Goal: Answer question/provide support: Share knowledge or assist other users

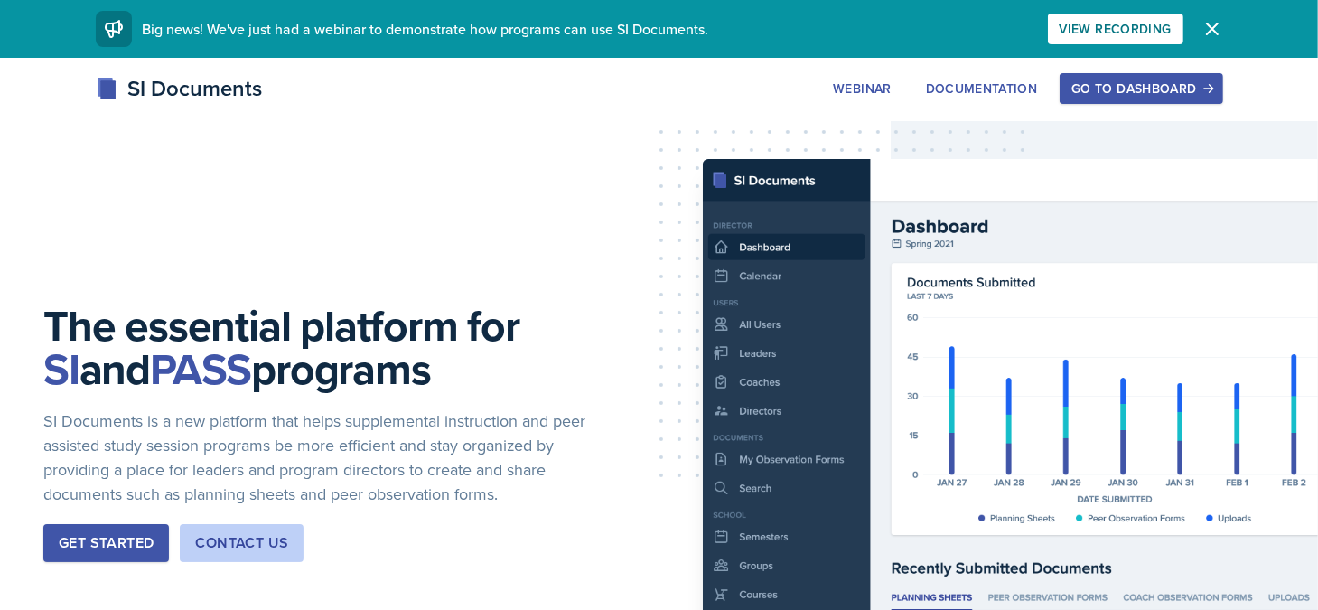
drag, startPoint x: 1172, startPoint y: 88, endPoint x: 1175, endPoint y: 97, distance: 9.4
click at [1175, 96] on div "Go to Dashboard" at bounding box center [1141, 88] width 139 height 14
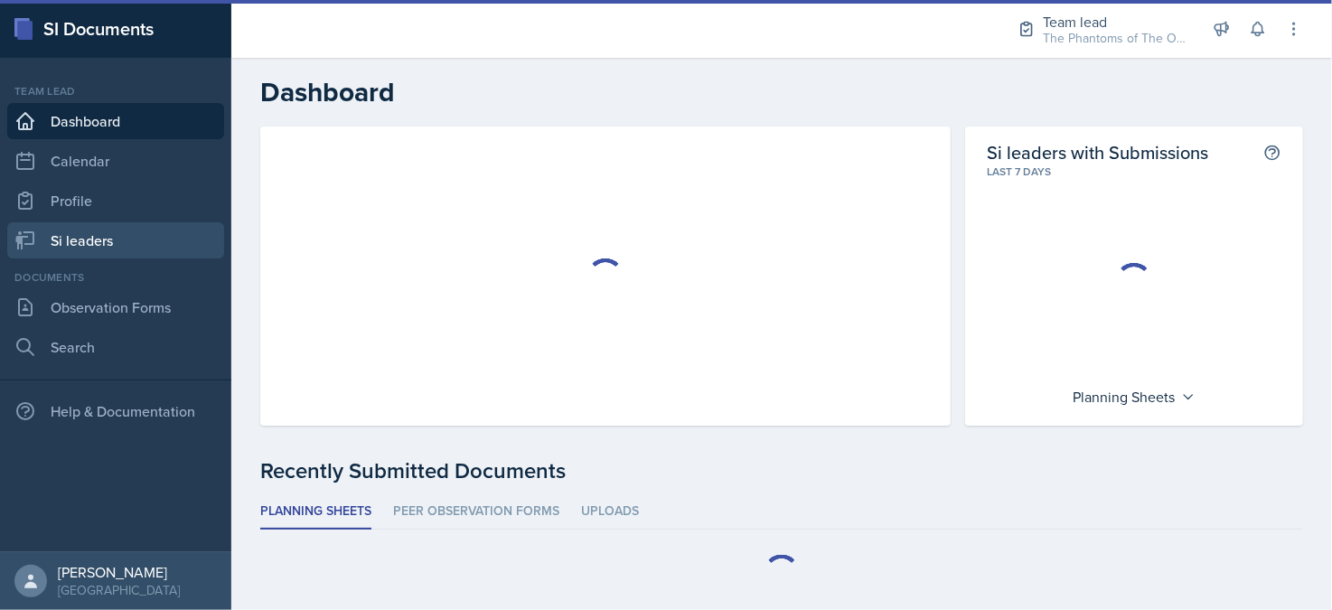
click at [113, 247] on link "Si leaders" at bounding box center [115, 240] width 217 height 36
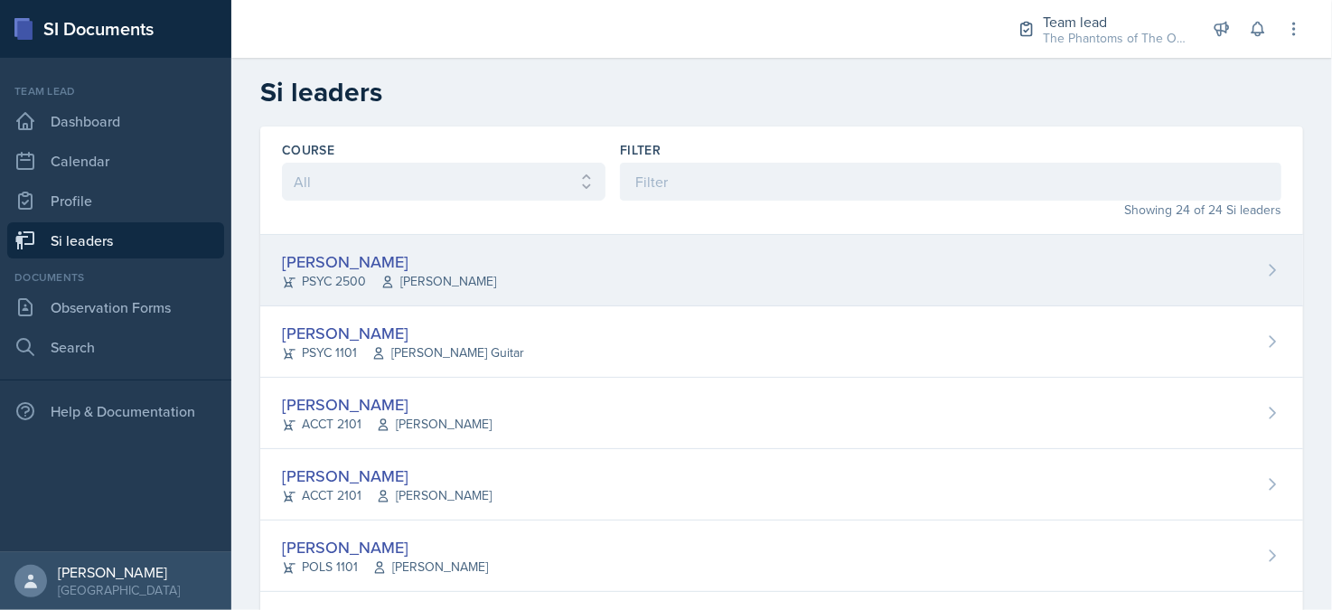
click at [435, 256] on div "[PERSON_NAME]" at bounding box center [389, 261] width 214 height 24
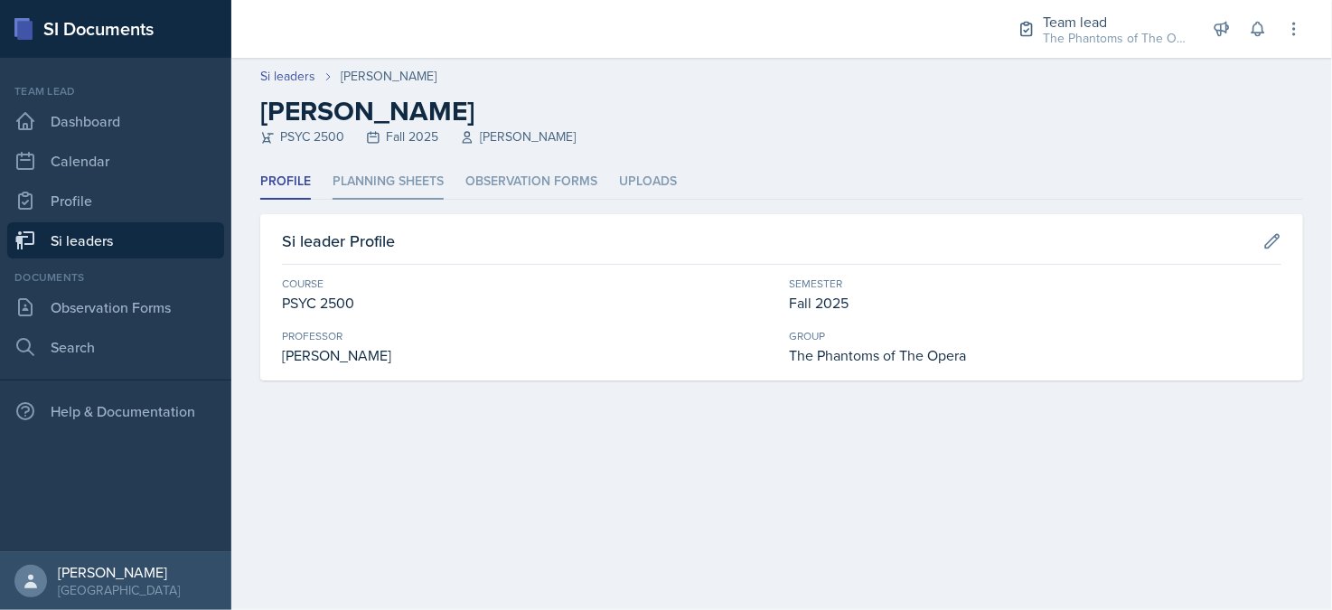
click at [398, 183] on li "Planning Sheets" at bounding box center [388, 181] width 111 height 35
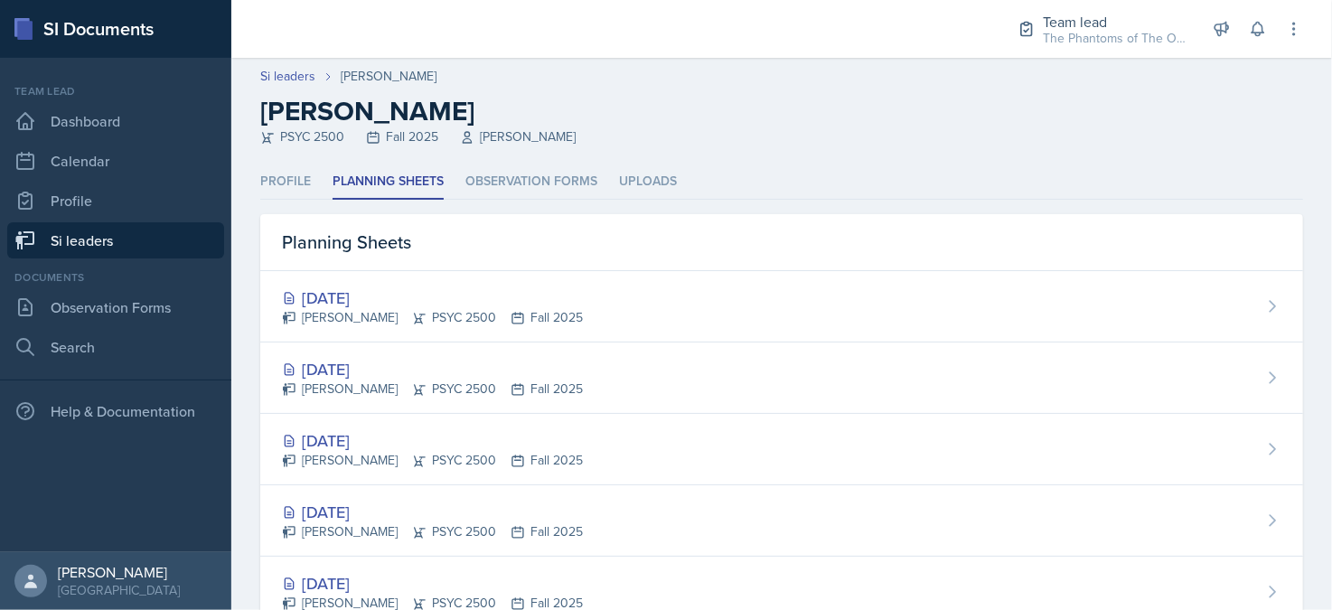
scroll to position [59, 0]
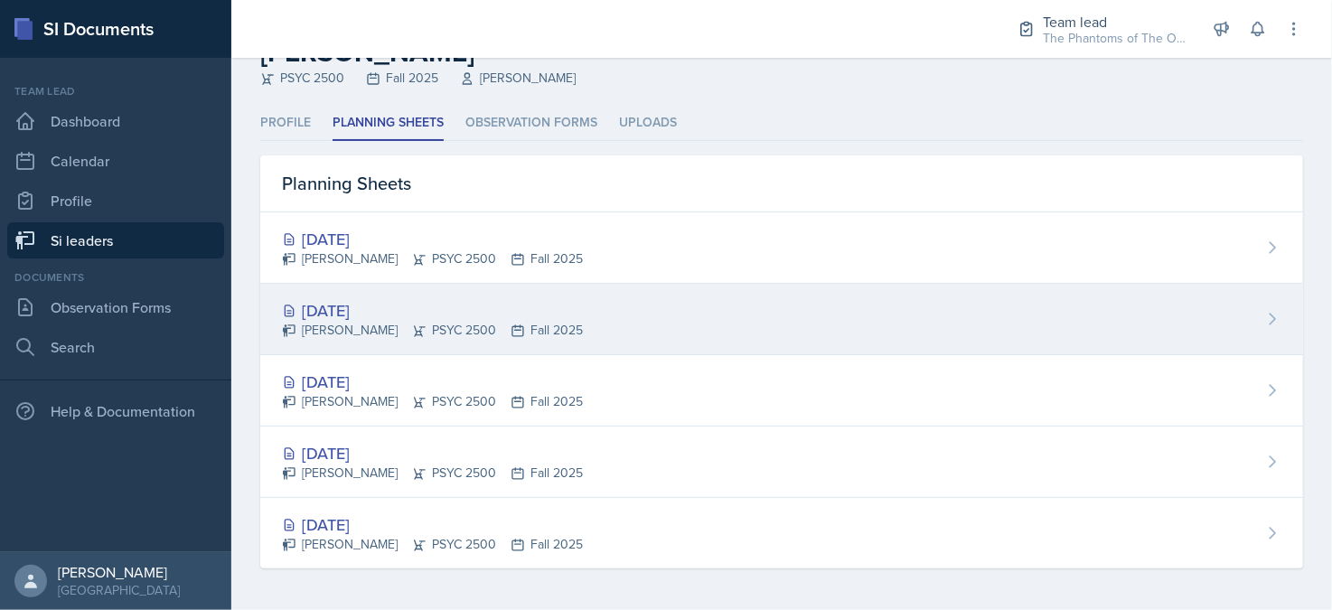
click at [455, 305] on div "[DATE]" at bounding box center [432, 310] width 301 height 24
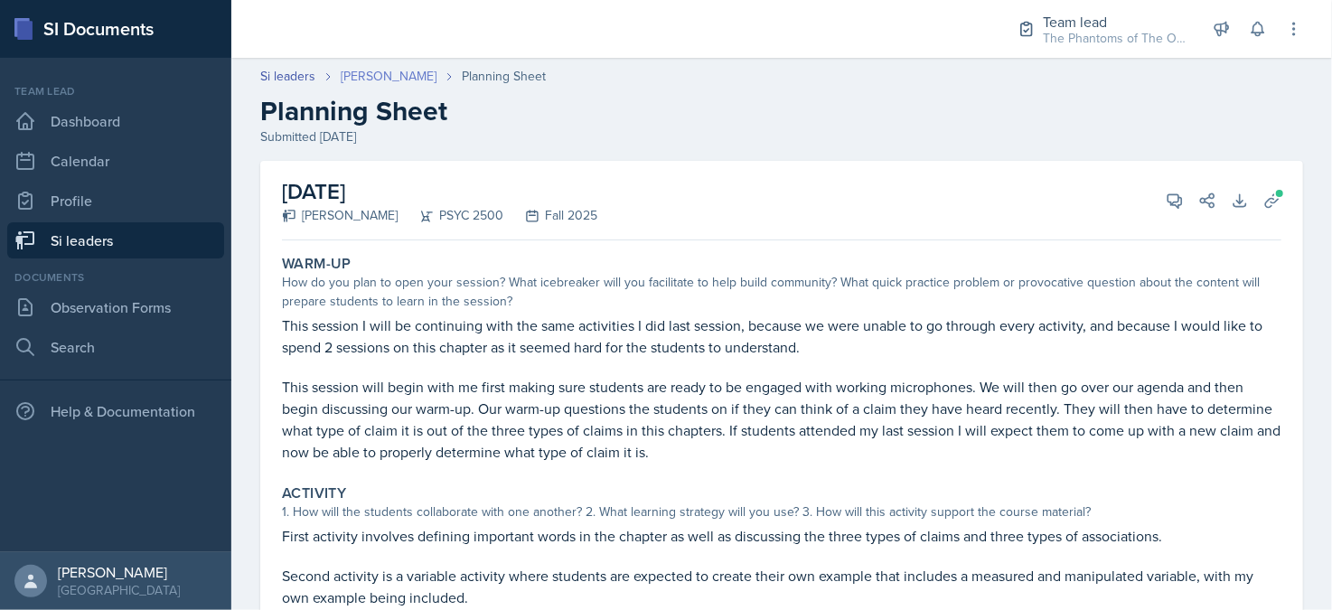
click at [381, 80] on link "[PERSON_NAME]" at bounding box center [389, 76] width 96 height 19
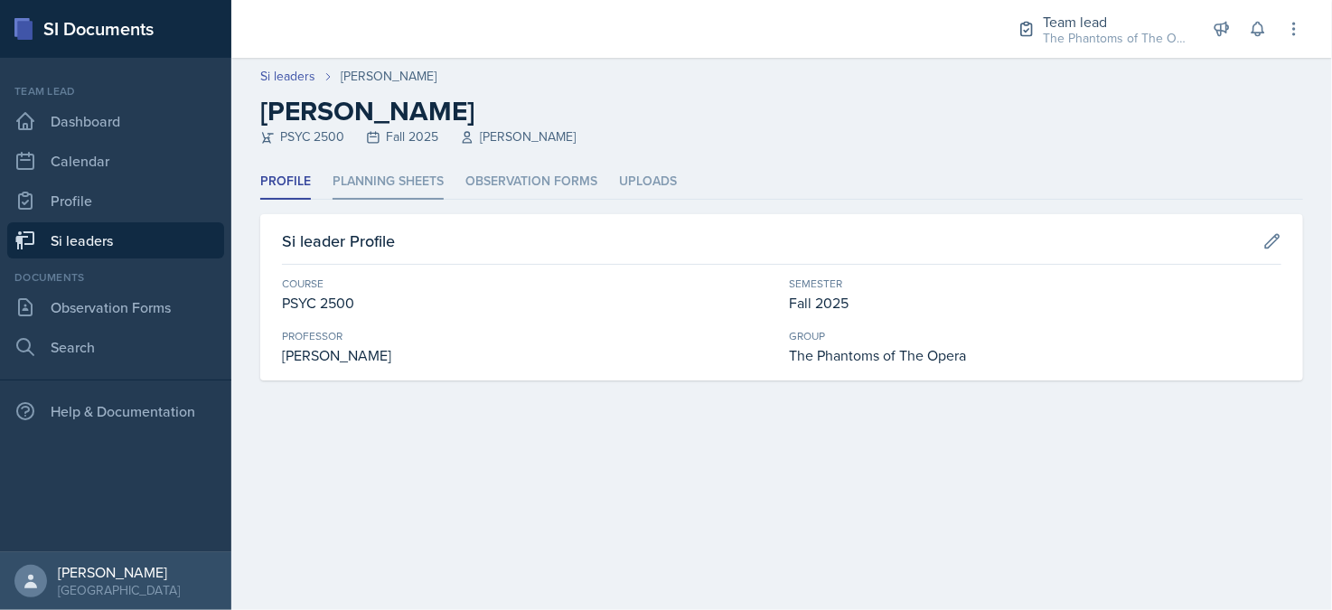
click at [369, 178] on li "Planning Sheets" at bounding box center [388, 181] width 111 height 35
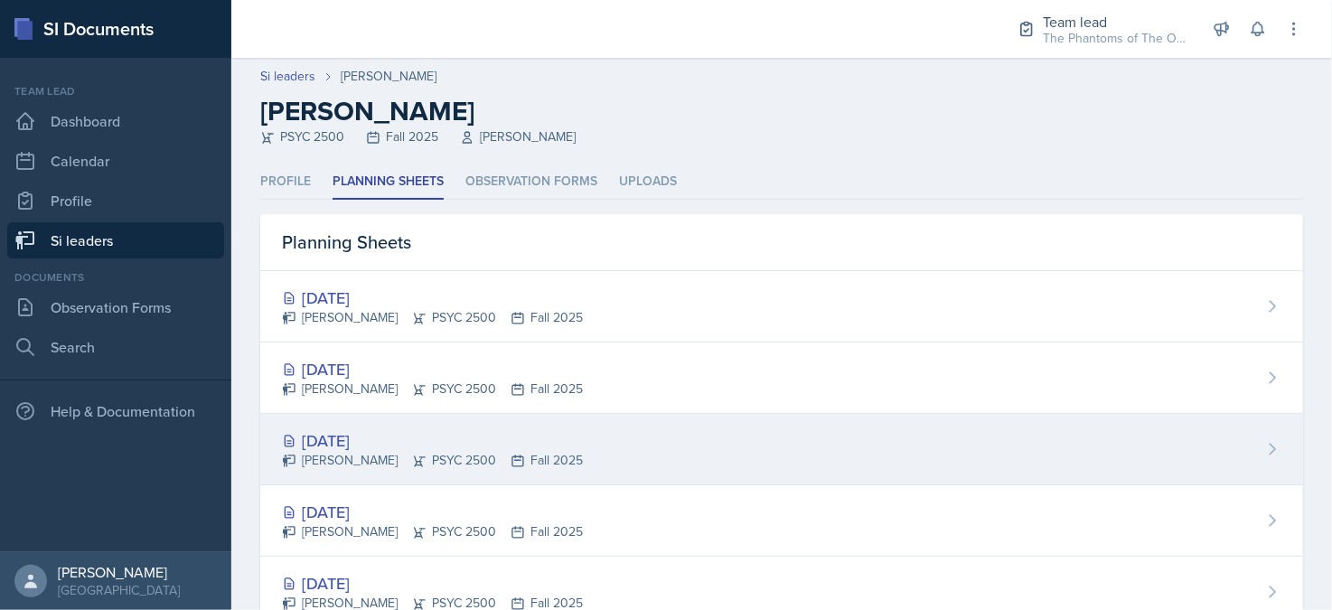
click at [429, 462] on div "[PERSON_NAME] PSYC 2500 Fall 2025" at bounding box center [432, 460] width 301 height 19
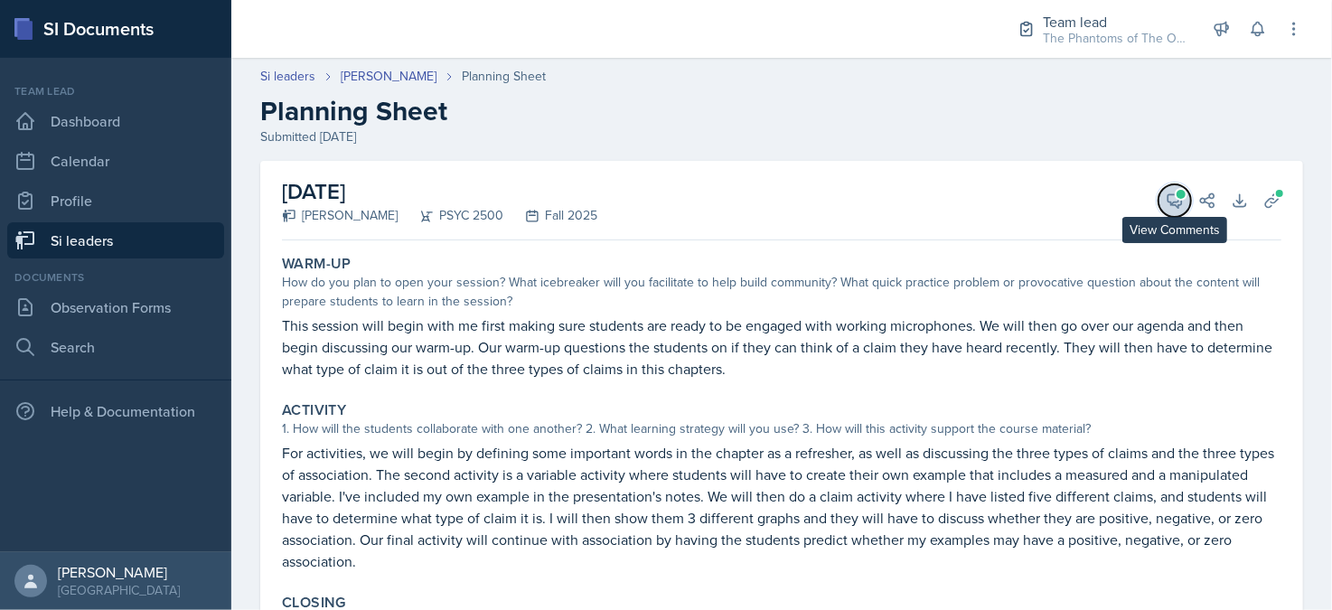
click at [1168, 200] on icon at bounding box center [1175, 201] width 14 height 14
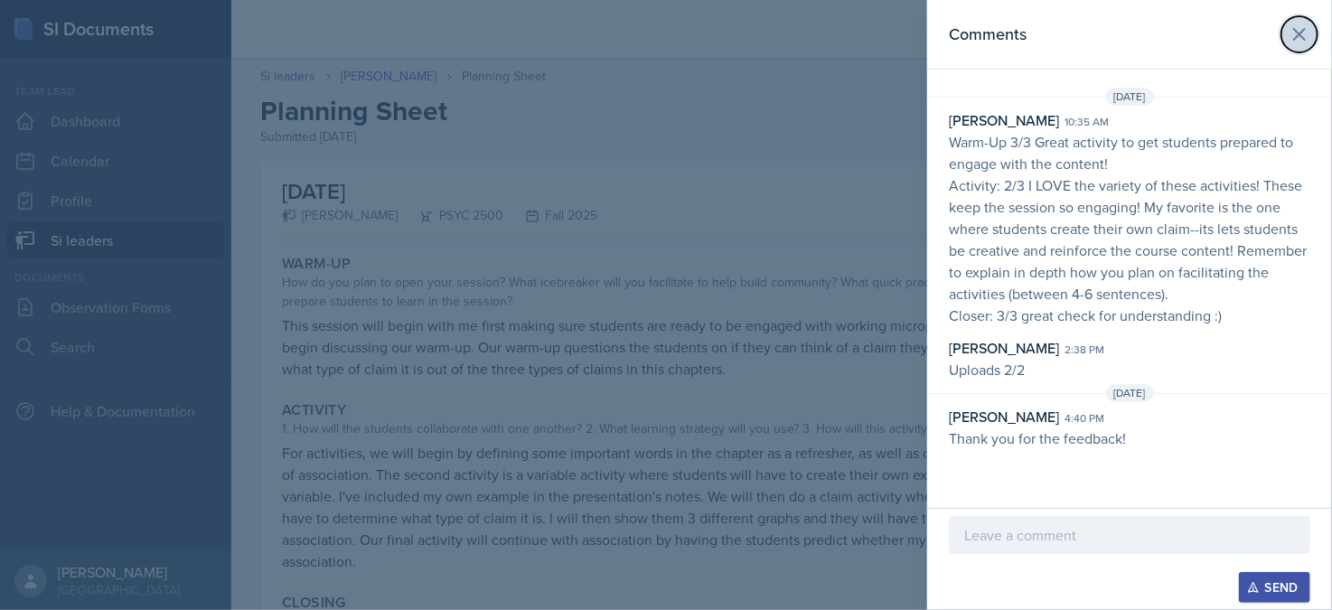
click at [1300, 38] on icon at bounding box center [1300, 34] width 22 height 22
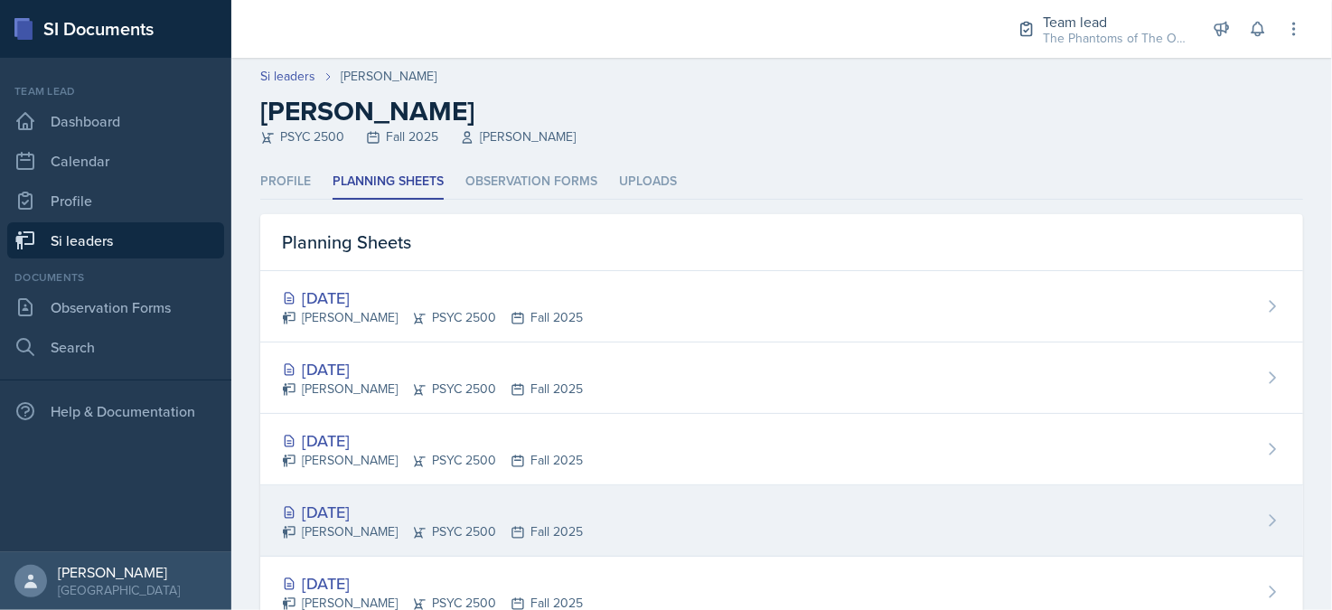
scroll to position [59, 0]
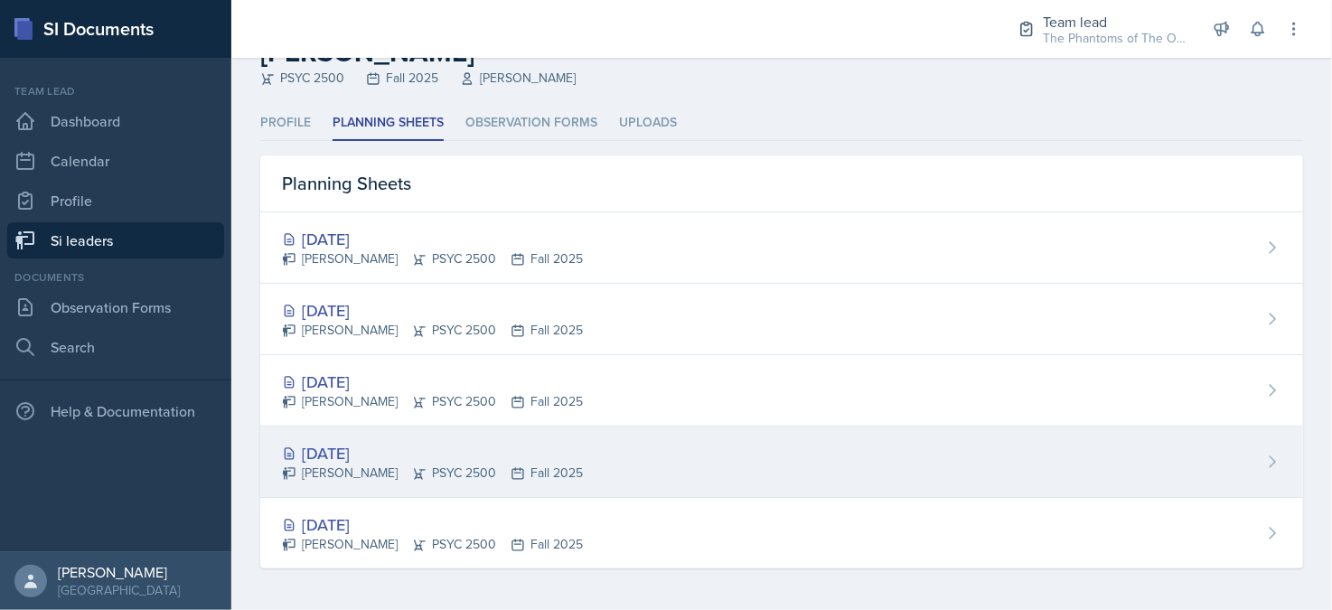
click at [380, 455] on div "[DATE]" at bounding box center [432, 453] width 301 height 24
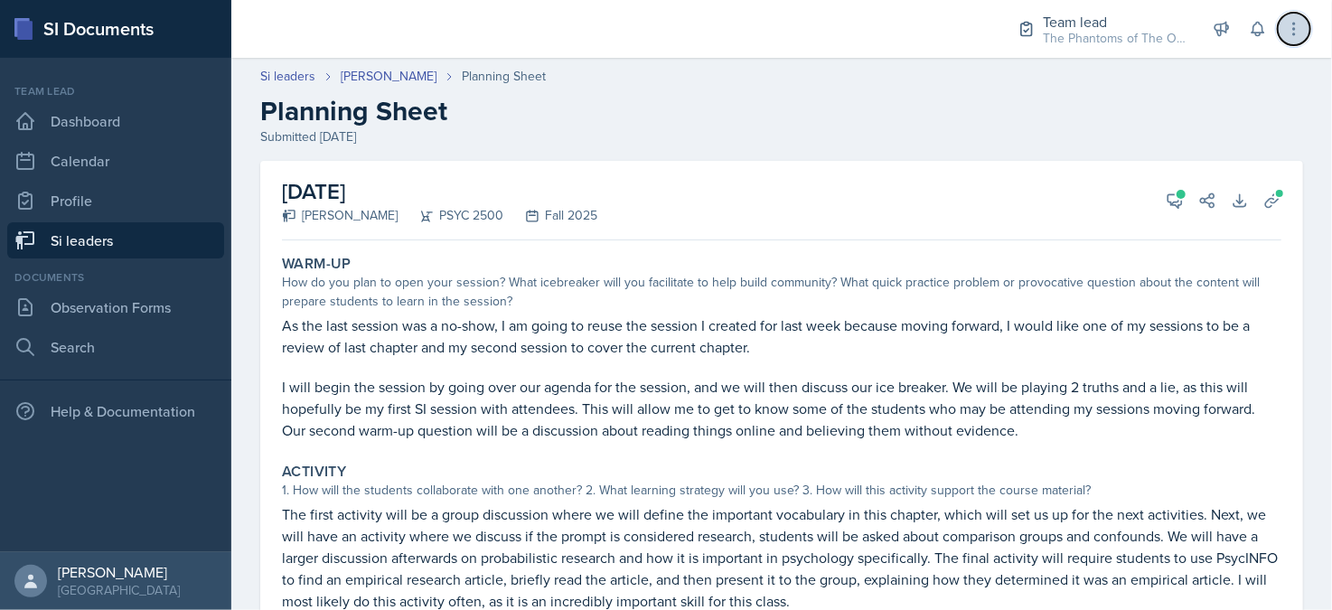
click at [1308, 31] on button at bounding box center [1294, 29] width 33 height 33
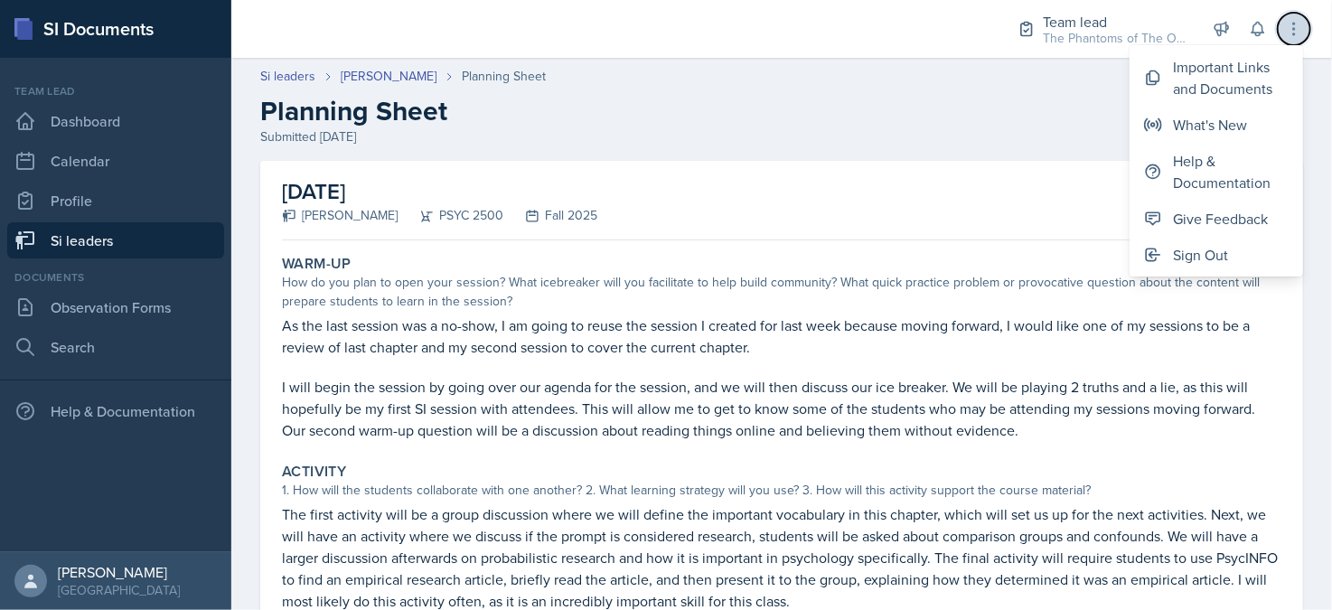
drag, startPoint x: 1307, startPoint y: 31, endPoint x: 1292, endPoint y: 43, distance: 19.2
click at [1305, 31] on button at bounding box center [1294, 29] width 33 height 33
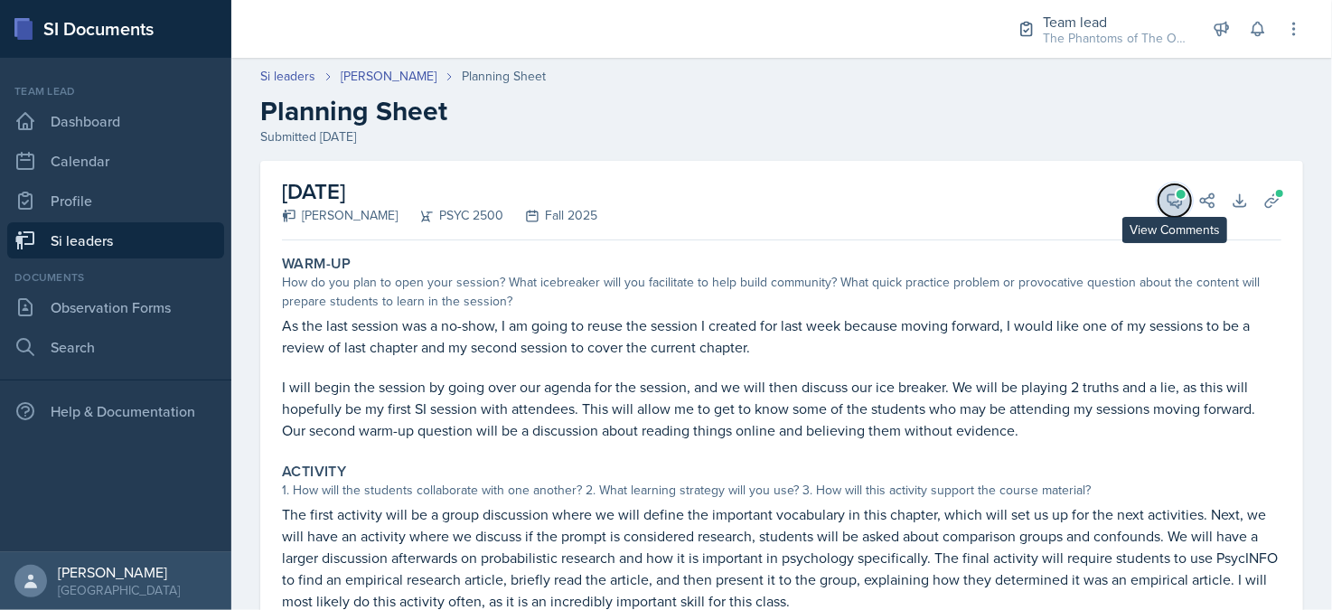
click at [1166, 203] on icon at bounding box center [1175, 201] width 18 height 18
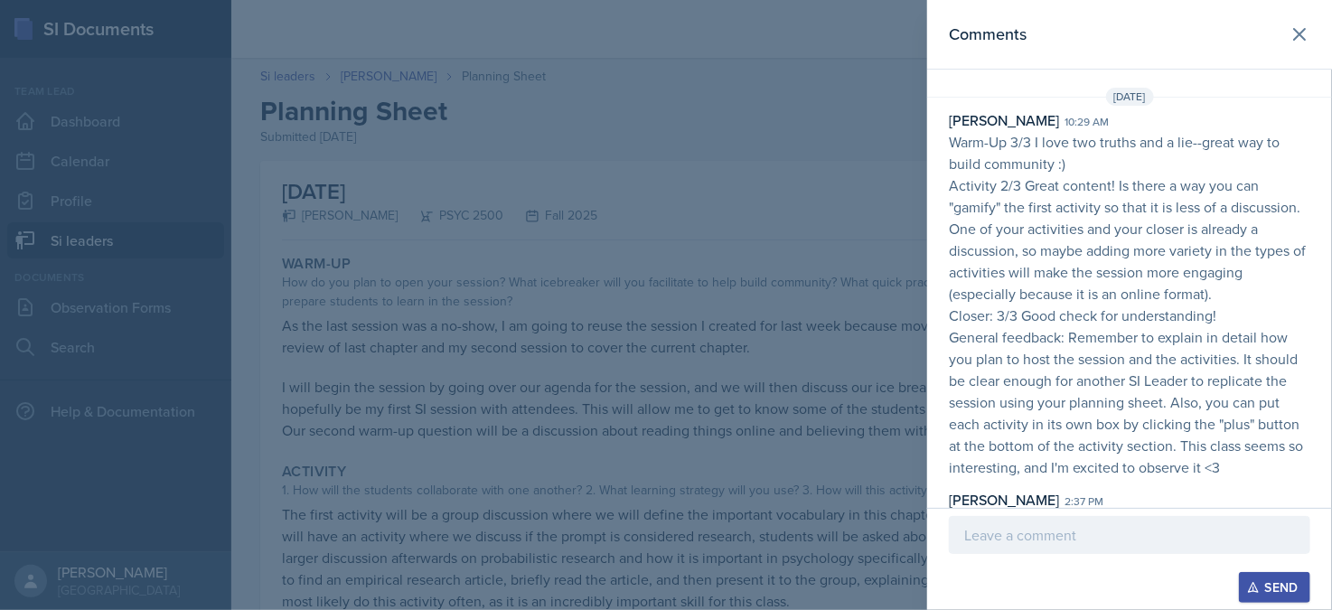
scroll to position [163, 0]
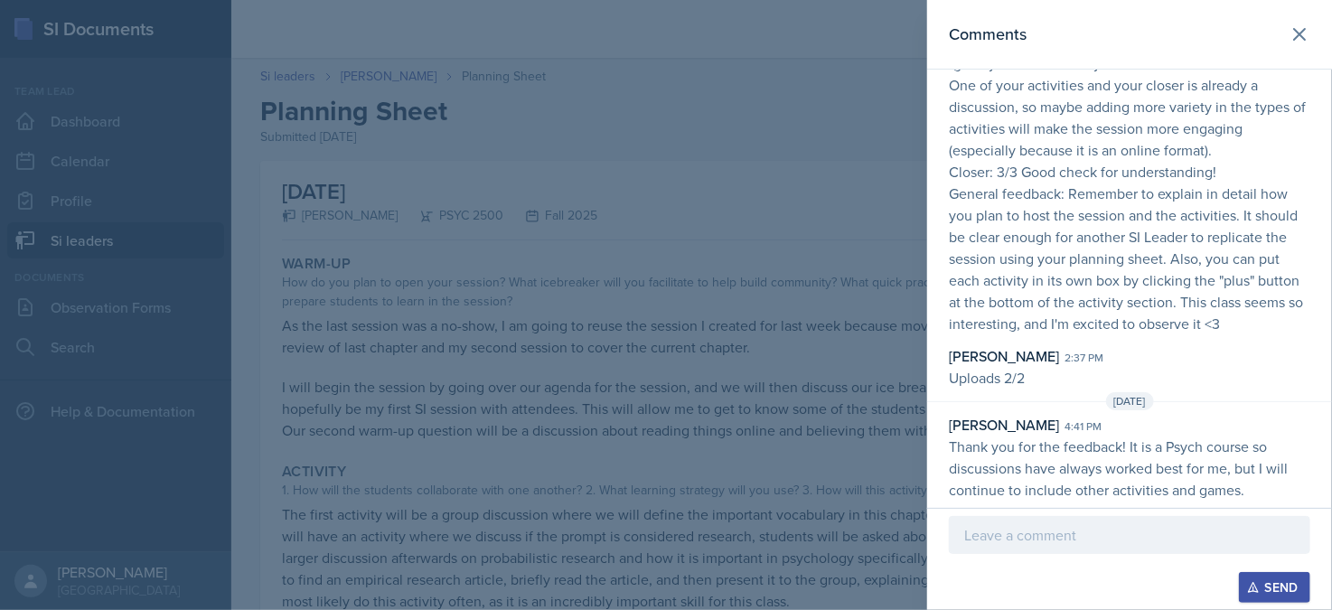
click at [790, 284] on div at bounding box center [666, 305] width 1332 height 610
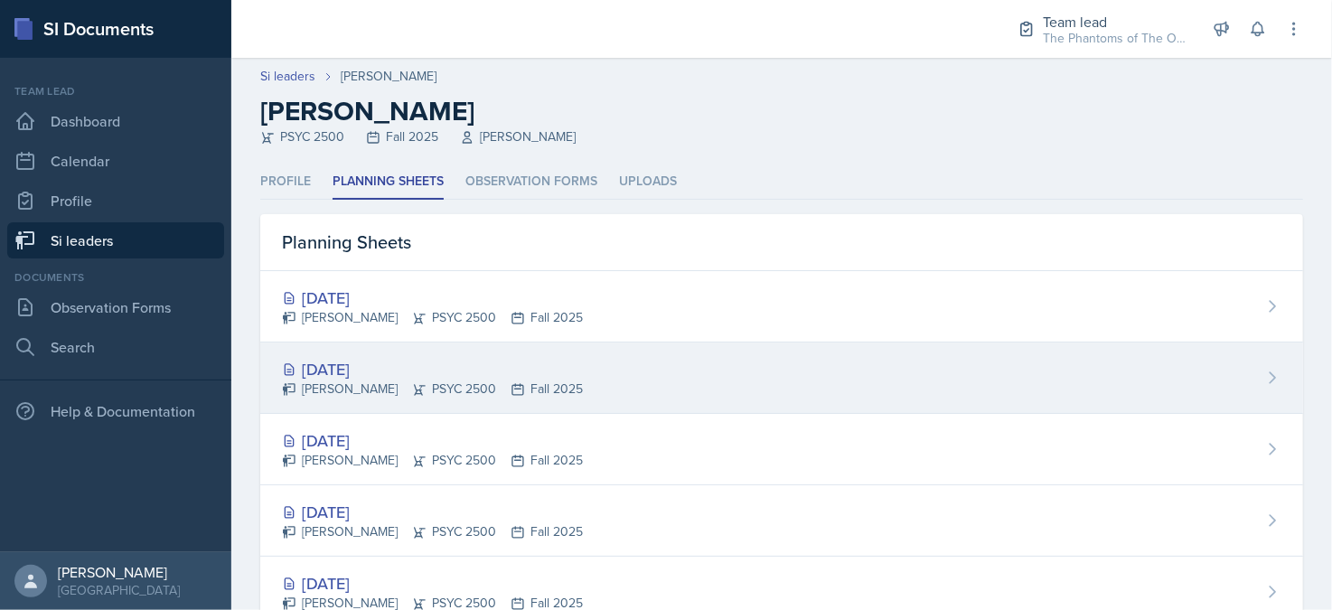
scroll to position [59, 0]
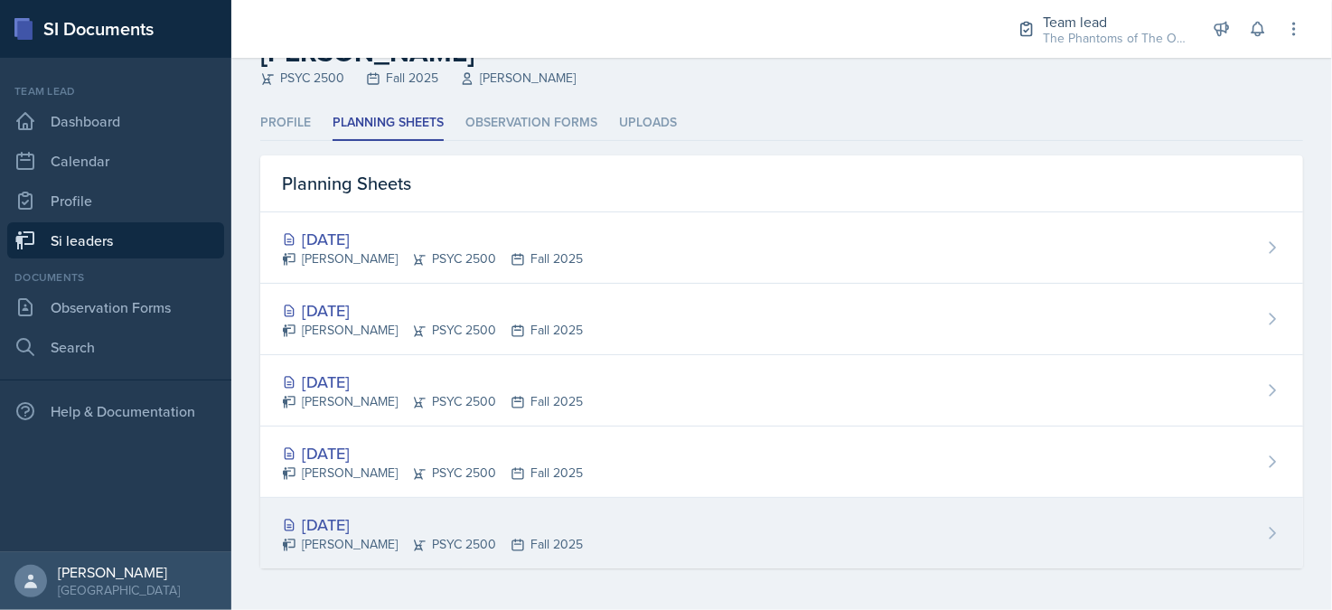
click at [434, 535] on div "[PERSON_NAME] PSYC 2500 Fall 2025" at bounding box center [432, 544] width 301 height 19
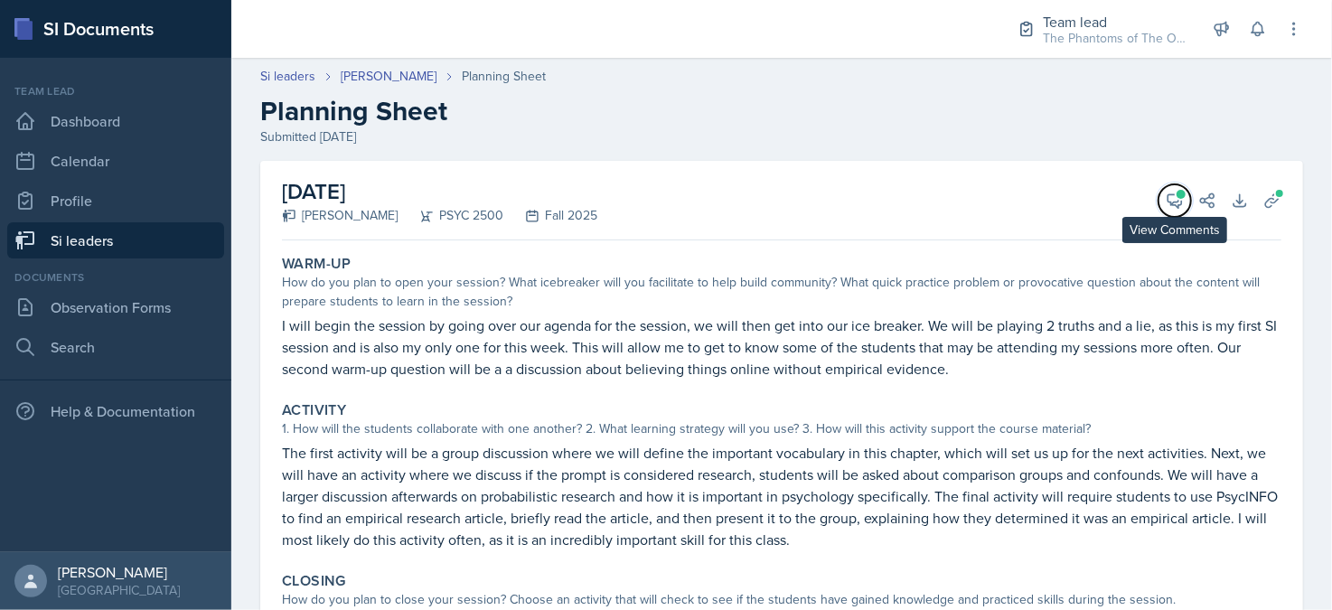
click at [1151, 204] on div "View Comments Comments [DATE] [PERSON_NAME] 5:25 pm Warm-Up: Exceeds Expectatio…" at bounding box center [1183, 201] width 65 height 18
click at [1168, 203] on icon at bounding box center [1175, 201] width 14 height 14
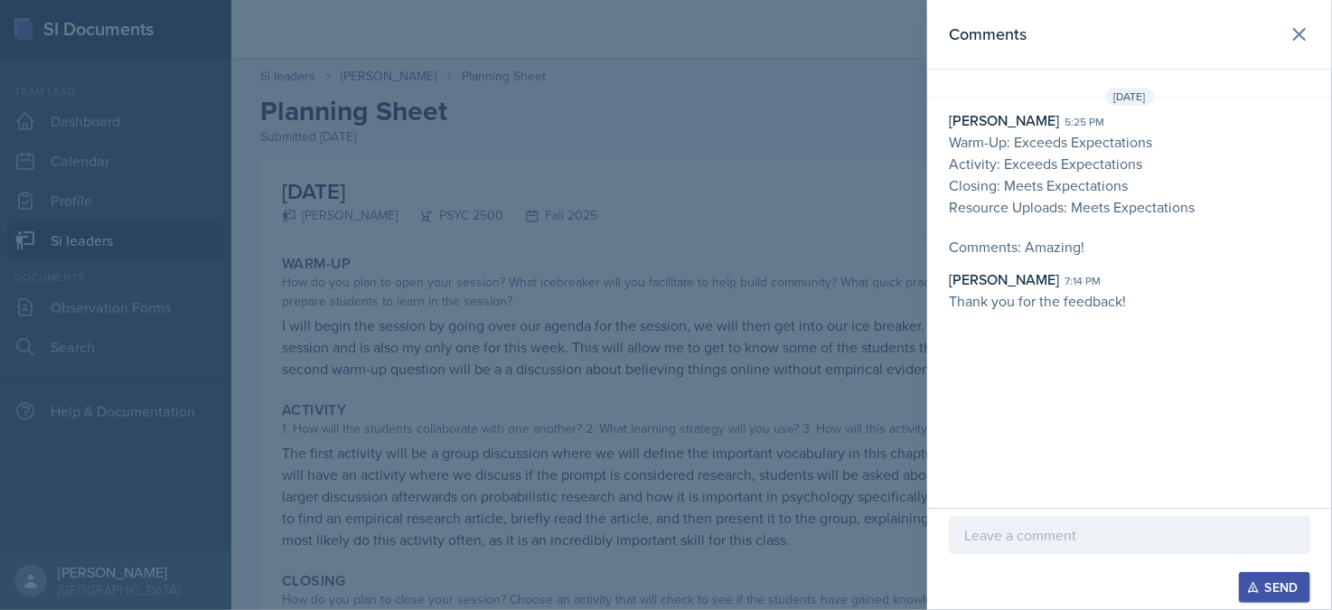
click at [1204, 211] on p "Resource Uploads: Meets Expectations" at bounding box center [1129, 207] width 361 height 22
click at [1091, 249] on div "[PERSON_NAME] 5:25 pm Warm-Up: Exceeds Expectations Activity: Exceeds Expectati…" at bounding box center [1129, 210] width 405 height 202
click at [1103, 243] on p "Comments: Amazing!" at bounding box center [1129, 247] width 361 height 22
click at [1087, 243] on p "Comments: Amazing!" at bounding box center [1129, 247] width 361 height 22
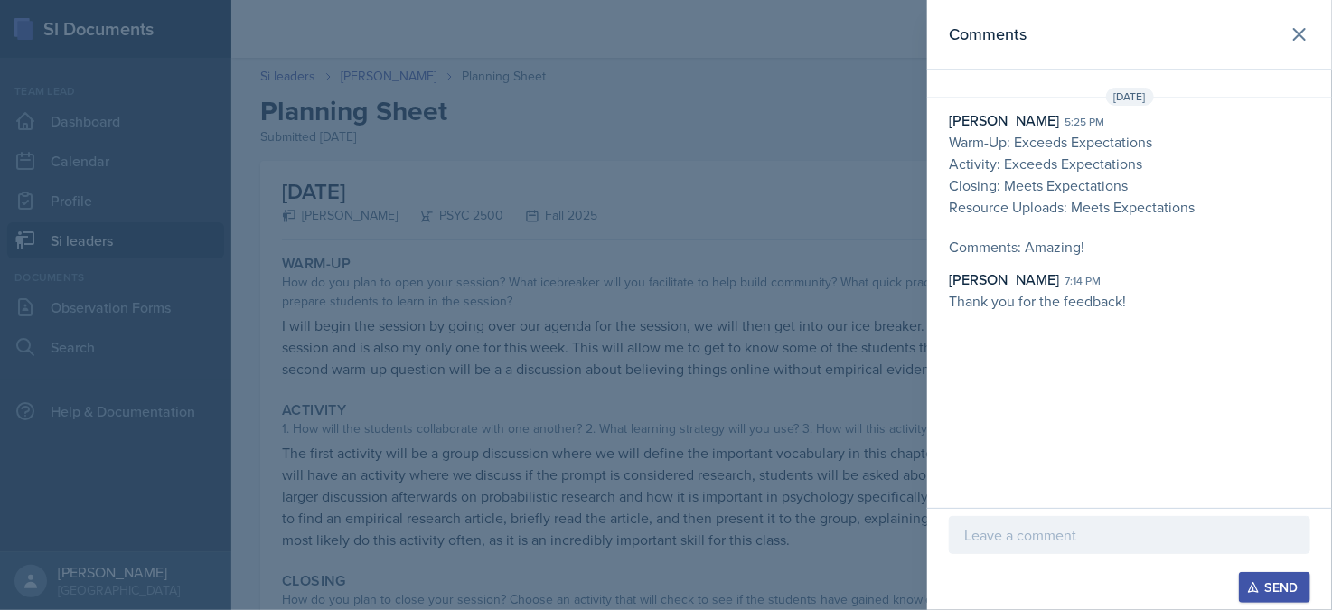
click at [1074, 245] on p "Comments: Amazing!" at bounding box center [1129, 247] width 361 height 22
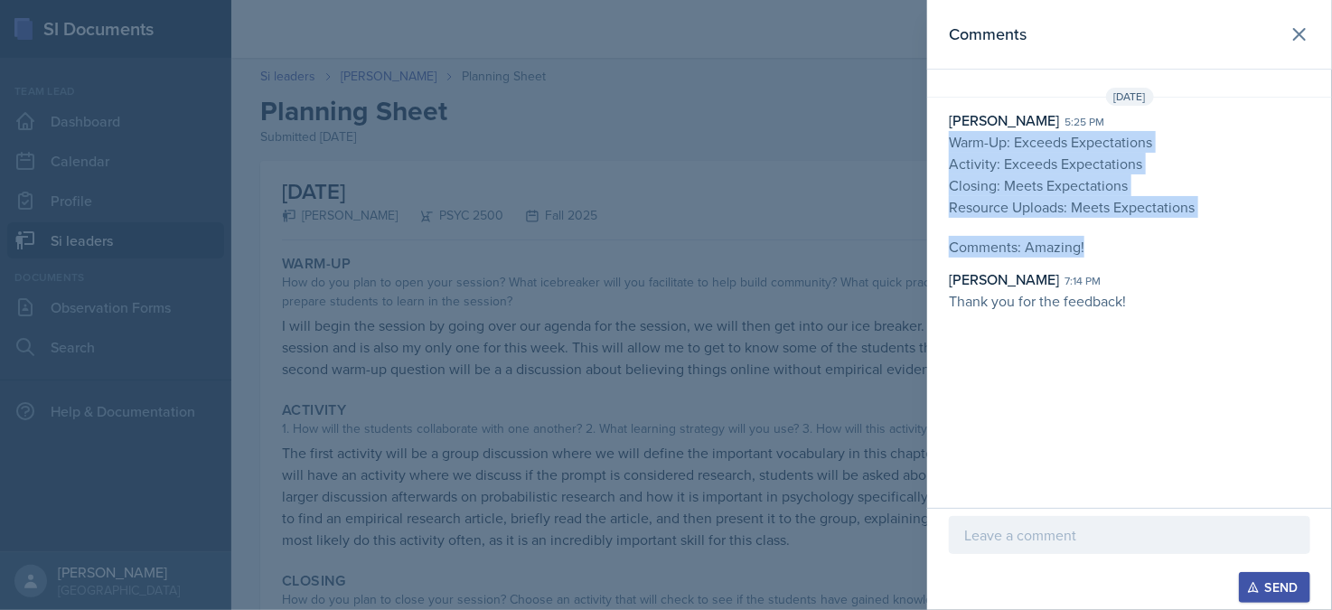
drag, startPoint x: 1089, startPoint y: 246, endPoint x: 946, endPoint y: 144, distance: 175.5
click at [946, 144] on div "[PERSON_NAME] 5:25 pm Warm-Up: Exceeds Expectations Activity: Exceeds Expectati…" at bounding box center [1129, 210] width 405 height 202
copy p "Warm-Up: Exceeds Expectations Activity: Exceeds Expectations Closing: Meets Exp…"
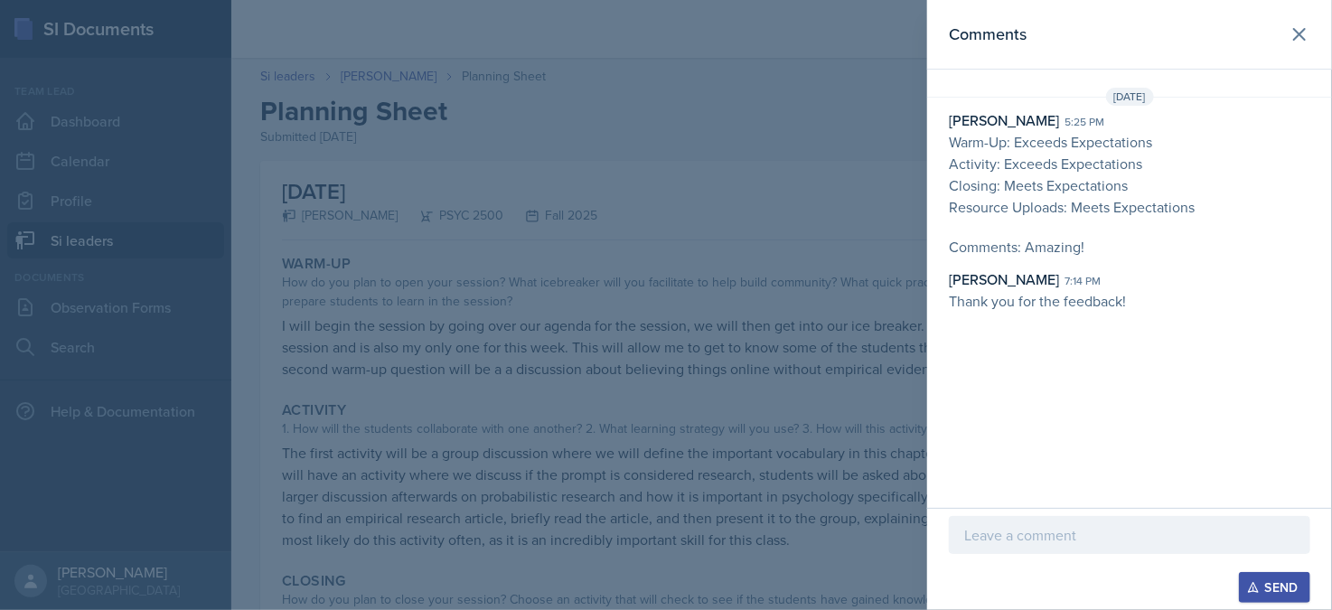
drag, startPoint x: 752, startPoint y: 236, endPoint x: 763, endPoint y: 248, distance: 16.0
click at [752, 239] on div at bounding box center [666, 305] width 1332 height 610
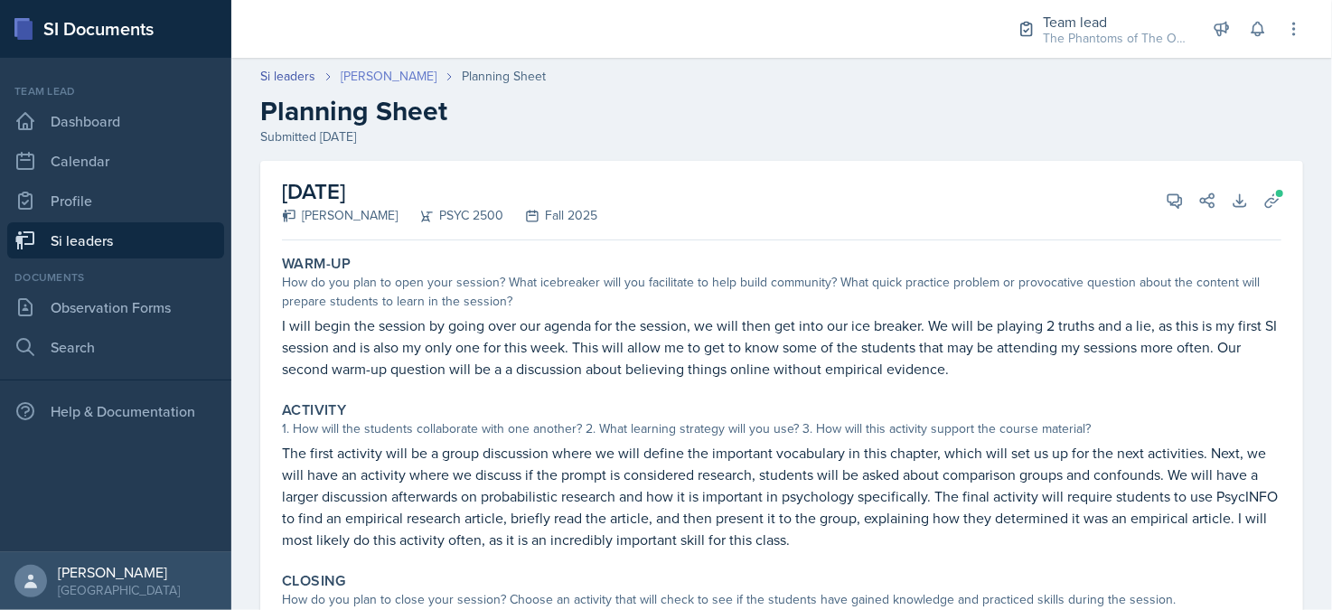
click at [381, 80] on link "[PERSON_NAME]" at bounding box center [389, 76] width 96 height 19
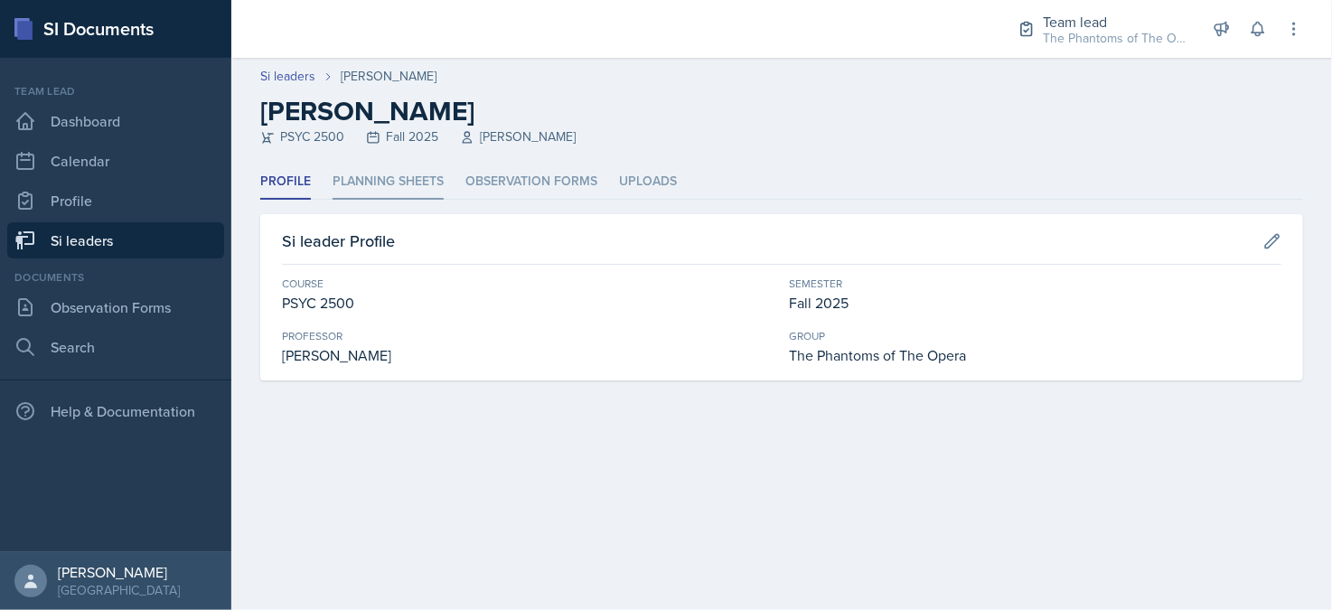
click at [408, 180] on li "Planning Sheets" at bounding box center [388, 181] width 111 height 35
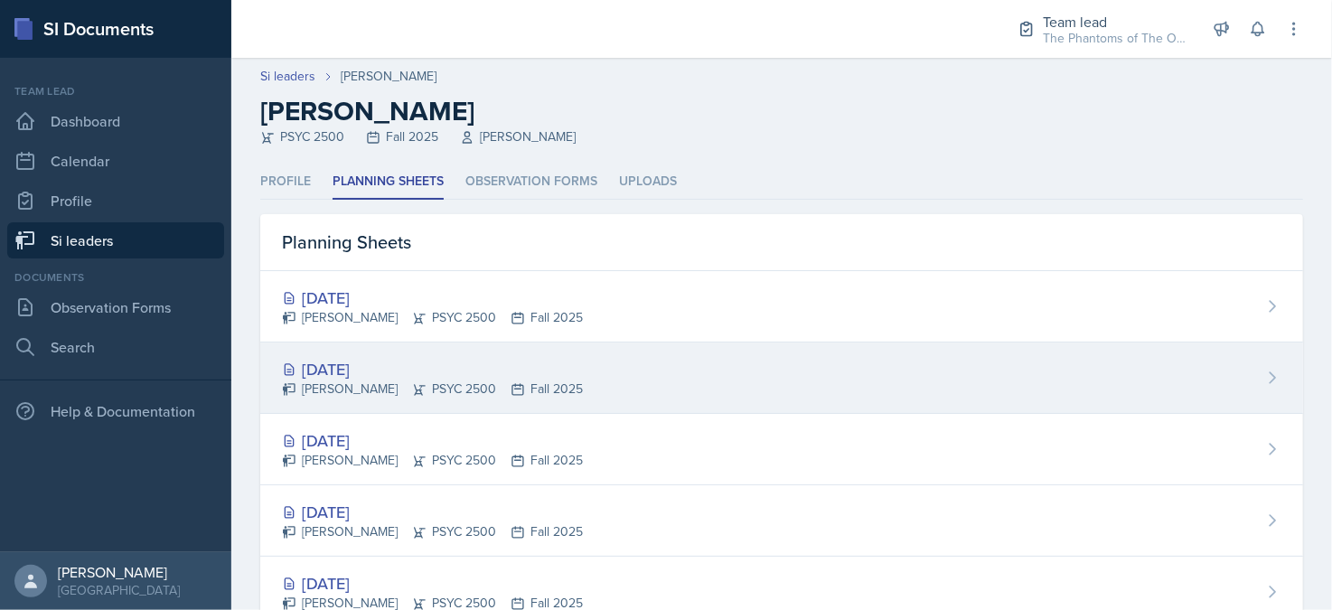
click at [435, 365] on div "[DATE]" at bounding box center [432, 369] width 301 height 24
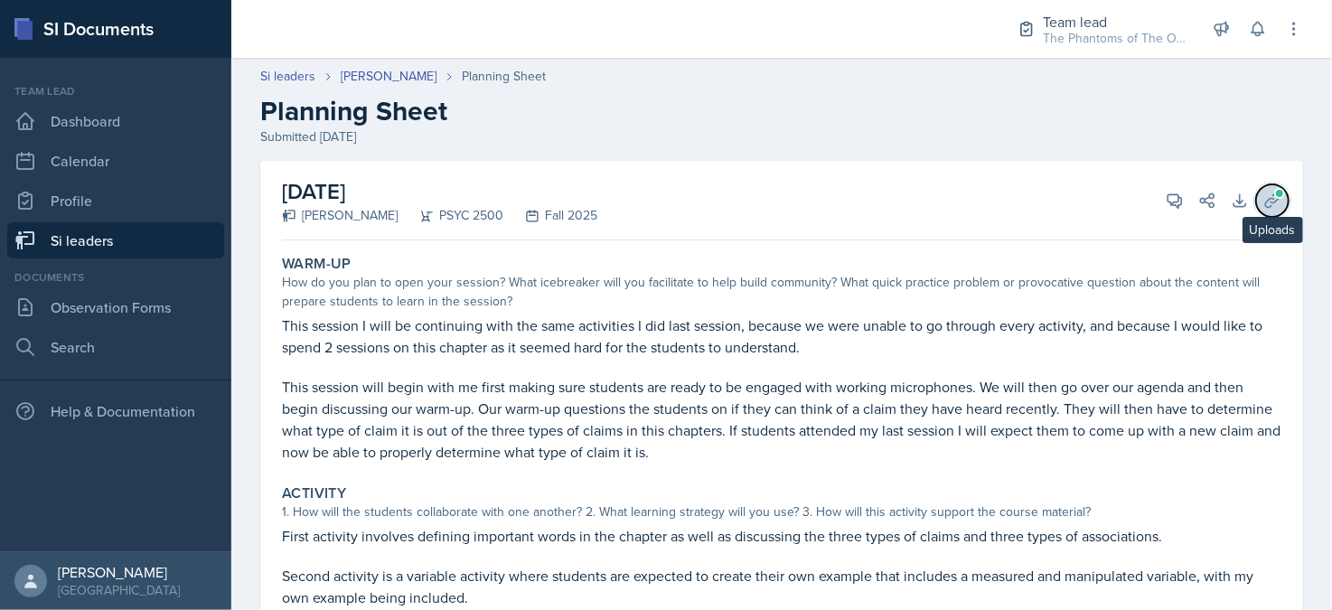
click at [1263, 205] on icon at bounding box center [1272, 201] width 18 height 18
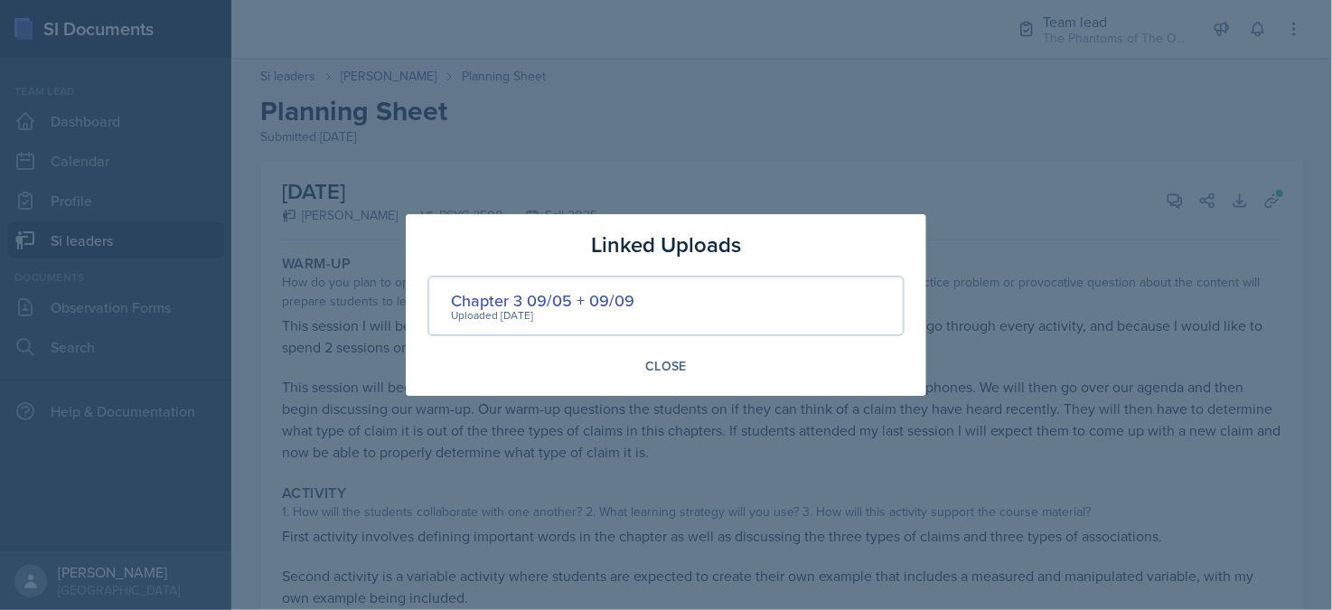
click at [1255, 205] on div at bounding box center [666, 305] width 1332 height 610
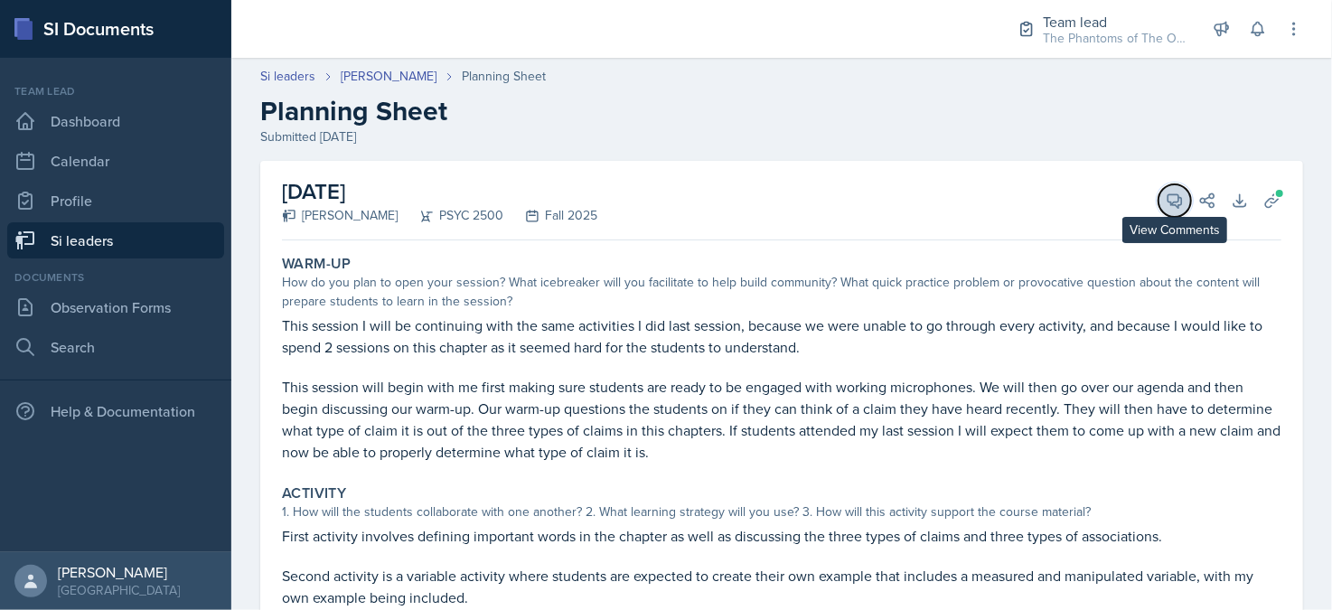
click at [1159, 203] on button "View Comments" at bounding box center [1175, 200] width 33 height 33
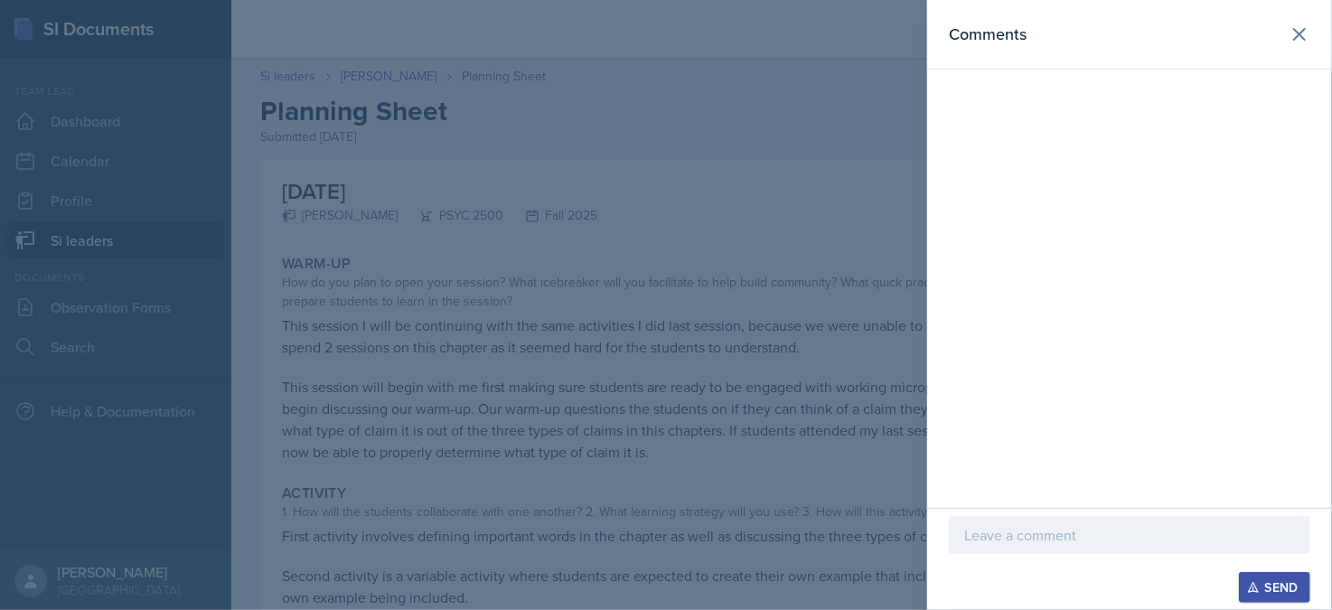
click at [1054, 538] on p at bounding box center [1129, 535] width 331 height 22
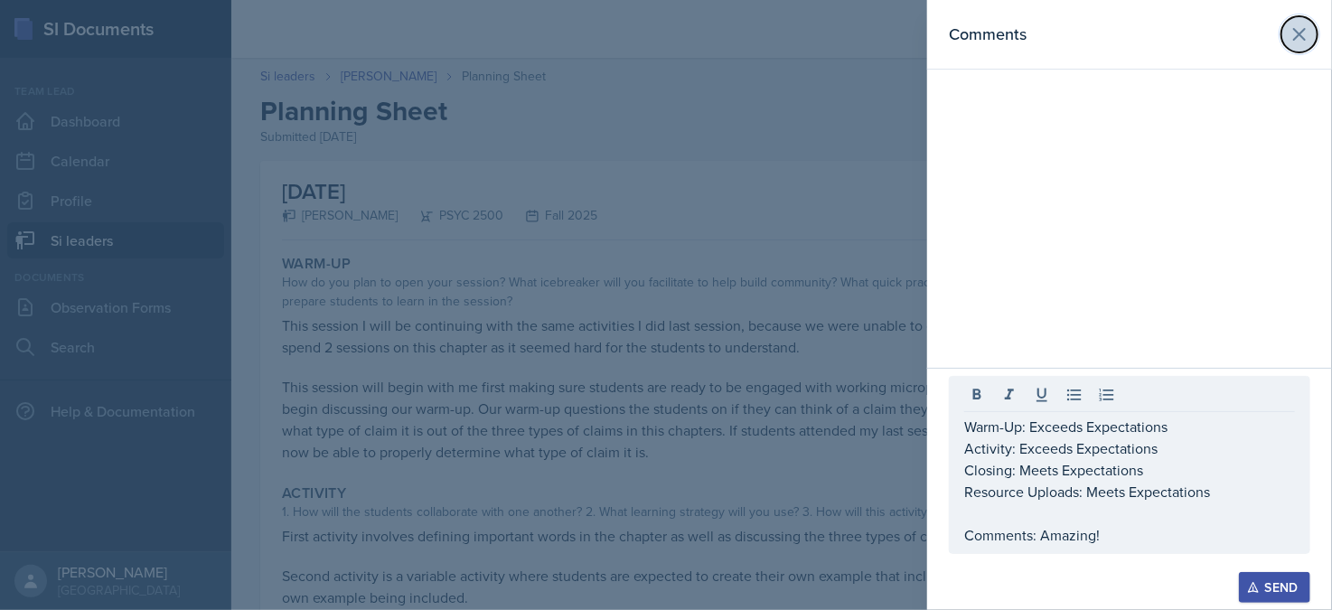
click at [1300, 42] on icon at bounding box center [1300, 34] width 22 height 22
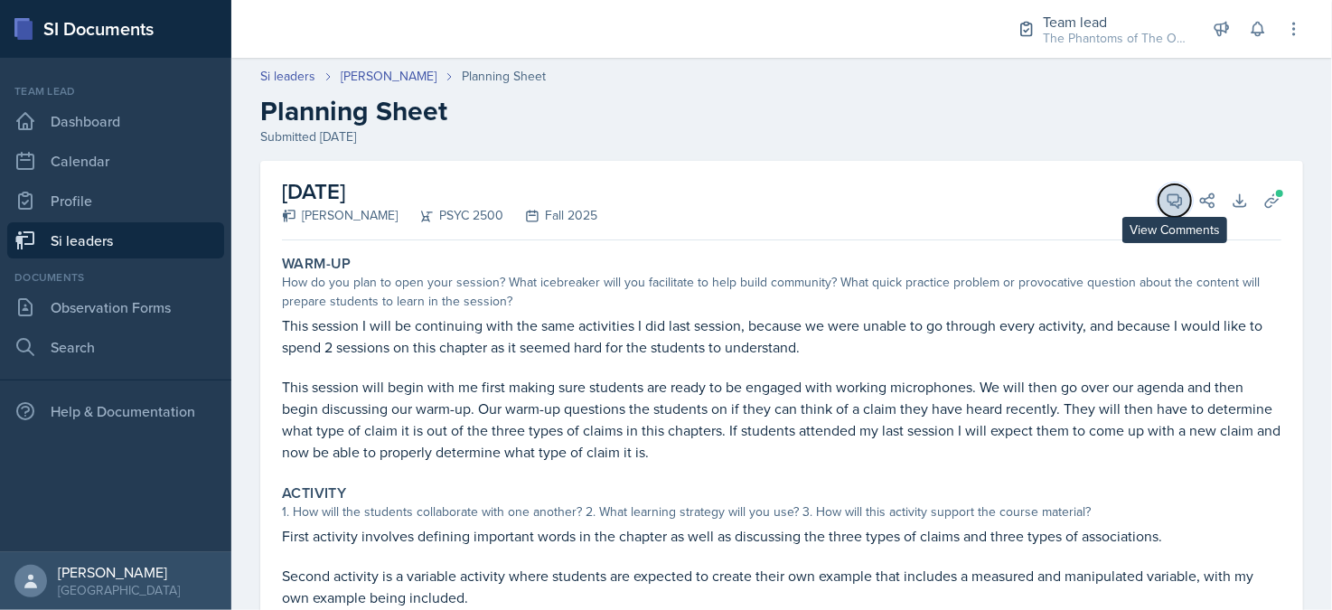
click at [1166, 215] on button "View Comments" at bounding box center [1175, 200] width 33 height 33
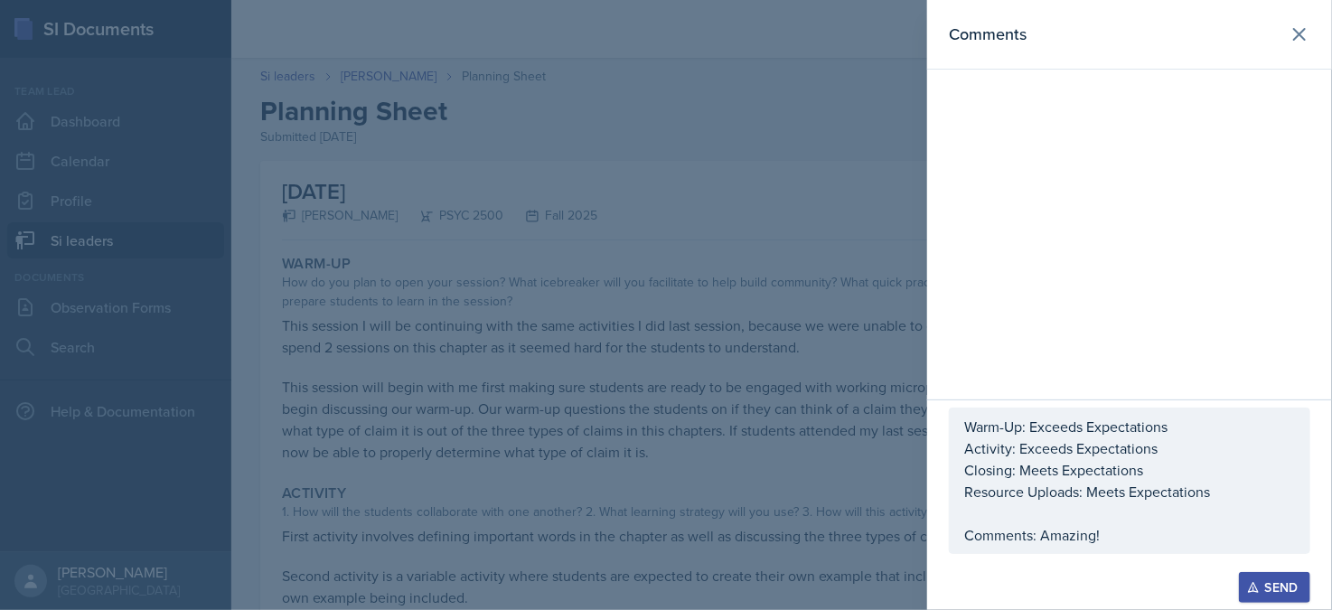
click at [1070, 451] on p "Activity: Exceeds Expectations" at bounding box center [1129, 448] width 331 height 22
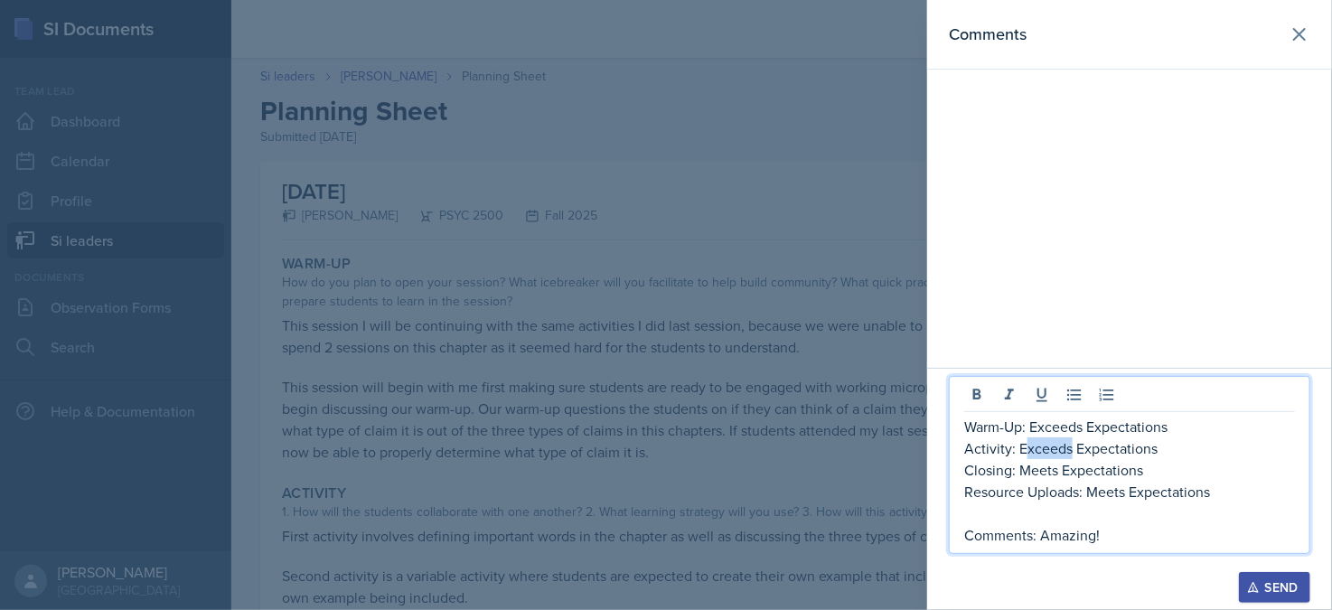
click at [1022, 447] on p "Activity: Exceeds Expectations" at bounding box center [1129, 448] width 331 height 22
click at [1136, 546] on p "Comments: Amazing!" at bounding box center [1129, 535] width 331 height 22
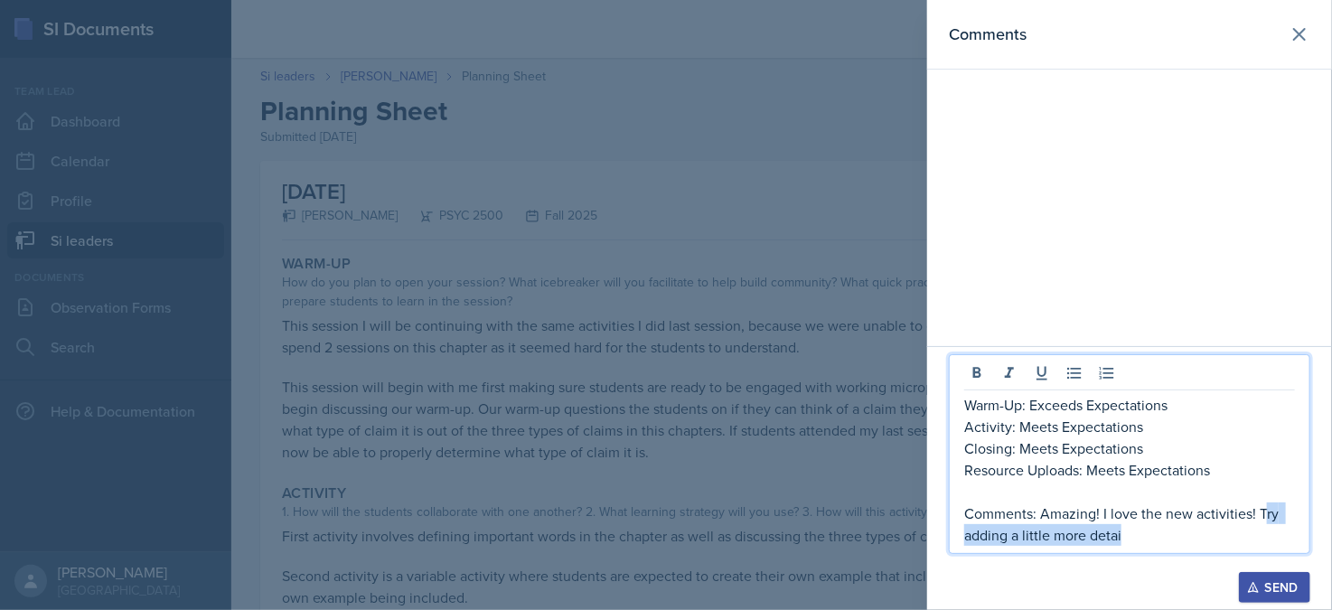
click at [1261, 520] on p "Comments: Amazing! I love the new activities! Try adding a little more detai" at bounding box center [1129, 523] width 331 height 43
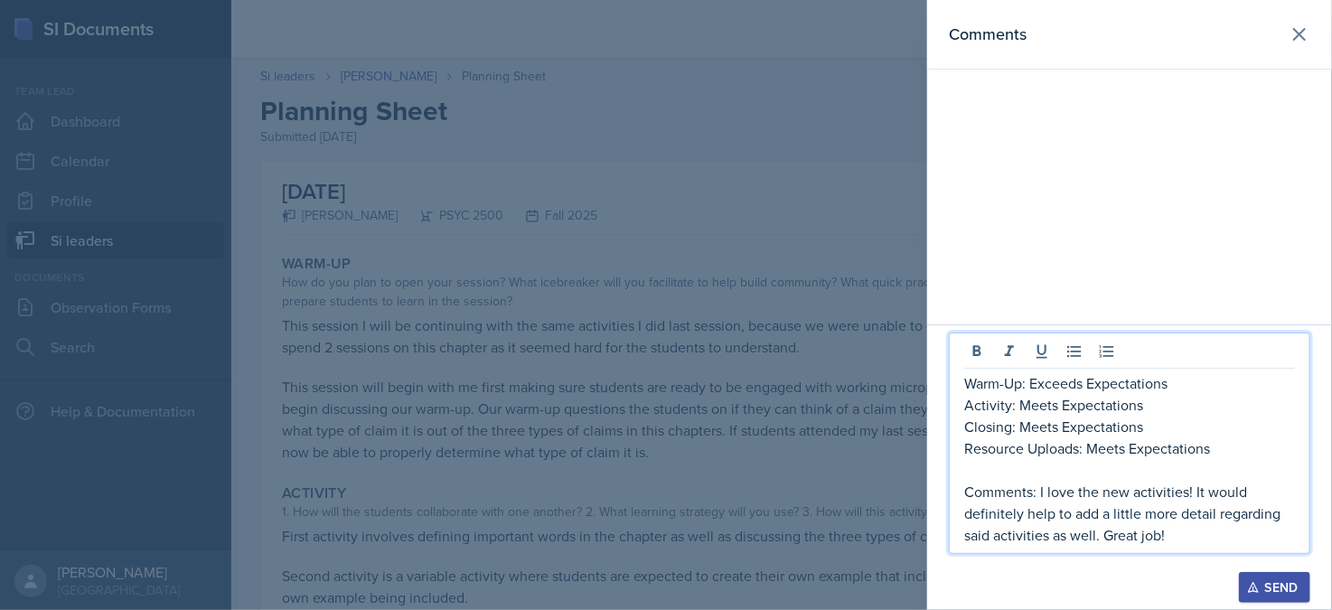
click at [1202, 541] on p "Comments: I love the new activities! It would definitely help to add a little m…" at bounding box center [1129, 513] width 331 height 65
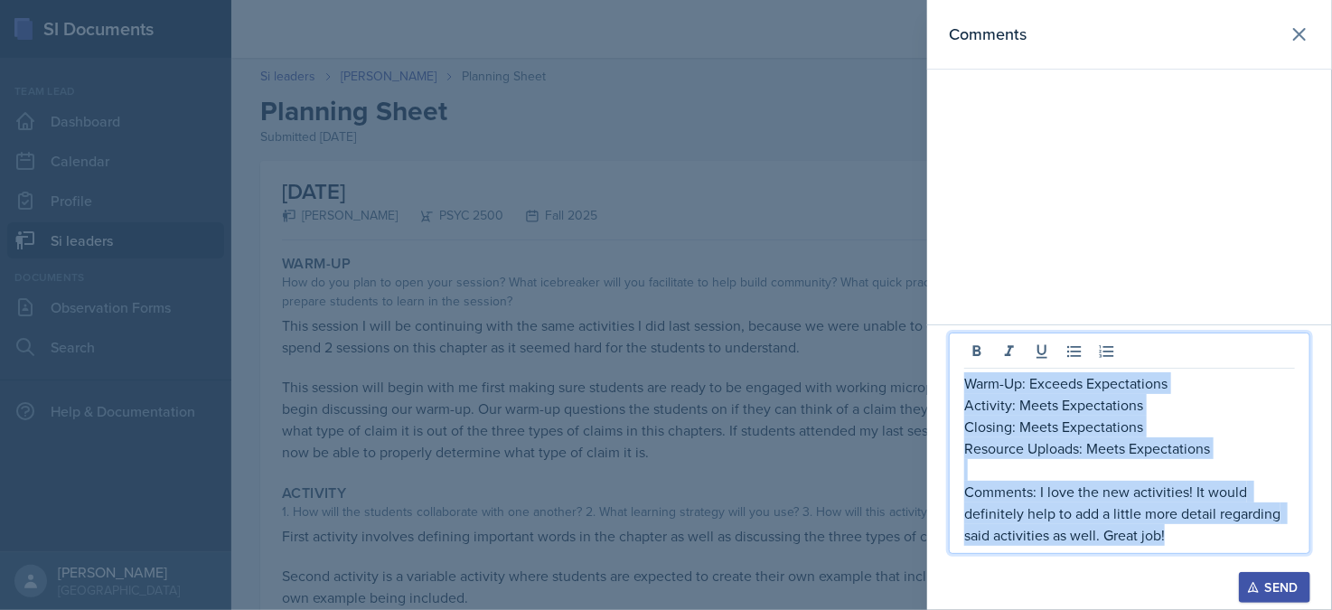
copy div "Warm-Up: Exceeds Expectations Activity: Meets Expectations Closing: Meets Expec…"
click at [1275, 504] on p "Comments: I love the new activities! It would definitely help to add a little m…" at bounding box center [1129, 513] width 331 height 65
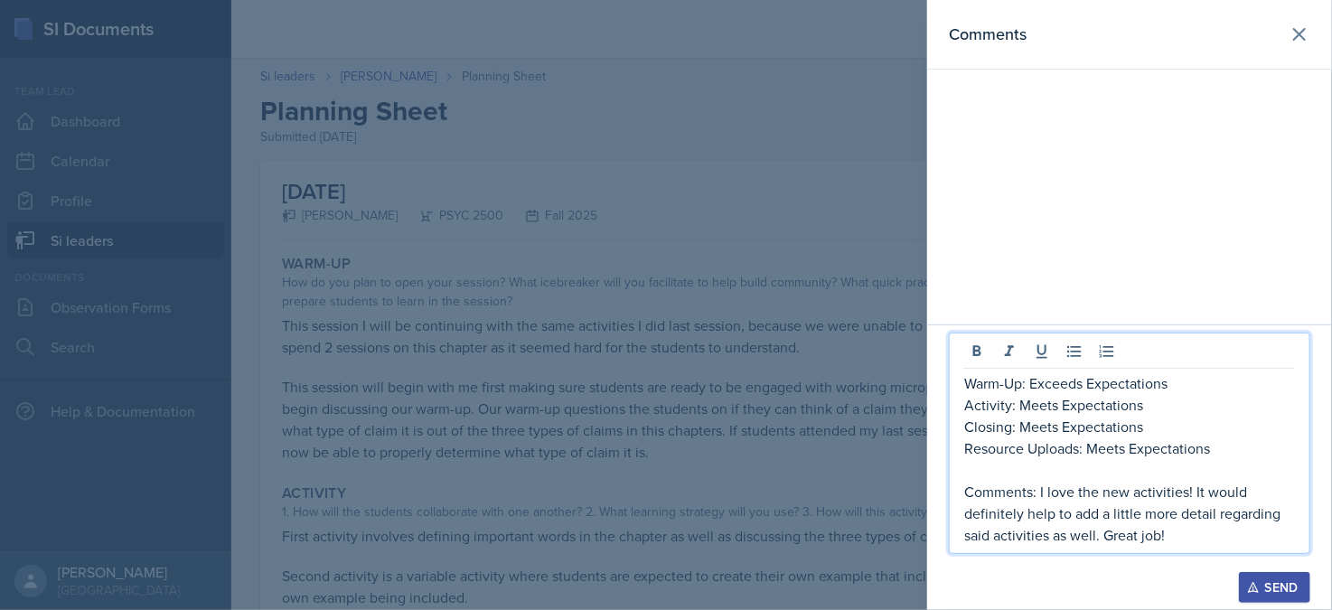
click at [1280, 597] on button "Send" at bounding box center [1274, 587] width 71 height 31
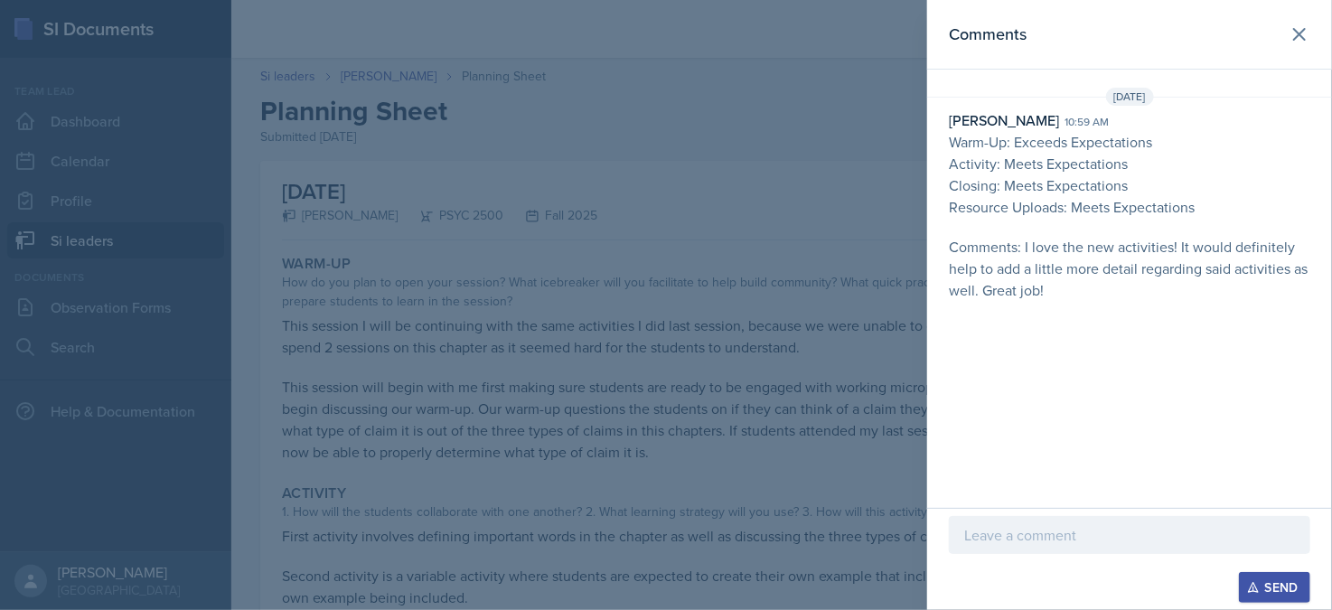
click at [802, 409] on div at bounding box center [666, 305] width 1332 height 610
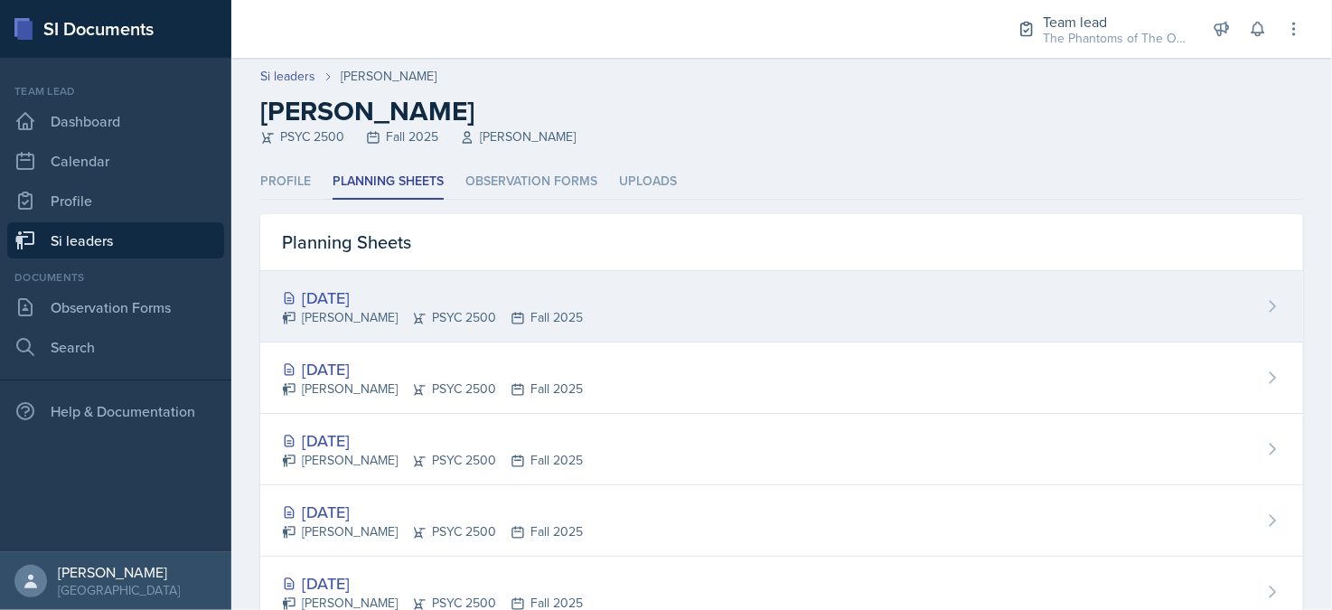
click at [441, 302] on div "[DATE]" at bounding box center [432, 298] width 301 height 24
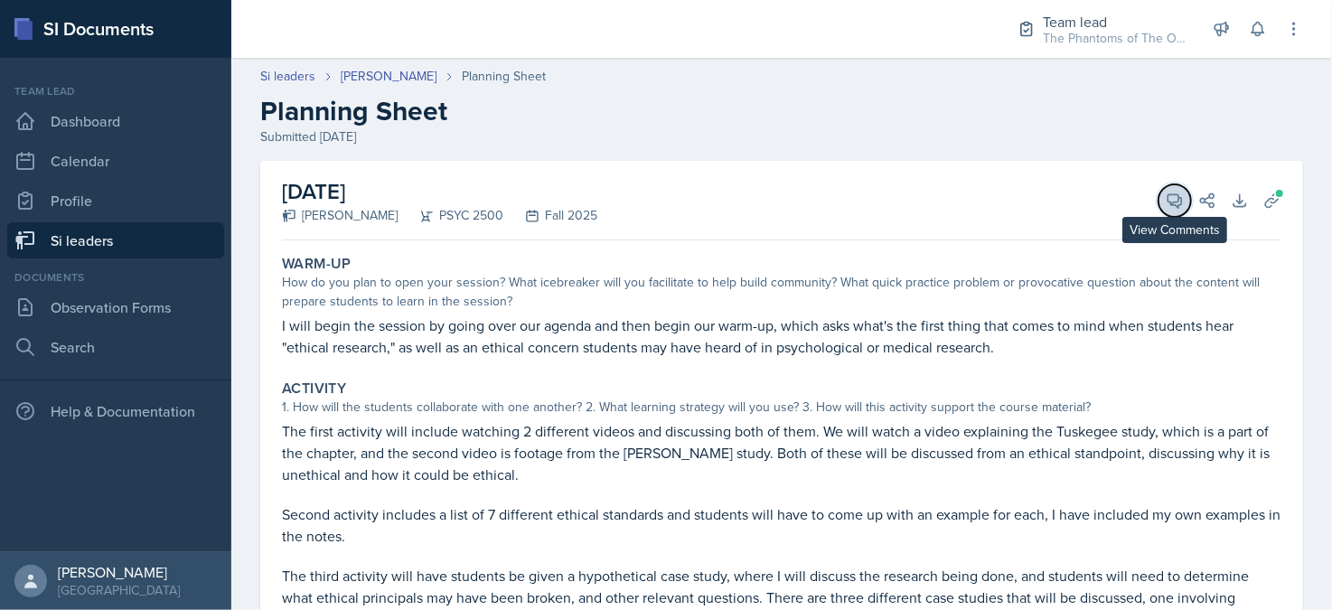
click at [1166, 202] on icon at bounding box center [1175, 201] width 18 height 18
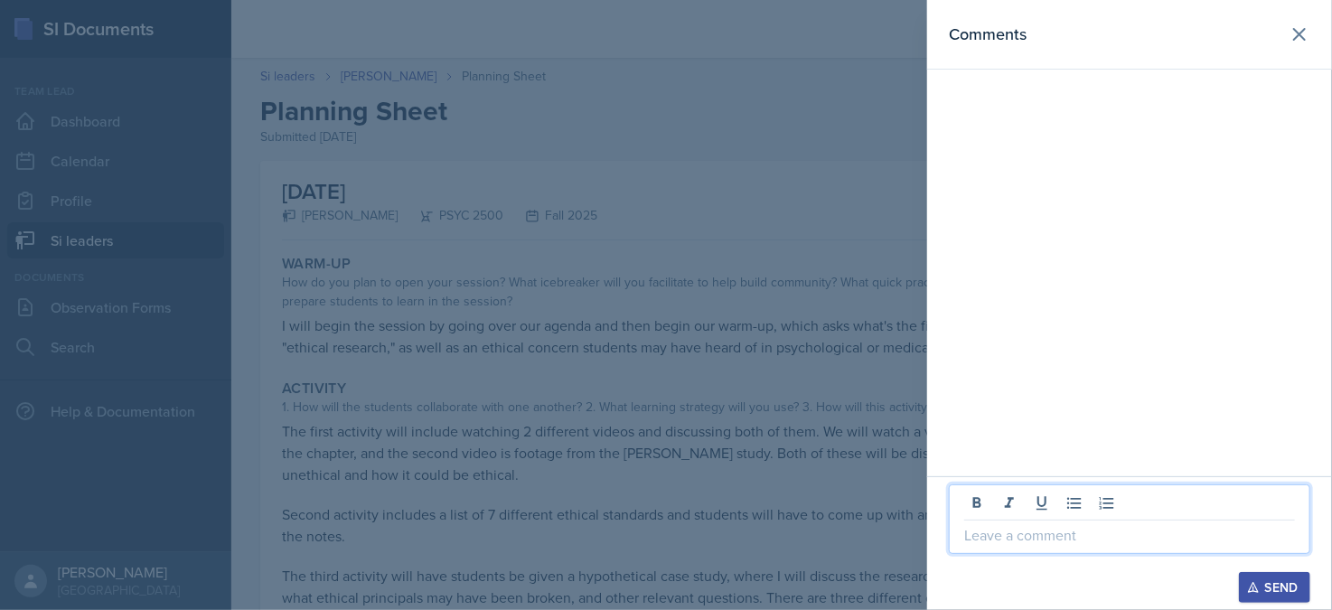
click at [1129, 540] on p at bounding box center [1129, 535] width 331 height 22
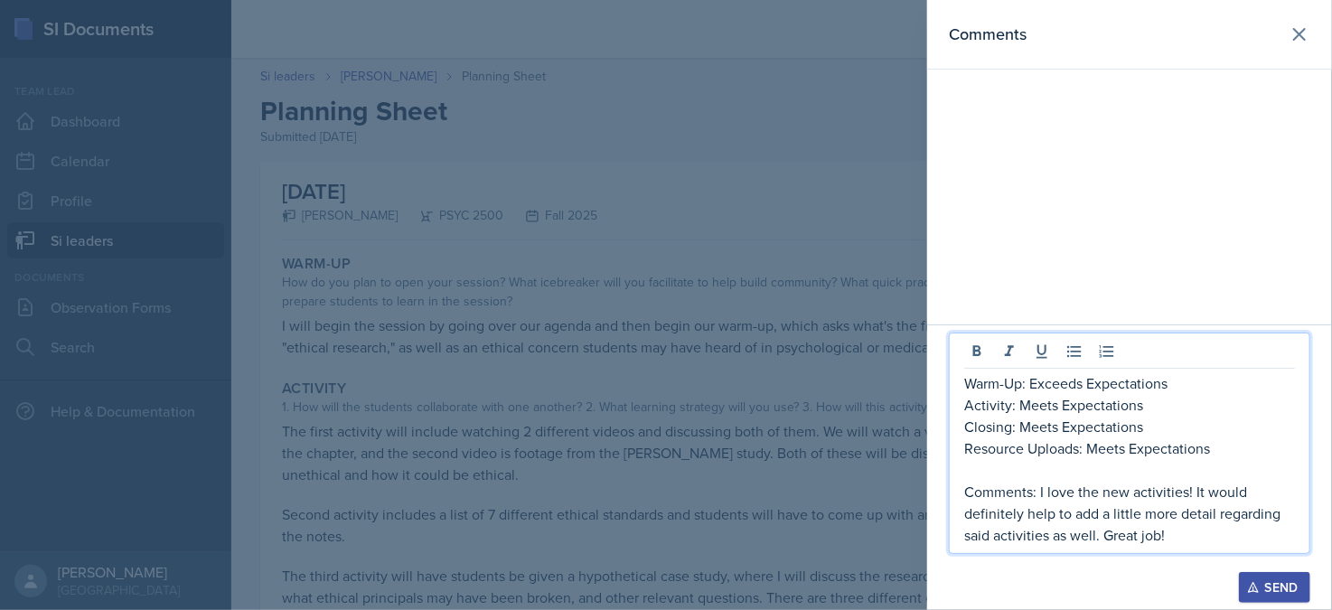
click at [1056, 424] on p "Closing: Meets Expectations" at bounding box center [1129, 427] width 331 height 22
click at [1022, 429] on p "Closing: Meets Expectations" at bounding box center [1129, 427] width 331 height 22
click at [1187, 462] on p at bounding box center [1129, 470] width 331 height 22
click at [1205, 538] on p "Comments: I love the new activities! It would definitely help to add a little m…" at bounding box center [1129, 513] width 331 height 65
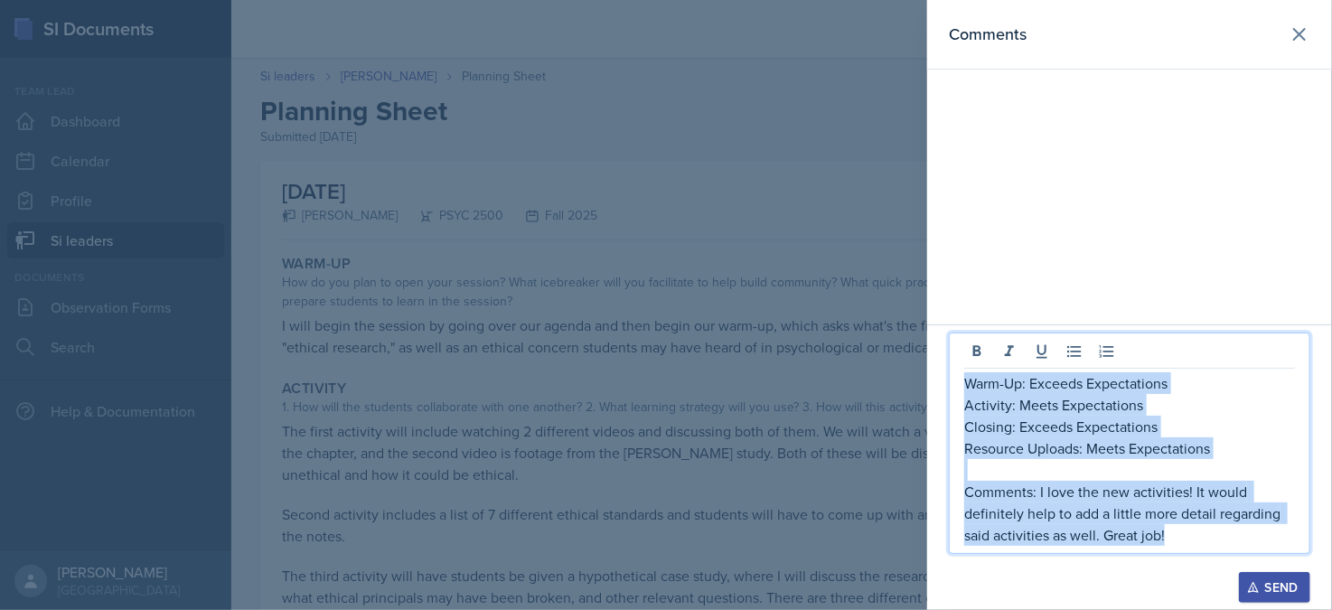
click at [964, 383] on p "Warm-Up: Exceeds Expectations" at bounding box center [1129, 383] width 331 height 22
copy div "Warm-Up: Exceeds Expectations Activity: Meets Expectations Closing: Exceeds Exp…"
click at [1206, 533] on p "Comments: I love the new activities! It would definitely help to add a little m…" at bounding box center [1129, 513] width 331 height 65
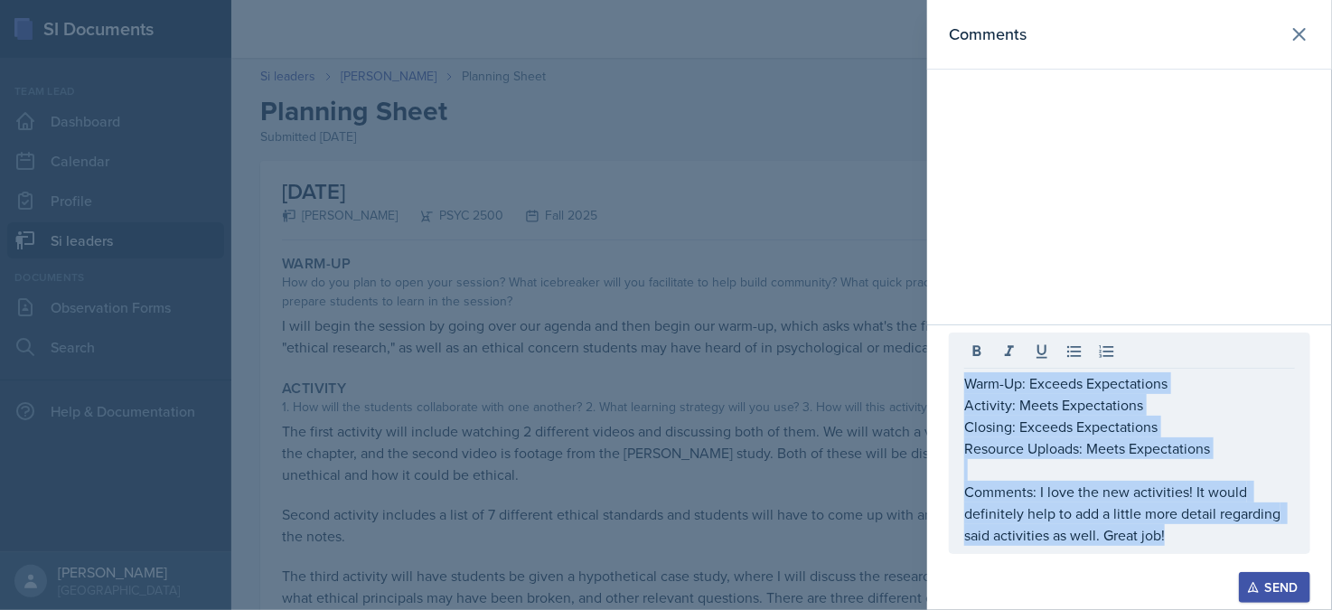
click at [1296, 595] on div "Send" at bounding box center [1275, 587] width 48 height 14
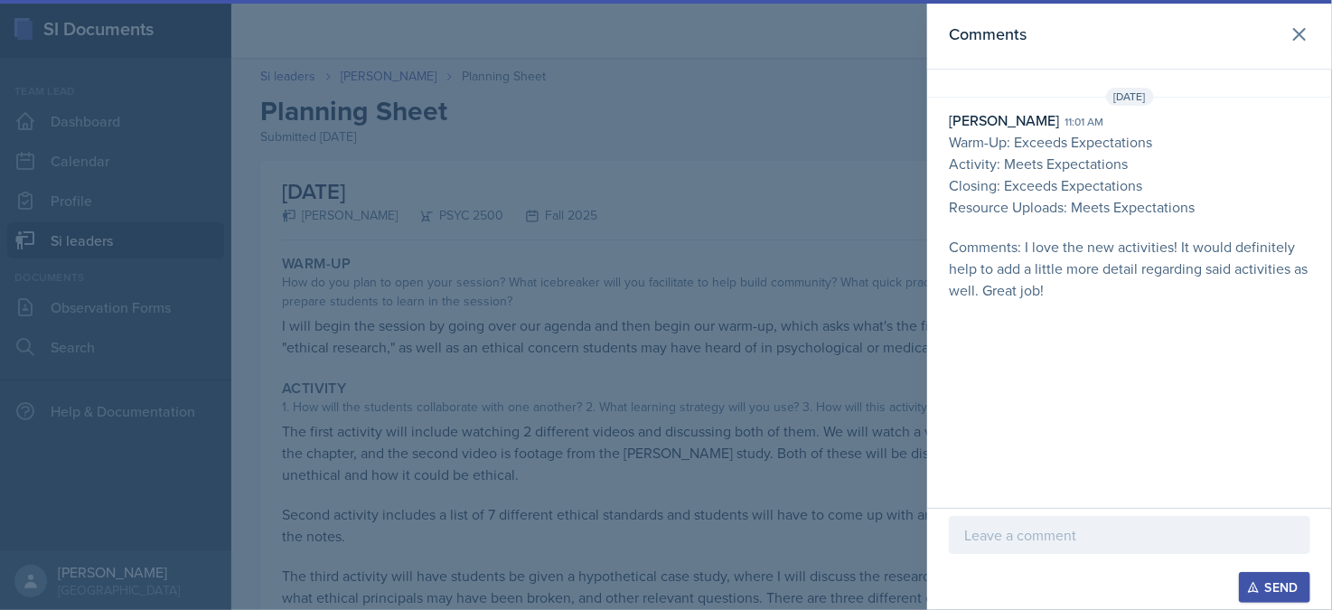
click at [782, 314] on div at bounding box center [666, 305] width 1332 height 610
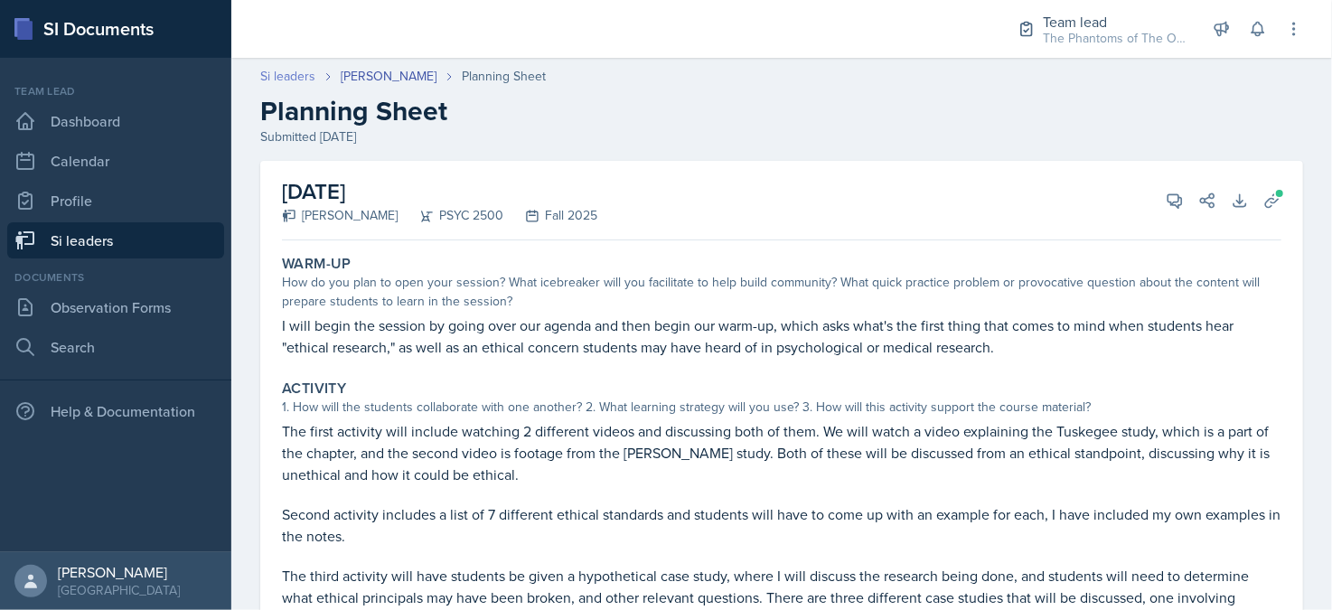
click at [304, 78] on link "Si leaders" at bounding box center [287, 76] width 55 height 19
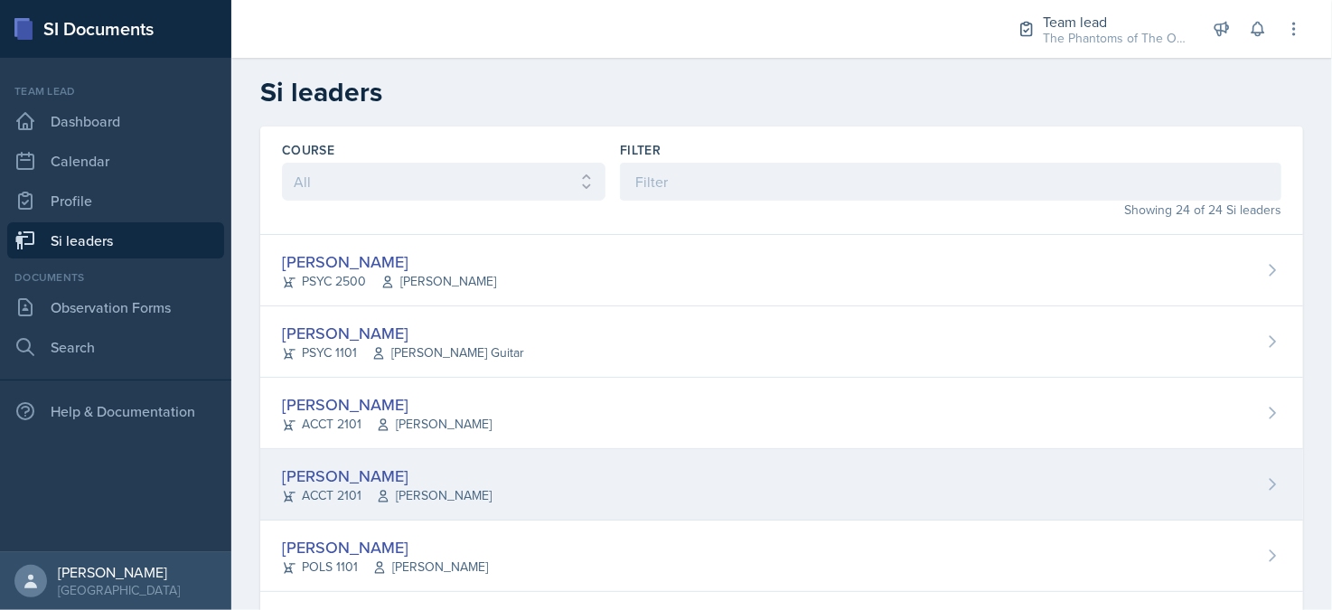
click at [445, 468] on div "[PERSON_NAME]" at bounding box center [387, 476] width 210 height 24
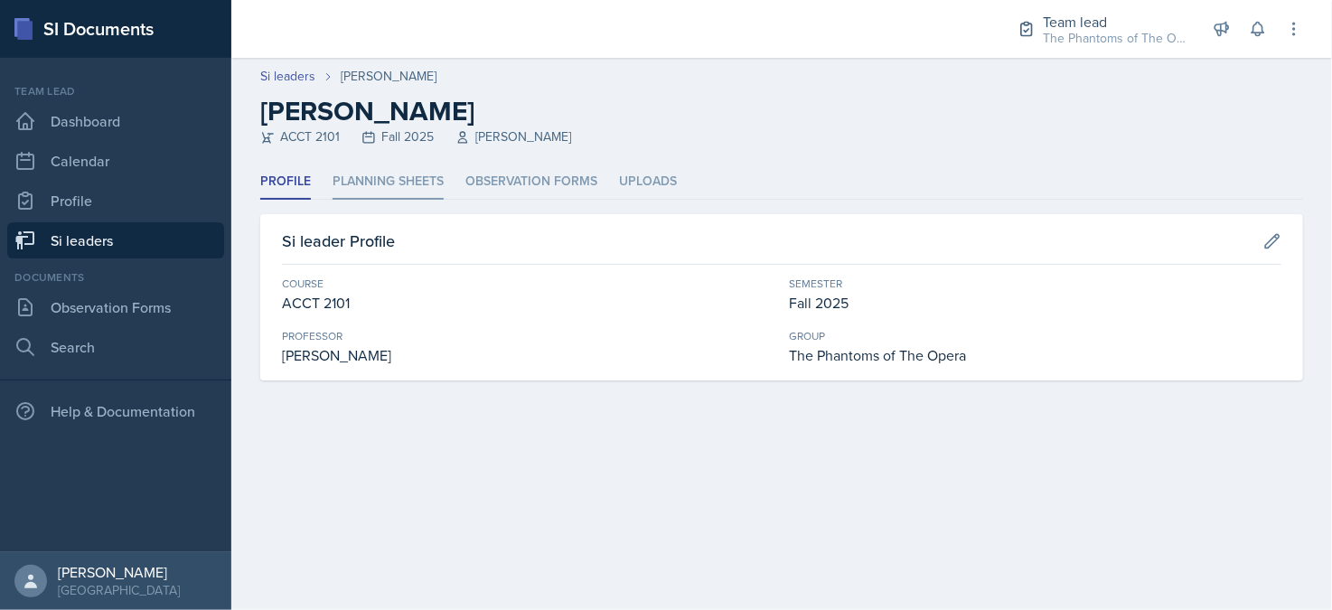
click at [411, 174] on li "Planning Sheets" at bounding box center [388, 181] width 111 height 35
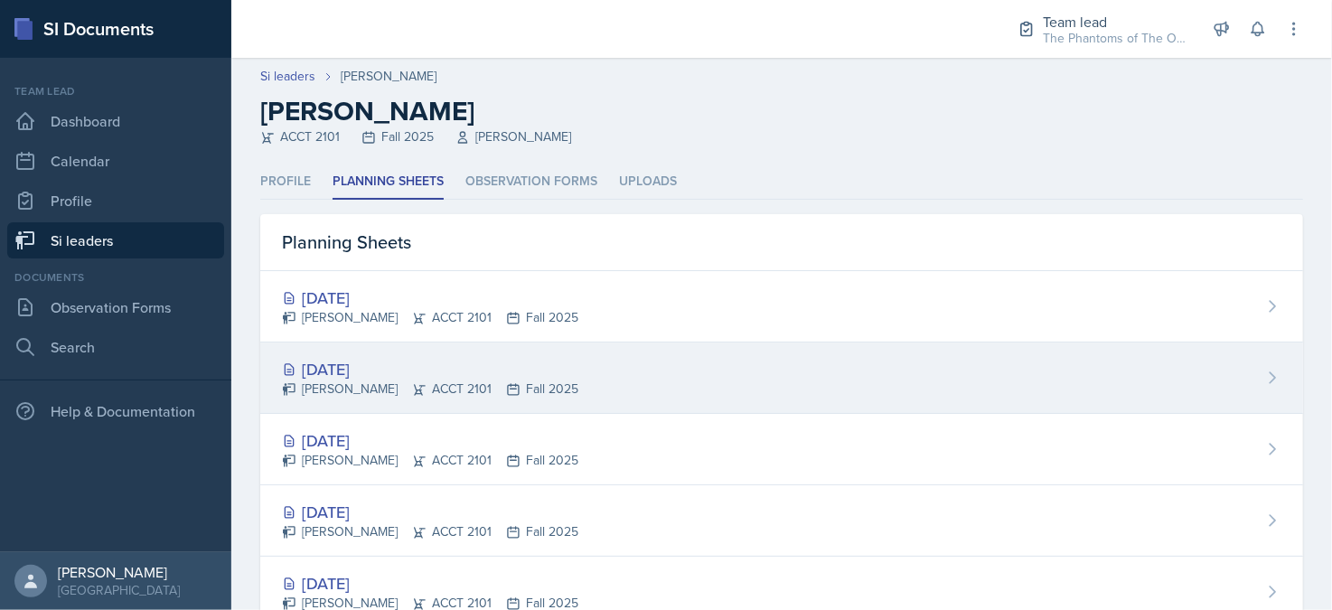
click at [706, 379] on div "[DATE] [PERSON_NAME] ACCT 2101 Fall 2025" at bounding box center [781, 378] width 1043 height 71
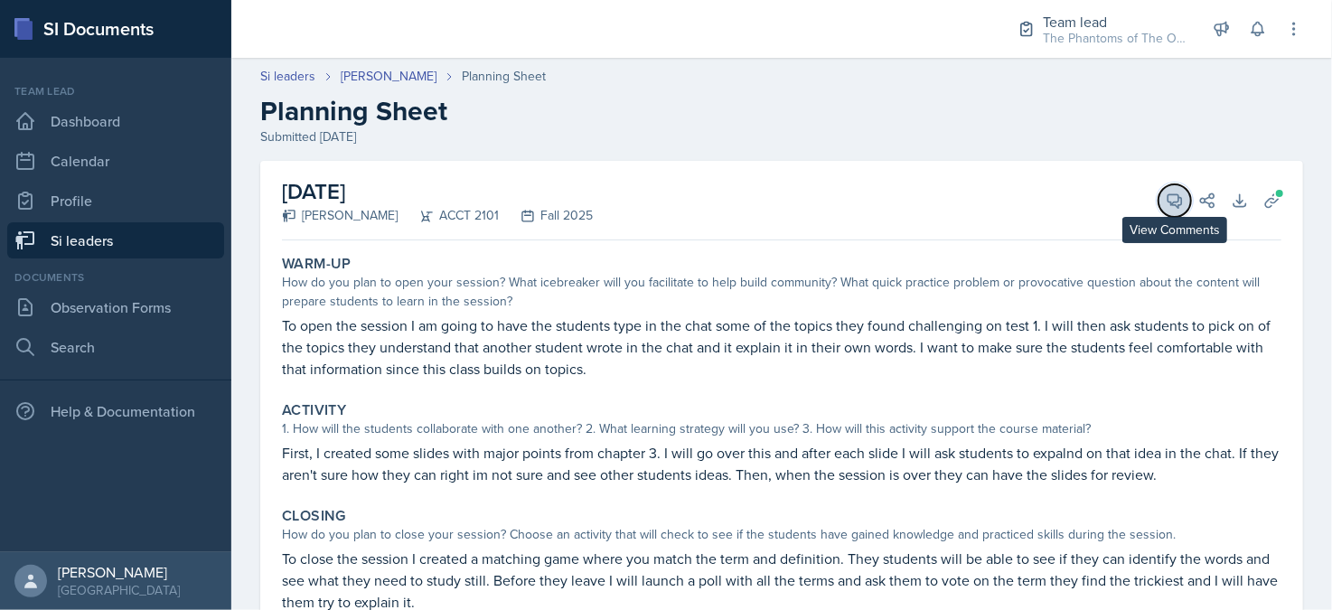
click at [1159, 212] on button "View Comments" at bounding box center [1175, 200] width 33 height 33
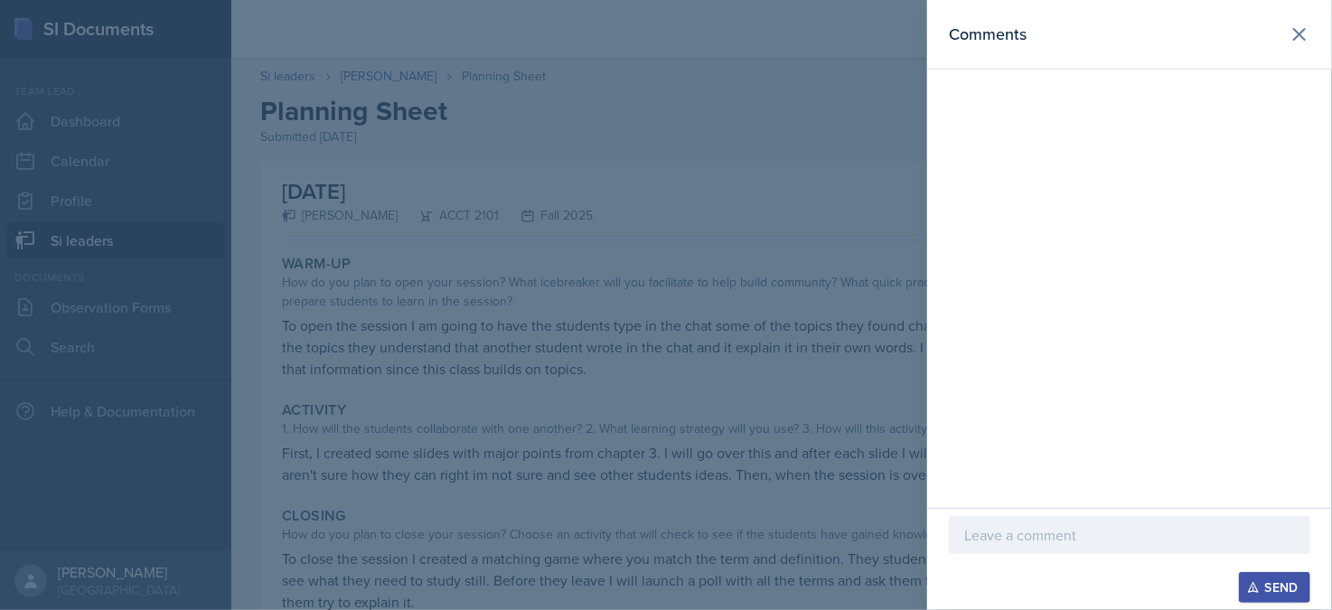
click at [703, 310] on div at bounding box center [666, 305] width 1332 height 610
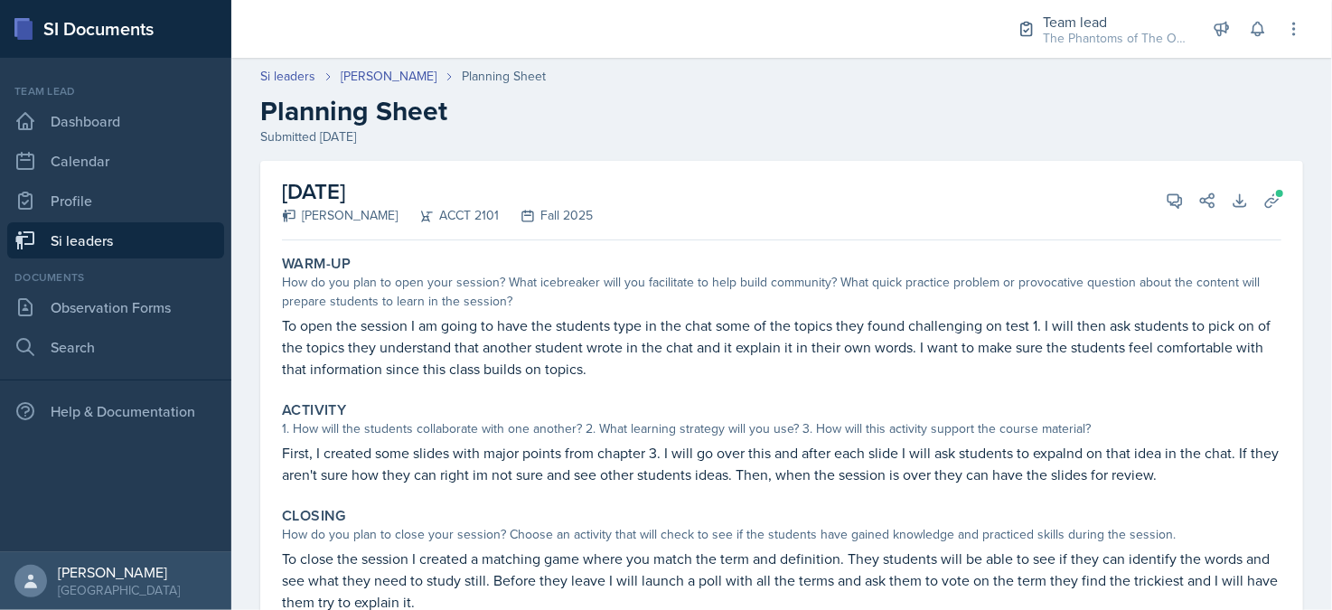
scroll to position [90, 0]
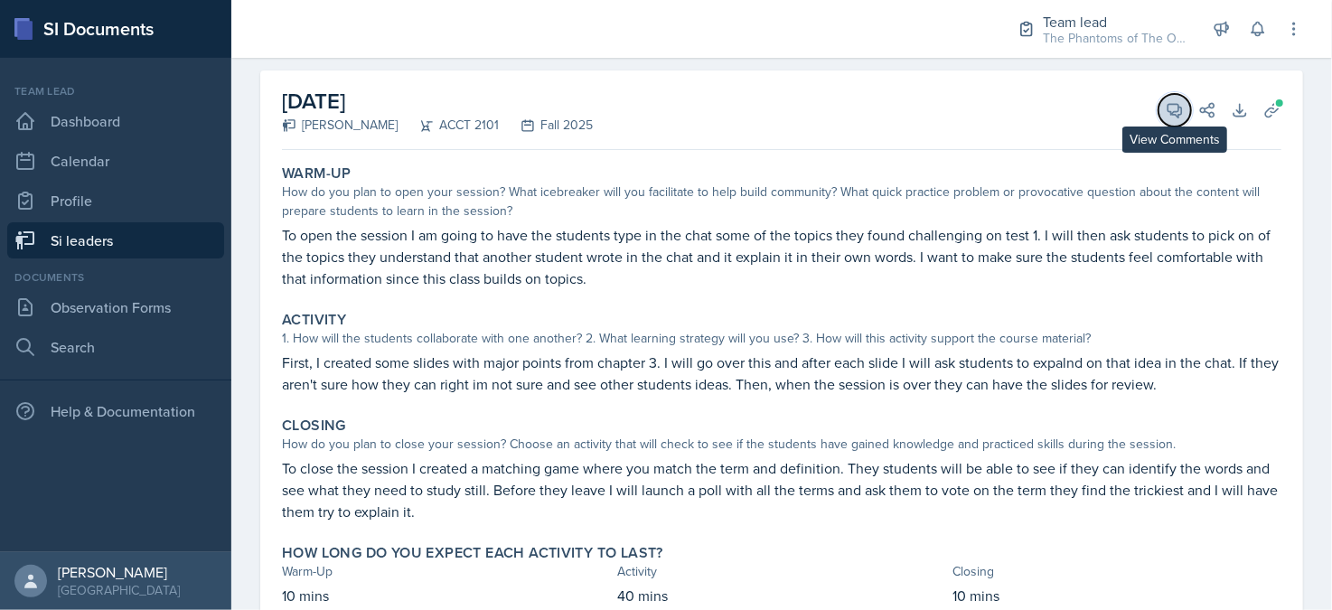
click at [1166, 109] on icon at bounding box center [1175, 110] width 18 height 18
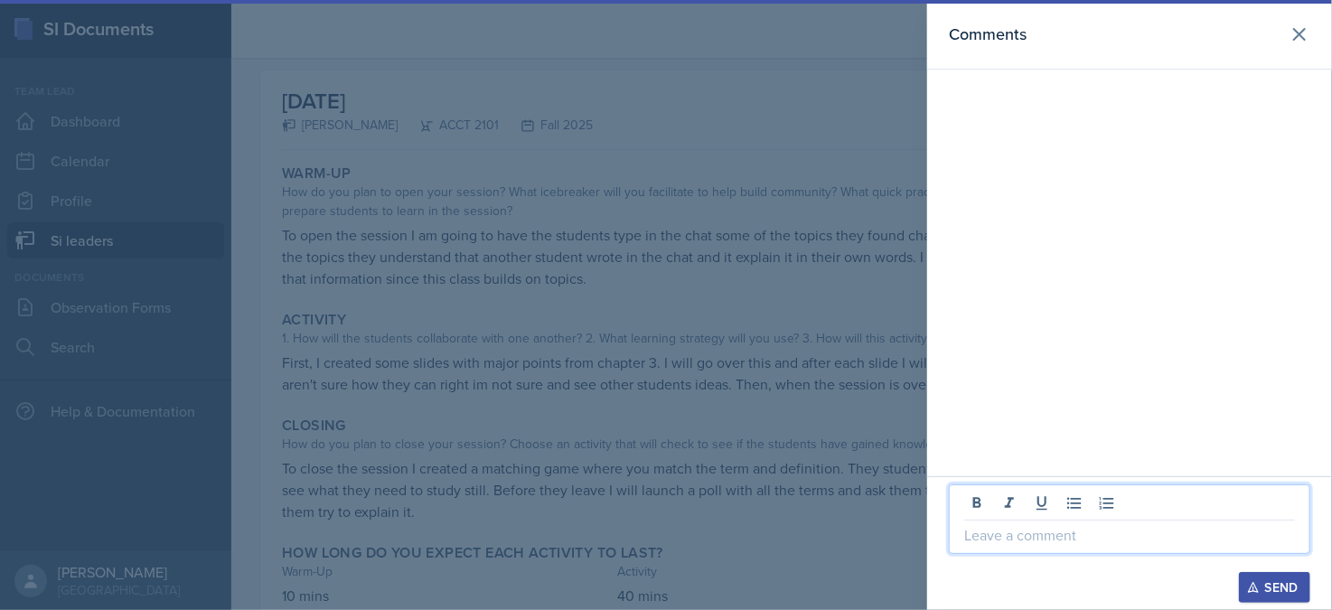
click at [1015, 533] on p at bounding box center [1129, 535] width 331 height 22
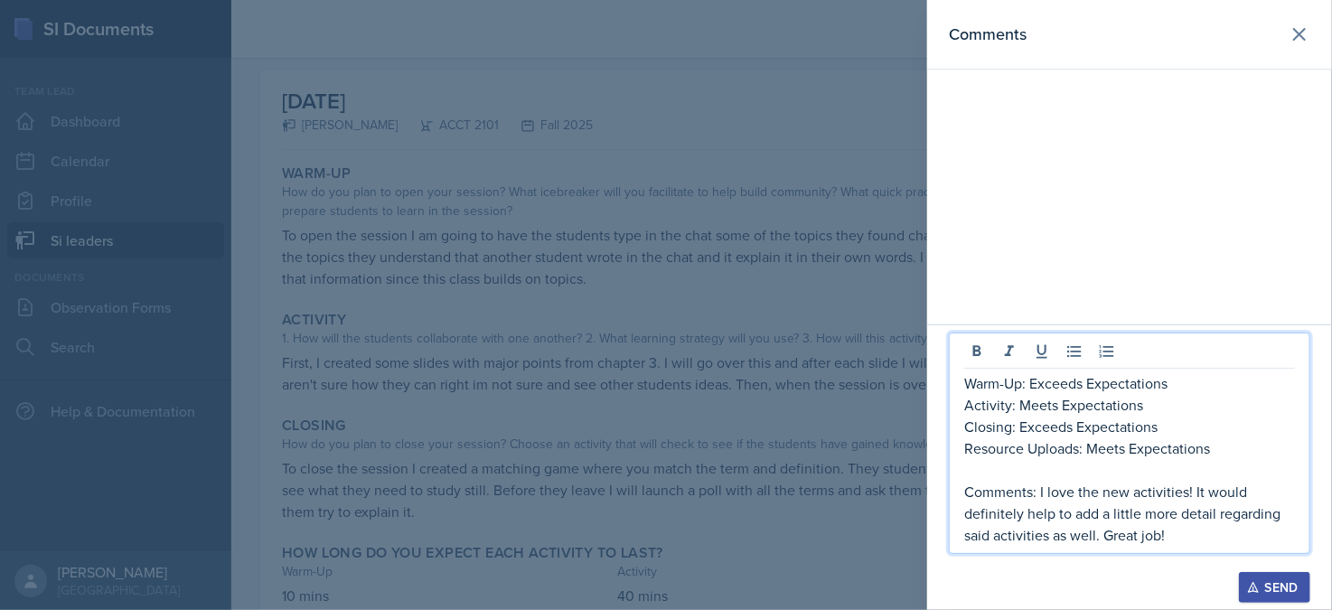
click at [1019, 408] on p "Activity: Meets Expectations" at bounding box center [1129, 405] width 331 height 22
click at [1055, 408] on p "Activity: Meets Expectations" at bounding box center [1129, 405] width 331 height 22
click at [1179, 539] on p "Comments: I love the new activities! It would definitely help to add a little m…" at bounding box center [1129, 513] width 331 height 65
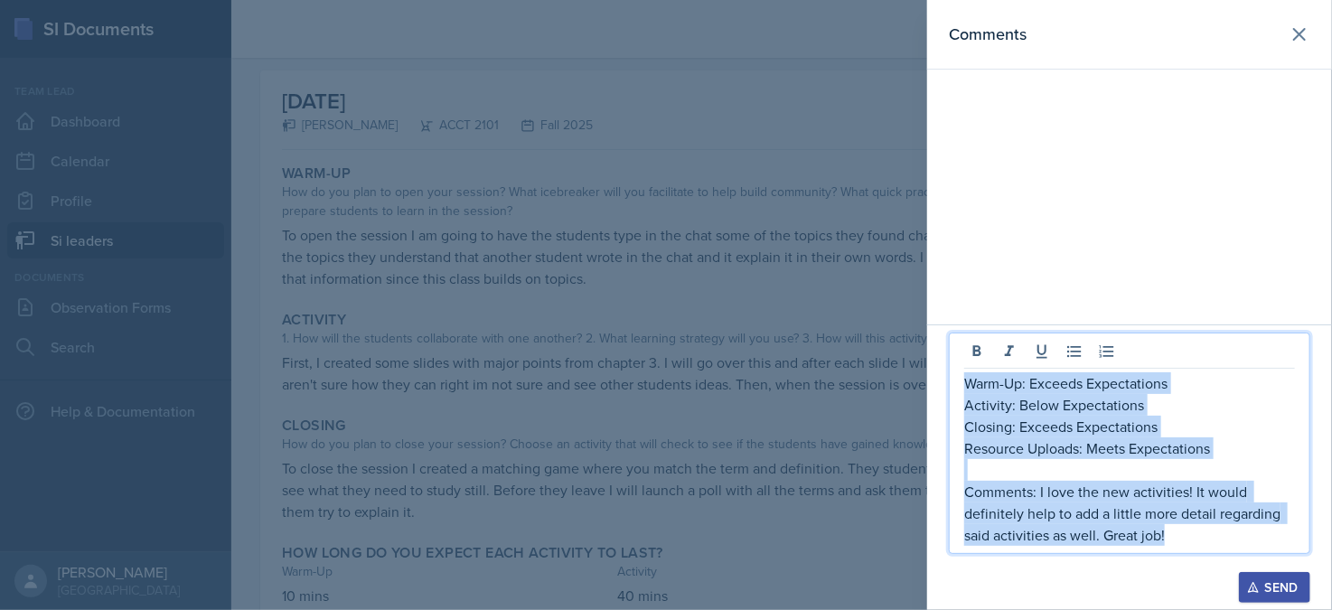
copy div "Warm-Up: Exceeds Expectations Activity: Below Expectations Closing: Exceeds Exp…"
click at [1179, 539] on p "Comments: I love the new activities! It would definitely help to add a little m…" at bounding box center [1129, 513] width 331 height 65
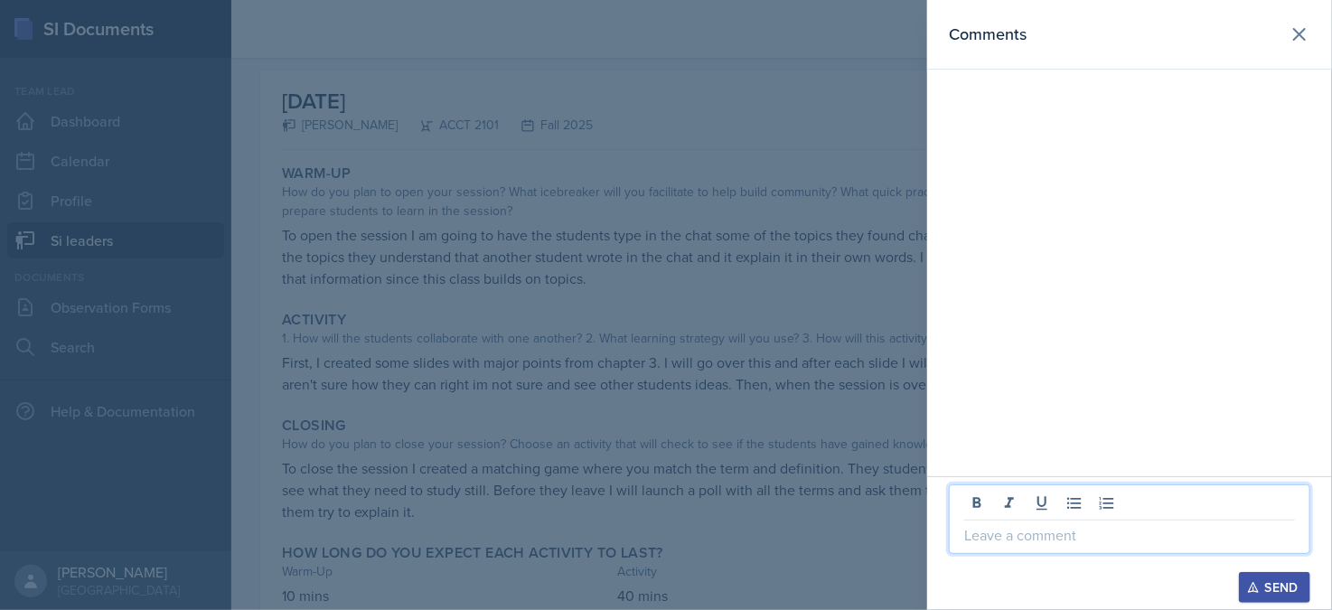
click at [777, 341] on div at bounding box center [666, 305] width 1332 height 610
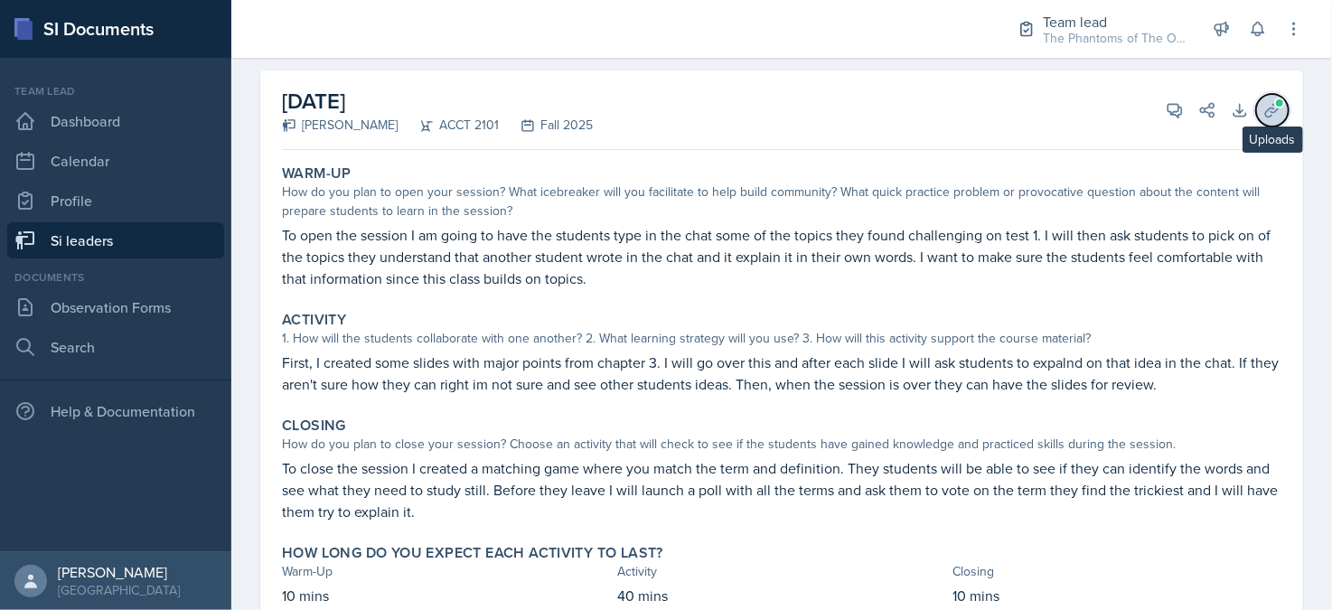
click at [1263, 113] on icon at bounding box center [1272, 110] width 18 height 18
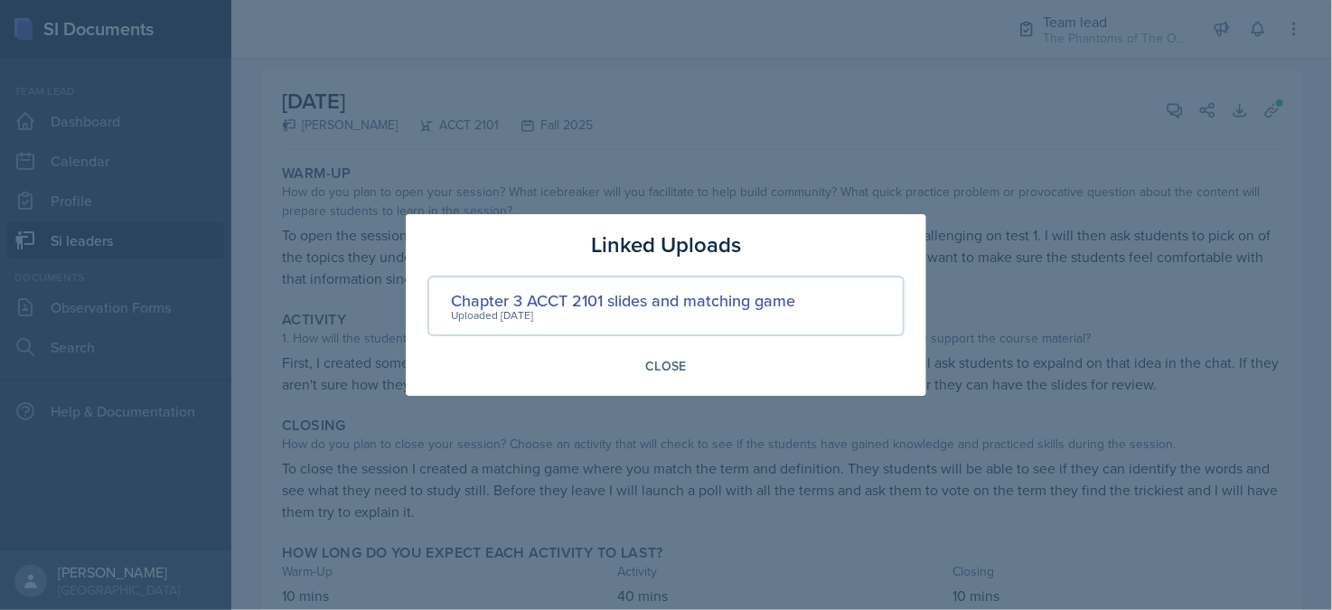
click at [1128, 267] on div at bounding box center [666, 305] width 1332 height 610
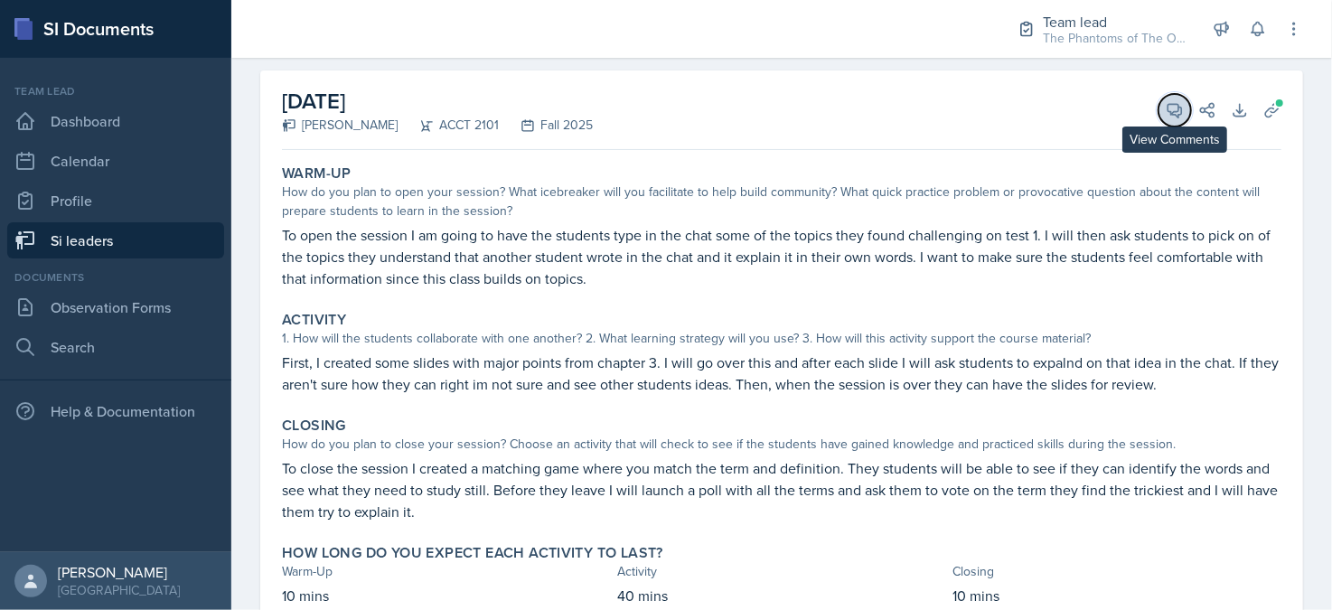
click at [1167, 115] on icon at bounding box center [1175, 110] width 18 height 18
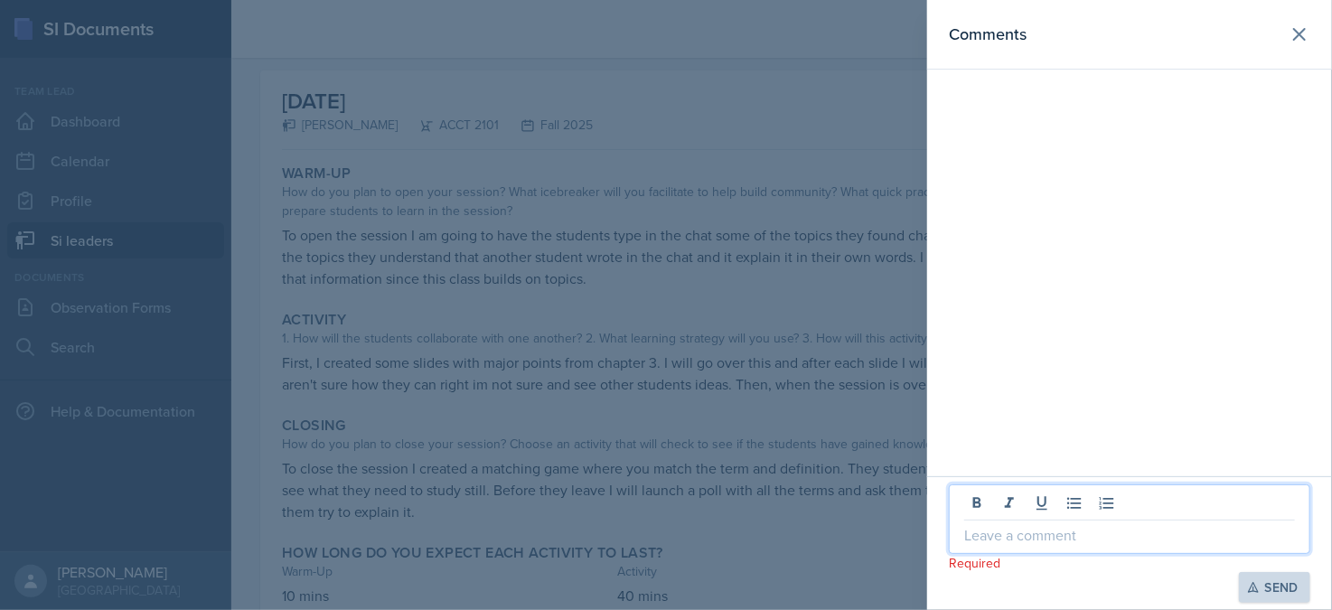
click at [1136, 526] on p at bounding box center [1129, 535] width 331 height 22
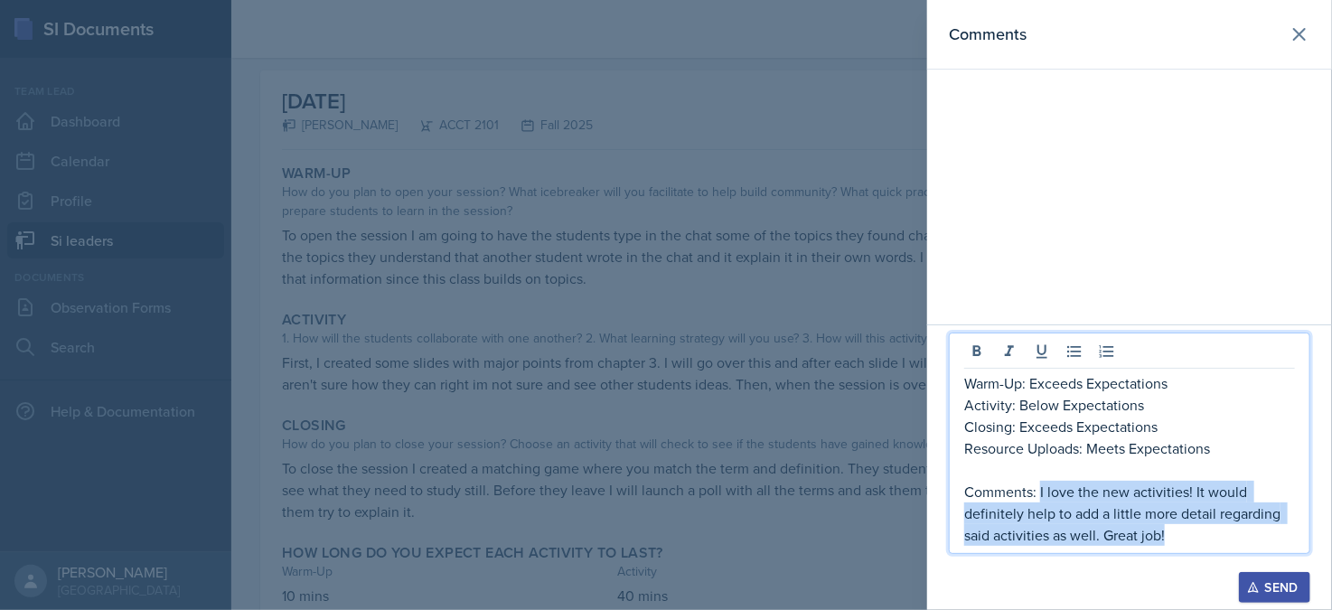
click at [1039, 494] on p "Comments: I love the new activities! It would definitely help to add a little m…" at bounding box center [1129, 513] width 331 height 65
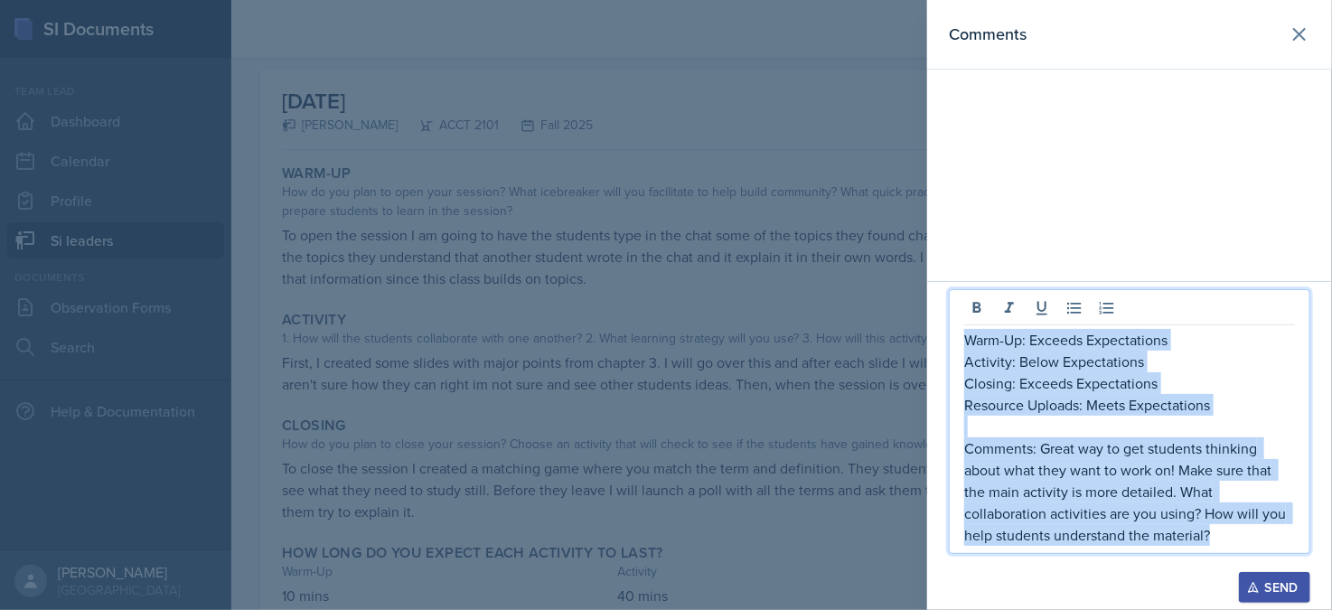
copy div "Warm-Up: Exceeds Expectations Activity: Below Expectations Closing: Exceeds Exp…"
click at [1244, 545] on p "Comments: Great way to get students thinking about what they want to work on! M…" at bounding box center [1129, 491] width 331 height 108
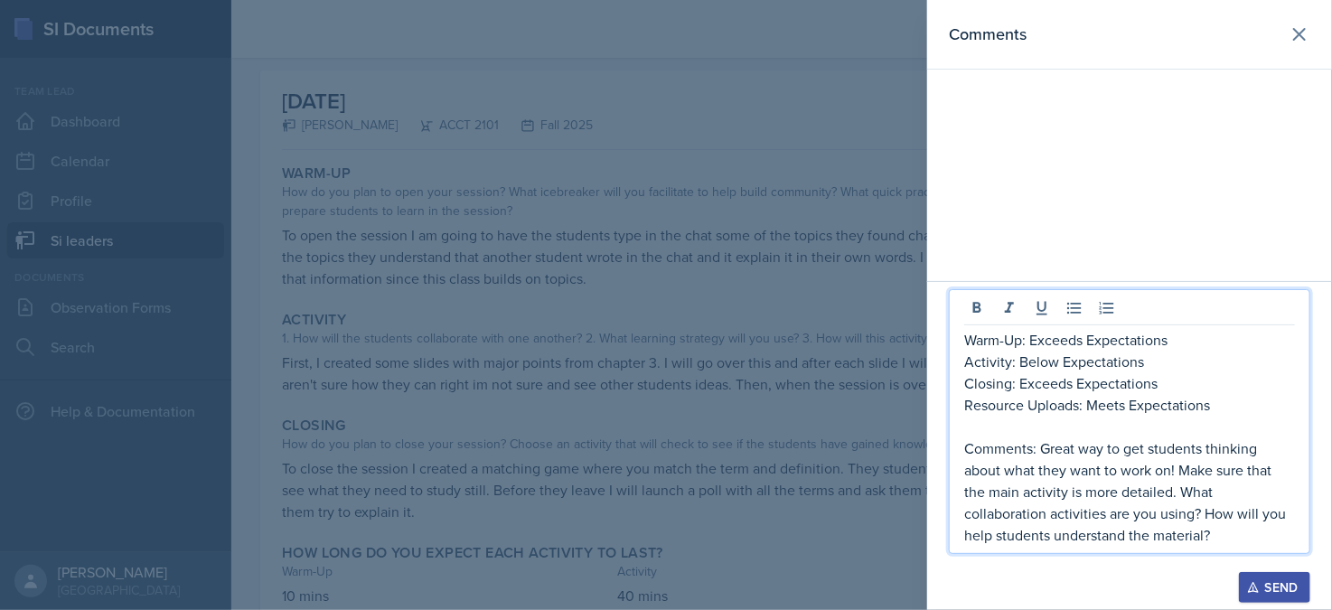
click at [1279, 589] on div "Send" at bounding box center [1275, 587] width 48 height 14
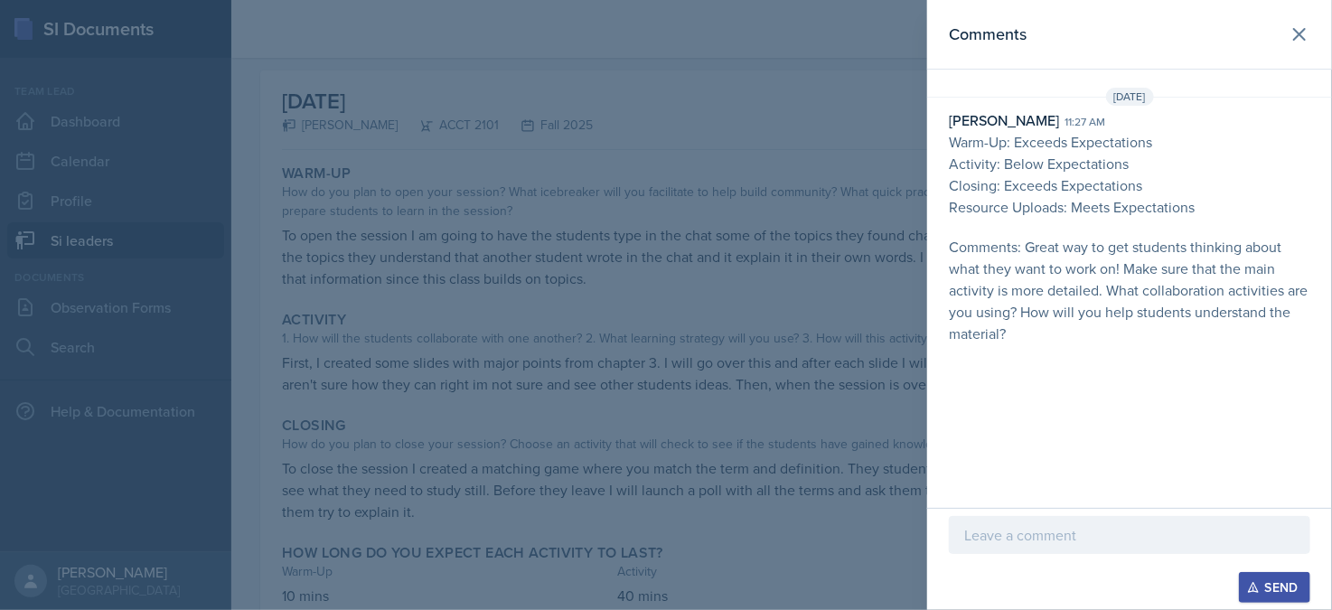
click at [659, 296] on div at bounding box center [666, 305] width 1332 height 610
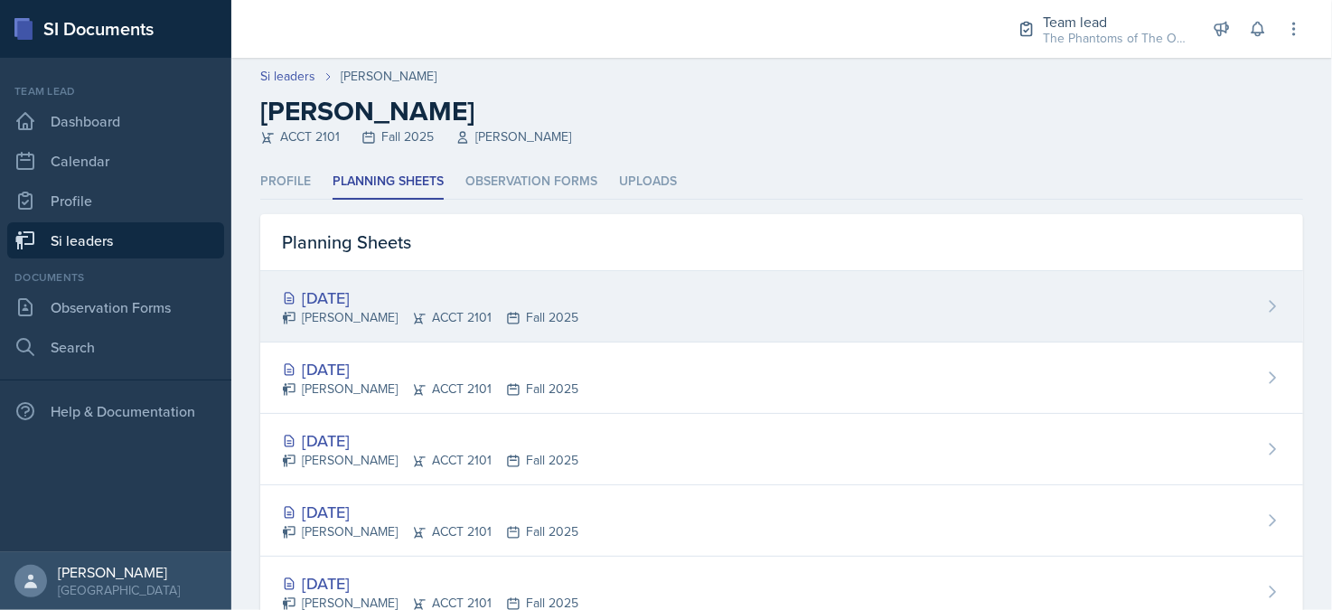
click at [434, 301] on div "[DATE]" at bounding box center [430, 298] width 296 height 24
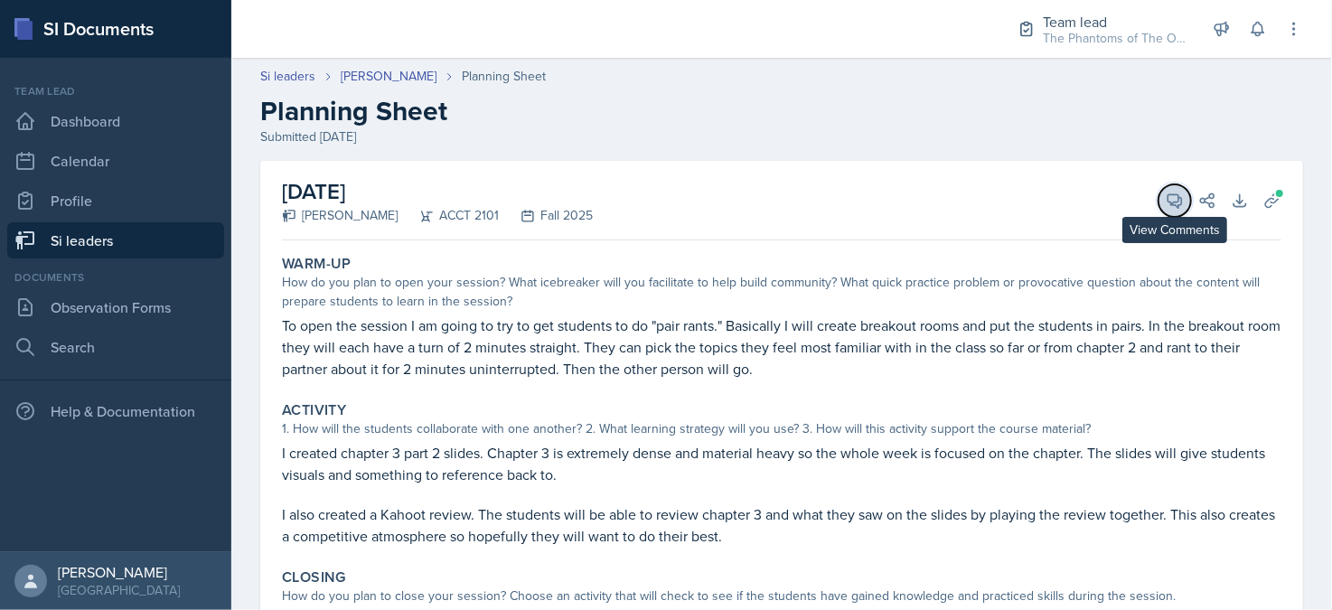
click at [1177, 193] on span at bounding box center [1181, 194] width 9 height 9
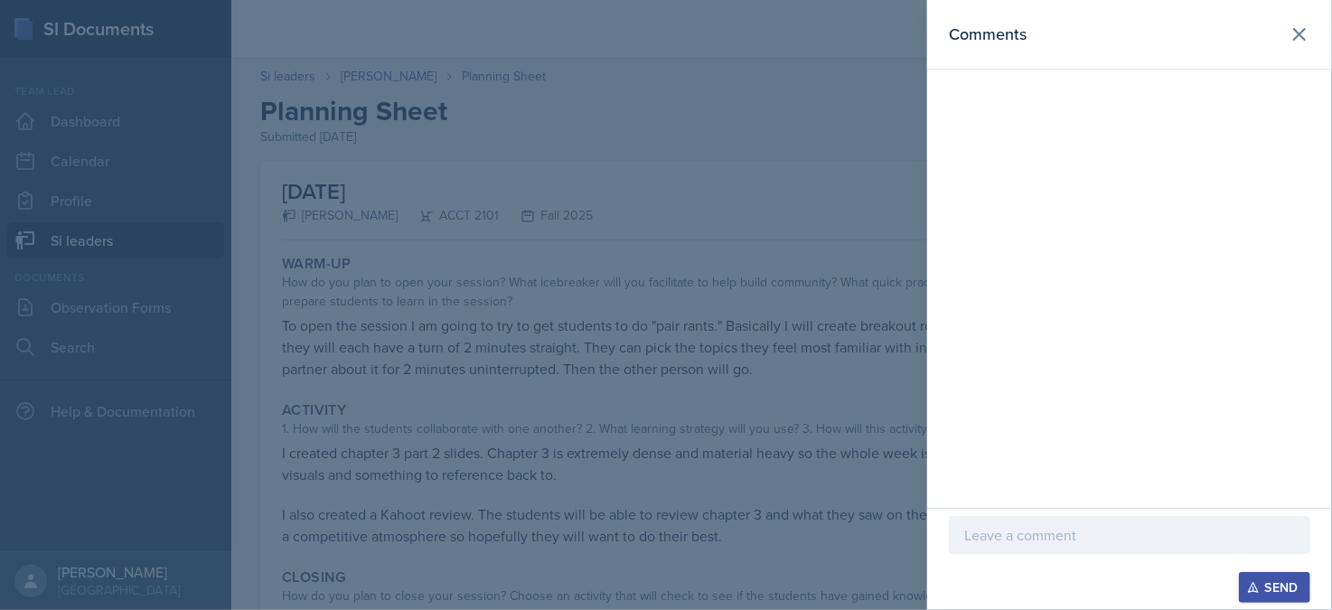
click at [591, 368] on div at bounding box center [666, 305] width 1332 height 610
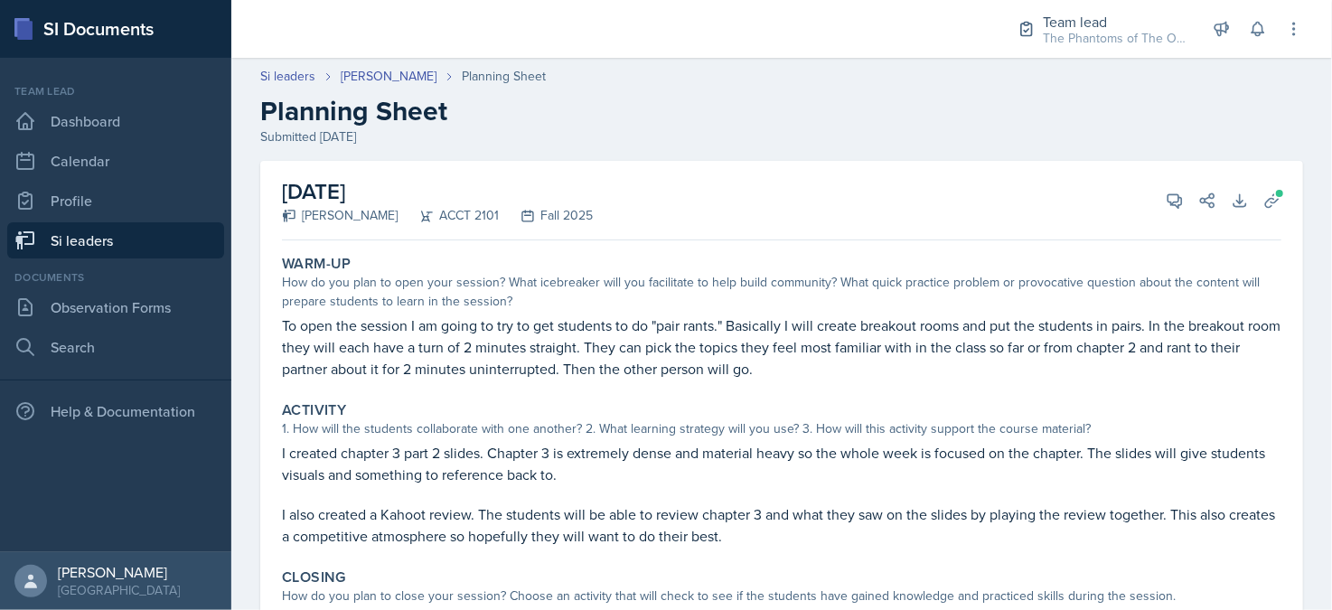
scroll to position [90, 0]
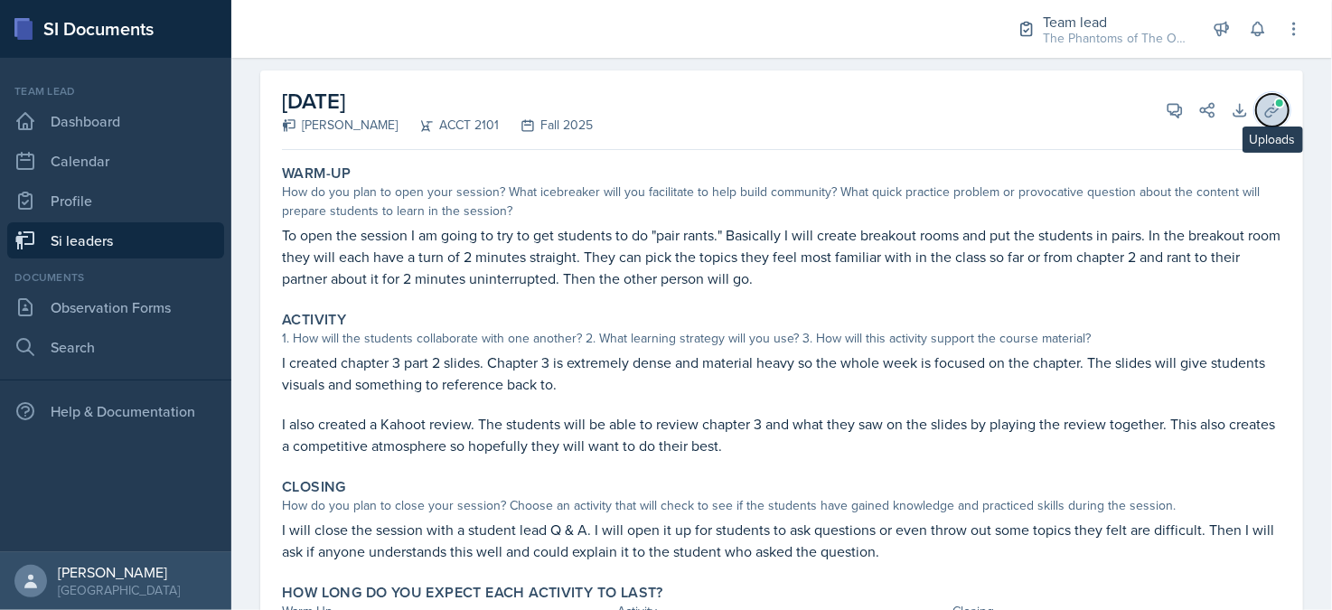
click at [1267, 114] on icon at bounding box center [1272, 110] width 18 height 18
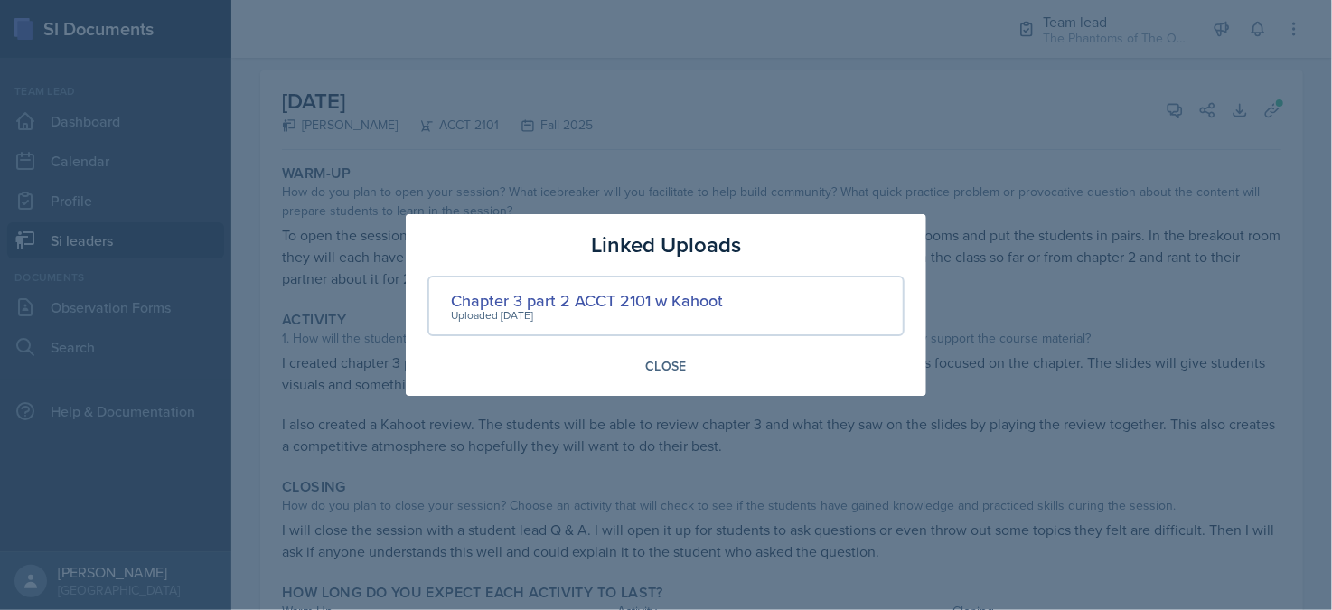
click at [1018, 355] on div at bounding box center [666, 305] width 1332 height 610
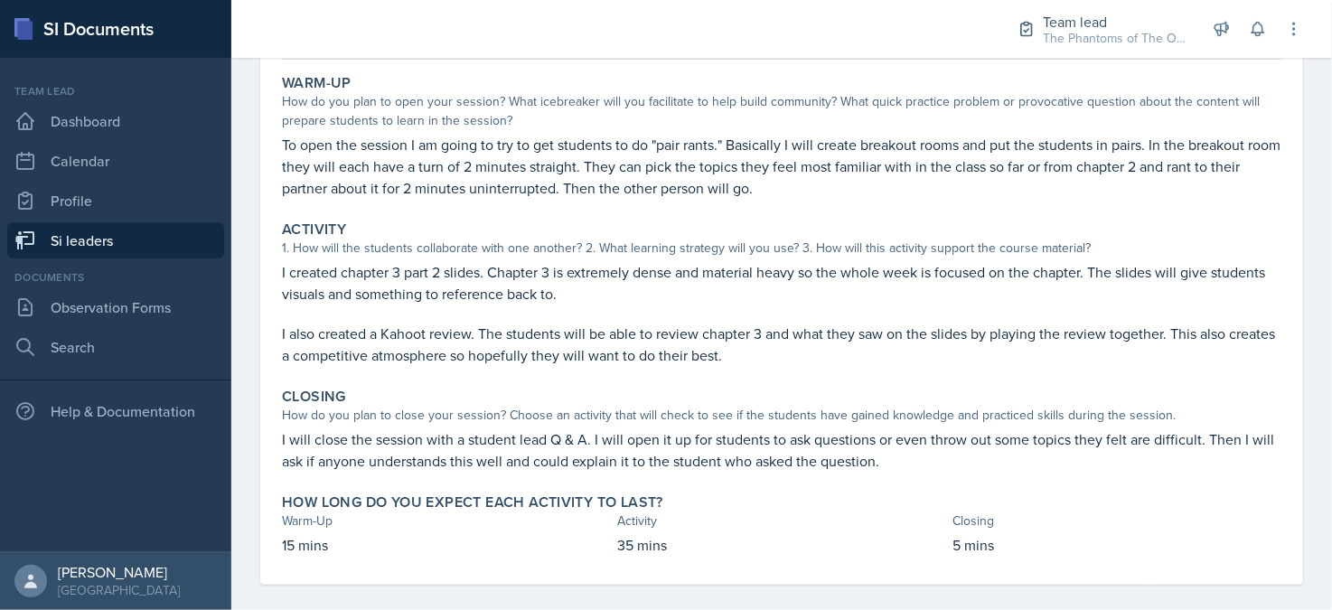
scroll to position [0, 0]
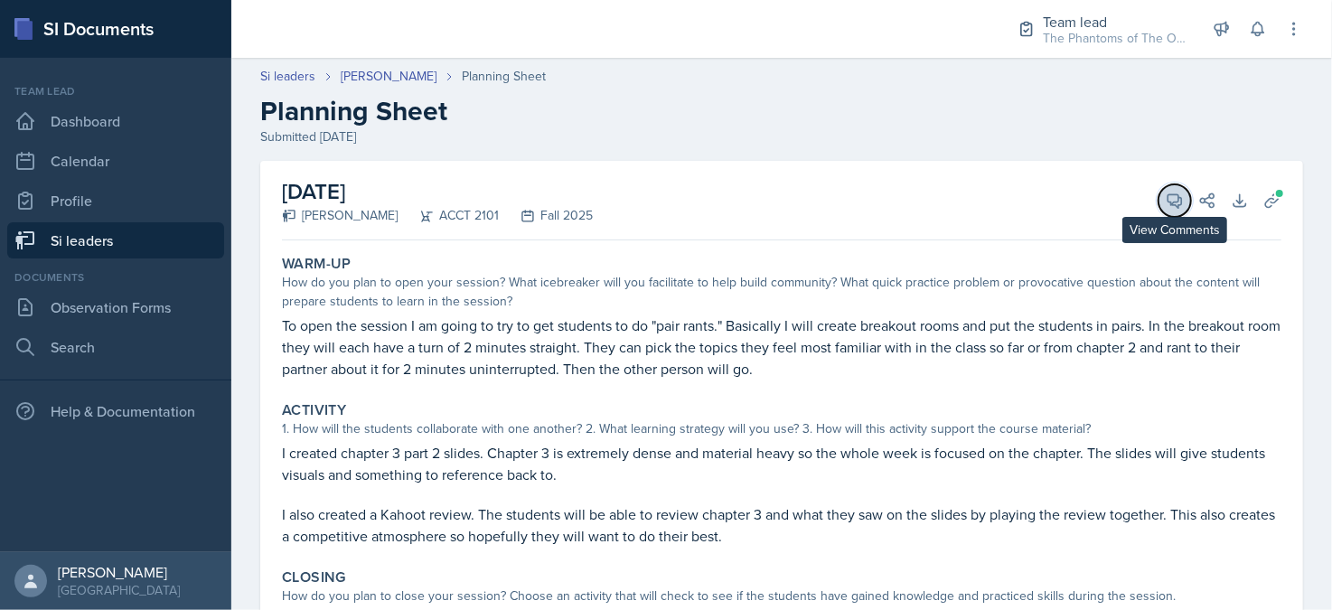
click at [1166, 203] on icon at bounding box center [1175, 201] width 18 height 18
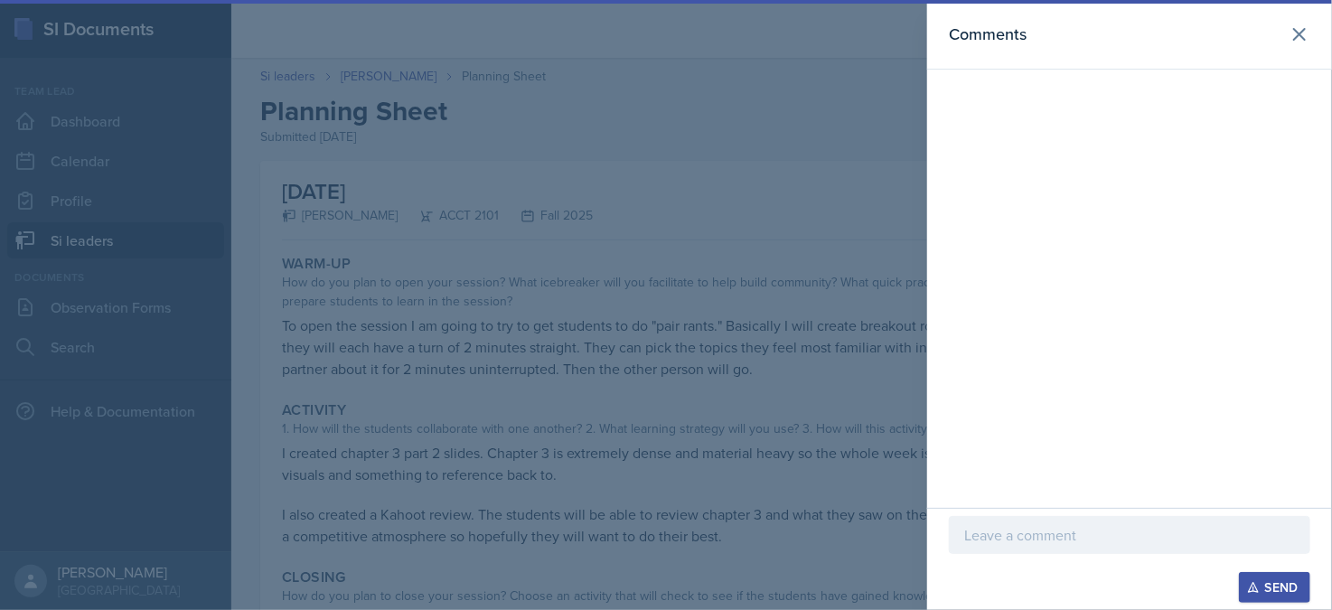
click at [1060, 536] on p at bounding box center [1129, 535] width 331 height 22
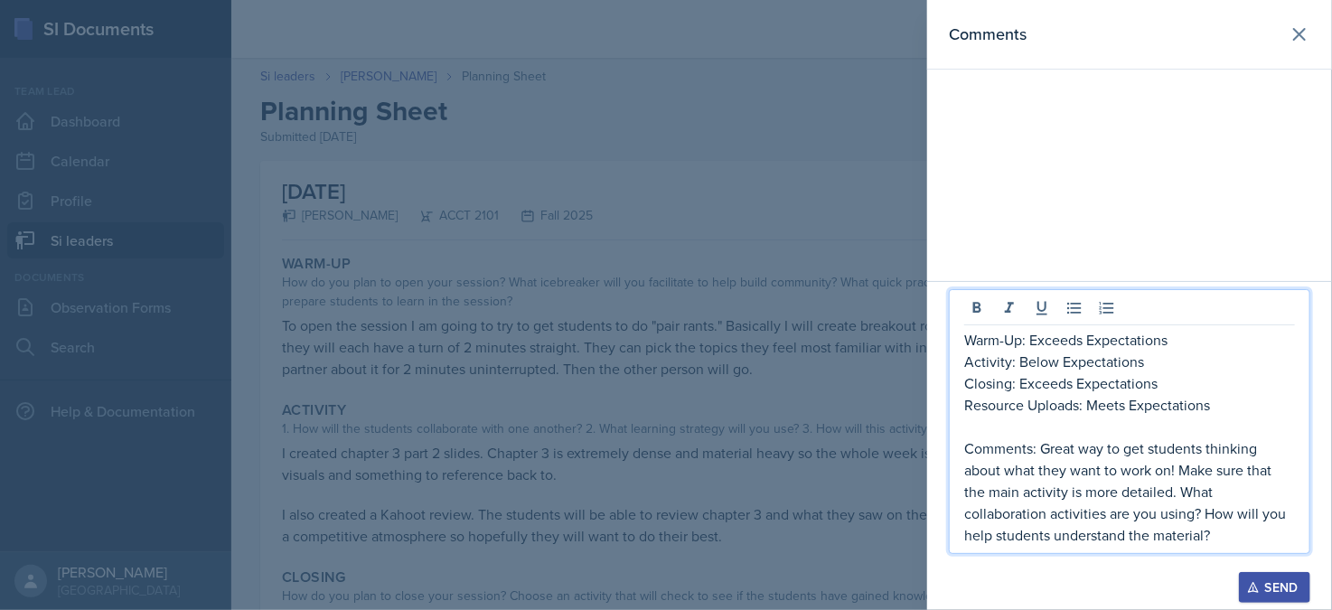
click at [1292, 591] on div "Send" at bounding box center [1275, 587] width 48 height 14
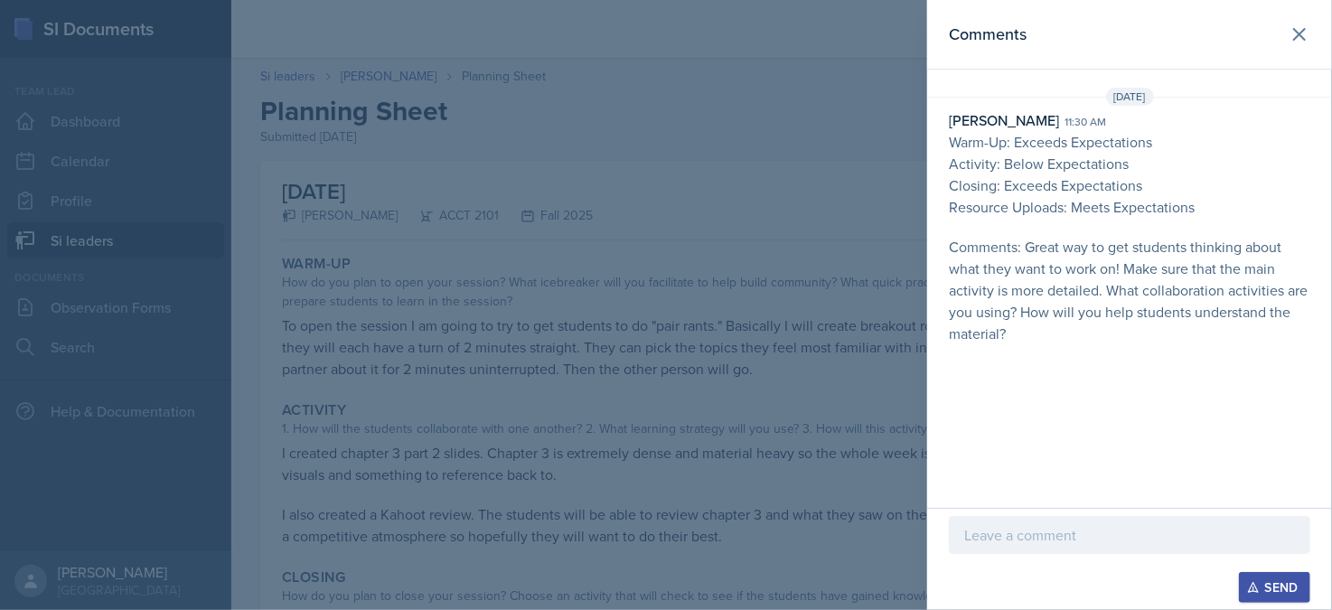
click at [440, 73] on div at bounding box center [666, 305] width 1332 height 610
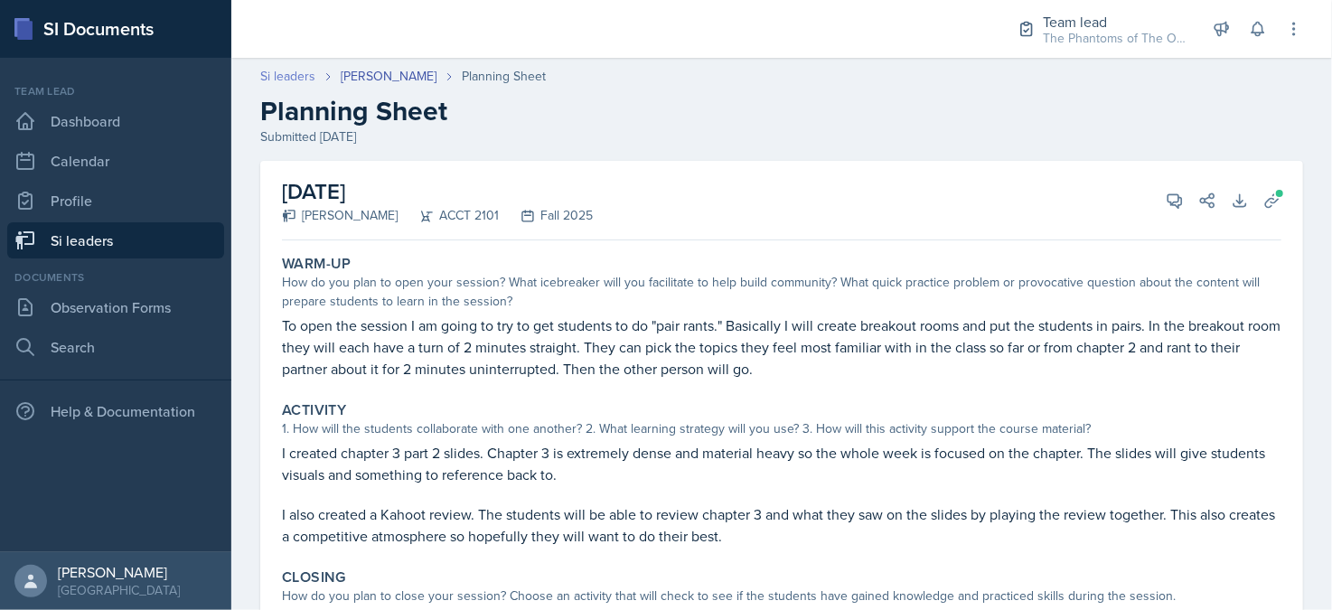
click at [278, 74] on link "Si leaders" at bounding box center [287, 76] width 55 height 19
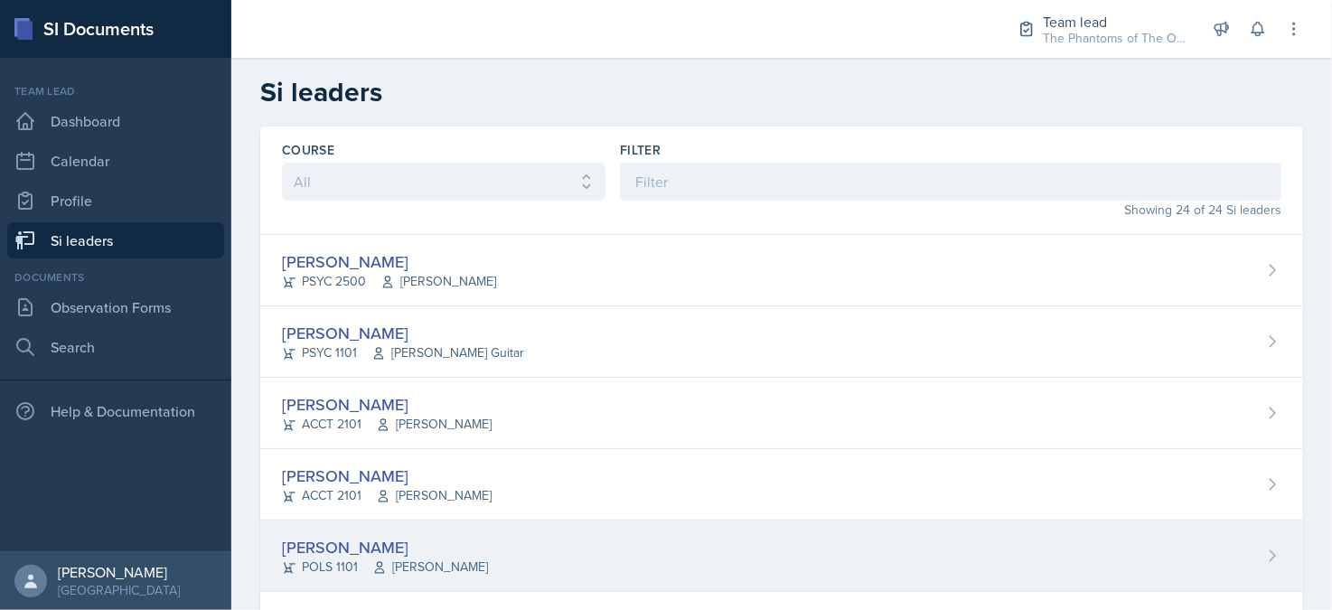
click at [511, 533] on div "[PERSON_NAME] POLS 1101 [PERSON_NAME]" at bounding box center [781, 556] width 1043 height 71
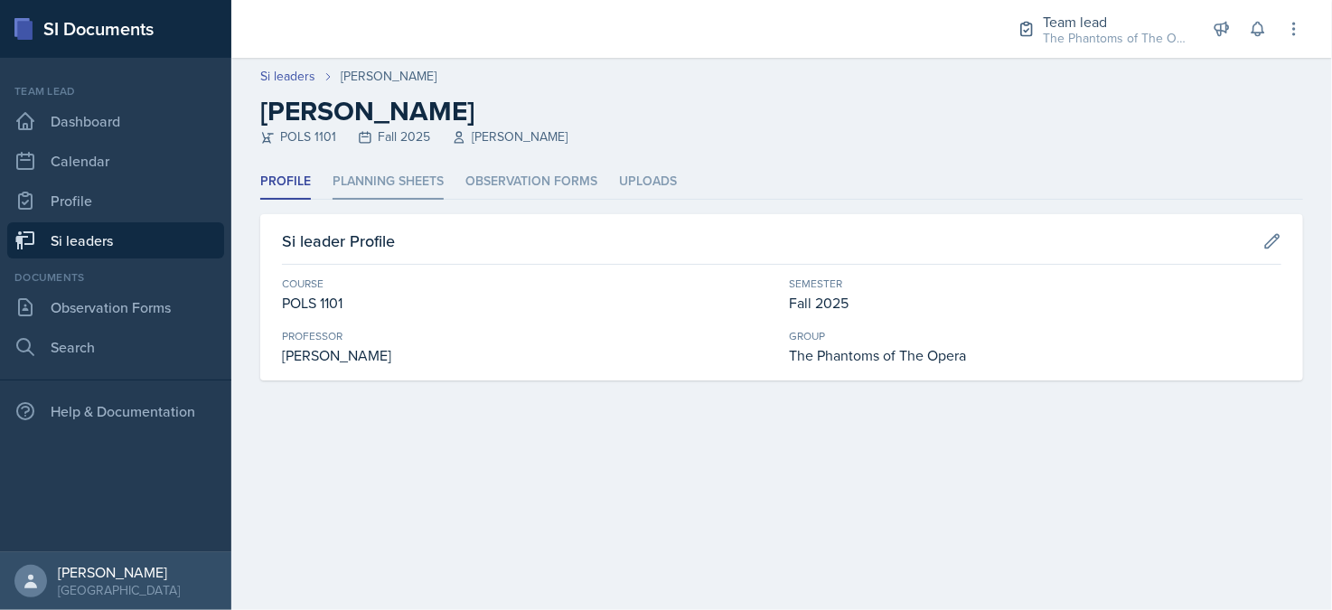
click at [416, 190] on li "Planning Sheets" at bounding box center [388, 181] width 111 height 35
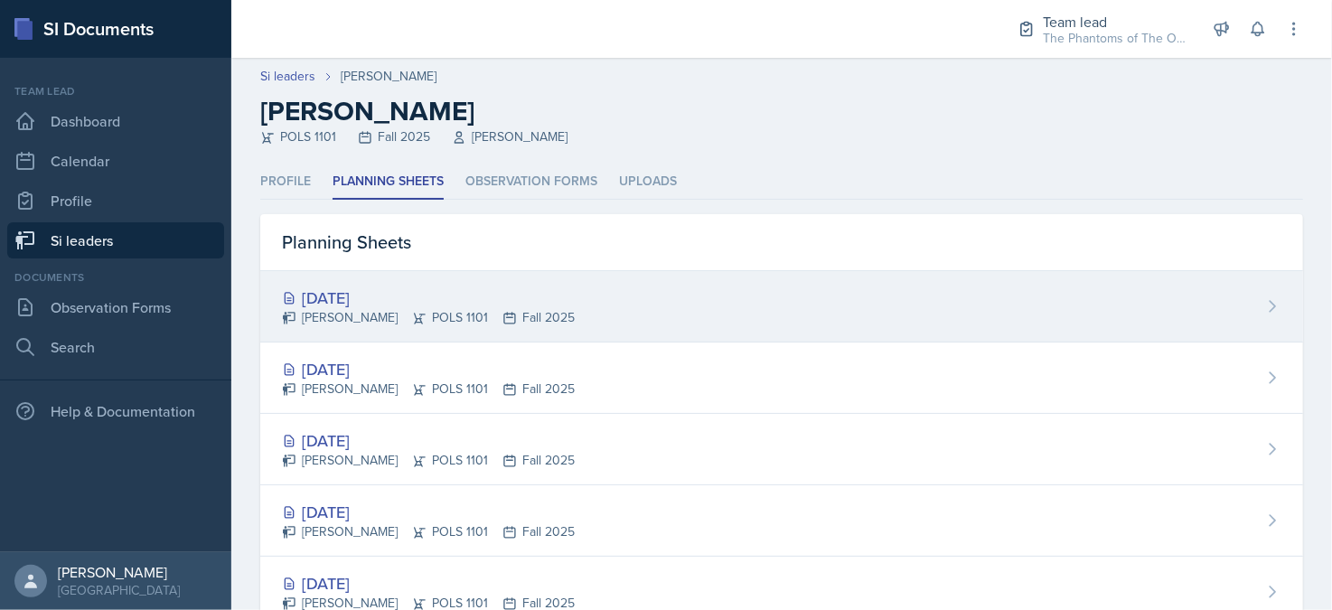
scroll to position [90, 0]
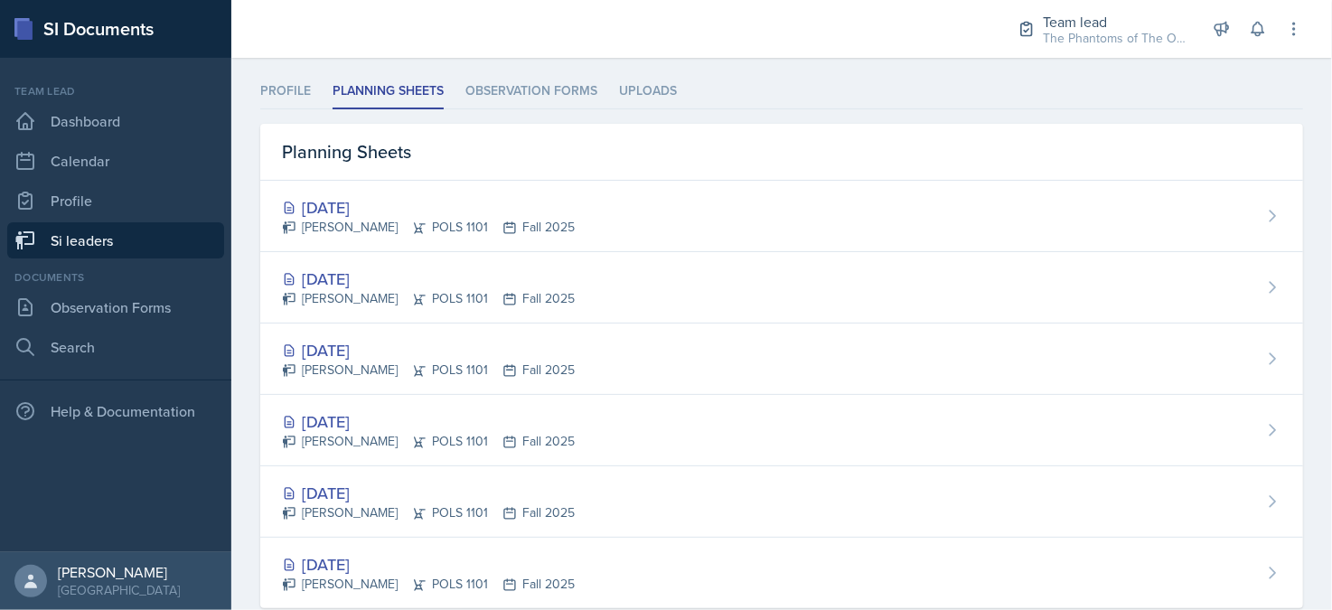
click at [478, 264] on div "[DATE] [PERSON_NAME] POLS 1101 Fall 2025" at bounding box center [781, 287] width 1043 height 71
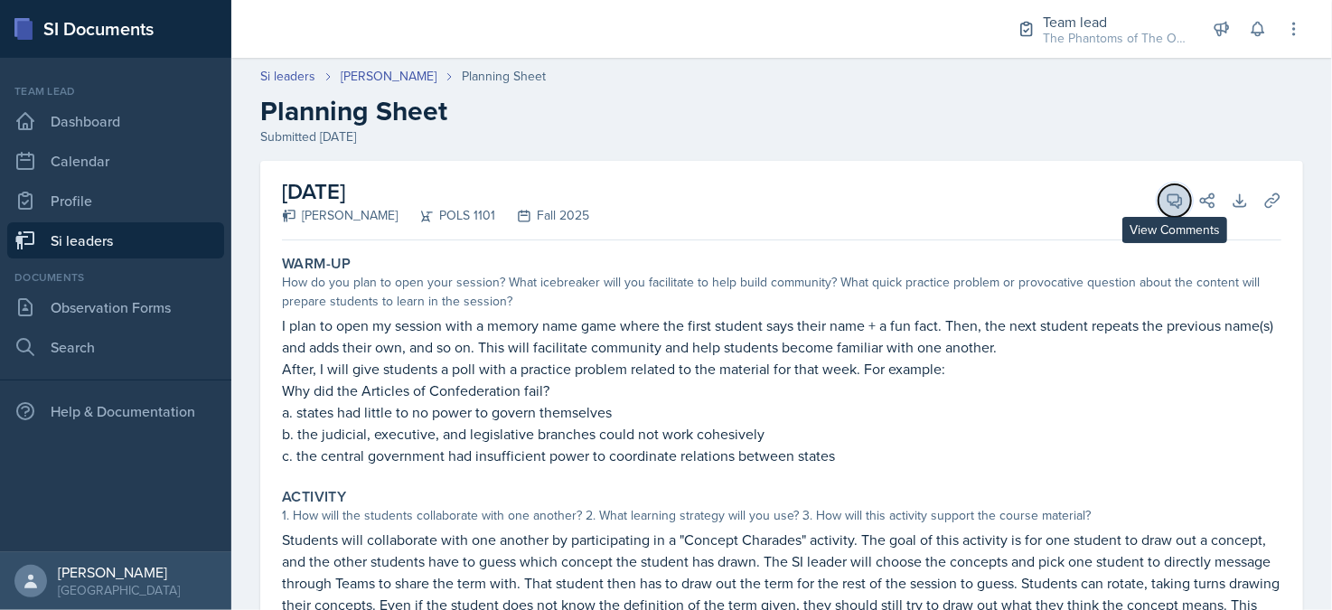
click at [1166, 202] on icon at bounding box center [1175, 201] width 18 height 18
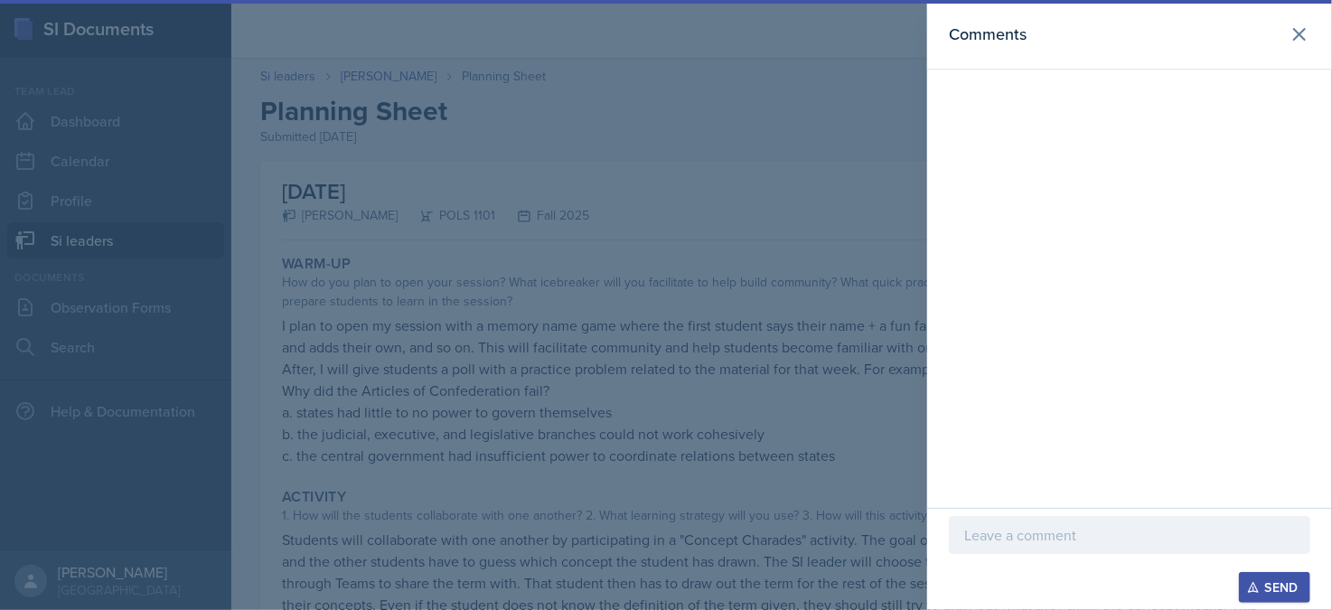
click at [782, 187] on div at bounding box center [666, 305] width 1332 height 610
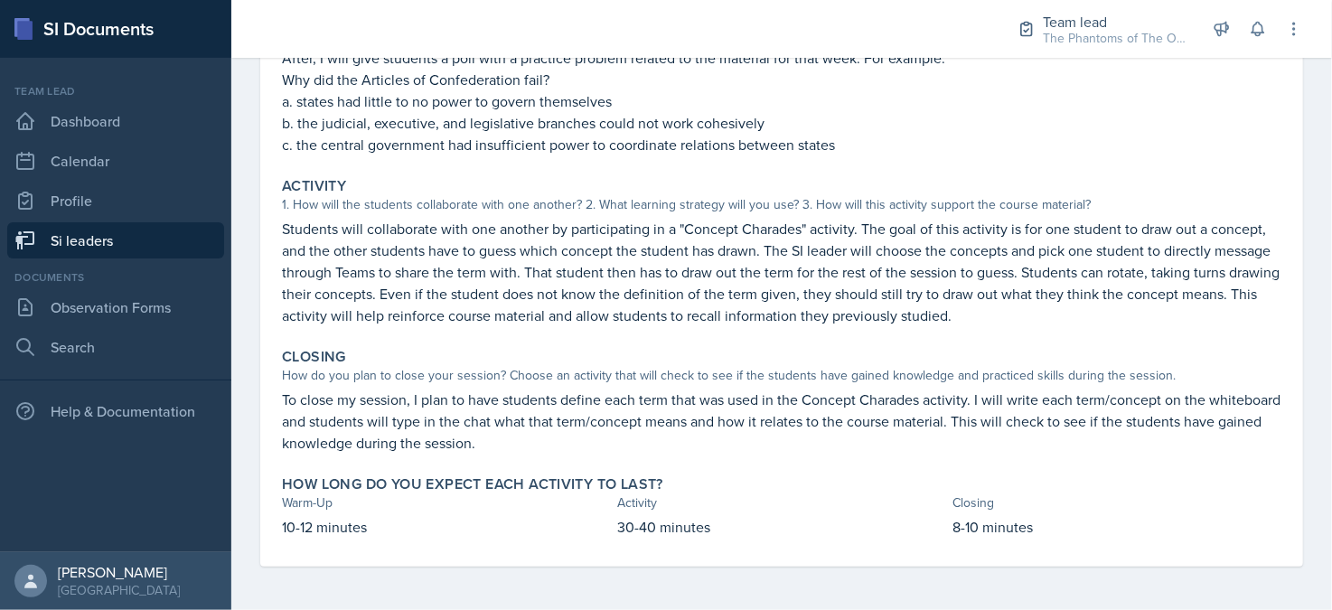
scroll to position [130, 0]
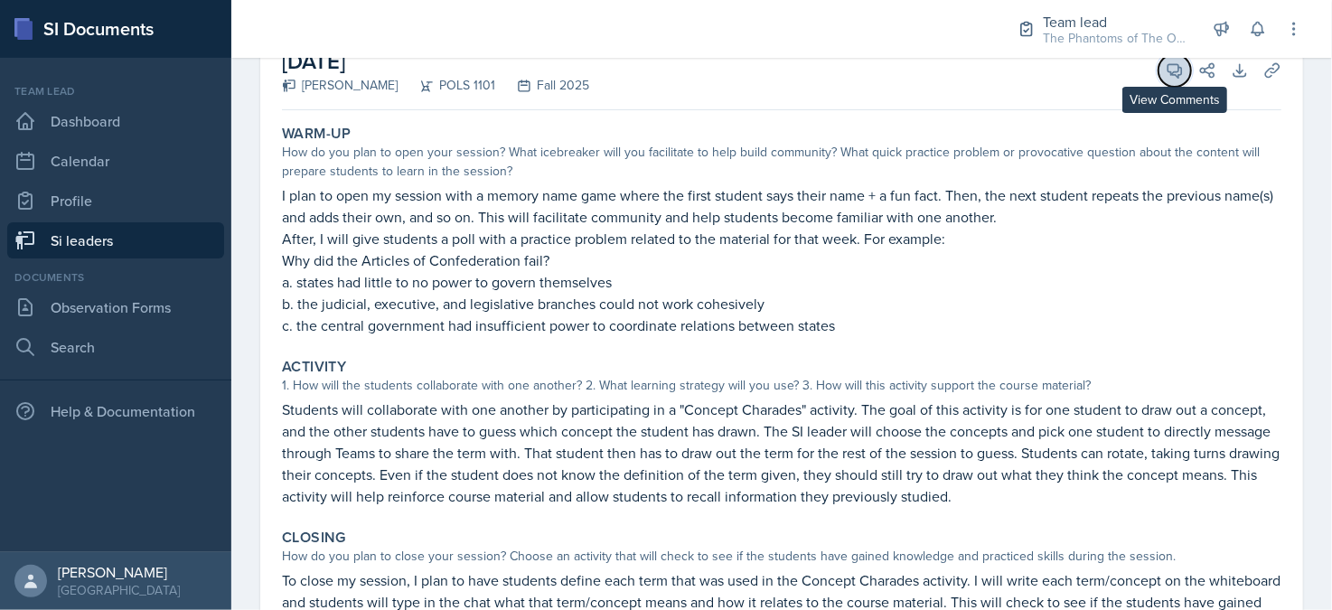
click at [1168, 70] on icon at bounding box center [1175, 70] width 18 height 18
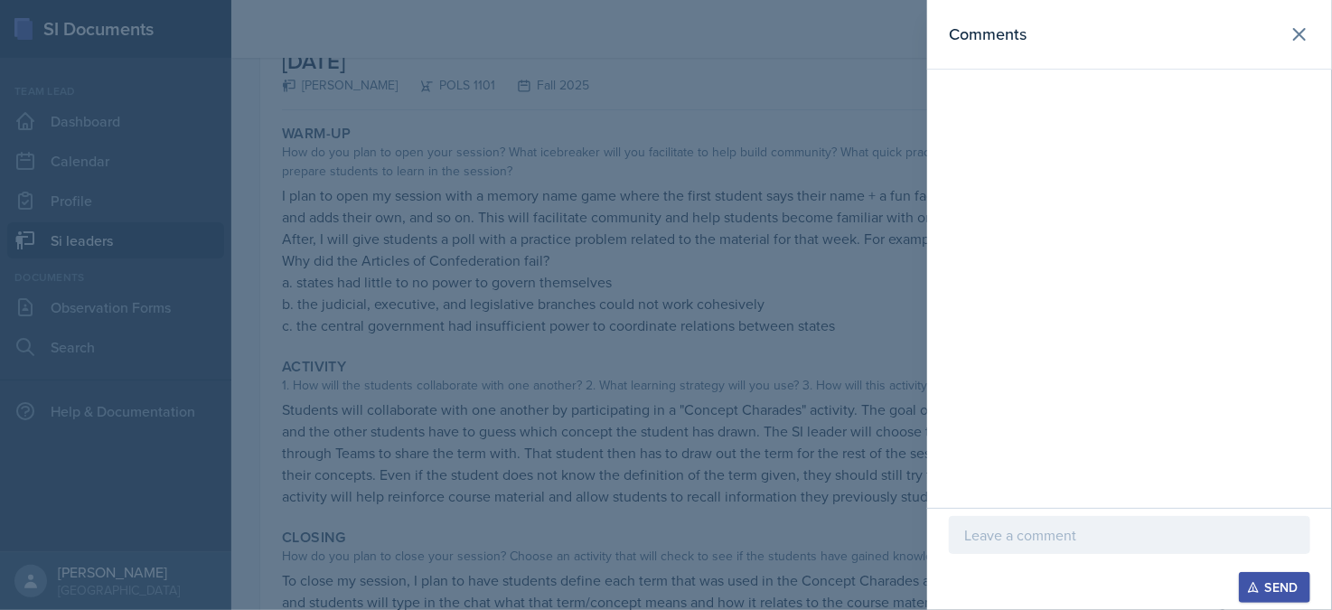
click at [1030, 534] on p at bounding box center [1129, 535] width 331 height 22
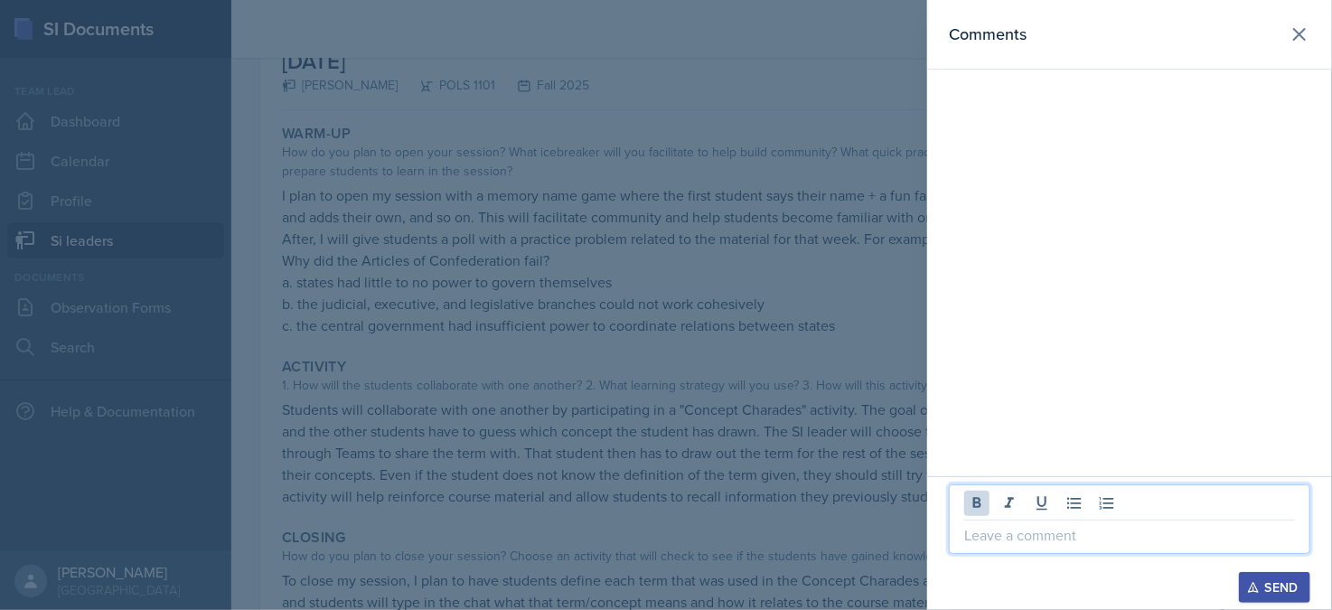
click at [1060, 531] on p at bounding box center [1129, 535] width 331 height 22
click at [971, 494] on button at bounding box center [976, 503] width 25 height 25
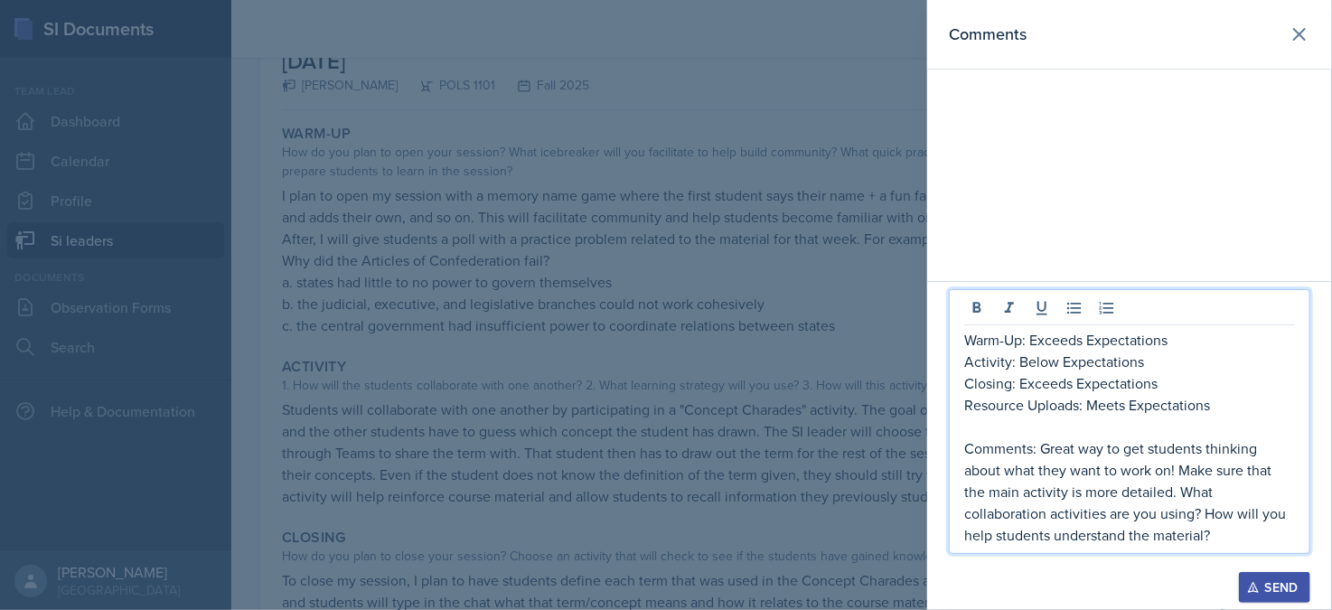
click at [1018, 362] on p "Activity: Below Expectations" at bounding box center [1129, 362] width 331 height 22
click at [1056, 364] on p "Activity: Below Expectations" at bounding box center [1129, 362] width 331 height 22
click at [1090, 408] on p "Resource Uploads: Meets Expectations" at bounding box center [1129, 405] width 331 height 22
click at [1043, 446] on p "Comments: Great way to get students thinking about what they want to work on! M…" at bounding box center [1129, 491] width 331 height 108
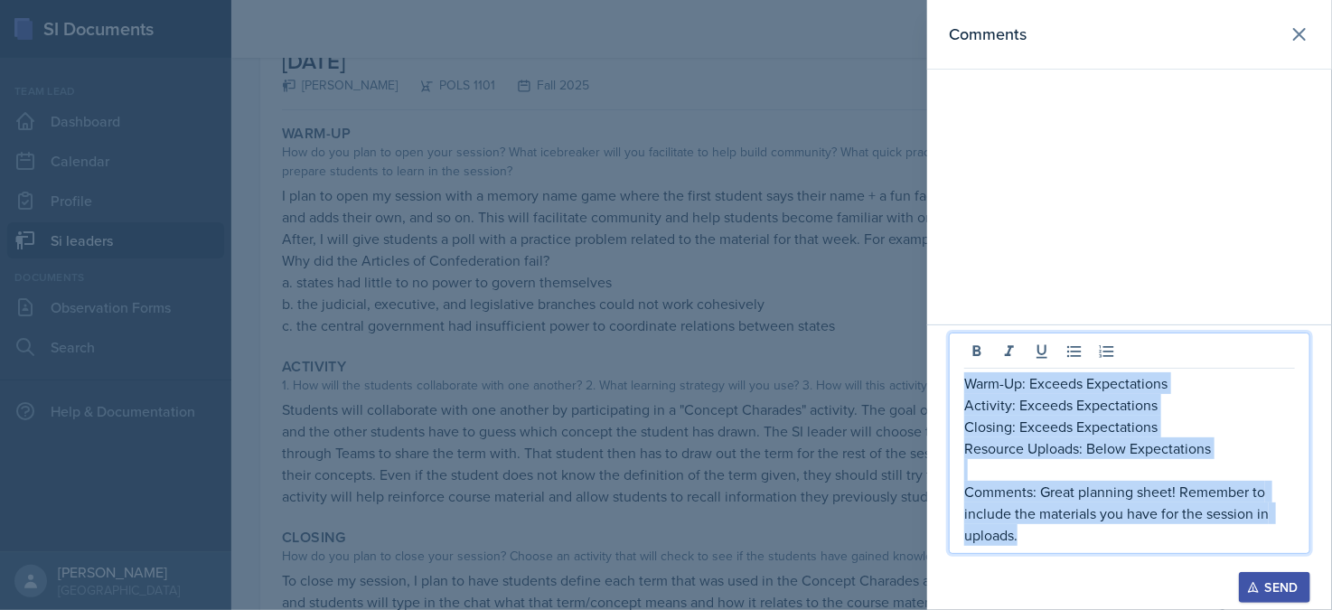
copy div "Warm-Up: Exceeds Expectations Activity: Exceeds Expectations Closing: Exceeds E…"
click at [1034, 443] on p "Resource Uploads: Below Expectations" at bounding box center [1129, 448] width 331 height 22
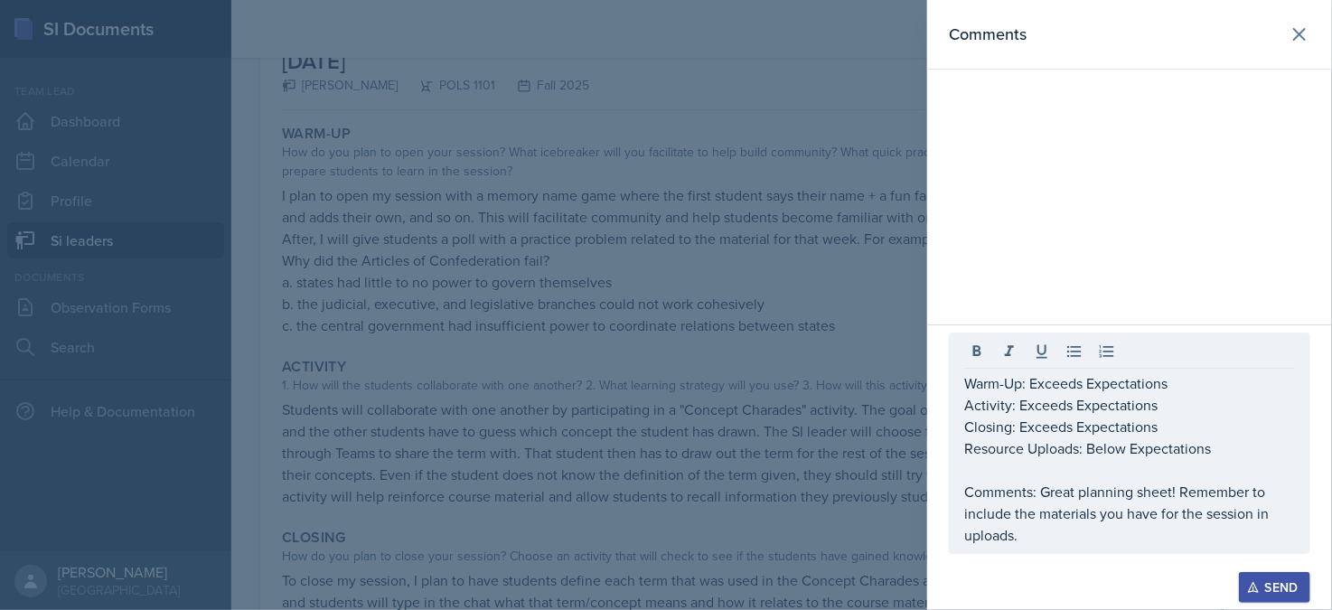
click at [1272, 589] on div "Send" at bounding box center [1275, 587] width 48 height 14
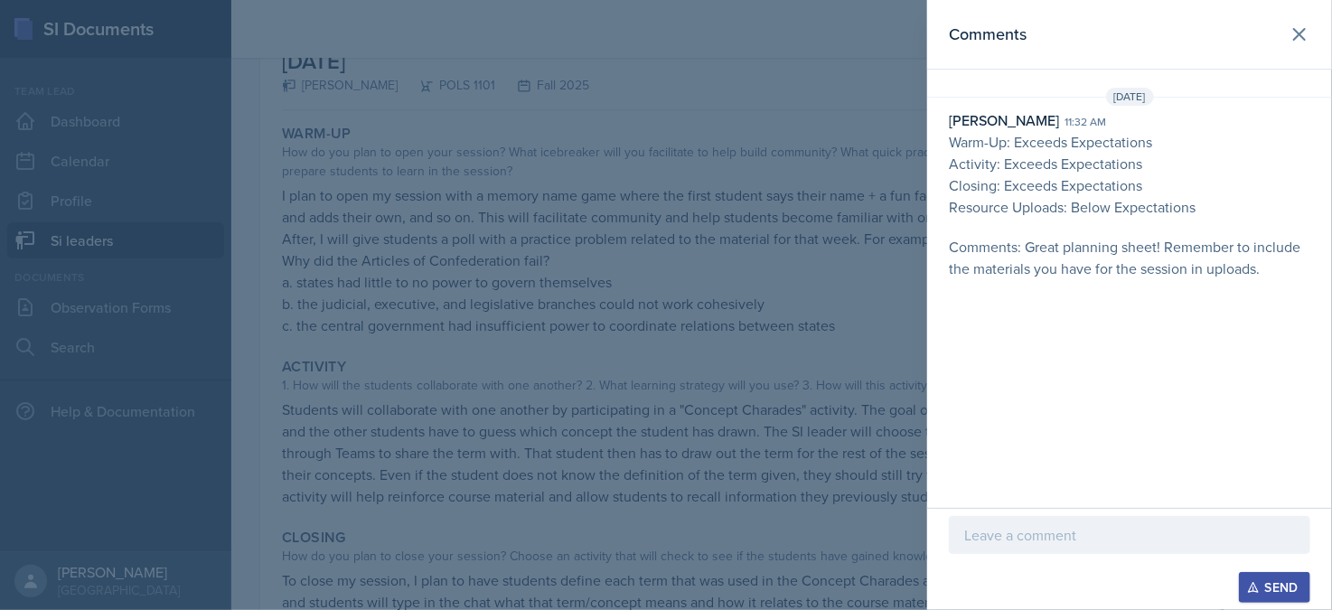
click at [539, 223] on div at bounding box center [666, 305] width 1332 height 610
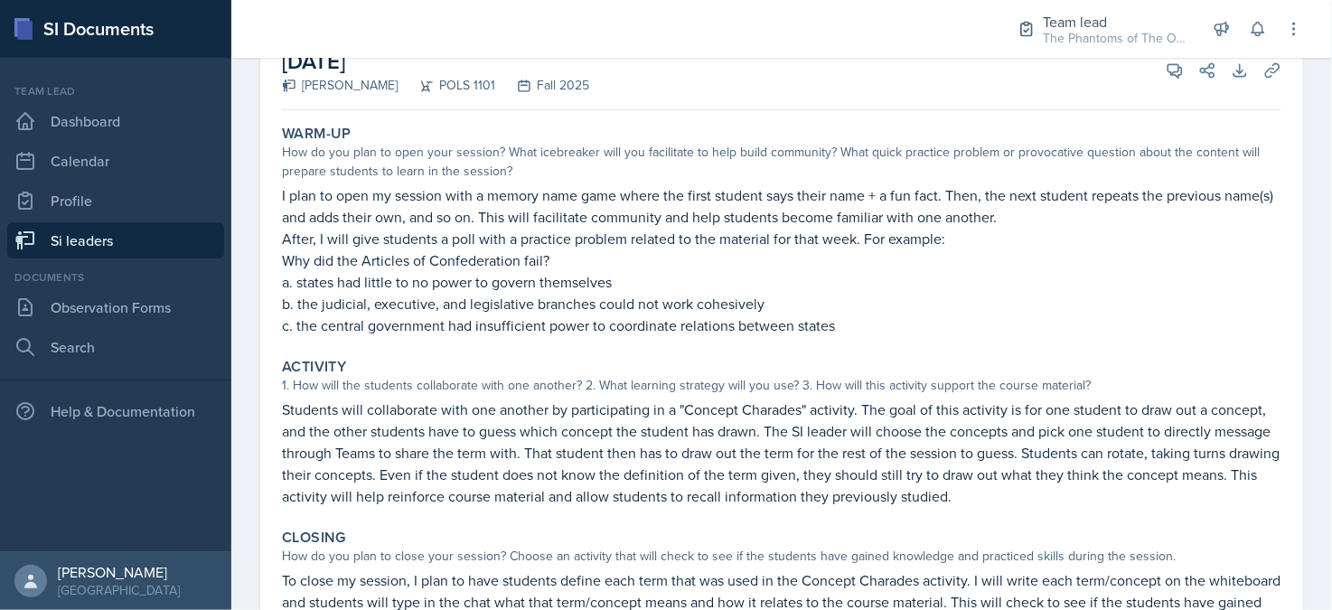
scroll to position [0, 0]
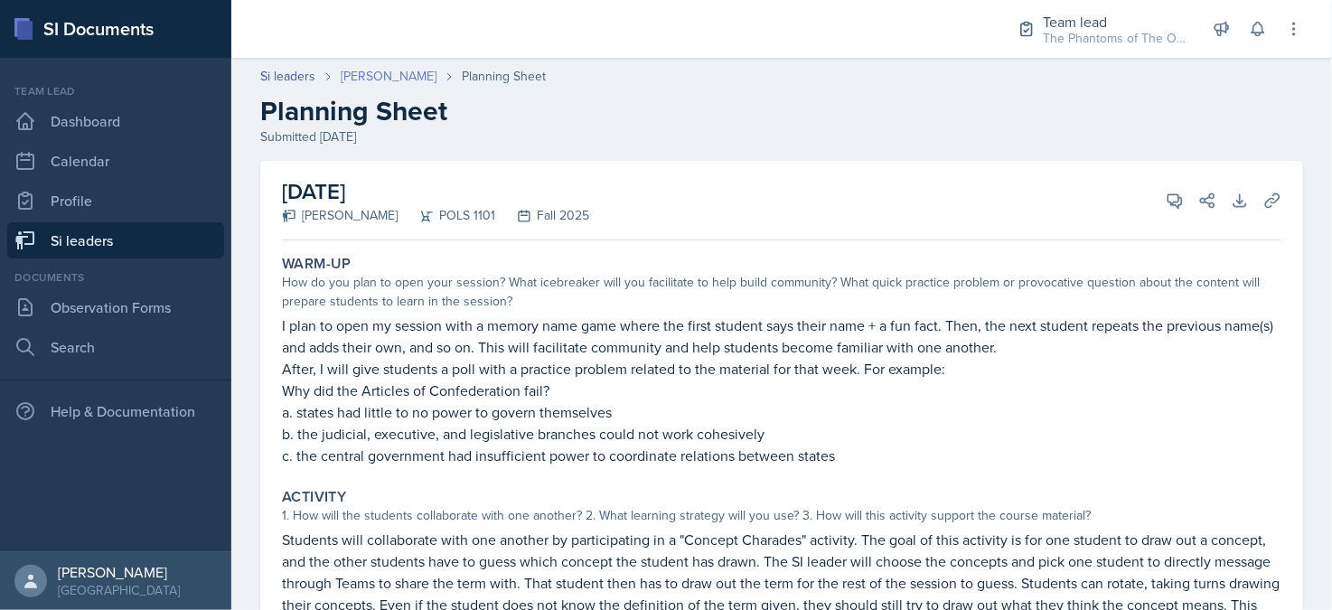
click at [371, 70] on link "[PERSON_NAME]" at bounding box center [389, 76] width 96 height 19
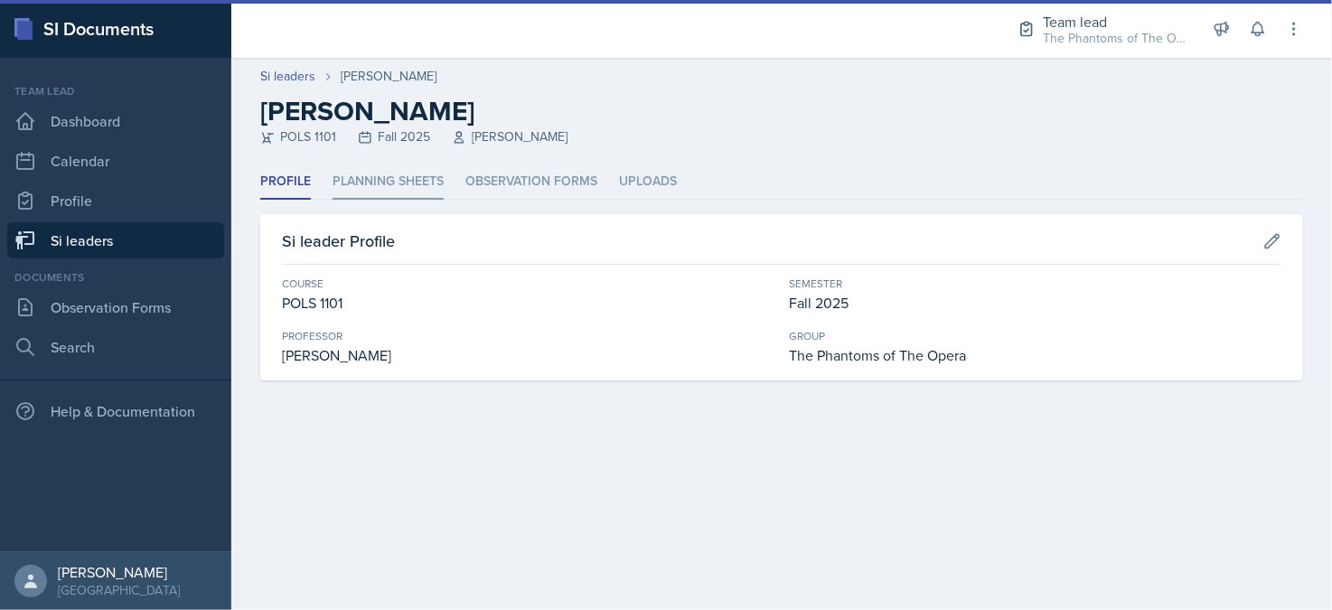
click at [393, 175] on li "Planning Sheets" at bounding box center [388, 181] width 111 height 35
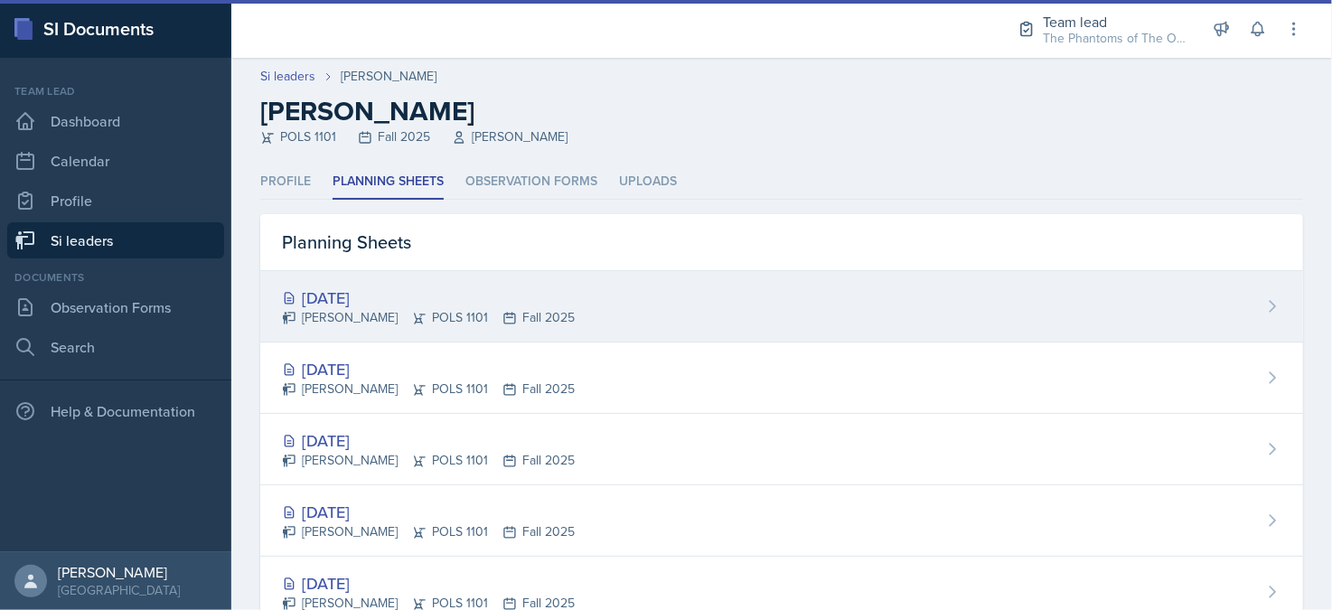
click at [440, 316] on div "[PERSON_NAME] POLS 1101 Fall 2025" at bounding box center [428, 317] width 293 height 19
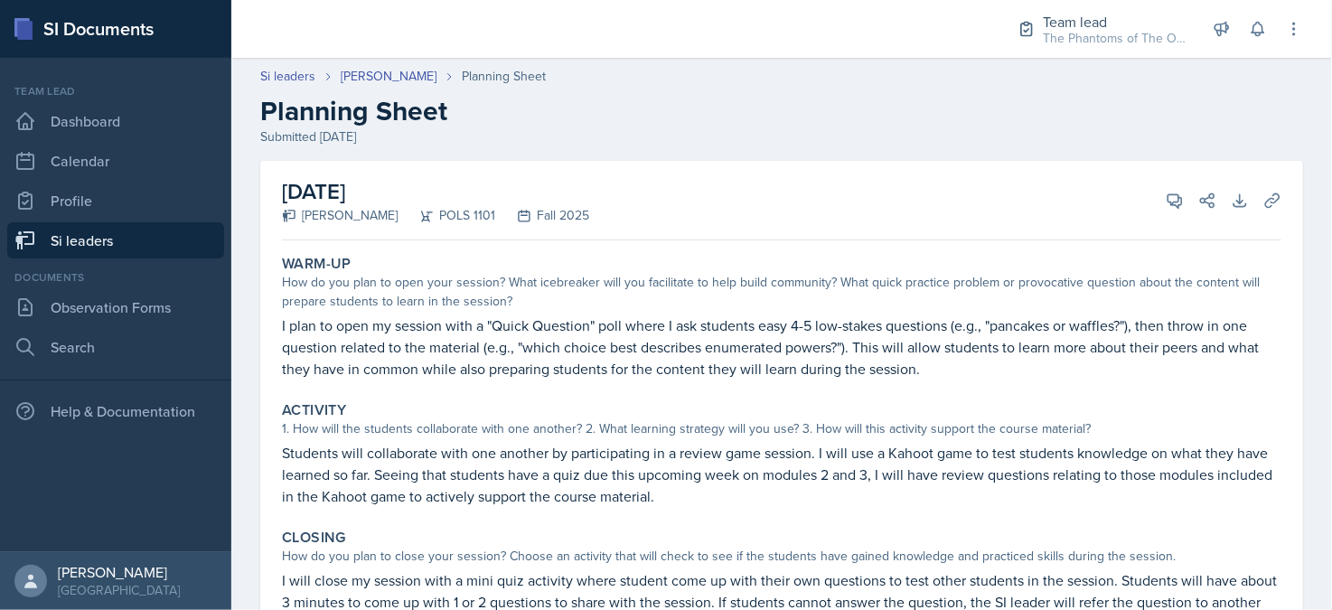
scroll to position [90, 0]
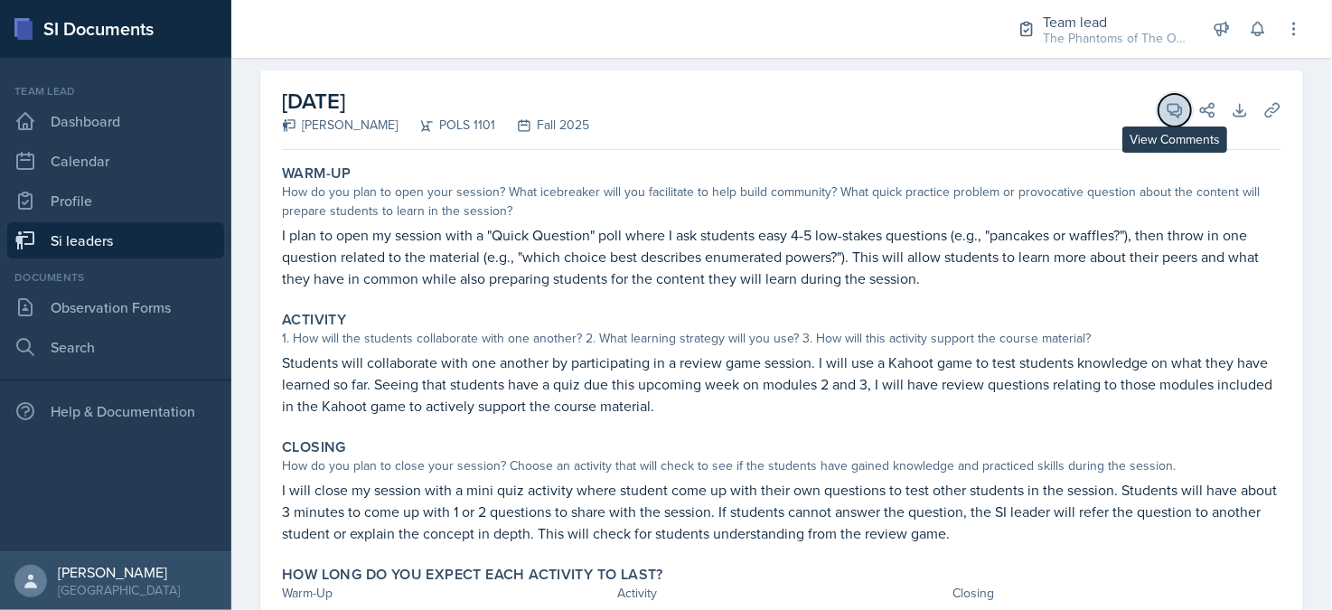
click at [1166, 117] on icon at bounding box center [1175, 110] width 18 height 18
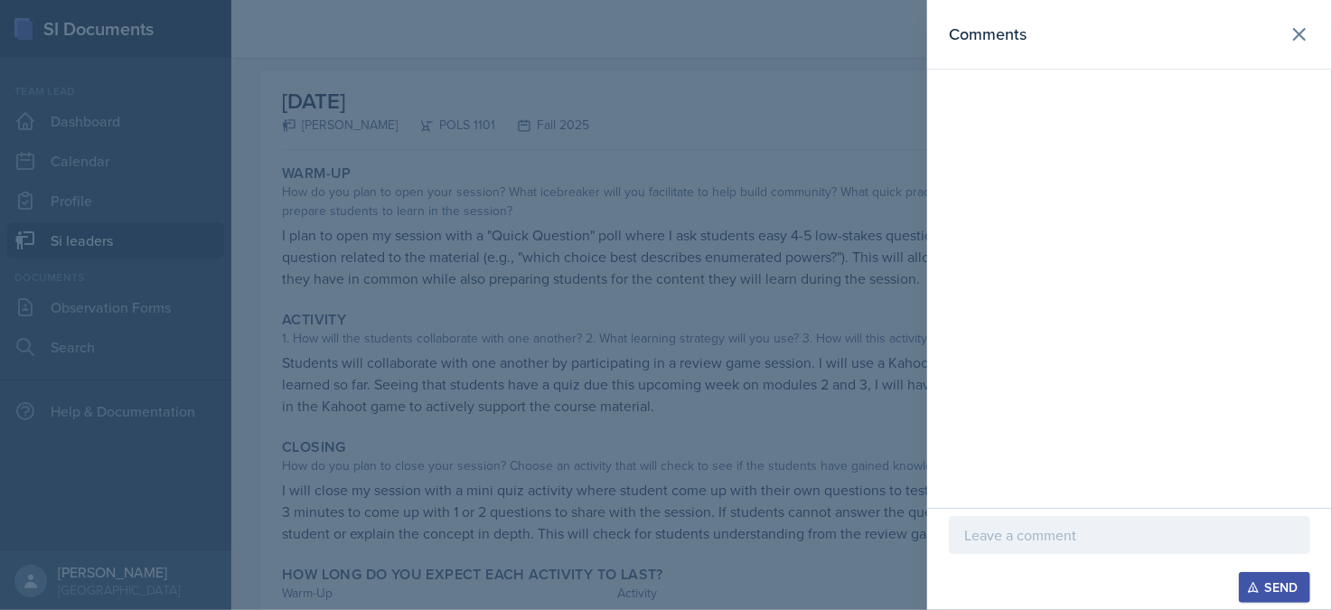
click at [1093, 528] on p at bounding box center [1129, 535] width 331 height 22
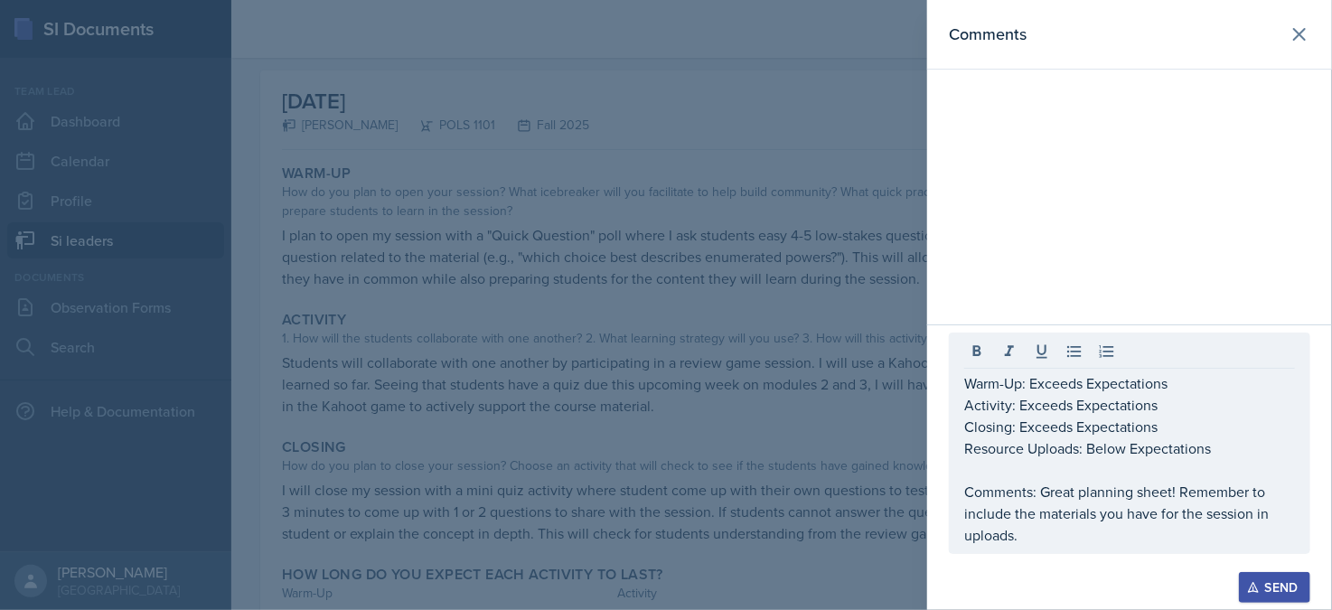
click at [1280, 588] on div "Send" at bounding box center [1275, 587] width 48 height 14
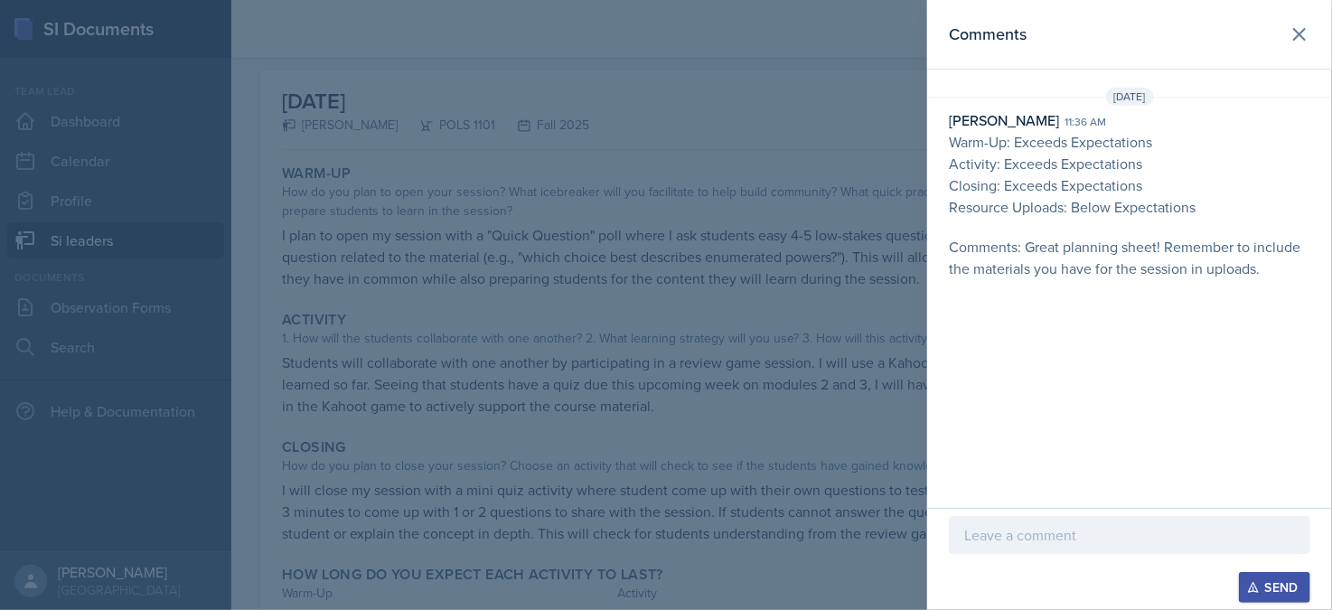
click at [568, 332] on div at bounding box center [666, 305] width 1332 height 610
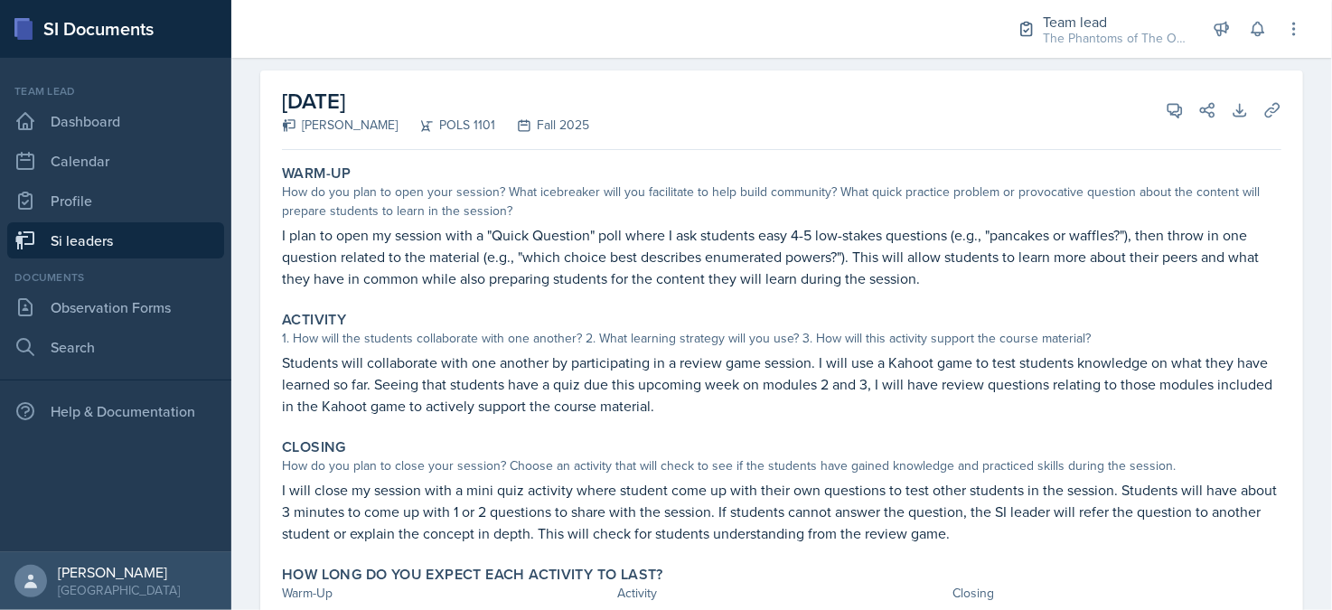
click at [78, 245] on link "Si leaders" at bounding box center [115, 240] width 217 height 36
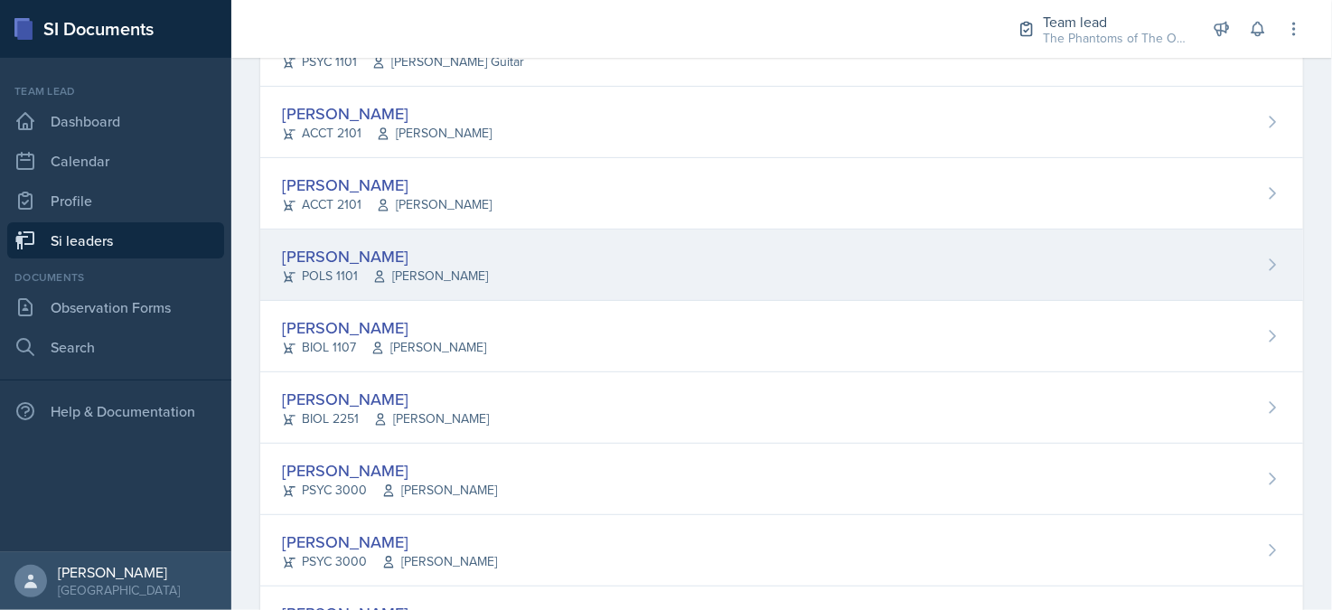
scroll to position [110, 0]
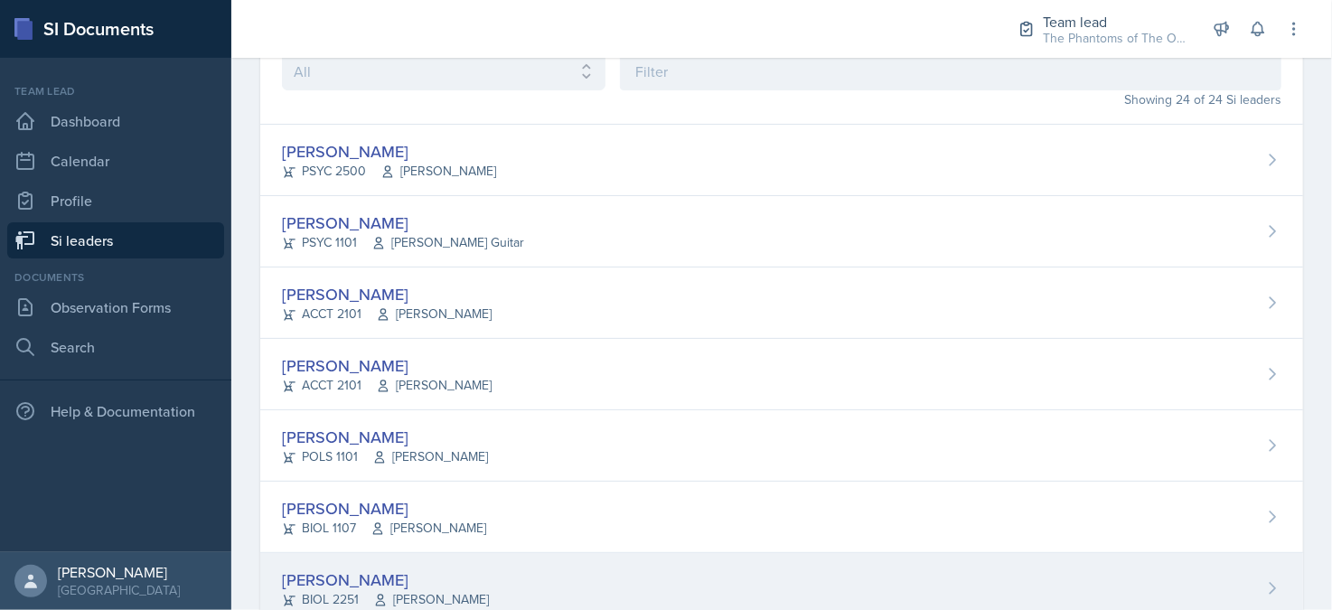
click at [506, 574] on div "[PERSON_NAME] BIOL 2251 Vennece [PERSON_NAME]" at bounding box center [781, 588] width 1043 height 71
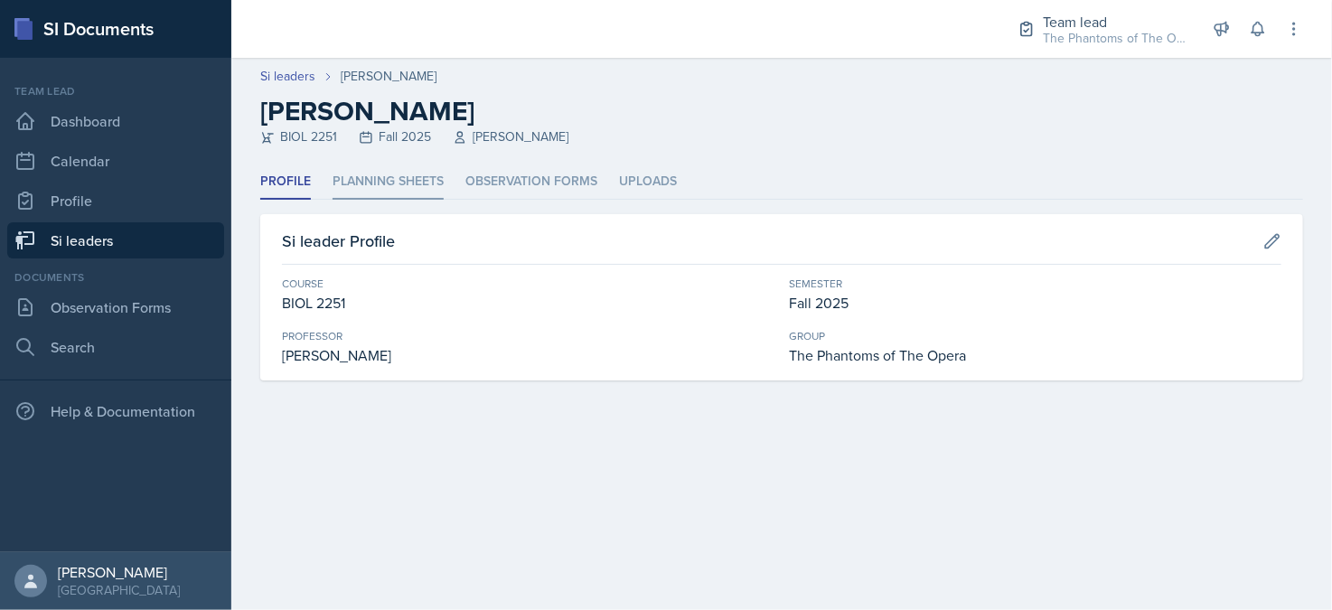
click at [415, 181] on li "Planning Sheets" at bounding box center [388, 181] width 111 height 35
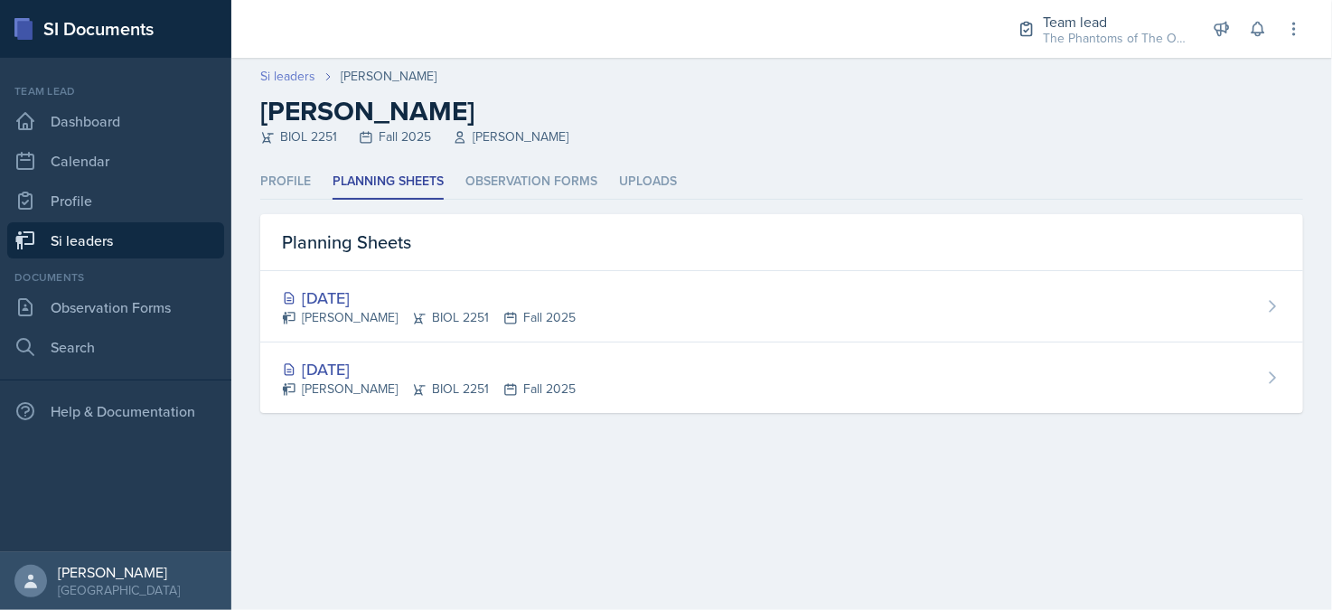
click at [304, 82] on link "Si leaders" at bounding box center [287, 76] width 55 height 19
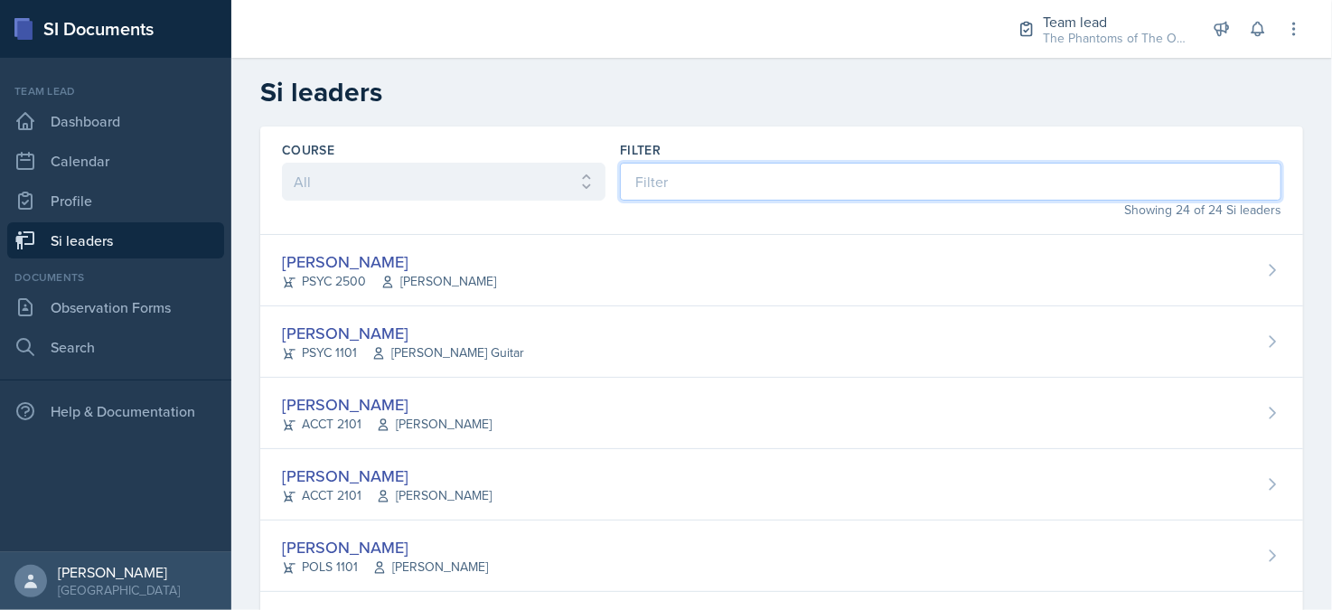
click at [731, 180] on input at bounding box center [951, 182] width 662 height 38
type input ","
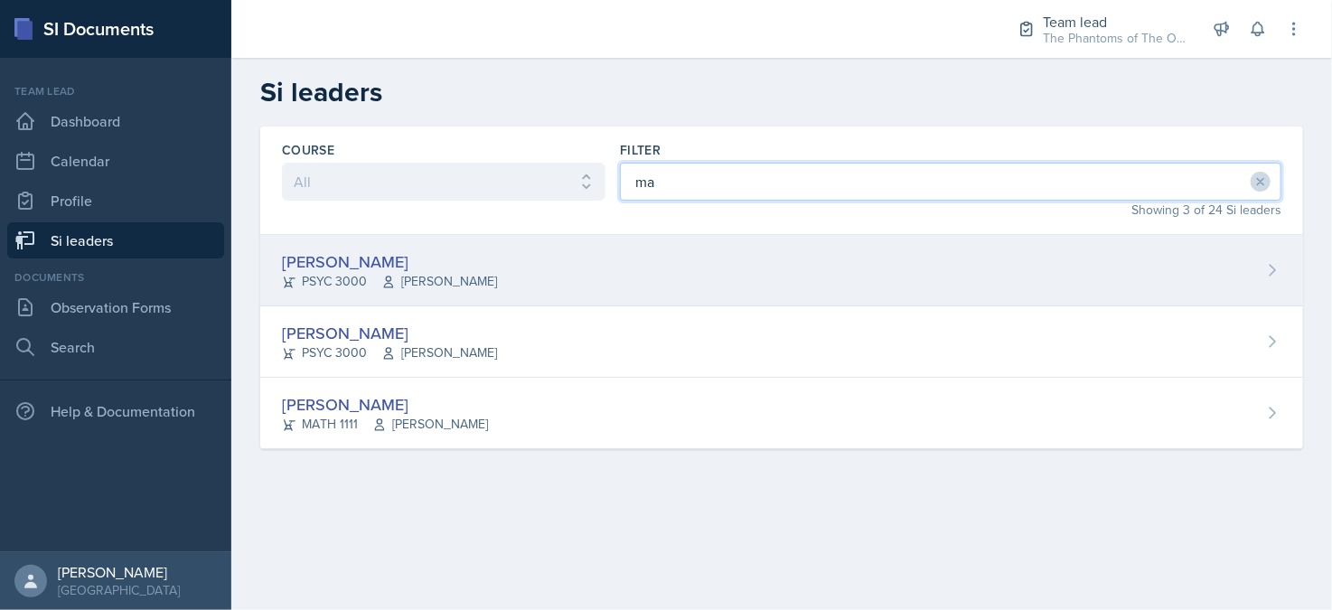
type input "ma"
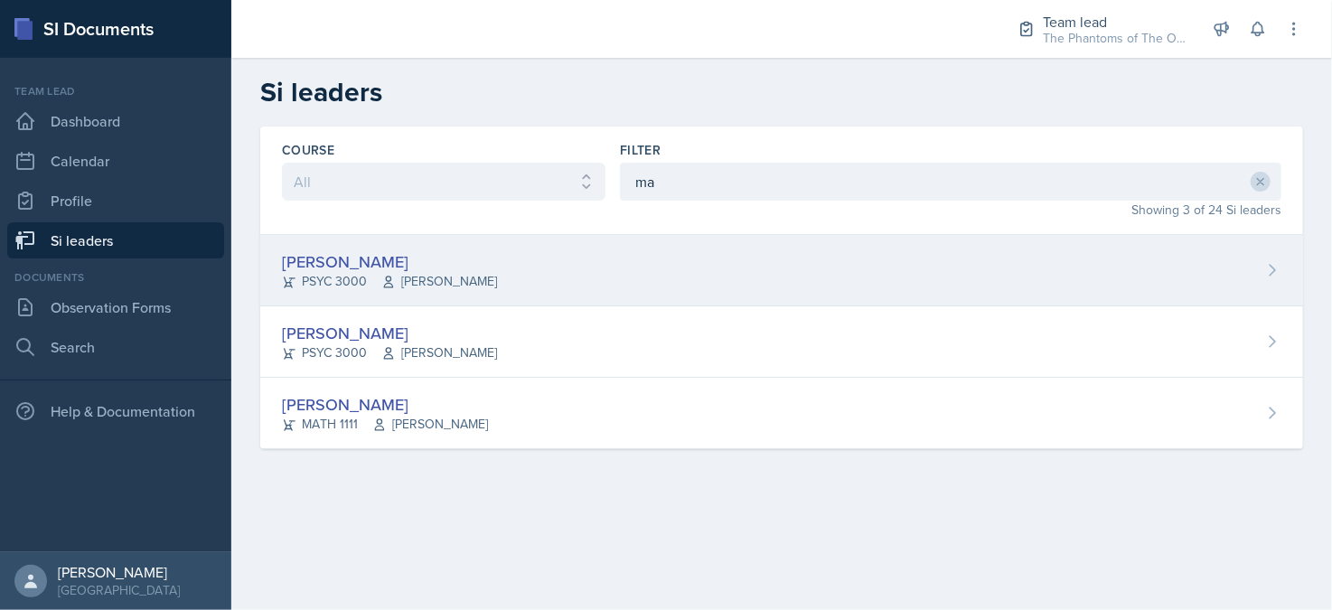
click at [503, 274] on div "[PERSON_NAME] PSYC 3000 [PERSON_NAME]" at bounding box center [781, 270] width 1043 height 71
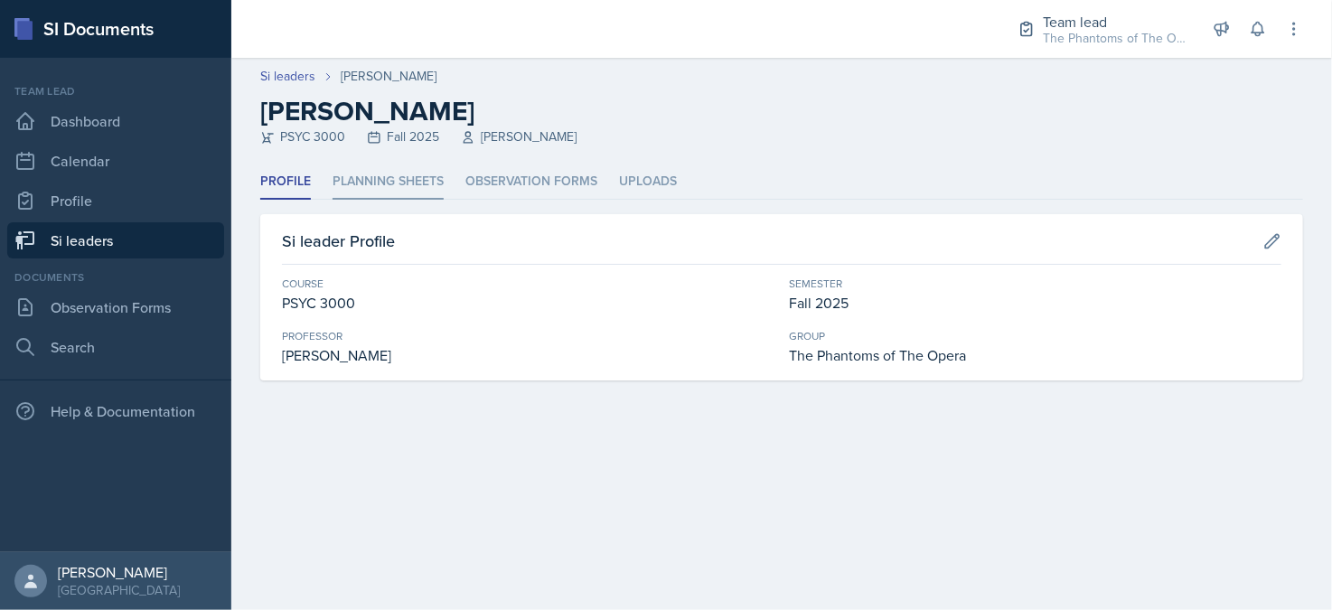
click at [407, 173] on li "Planning Sheets" at bounding box center [388, 181] width 111 height 35
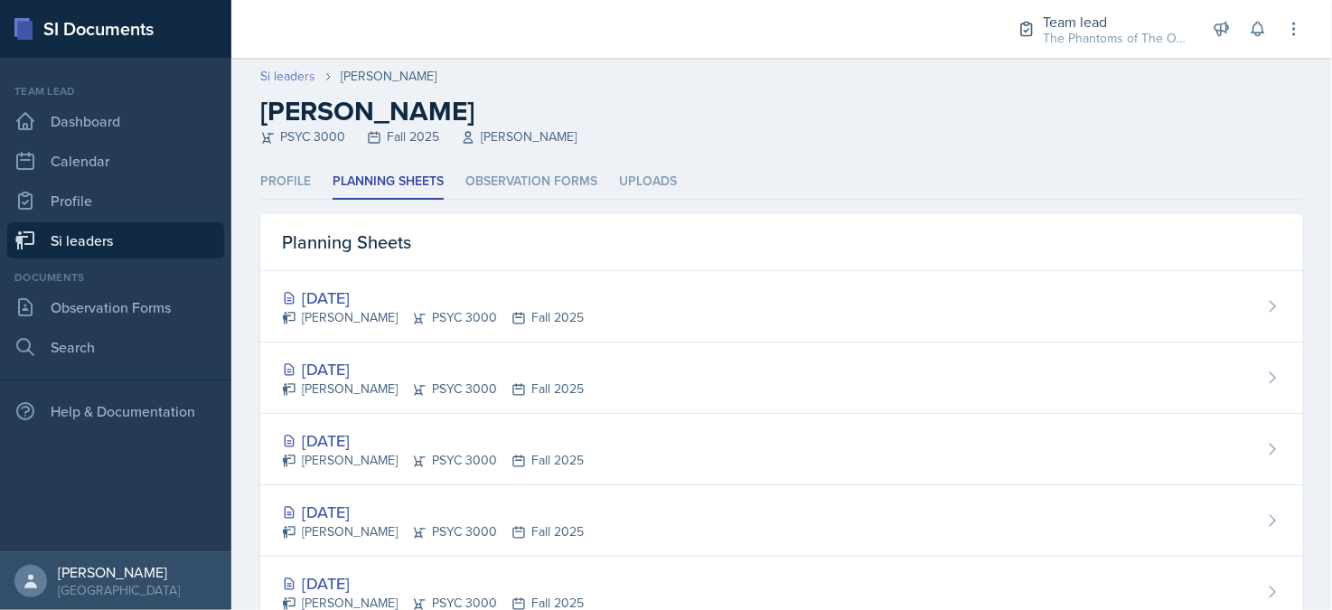
click at [285, 80] on link "Si leaders" at bounding box center [287, 76] width 55 height 19
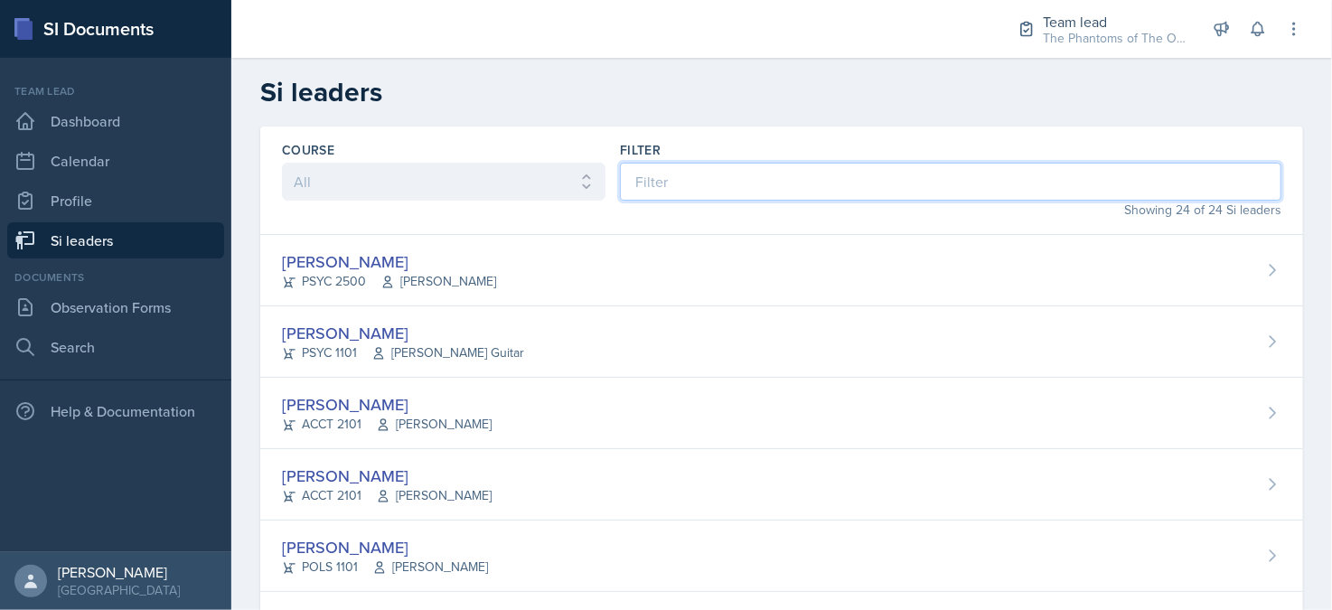
click at [674, 175] on input at bounding box center [951, 182] width 662 height 38
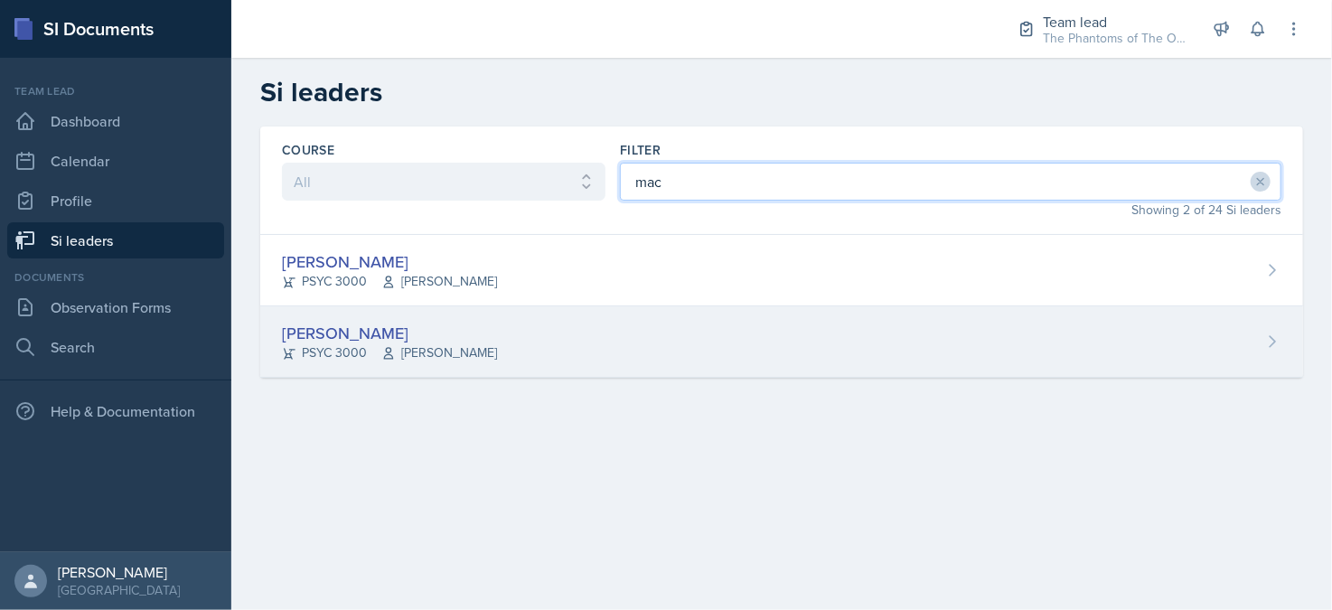
type input "mac"
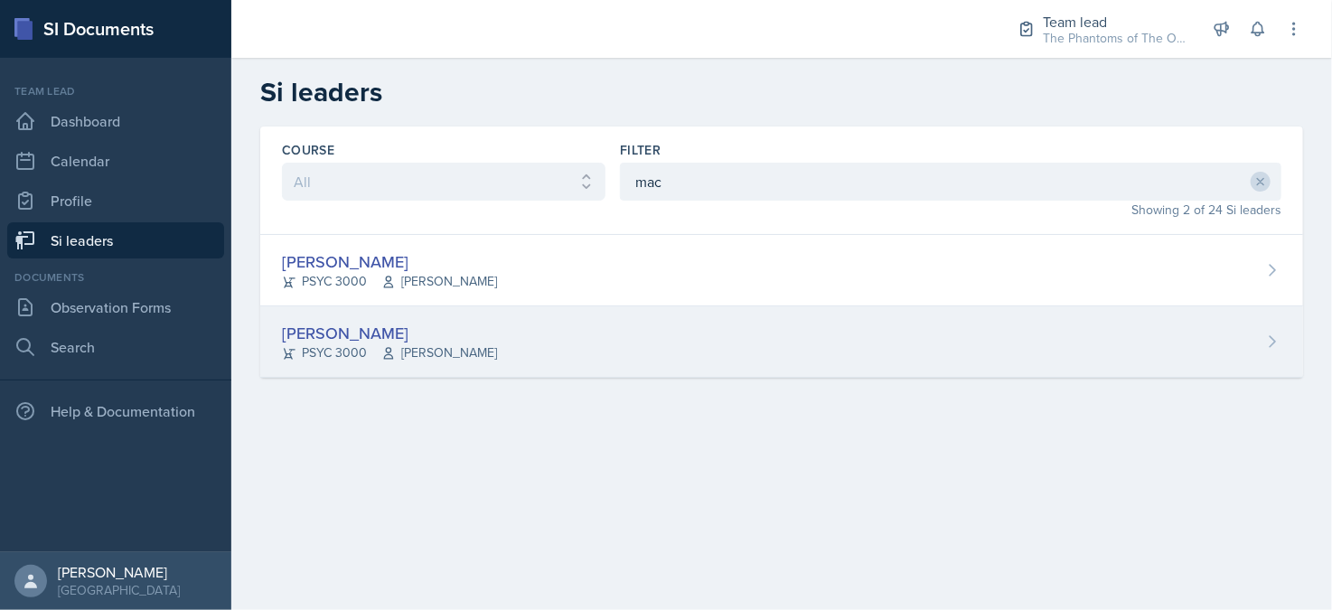
click at [569, 345] on div "[PERSON_NAME] PSYC 3000 [PERSON_NAME]" at bounding box center [781, 341] width 1043 height 71
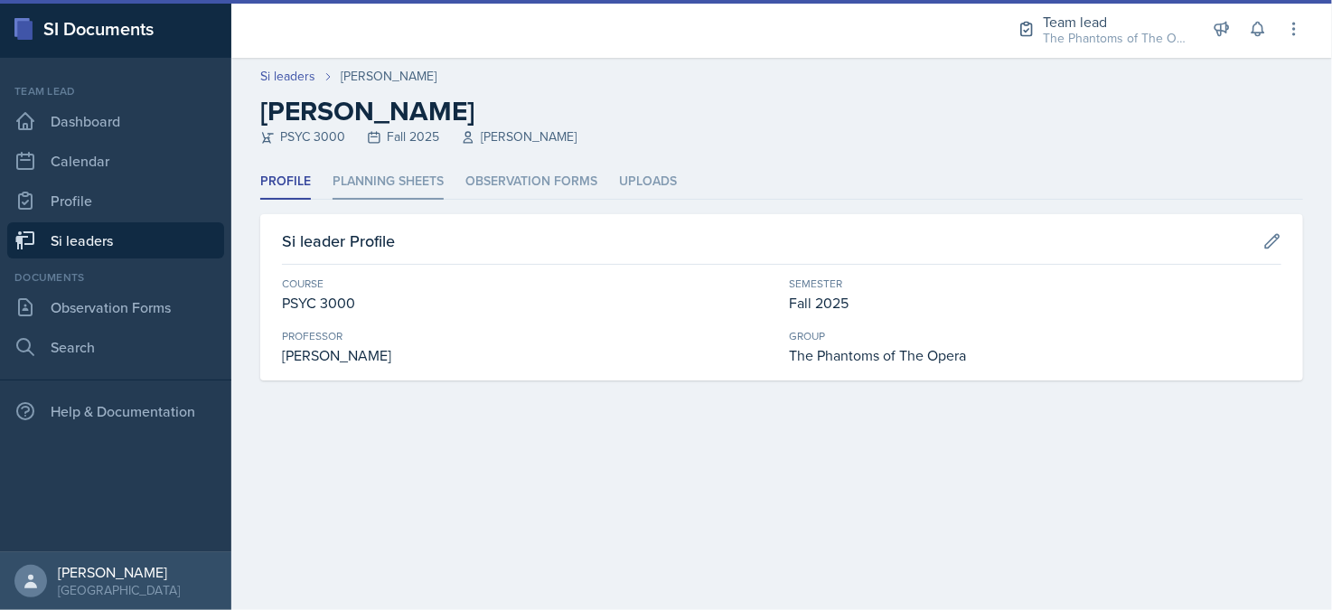
click at [436, 174] on li "Planning Sheets" at bounding box center [388, 181] width 111 height 35
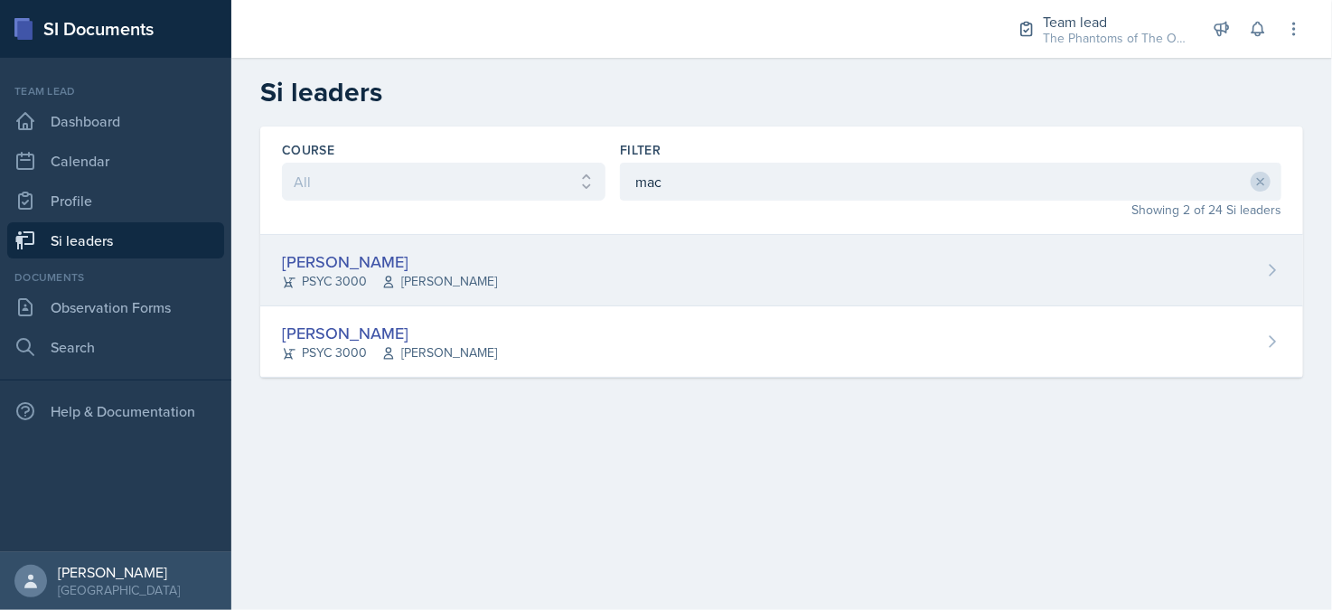
click at [424, 280] on span "[PERSON_NAME]" at bounding box center [439, 281] width 116 height 19
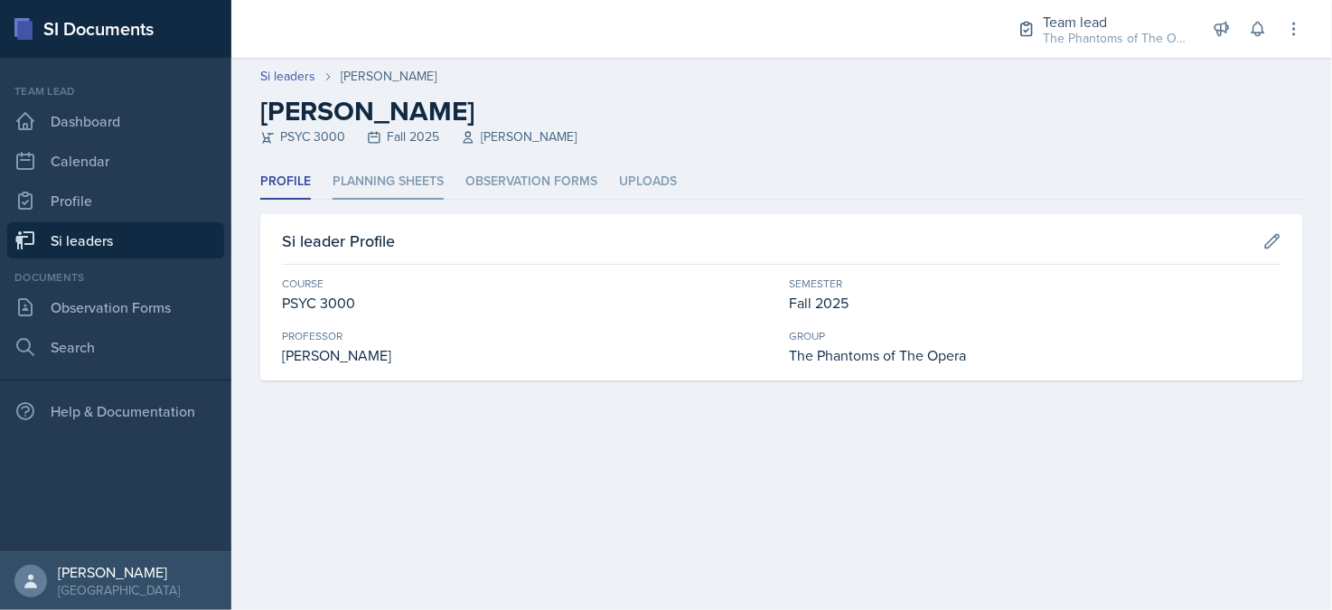
click at [399, 183] on li "Planning Sheets" at bounding box center [388, 181] width 111 height 35
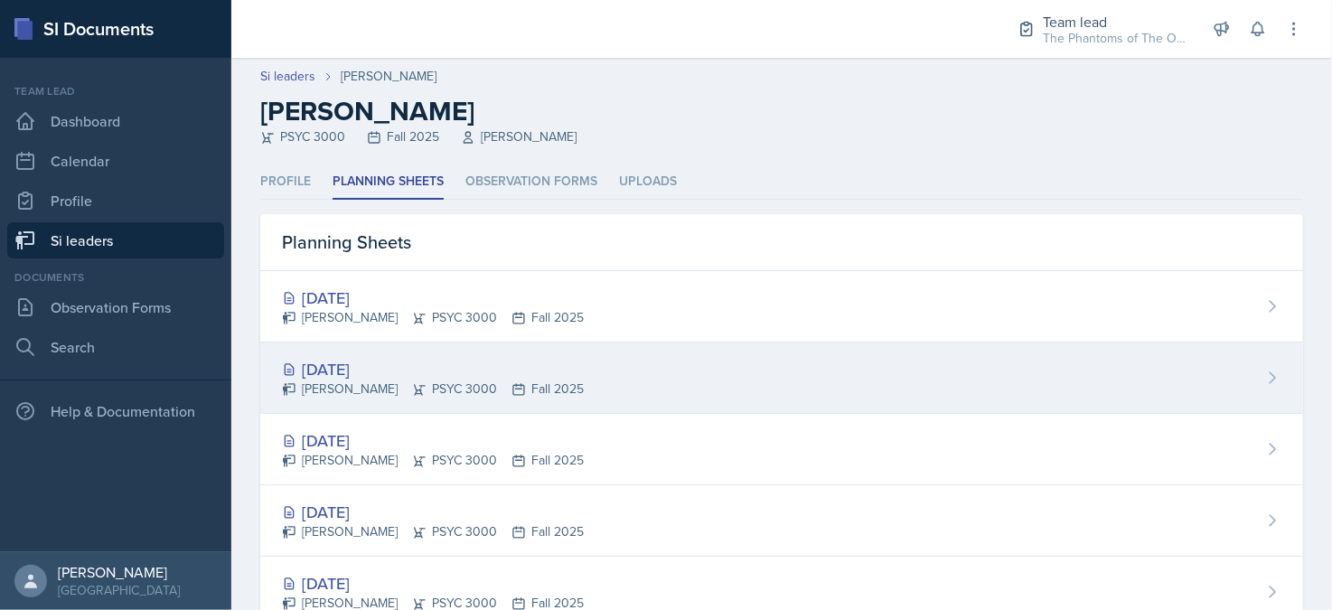
scroll to position [90, 0]
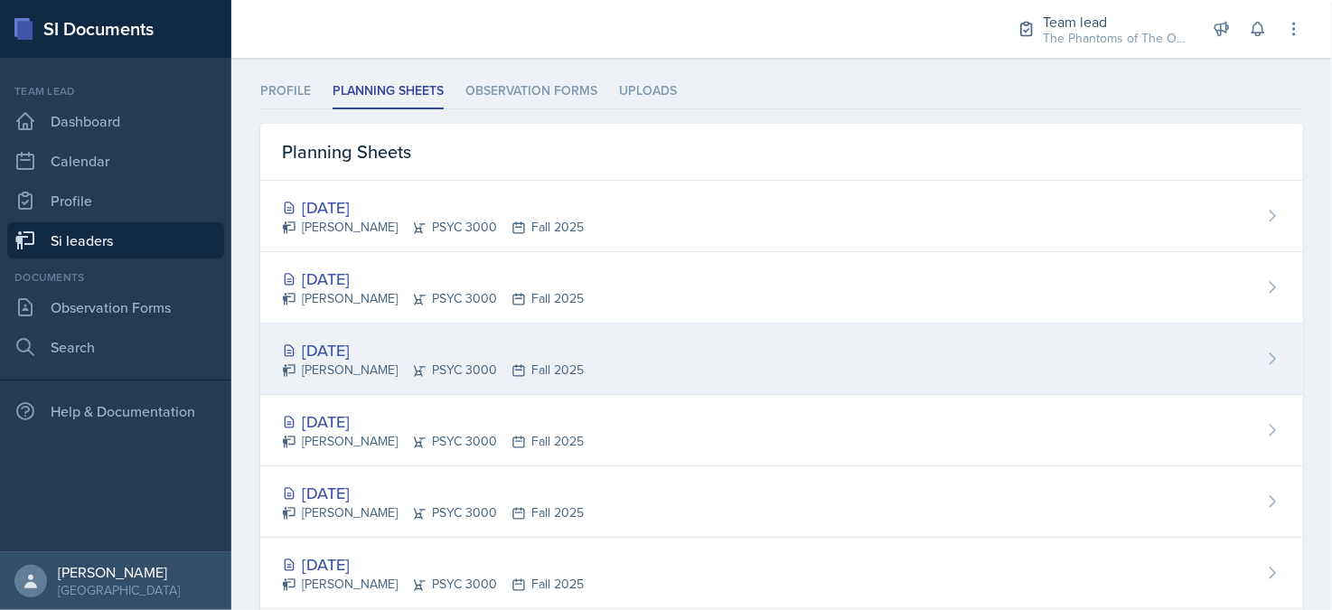
click at [571, 357] on div "[DATE] [PERSON_NAME] PSYC 3000 Fall 2025" at bounding box center [781, 359] width 1043 height 71
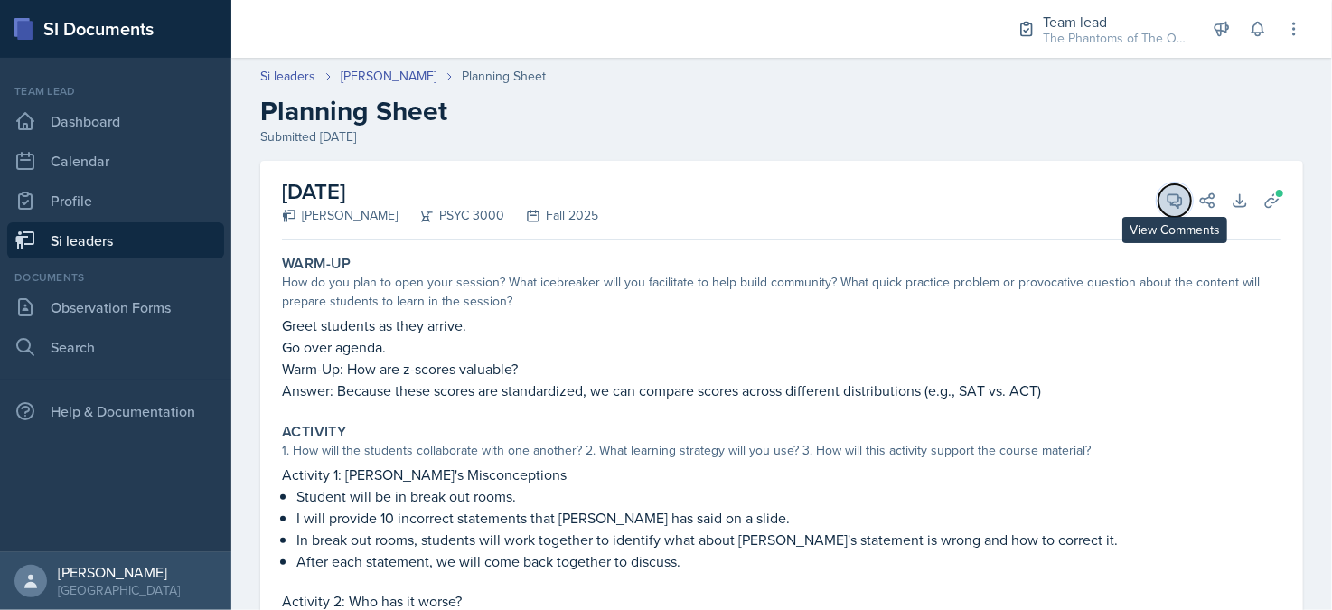
click at [1177, 193] on span at bounding box center [1181, 194] width 9 height 9
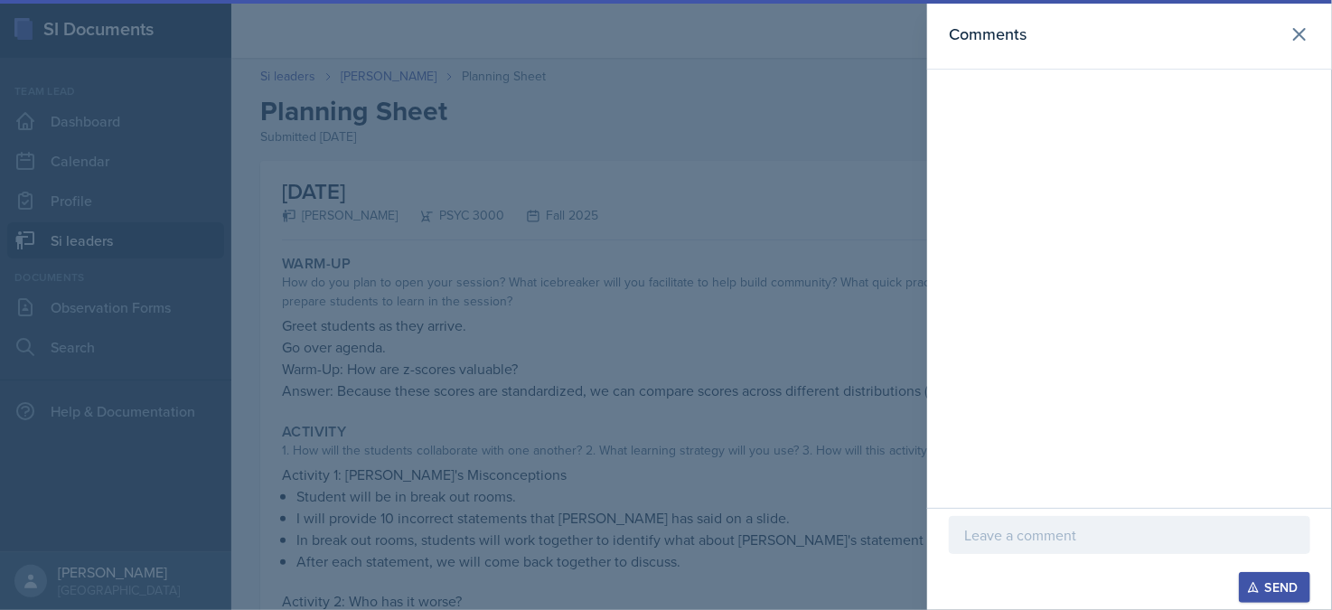
click at [1121, 526] on p at bounding box center [1129, 535] width 331 height 22
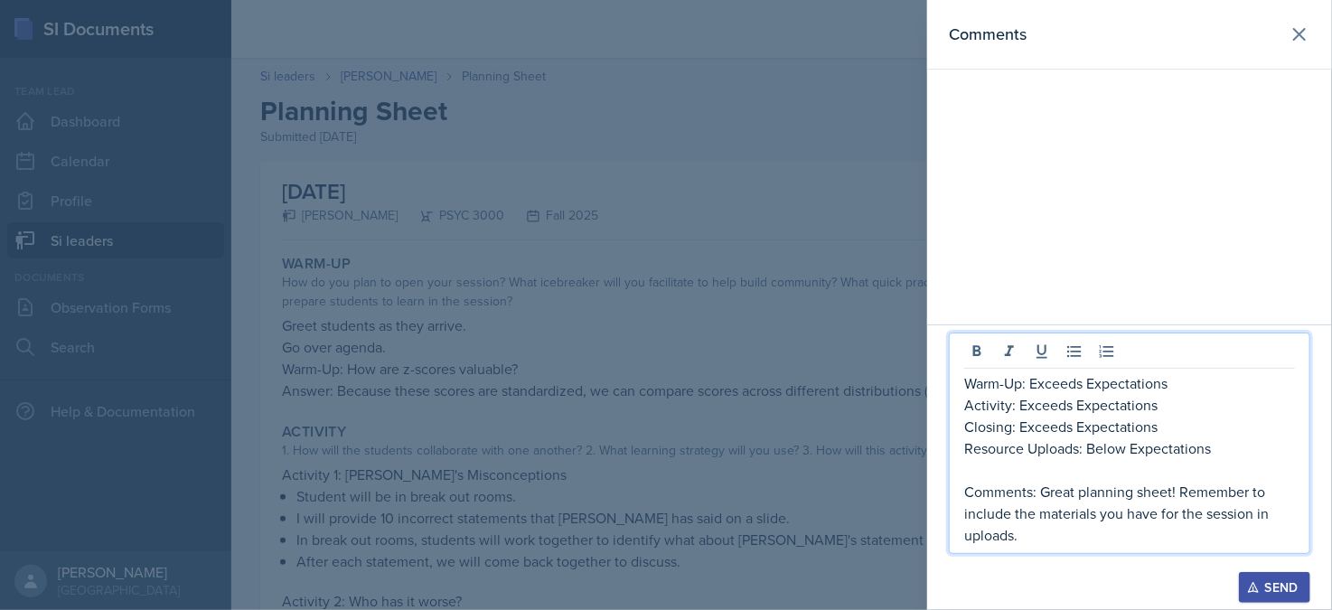
click at [858, 393] on div at bounding box center [666, 305] width 1332 height 610
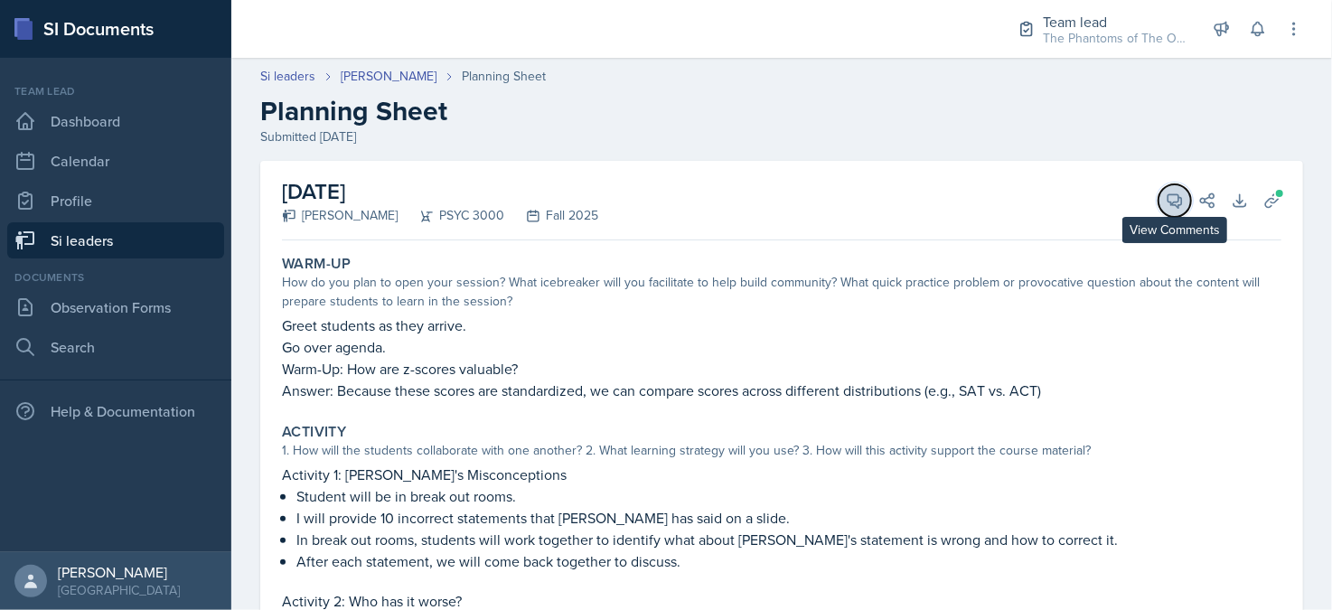
click at [1168, 204] on icon at bounding box center [1175, 201] width 14 height 14
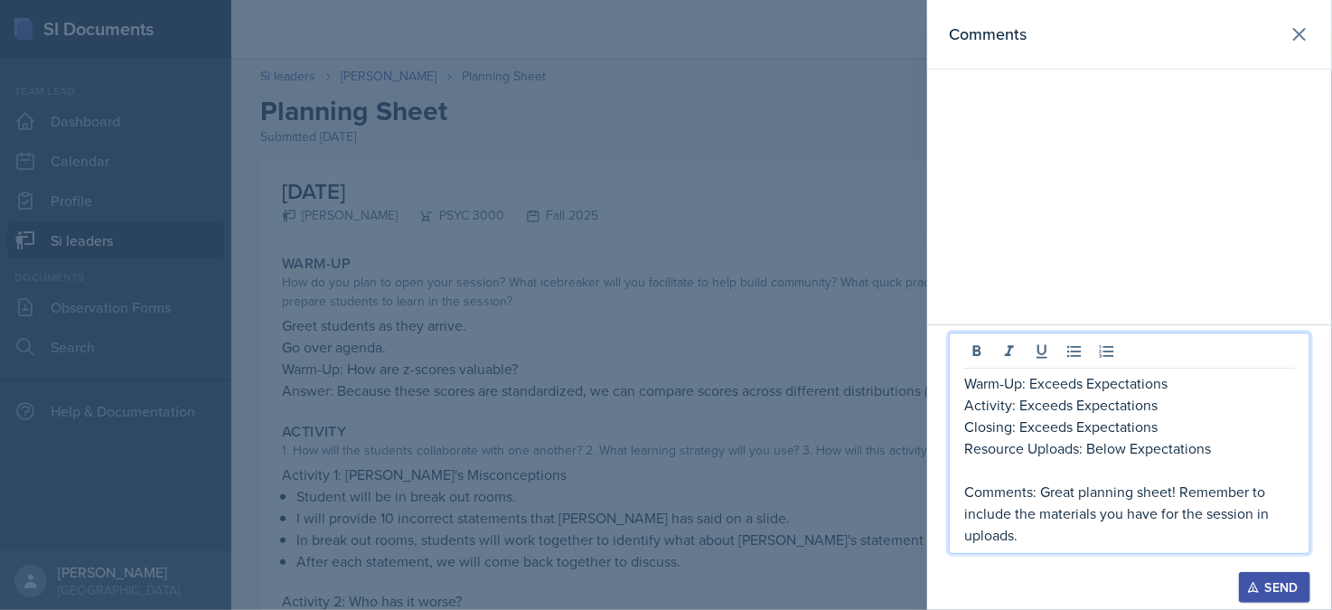
click at [1124, 449] on p "Resource Uploads: Below Expectations" at bounding box center [1129, 448] width 331 height 22
click at [1090, 448] on p "Resource Uploads: Below Expectations" at bounding box center [1129, 448] width 331 height 22
click at [1183, 491] on p "Comments: Great planning sheet! Remember to include the materials you have for …" at bounding box center [1129, 513] width 331 height 65
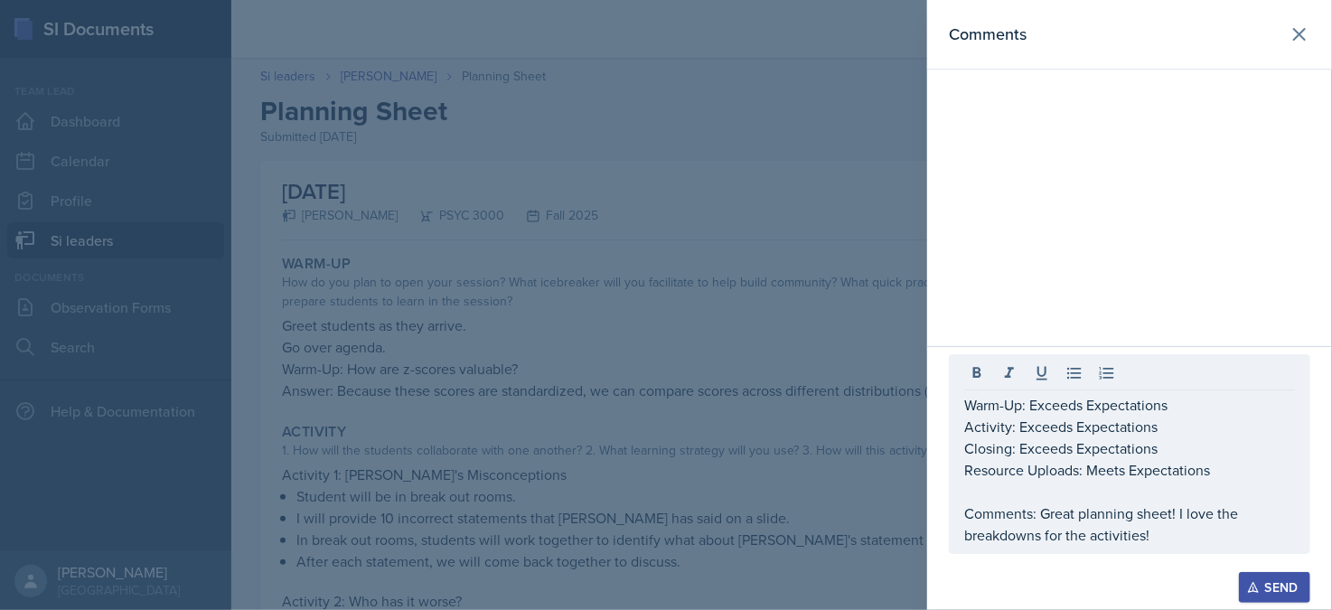
click at [1280, 593] on div "Send" at bounding box center [1275, 587] width 48 height 14
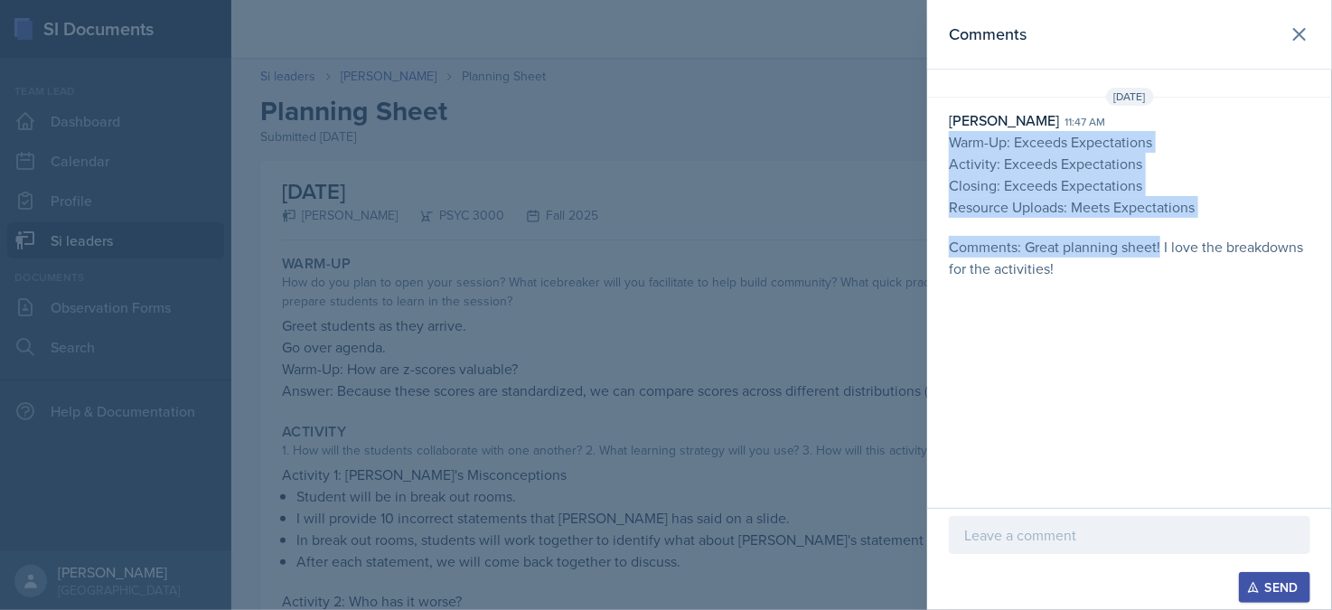
drag, startPoint x: 1160, startPoint y: 243, endPoint x: 933, endPoint y: 136, distance: 251.5
click at [934, 136] on div "[PERSON_NAME] 11:47 am Warm-Up: Exceeds Expectations Activity: Exceeds Expectat…" at bounding box center [1129, 194] width 405 height 170
copy p "Warm-Up: Exceeds Expectations Activity: Exceeds Expectations Closing: Exceeds E…"
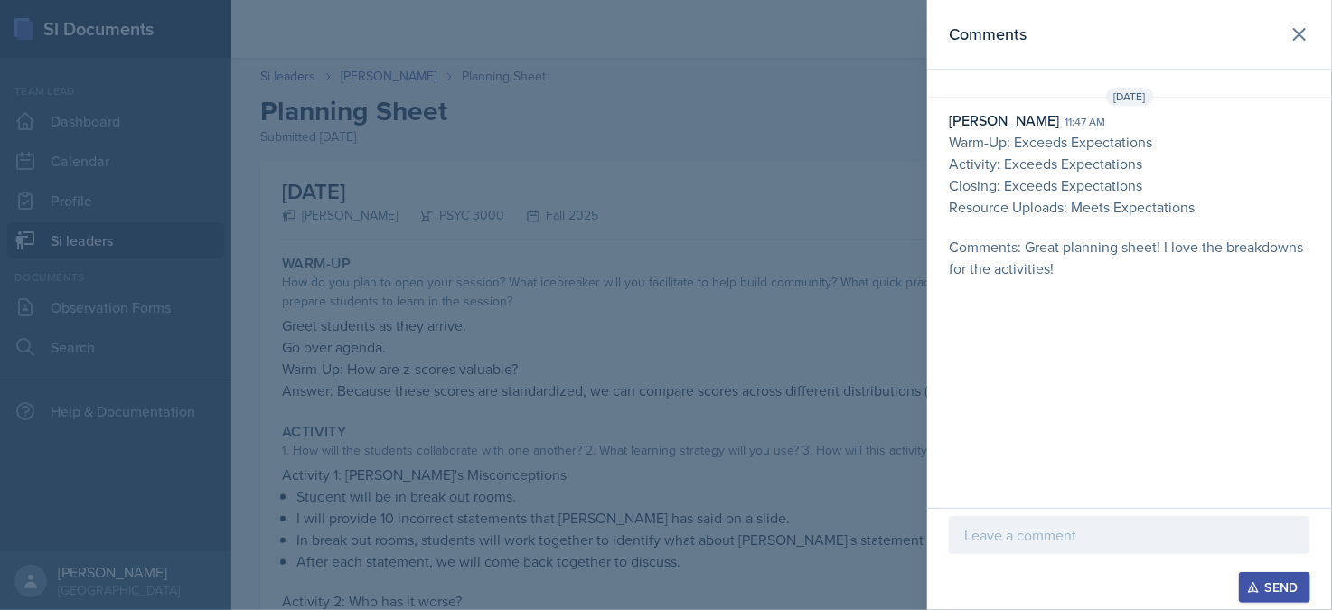
drag, startPoint x: 831, startPoint y: 202, endPoint x: 643, endPoint y: 212, distance: 188.3
click at [817, 202] on div at bounding box center [666, 305] width 1332 height 610
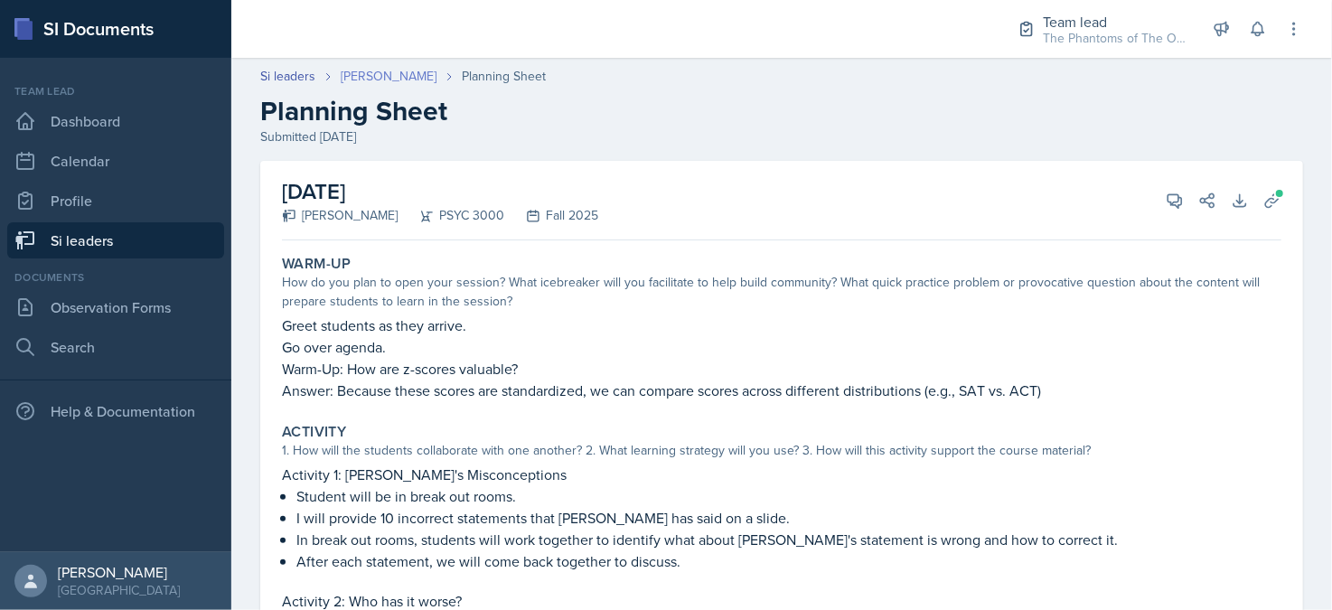
click at [371, 80] on link "[PERSON_NAME]" at bounding box center [389, 76] width 96 height 19
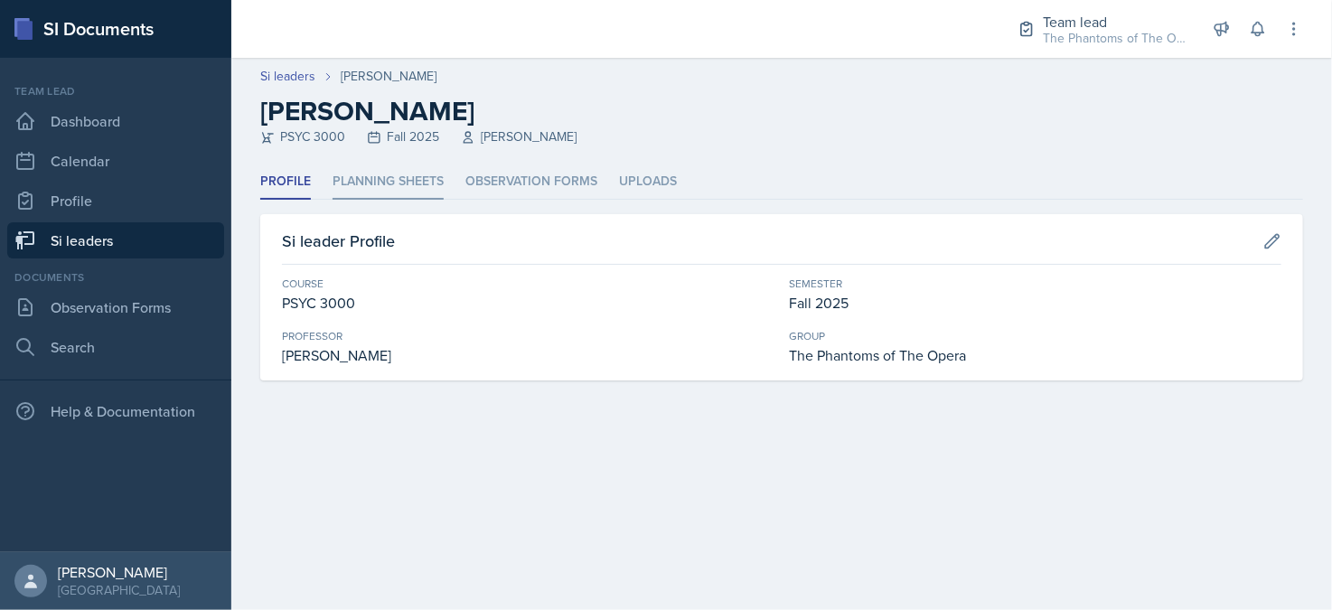
click at [407, 185] on li "Planning Sheets" at bounding box center [388, 181] width 111 height 35
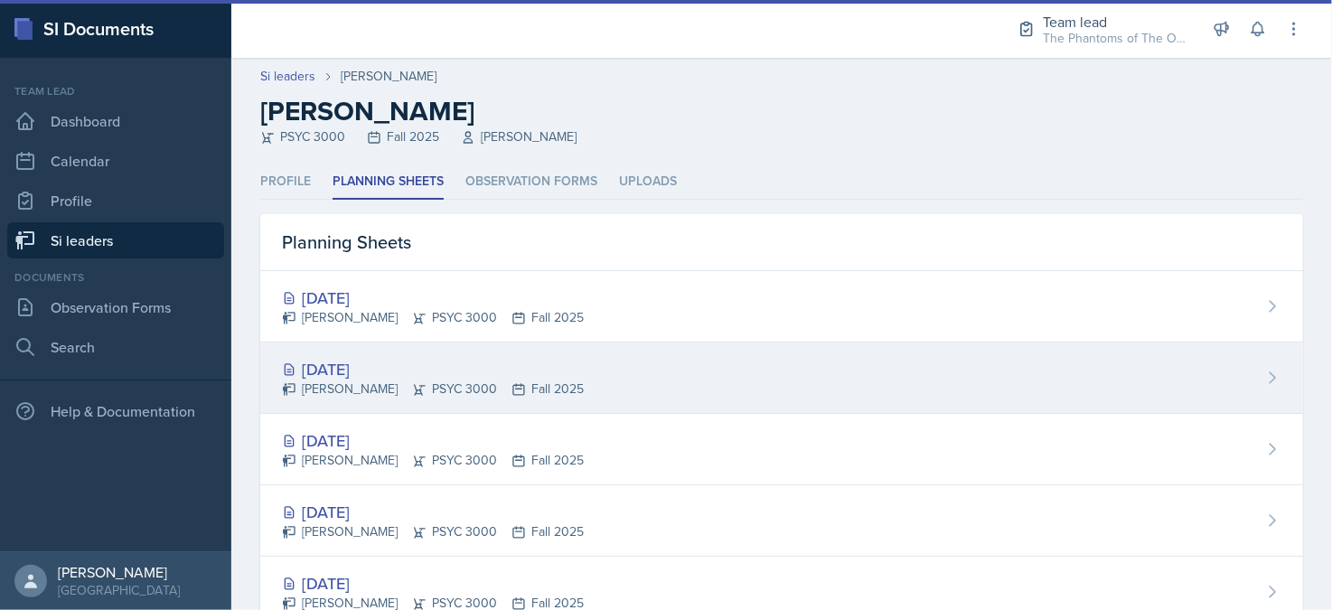
click at [390, 369] on div "[DATE]" at bounding box center [433, 369] width 302 height 24
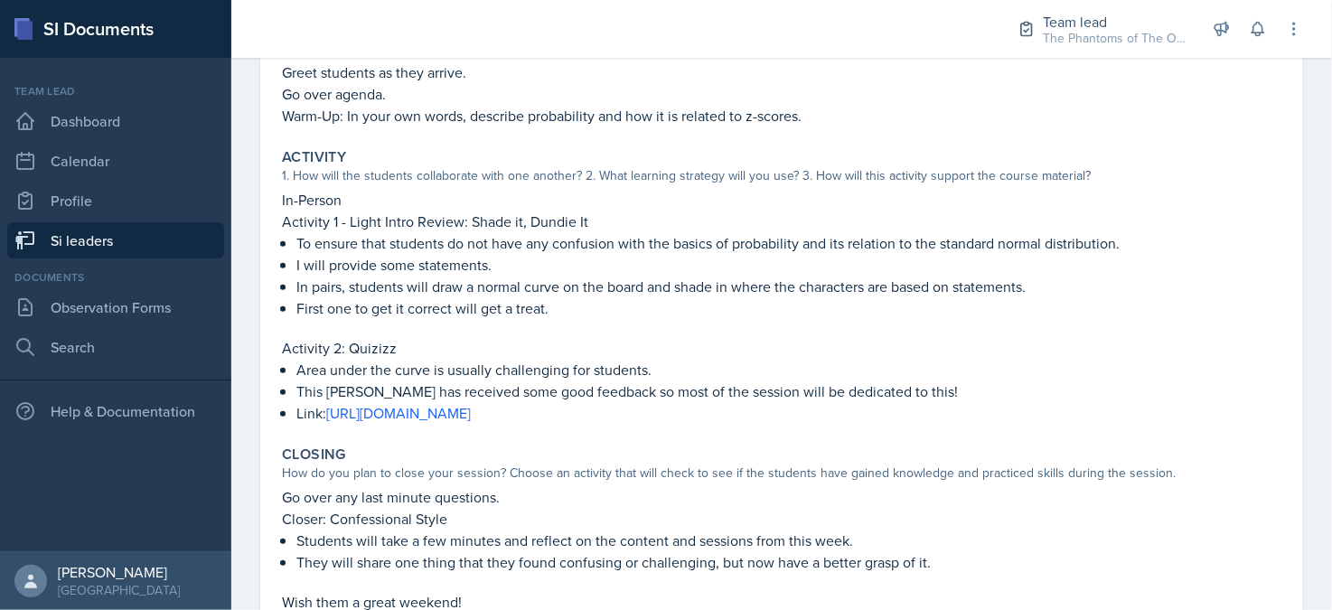
scroll to position [72, 0]
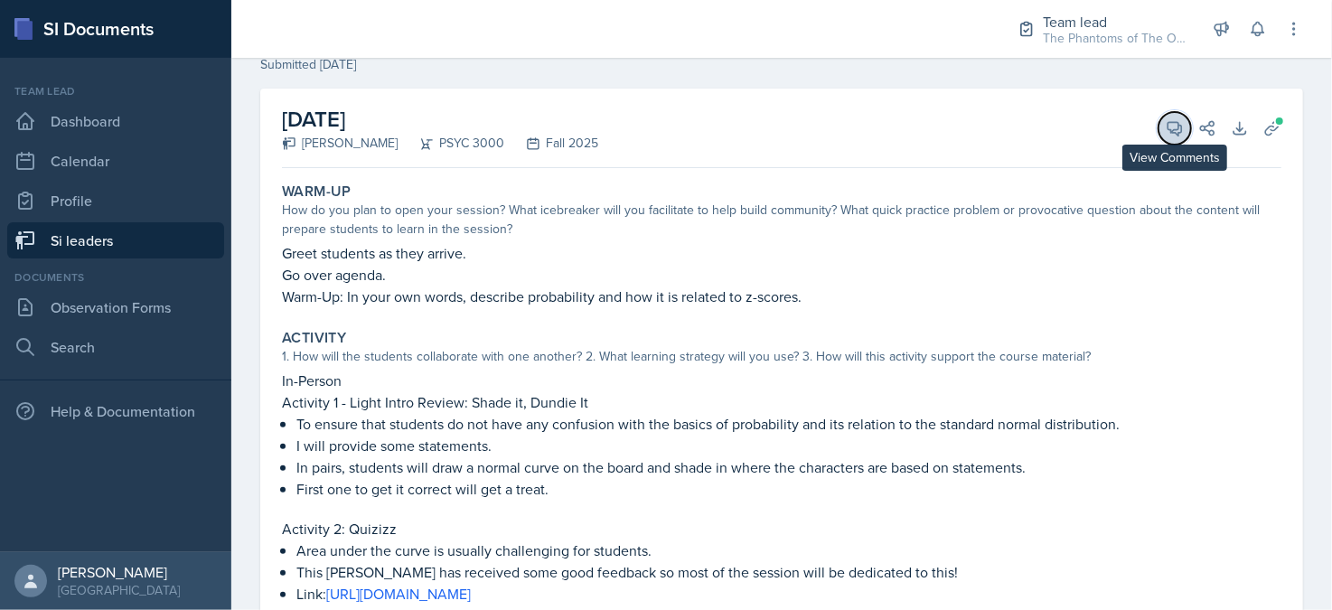
click at [1168, 133] on icon at bounding box center [1175, 129] width 14 height 14
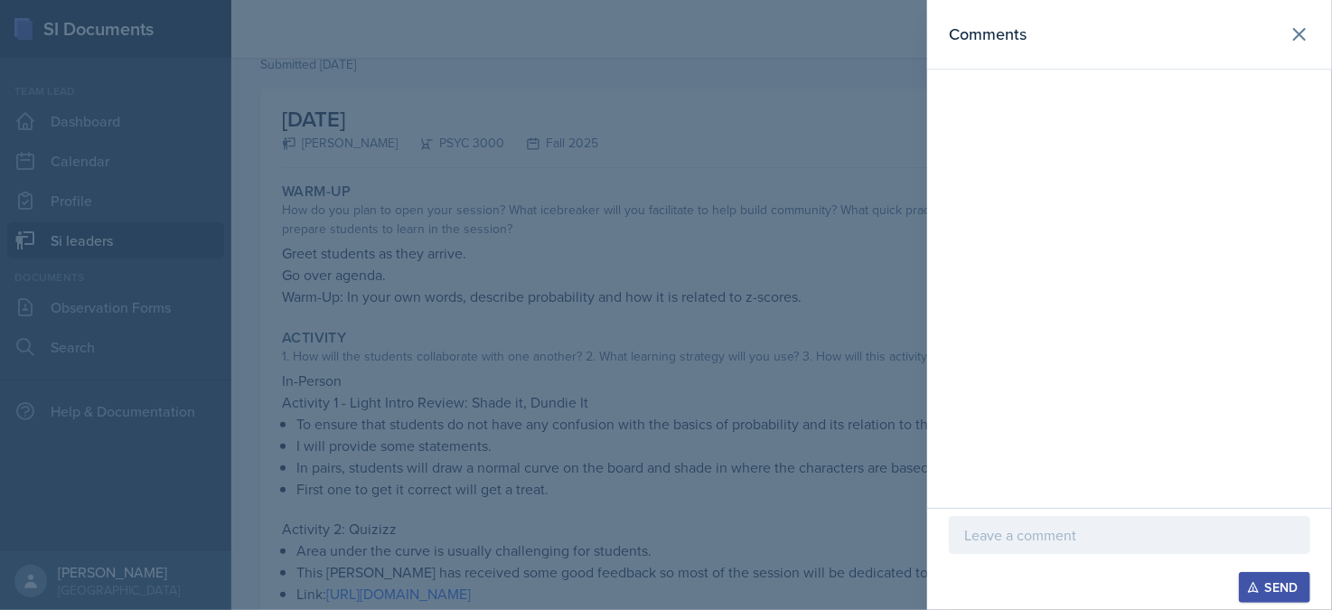
click at [1077, 516] on div "Send" at bounding box center [1129, 559] width 405 height 102
click at [1080, 528] on p at bounding box center [1129, 535] width 331 height 22
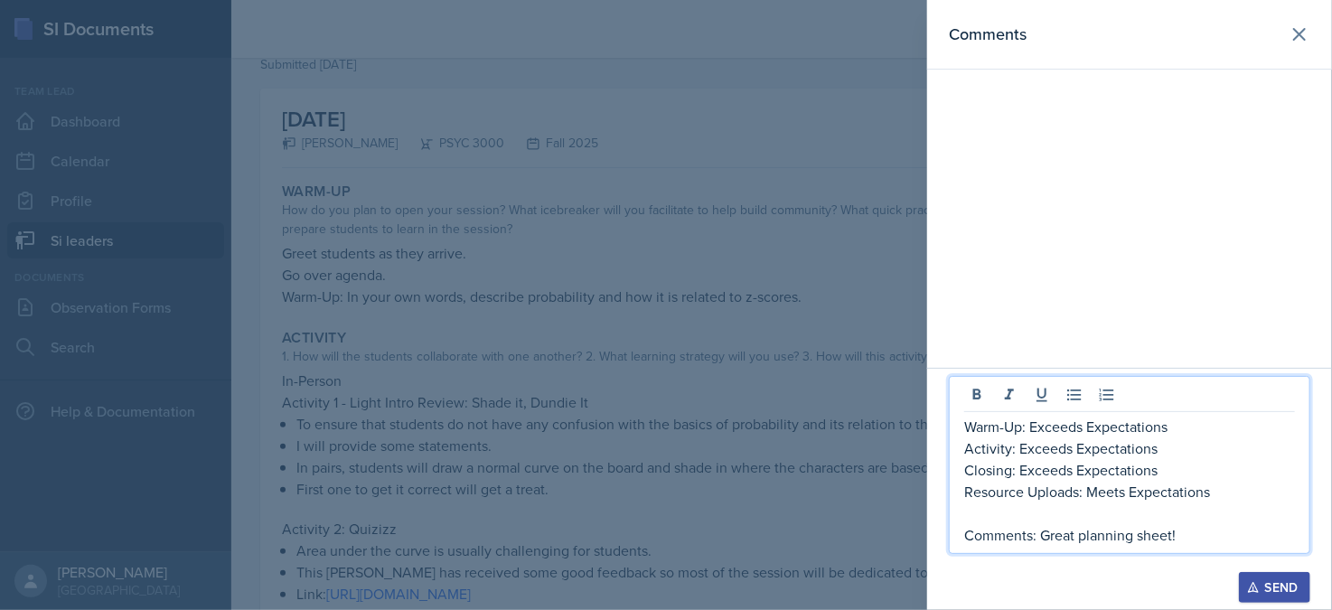
click at [1268, 588] on div "Send" at bounding box center [1275, 587] width 48 height 14
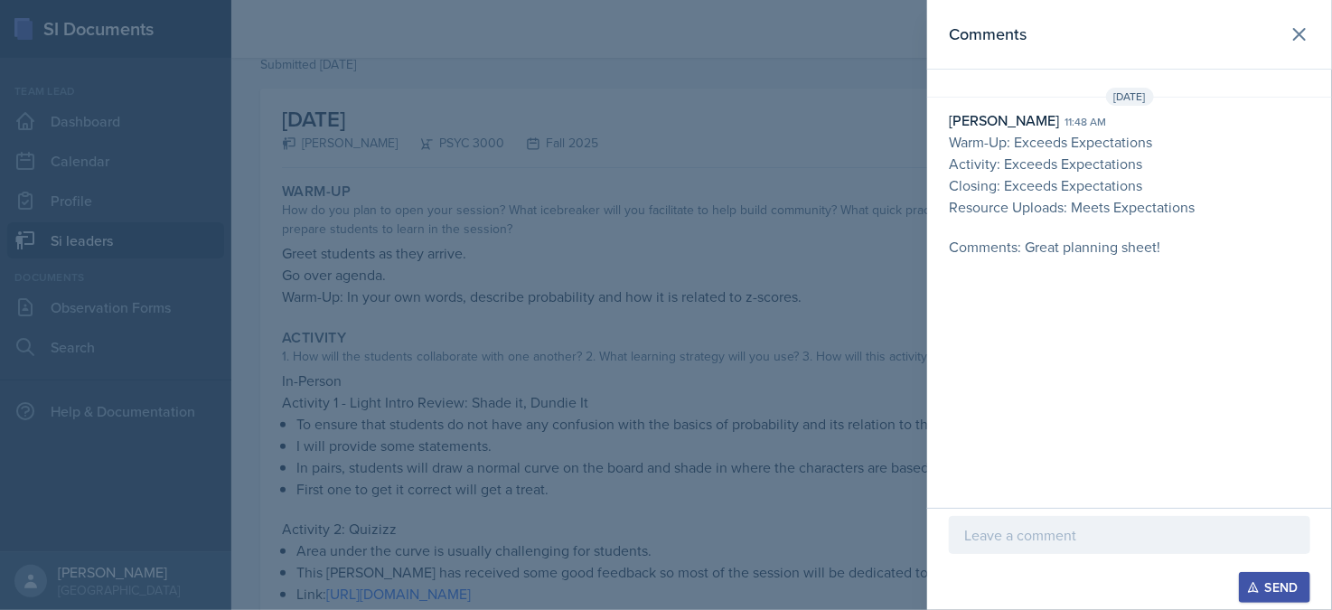
click at [424, 198] on div at bounding box center [666, 305] width 1332 height 610
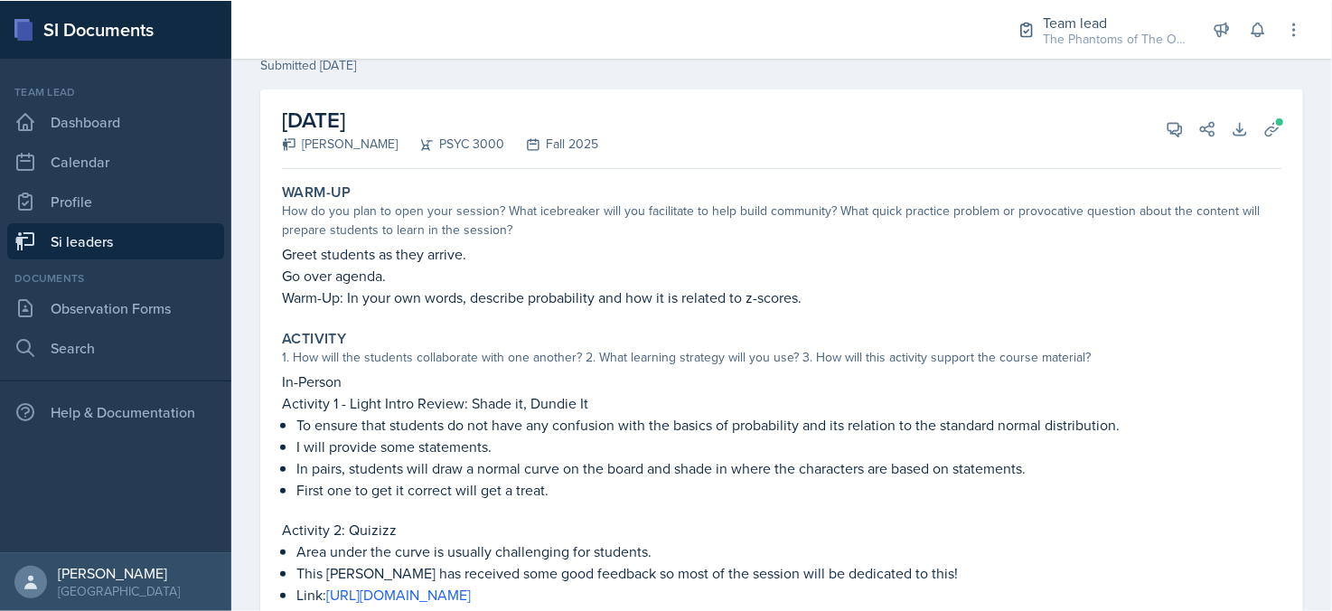
scroll to position [0, 0]
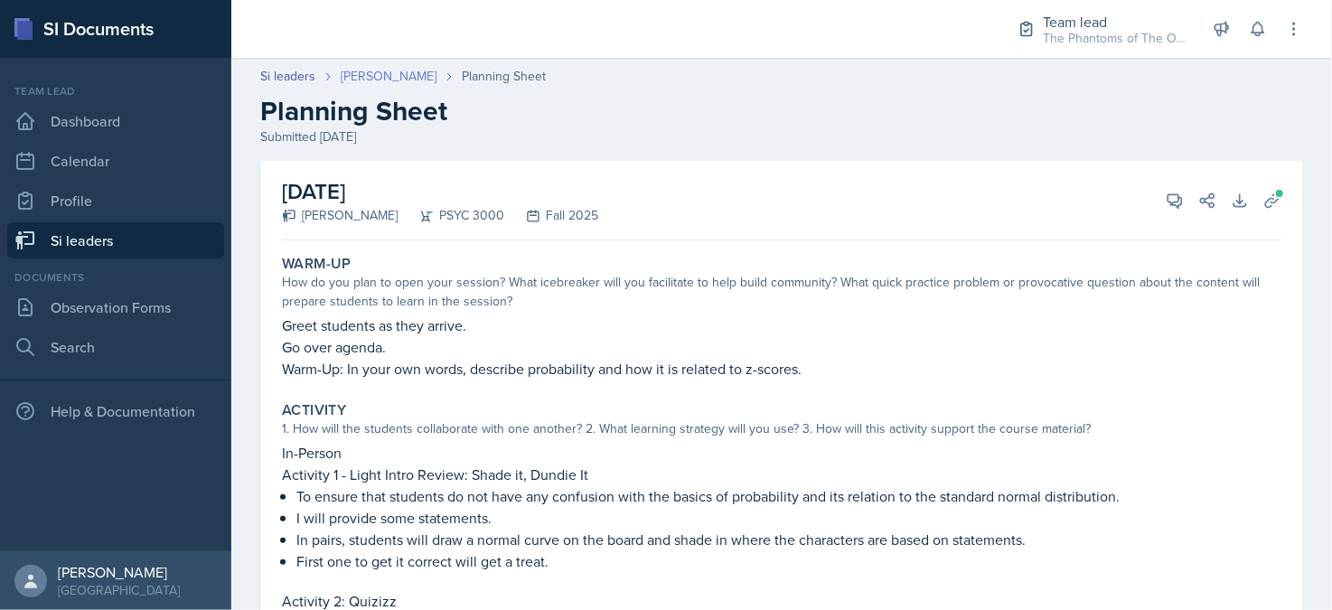
click at [354, 79] on link "[PERSON_NAME]" at bounding box center [389, 76] width 96 height 19
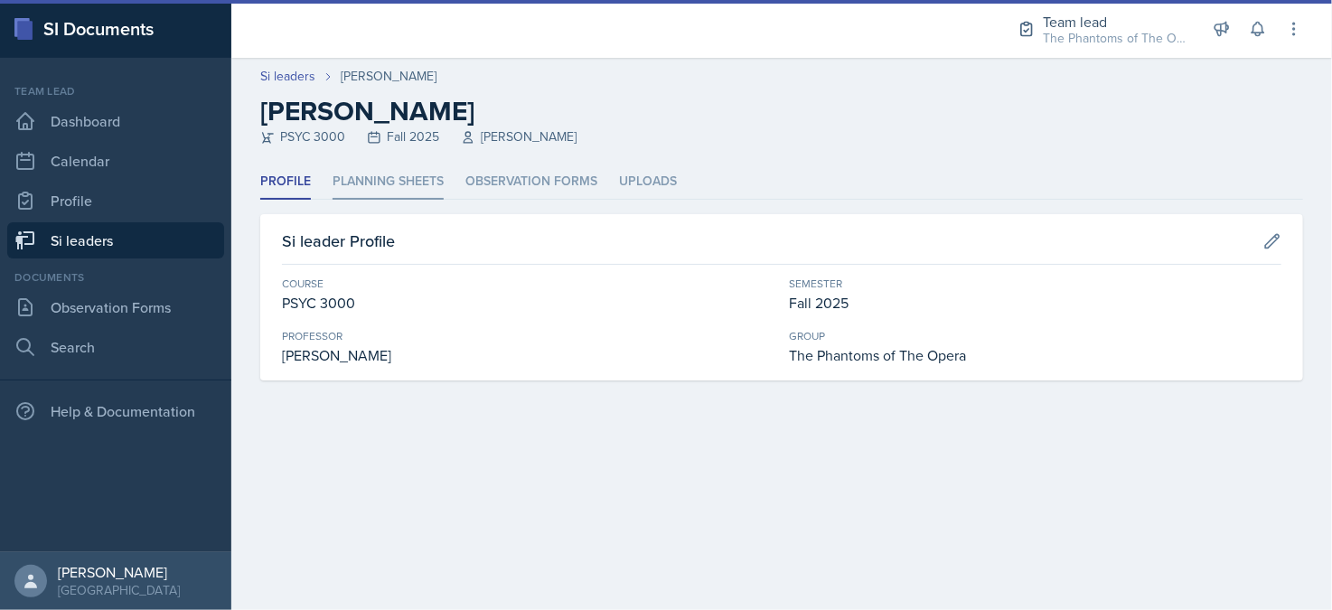
click at [380, 185] on li "Planning Sheets" at bounding box center [388, 181] width 111 height 35
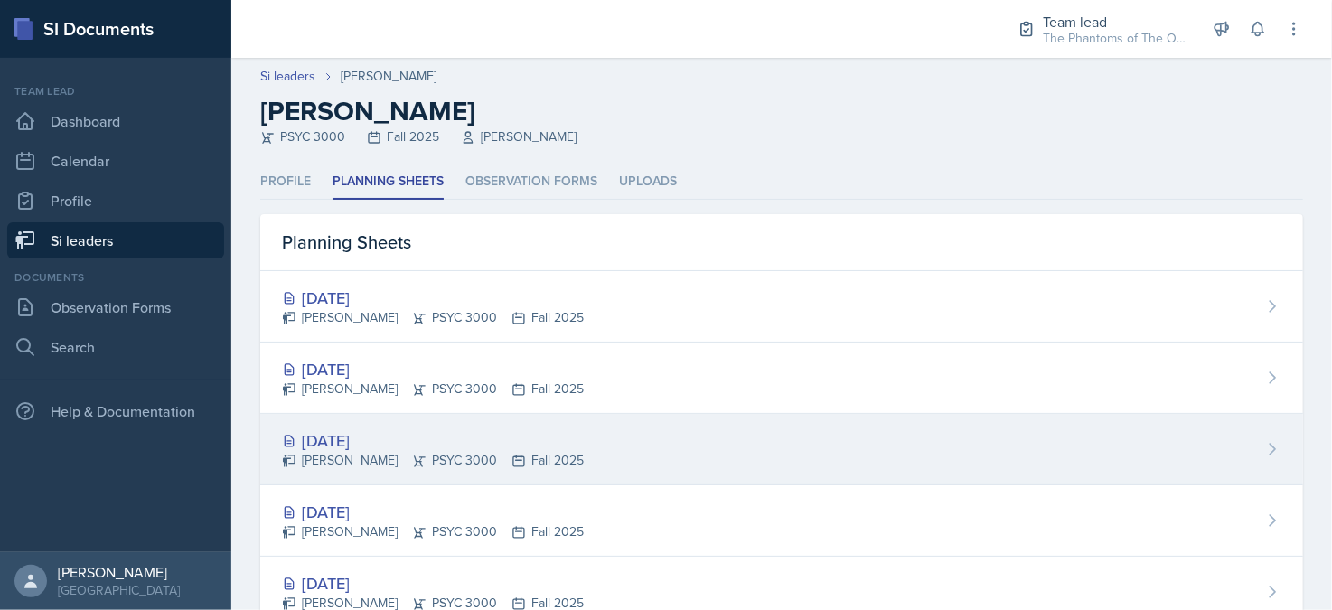
click at [371, 445] on div "[DATE]" at bounding box center [433, 440] width 302 height 24
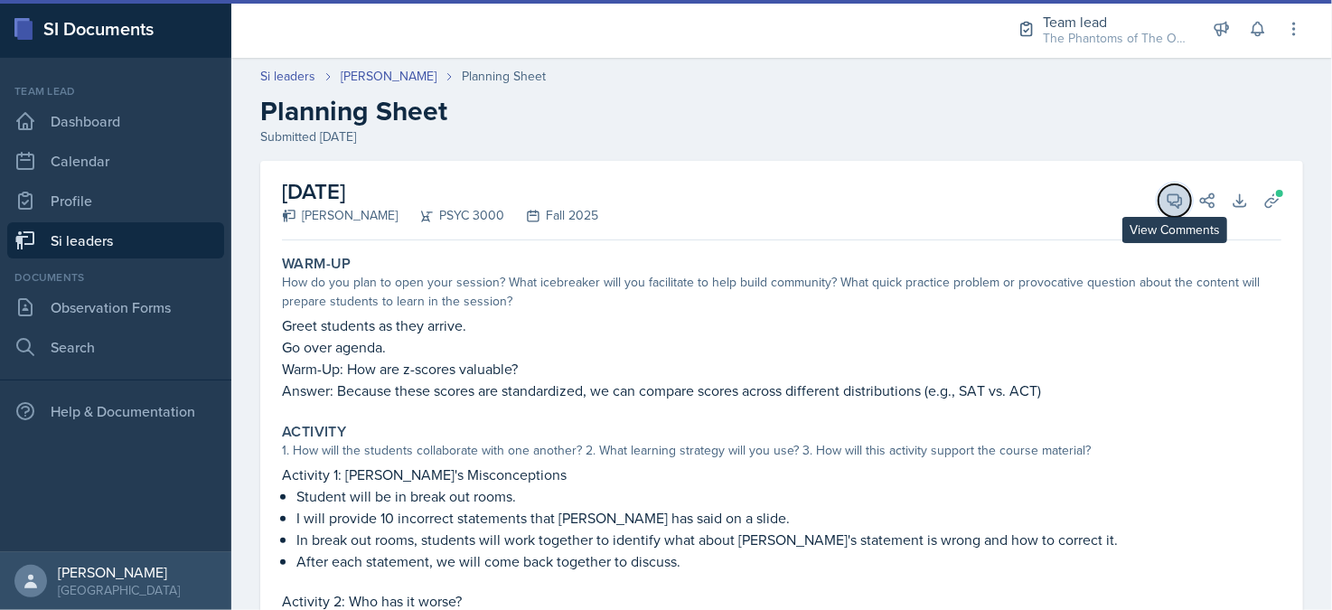
click at [1168, 205] on icon at bounding box center [1175, 201] width 14 height 14
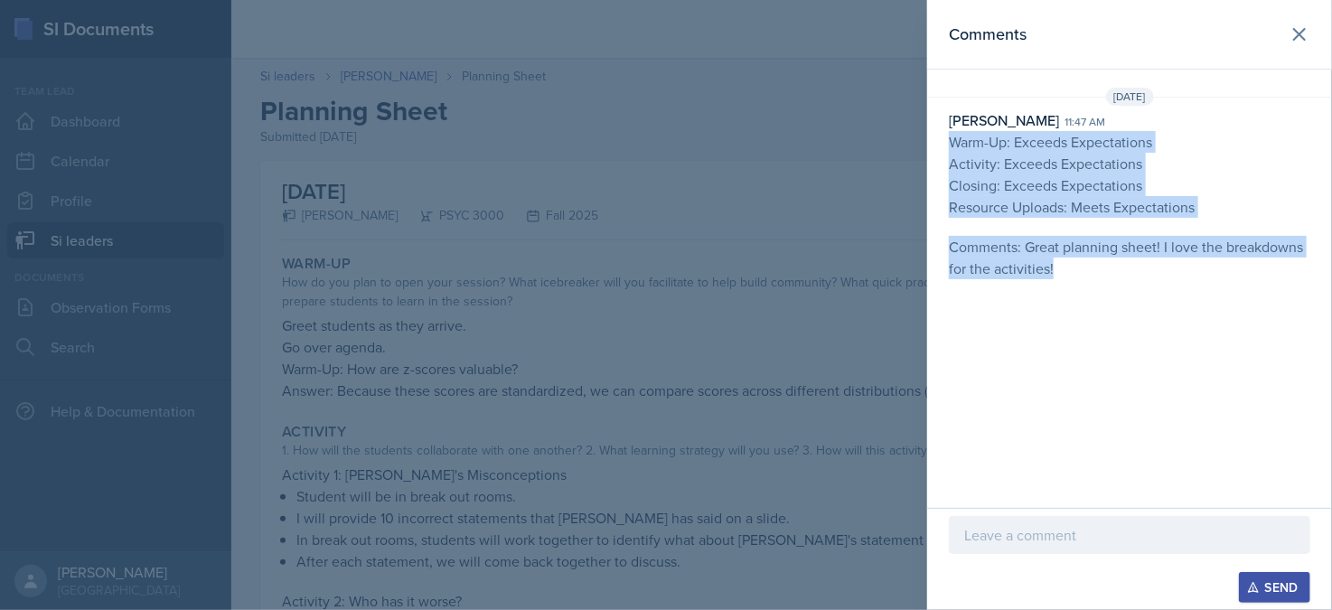
drag, startPoint x: 1058, startPoint y: 291, endPoint x: 946, endPoint y: 144, distance: 185.1
click at [946, 144] on div "Comments [DATE] [PERSON_NAME] 11:47 am Warm-Up: Exceeds Expectations Activity: …" at bounding box center [1129, 254] width 405 height 508
copy p "Warm-Up: Exceeds Expectations Activity: Exceeds Expectations Closing: Exceeds E…"
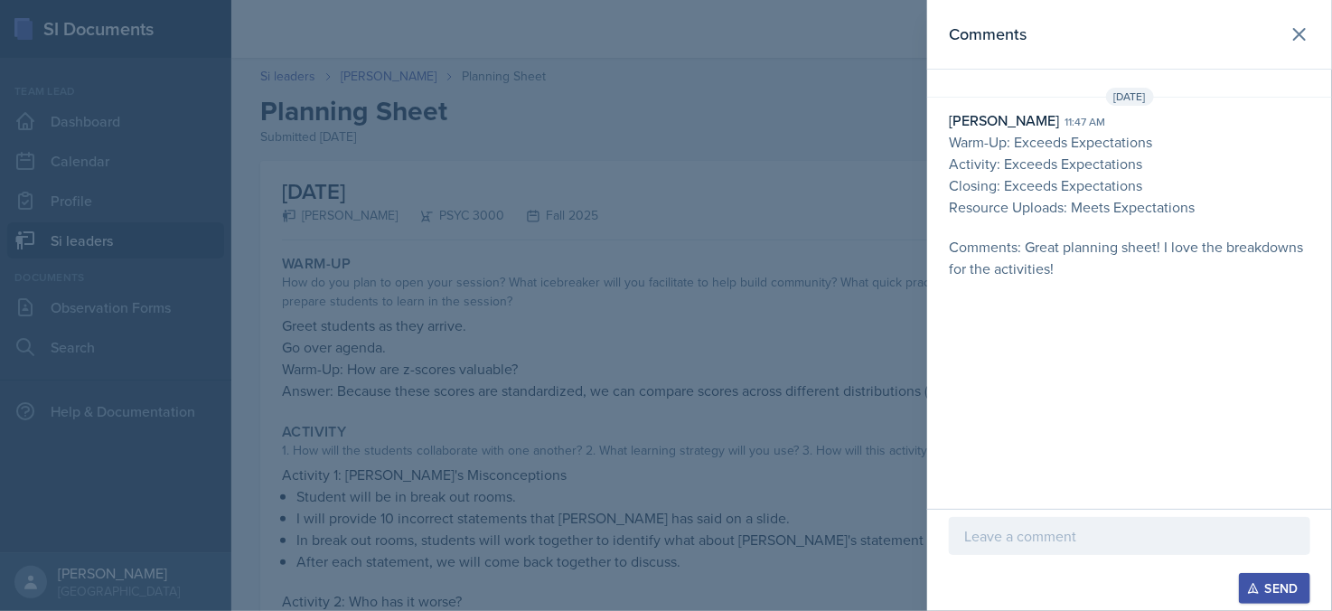
drag, startPoint x: 336, startPoint y: 245, endPoint x: 337, endPoint y: 234, distance: 10.9
click at [336, 244] on div at bounding box center [666, 305] width 1332 height 611
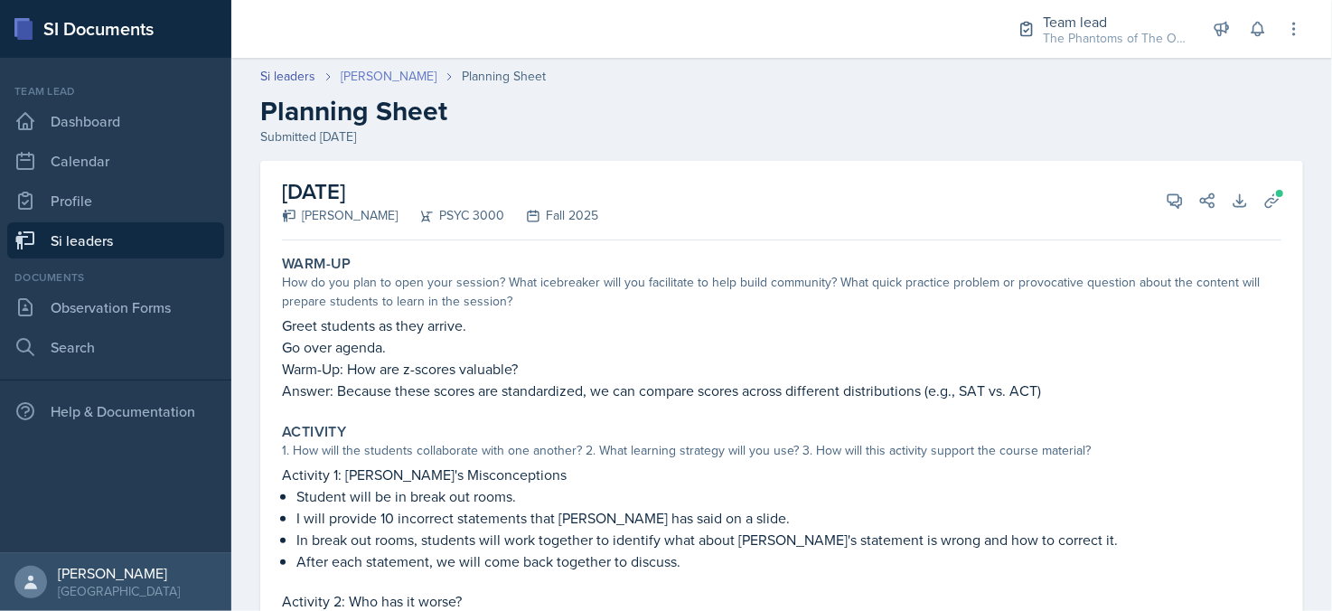
click at [358, 74] on link "[PERSON_NAME]" at bounding box center [389, 76] width 96 height 19
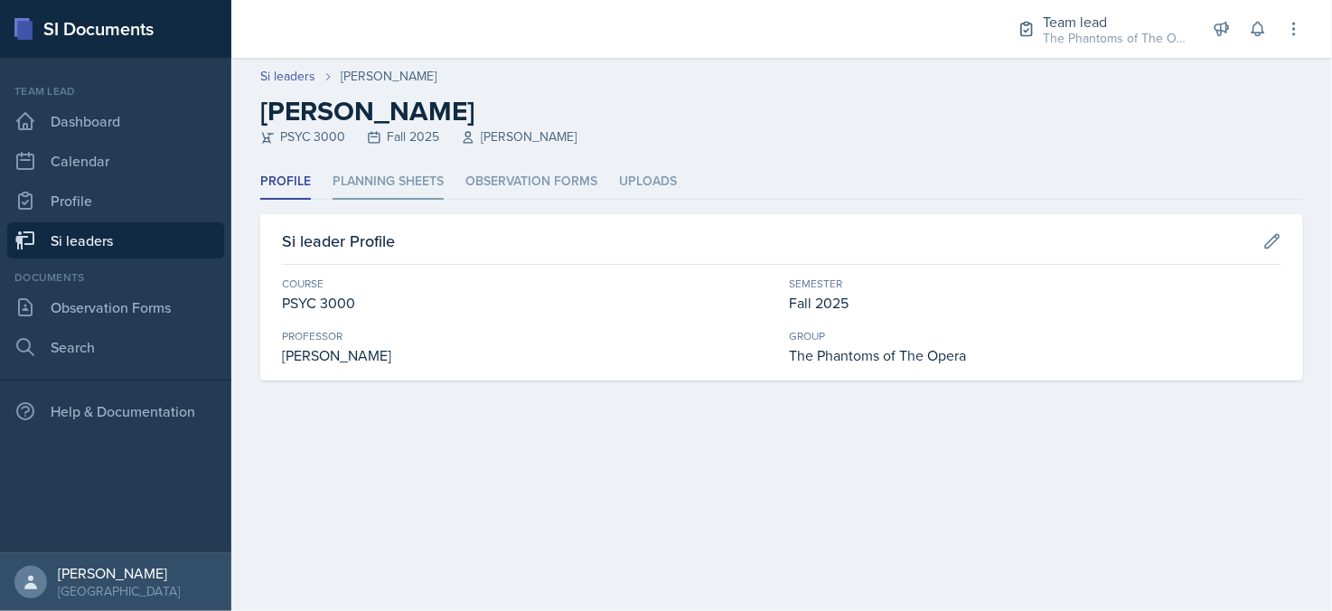
click at [390, 181] on li "Planning Sheets" at bounding box center [388, 181] width 111 height 35
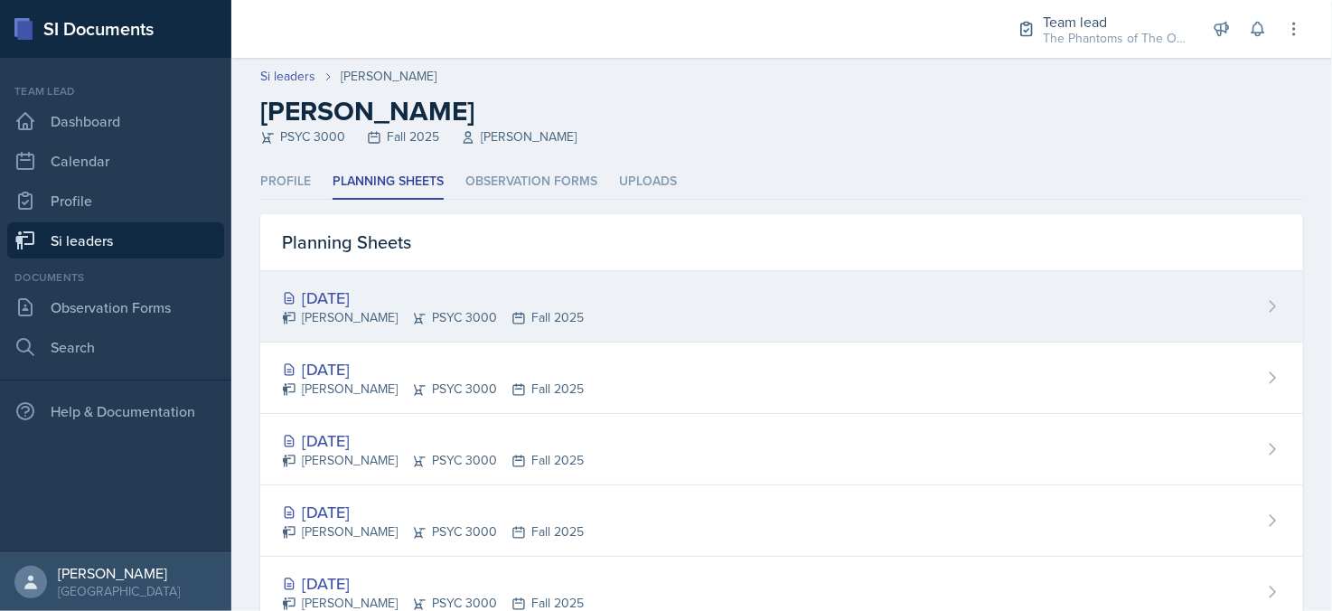
click at [373, 292] on div "[DATE]" at bounding box center [433, 298] width 302 height 24
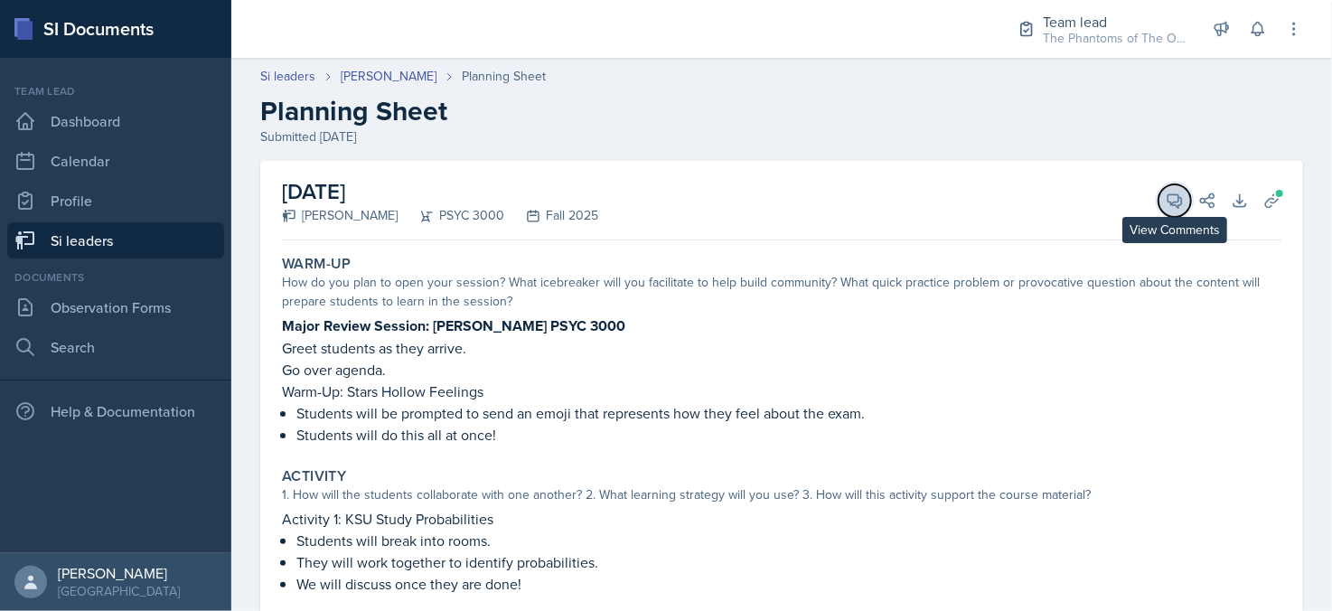
click at [1168, 202] on icon at bounding box center [1175, 201] width 14 height 14
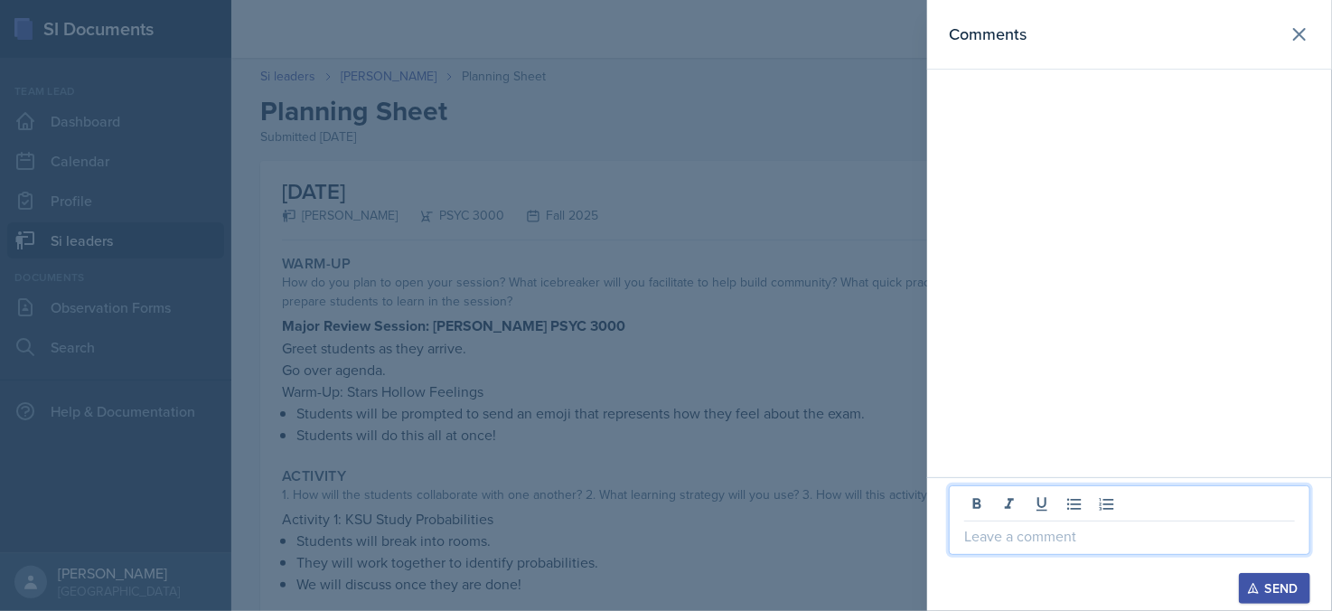
click at [1182, 540] on p at bounding box center [1129, 536] width 331 height 22
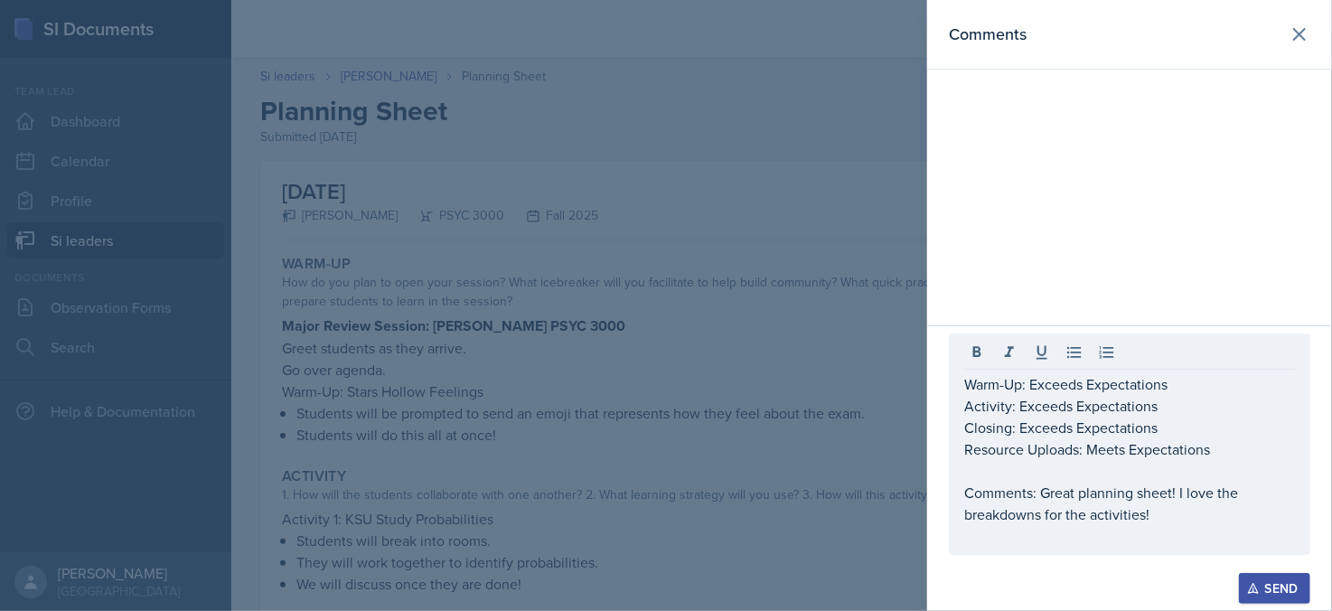
click at [1310, 594] on div "Warm-Up: Exceeds Expectations Activity: Exceeds Expectations Closing: Exceeds E…" at bounding box center [1129, 468] width 405 height 286
click at [1291, 592] on div "Send" at bounding box center [1275, 588] width 48 height 14
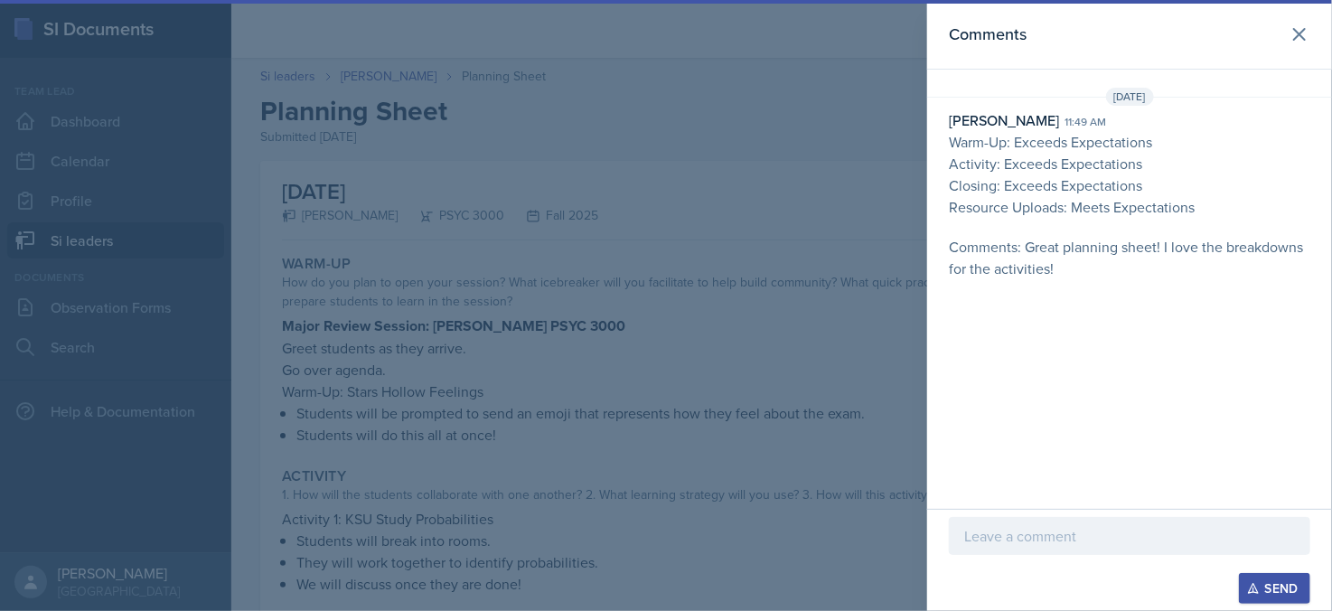
click at [763, 194] on div at bounding box center [666, 305] width 1332 height 611
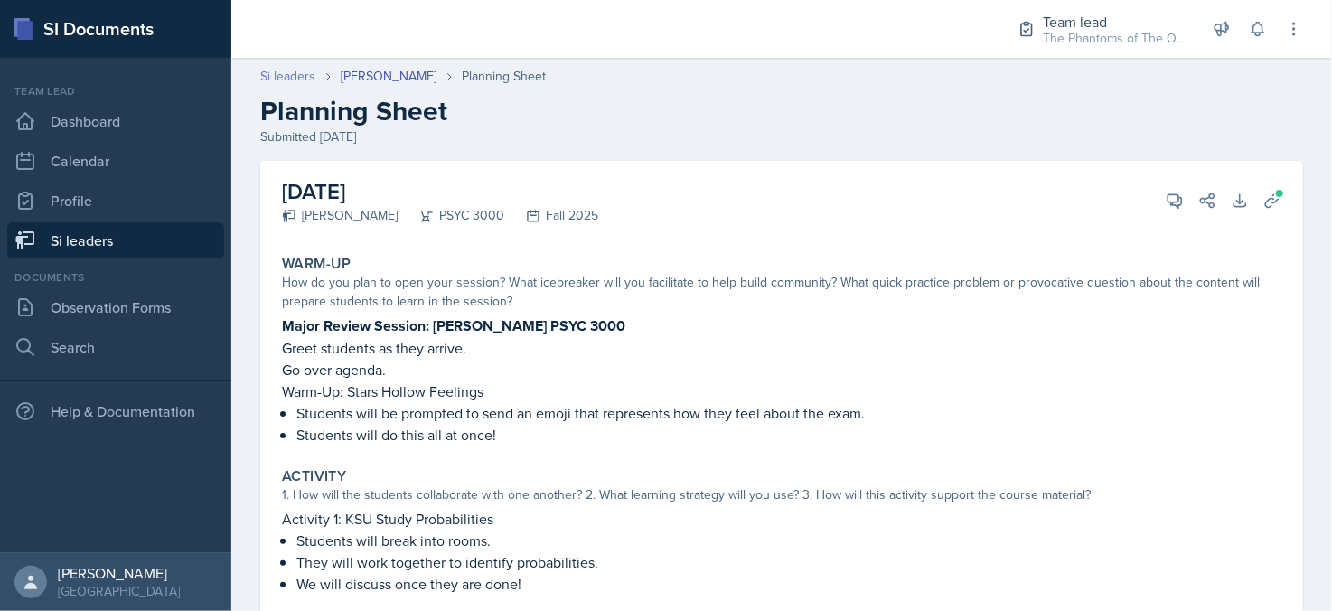
click at [277, 79] on link "Si leaders" at bounding box center [287, 76] width 55 height 19
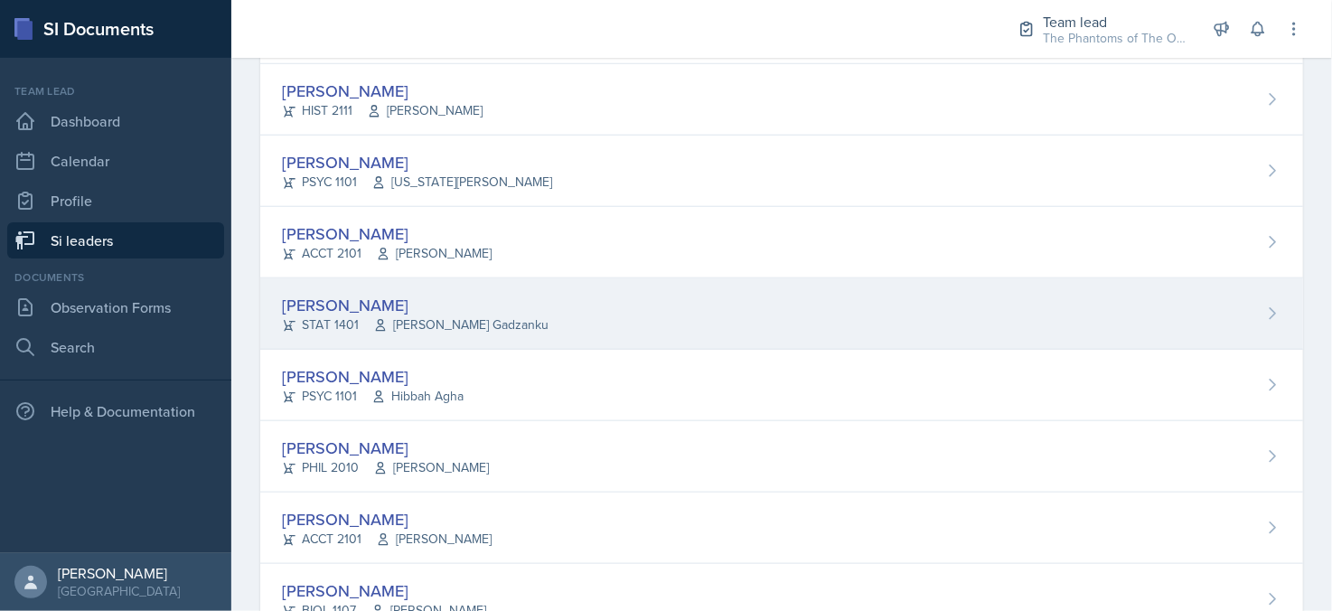
scroll to position [723, 0]
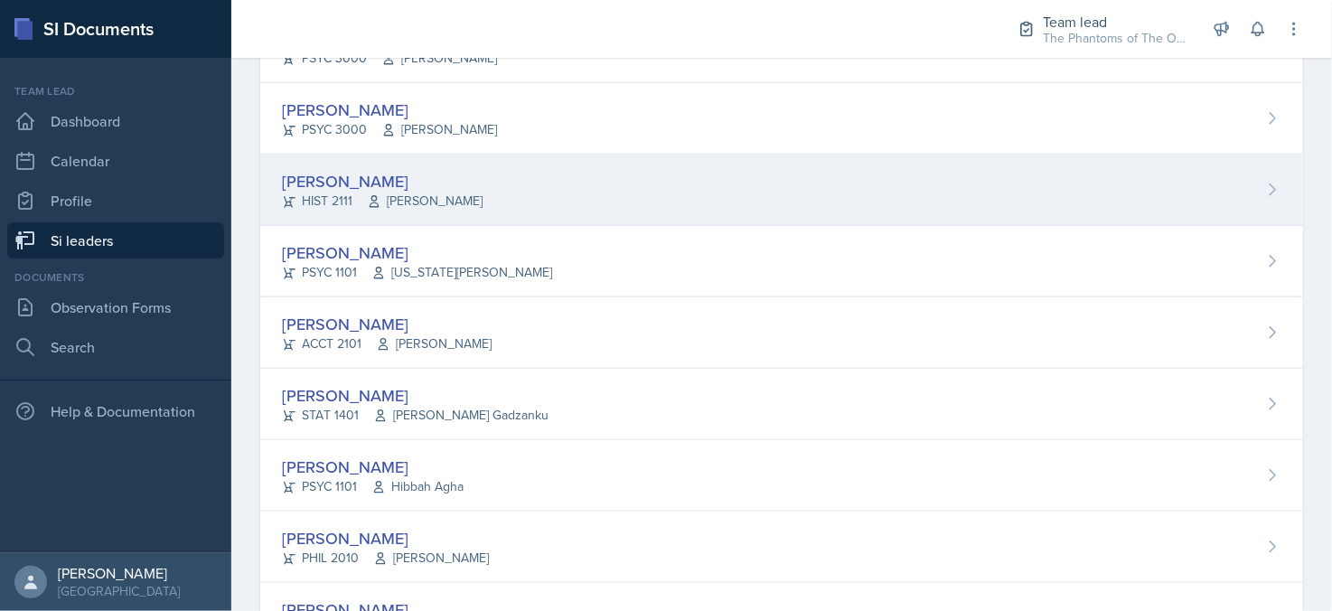
click at [498, 199] on div "[PERSON_NAME] HIST 2111 [PERSON_NAME]" at bounding box center [781, 190] width 1043 height 71
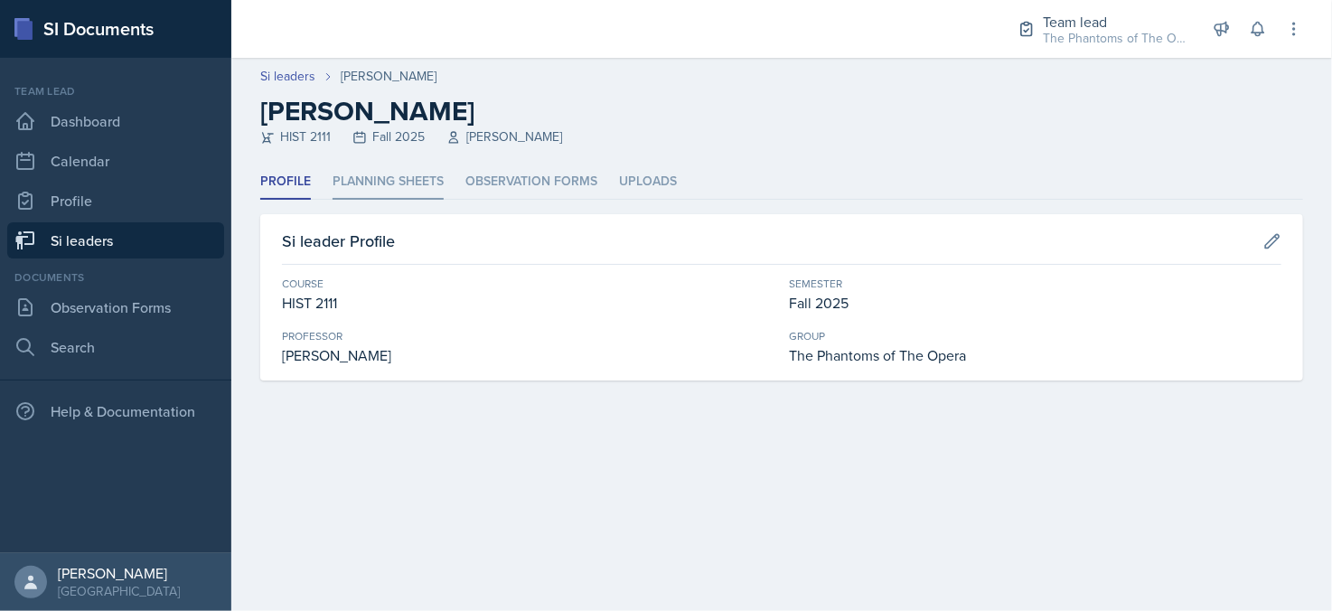
click at [434, 185] on li "Planning Sheets" at bounding box center [388, 181] width 111 height 35
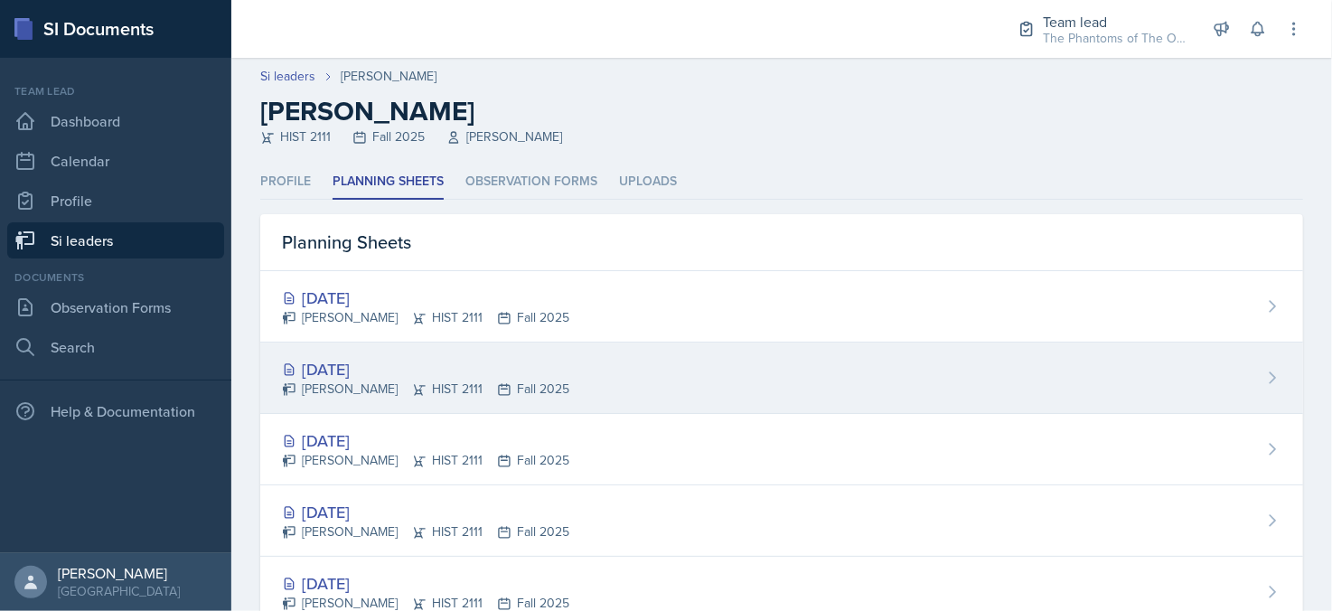
click at [510, 392] on div "[PERSON_NAME] HIST 2111 Fall 2025" at bounding box center [425, 389] width 287 height 19
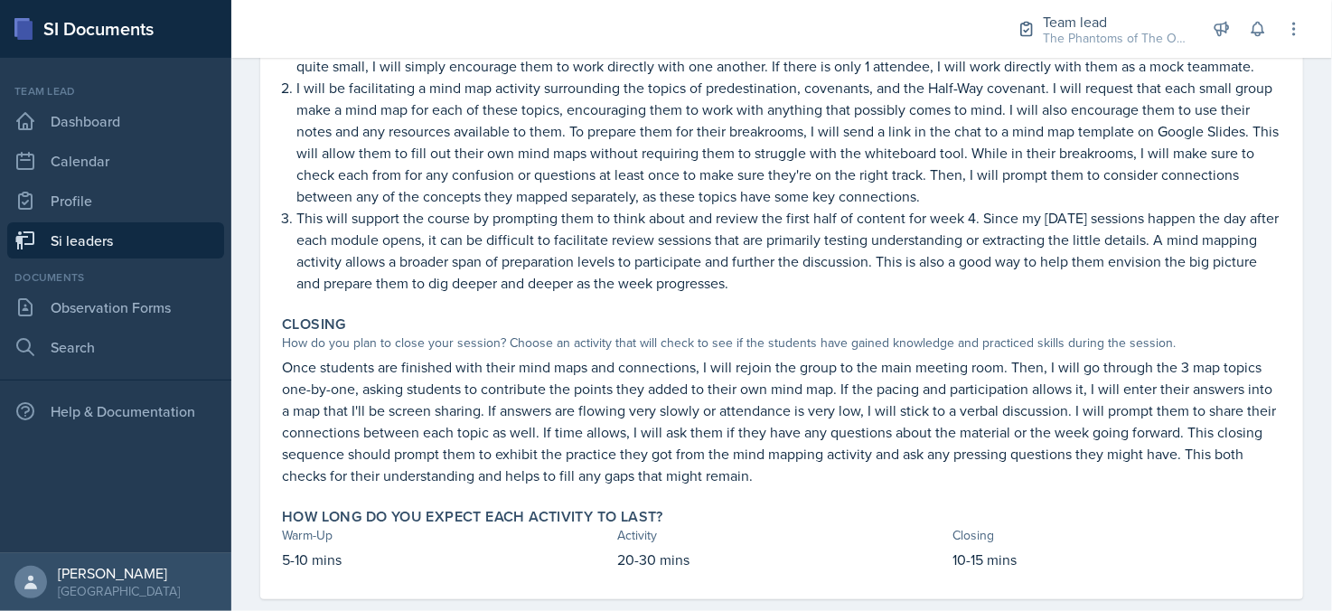
scroll to position [90, 0]
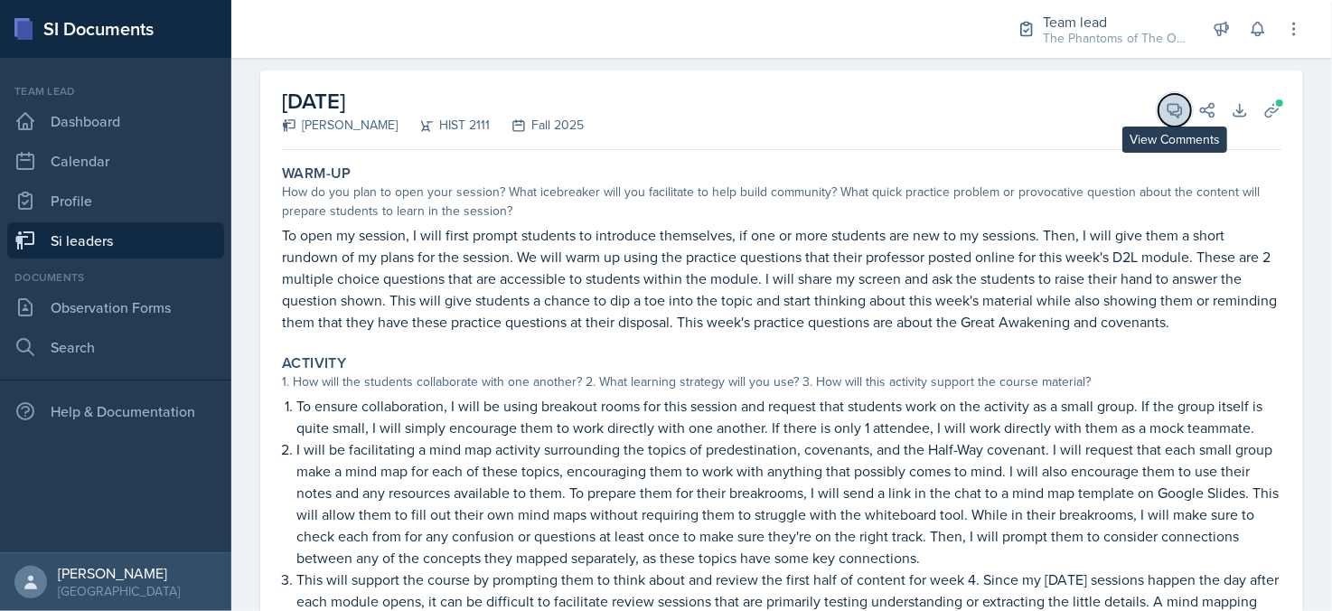
click at [1166, 110] on icon at bounding box center [1175, 110] width 18 height 18
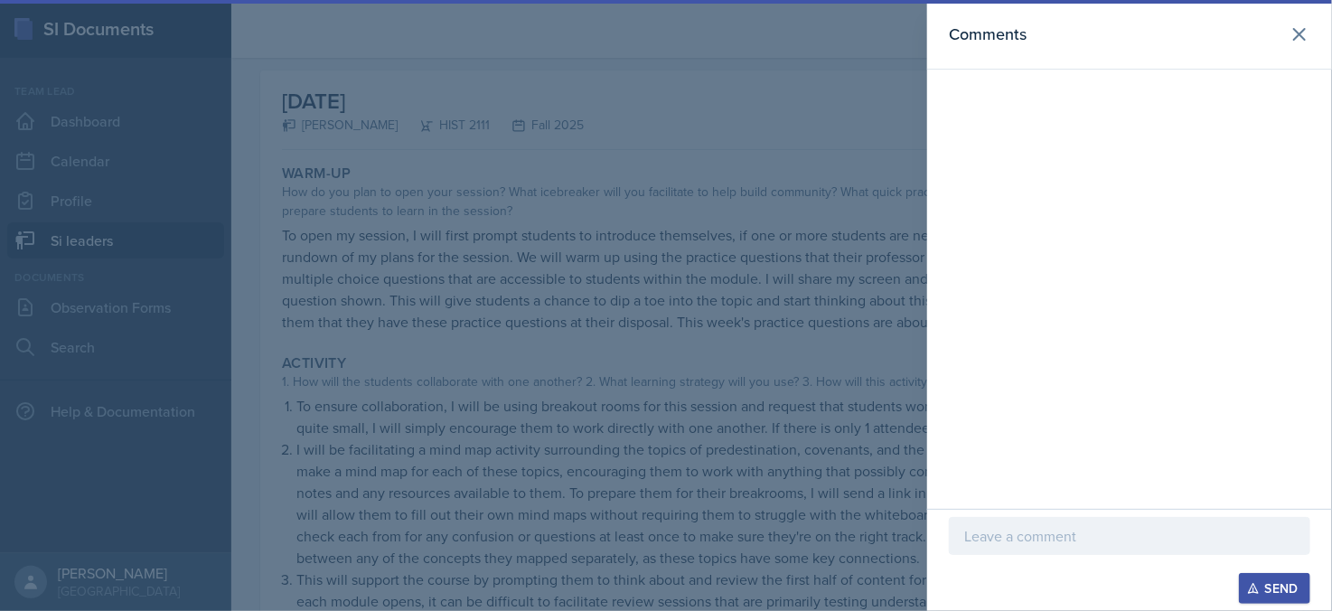
click at [1100, 540] on p at bounding box center [1129, 536] width 331 height 22
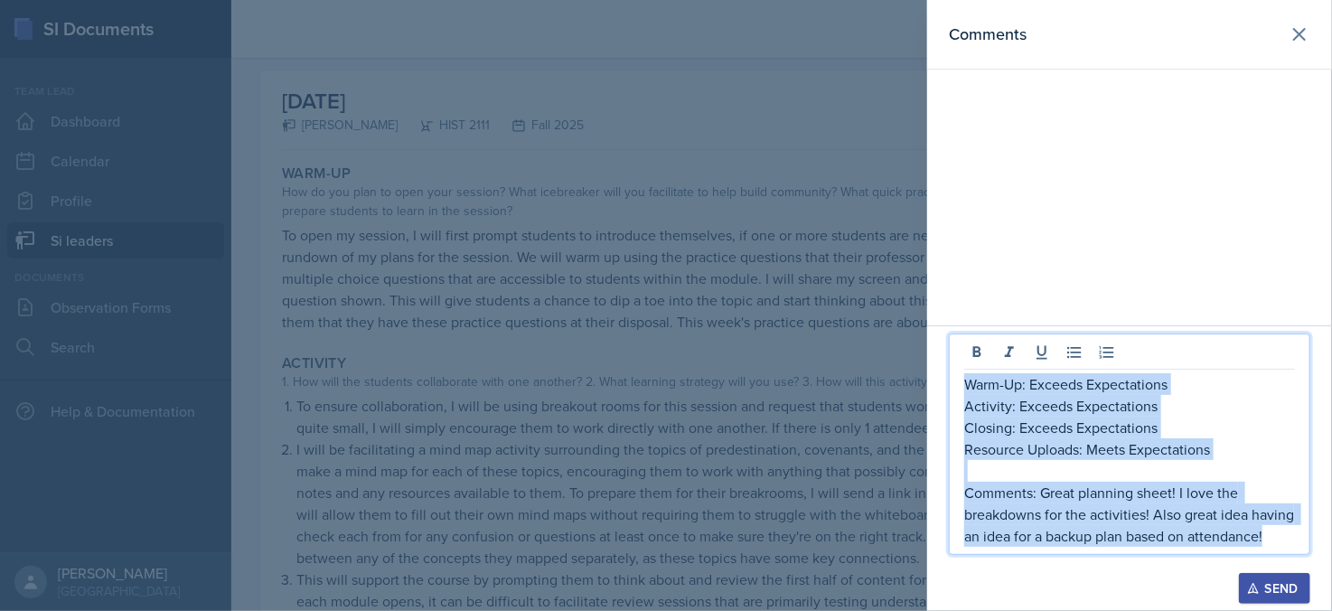
copy div "Warm-Up: Exceeds Expectations Activity: Exceeds Expectations Closing: Exceeds E…"
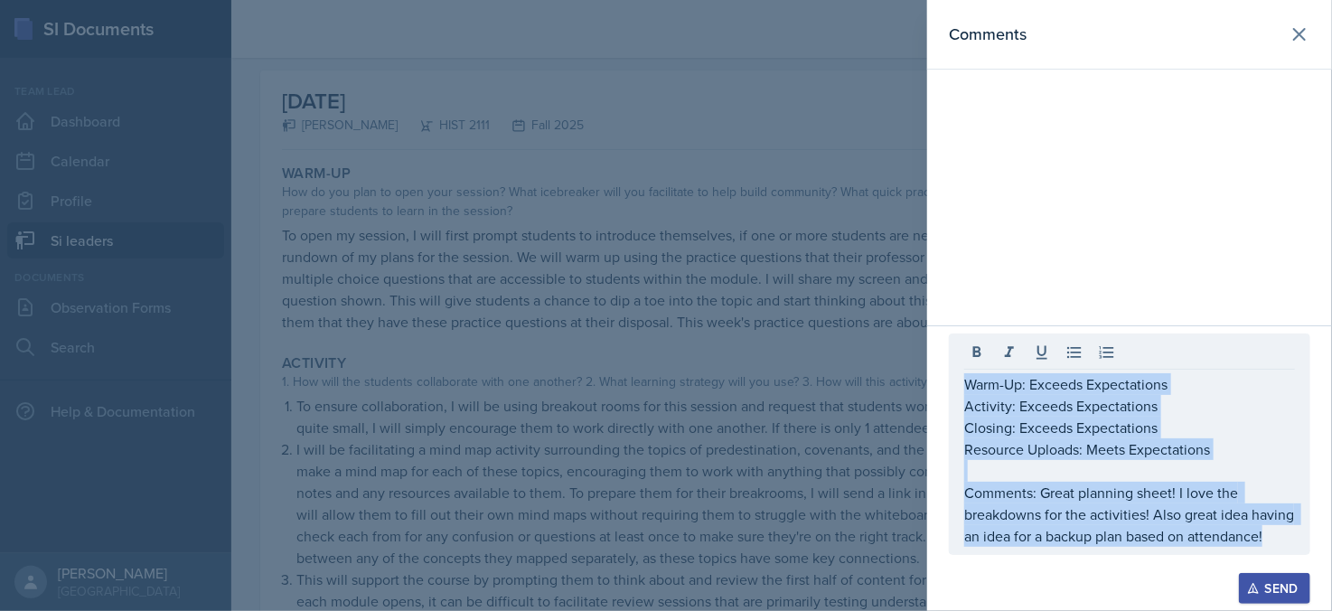
click at [1300, 583] on button "Send" at bounding box center [1274, 588] width 71 height 31
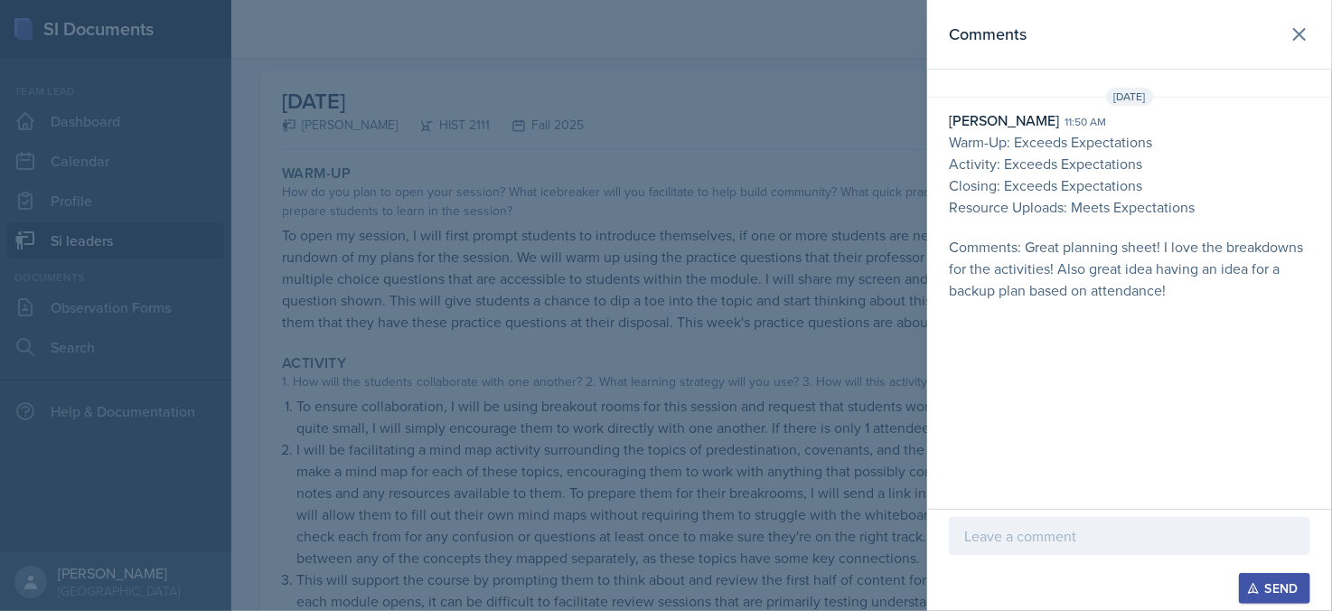
drag, startPoint x: 589, startPoint y: 291, endPoint x: 460, endPoint y: 209, distance: 153.2
click at [589, 290] on div at bounding box center [666, 305] width 1332 height 611
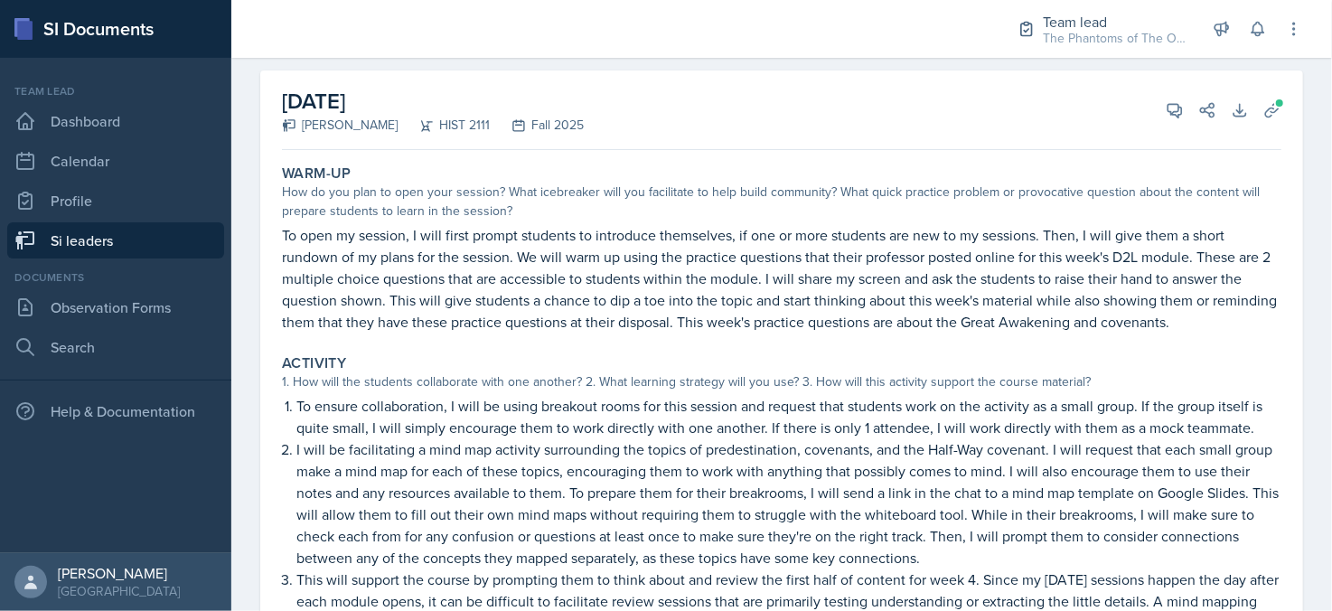
scroll to position [0, 0]
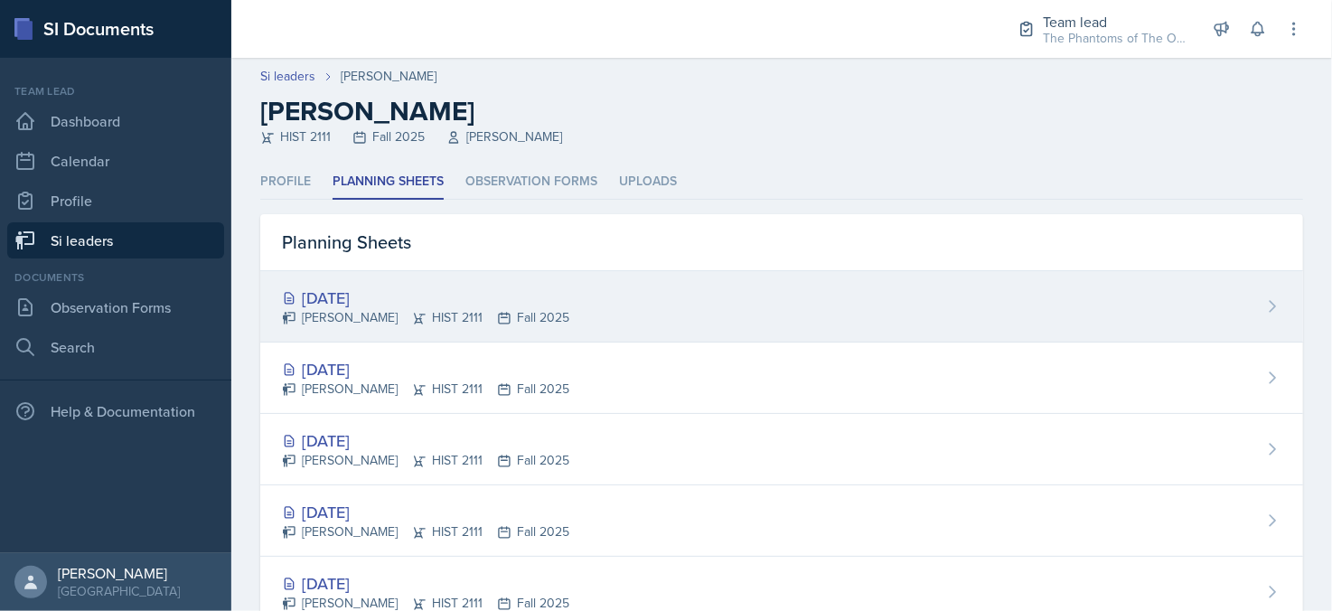
click at [415, 296] on div "[DATE]" at bounding box center [425, 298] width 287 height 24
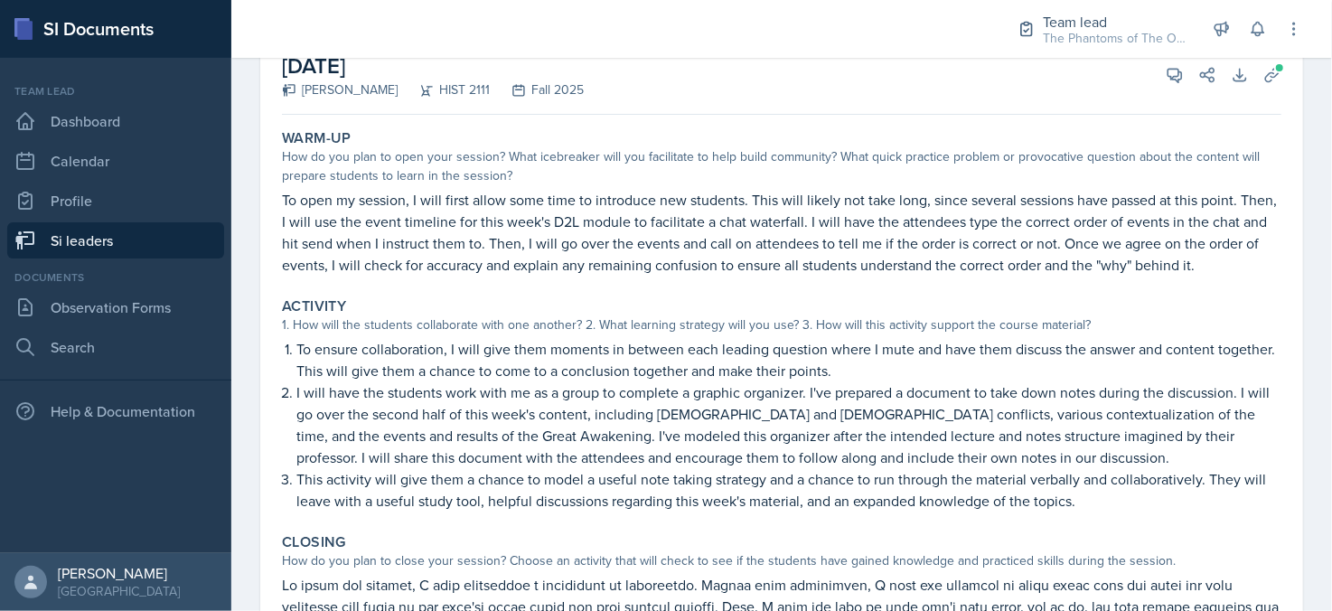
scroll to position [35, 0]
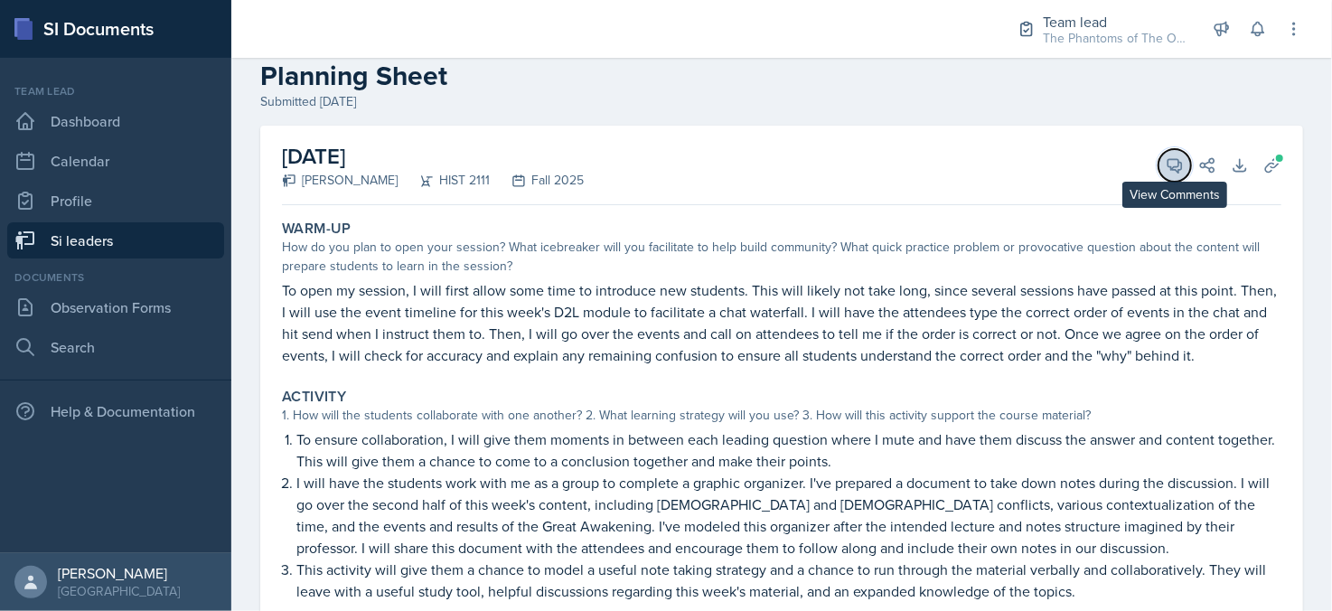
click at [1171, 165] on button "View Comments" at bounding box center [1175, 165] width 33 height 33
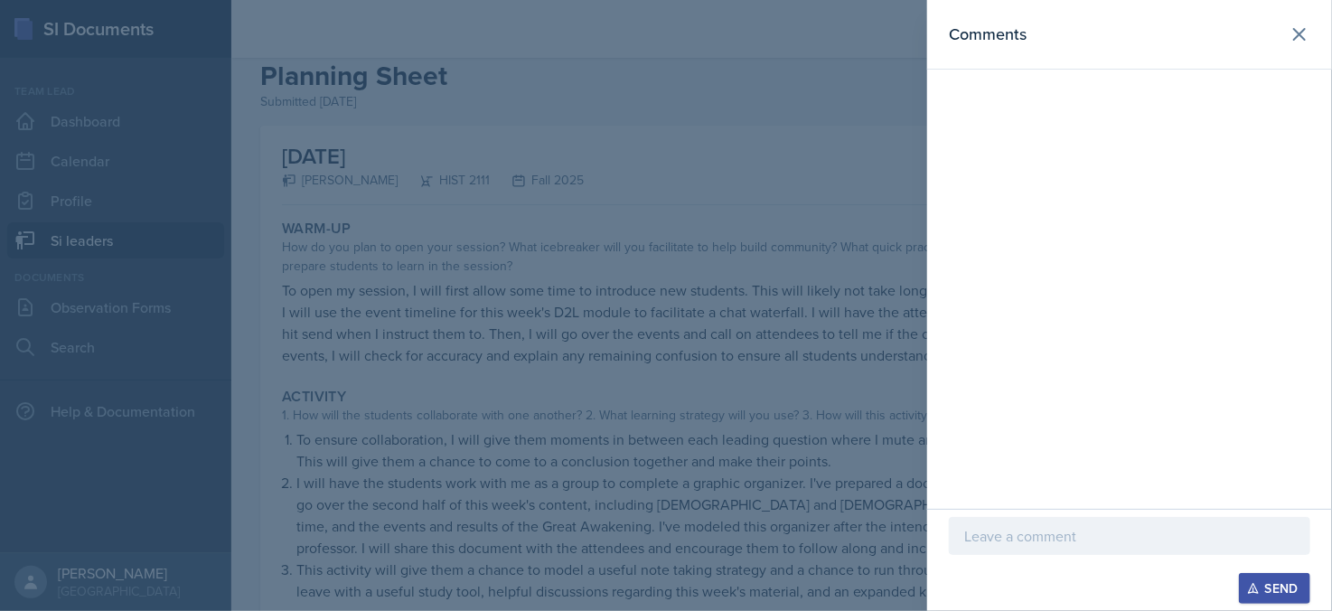
click at [1042, 520] on div at bounding box center [1129, 536] width 361 height 38
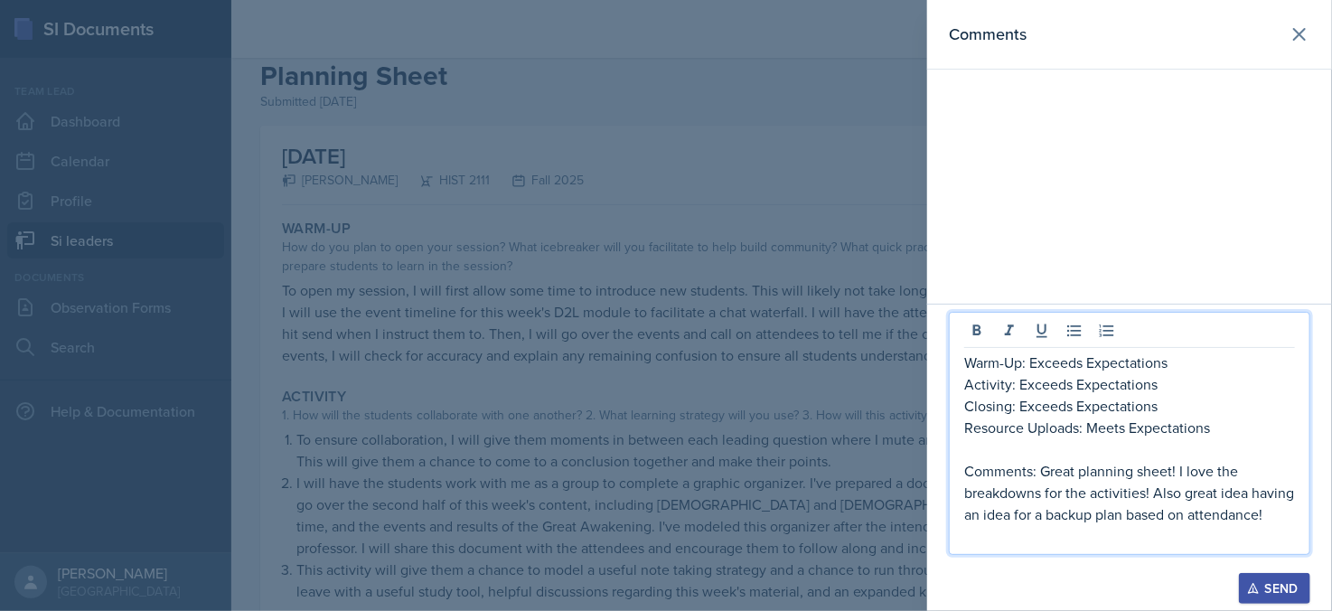
click at [1284, 584] on div "Send" at bounding box center [1275, 588] width 48 height 14
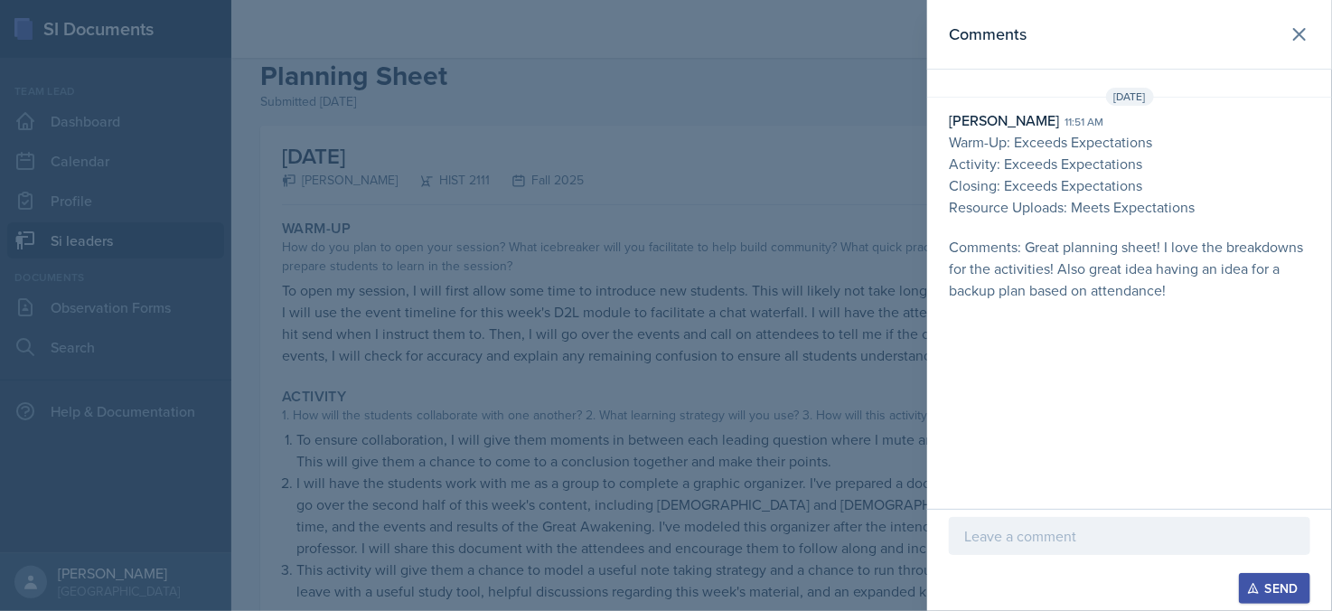
click at [785, 427] on div at bounding box center [666, 305] width 1332 height 611
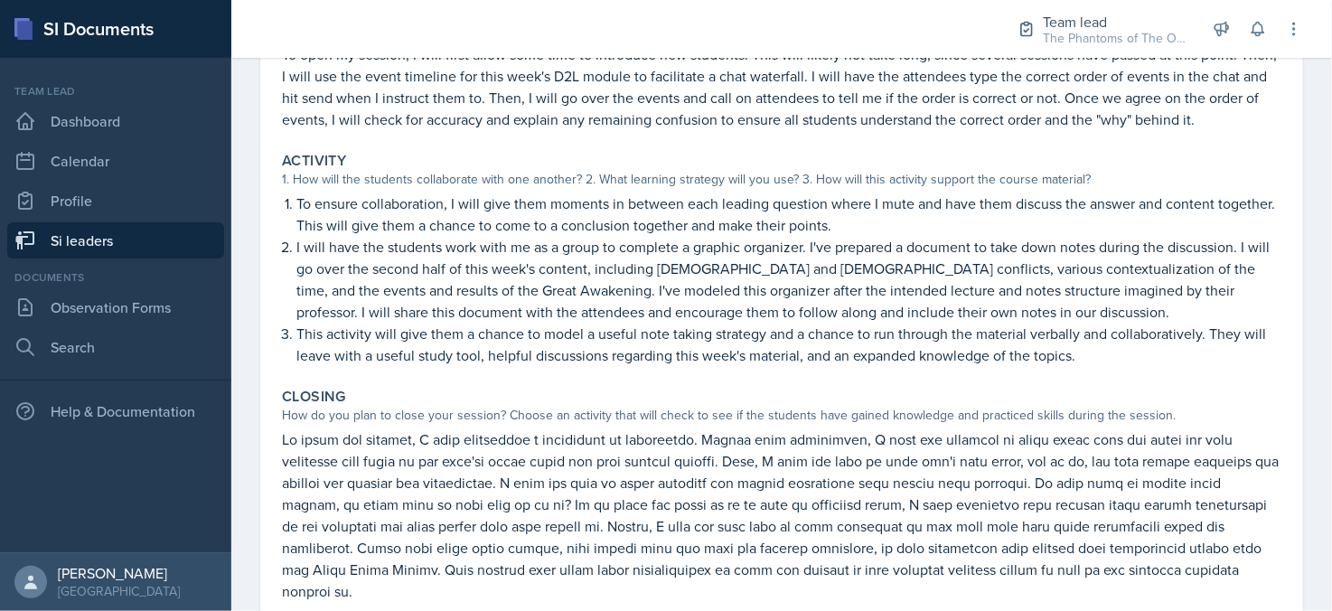
scroll to position [0, 0]
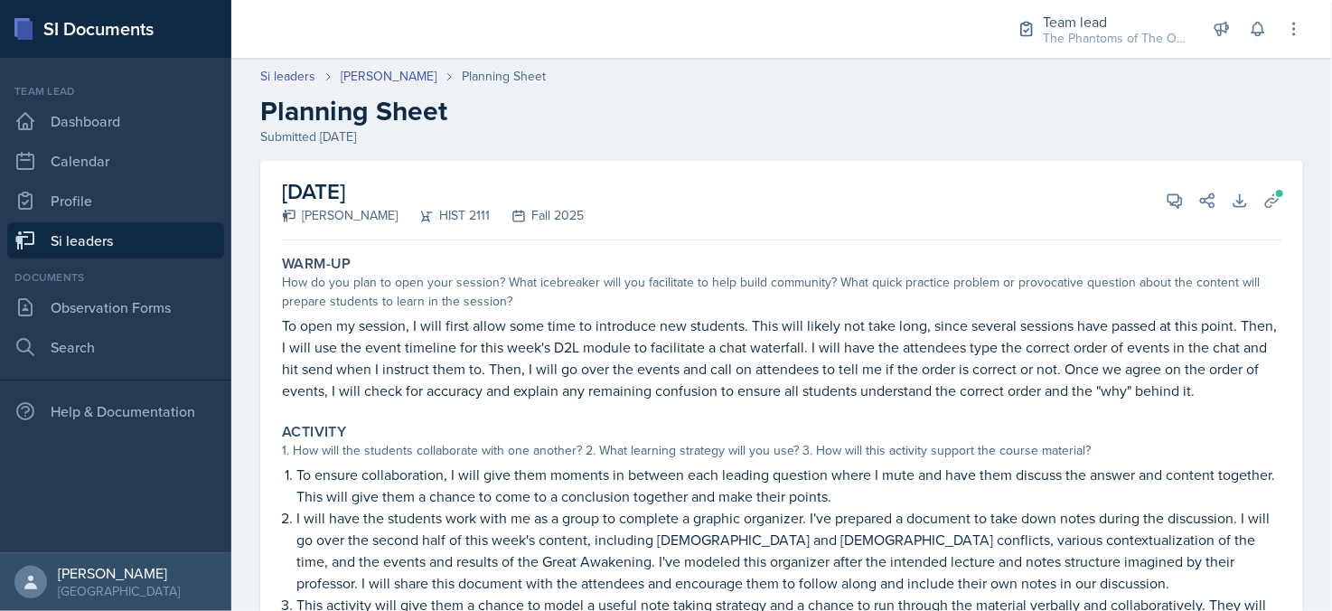
click at [903, 602] on p "This activity will give them a chance to model a useful note taking strategy an…" at bounding box center [788, 615] width 985 height 43
click at [1166, 203] on icon at bounding box center [1175, 201] width 18 height 18
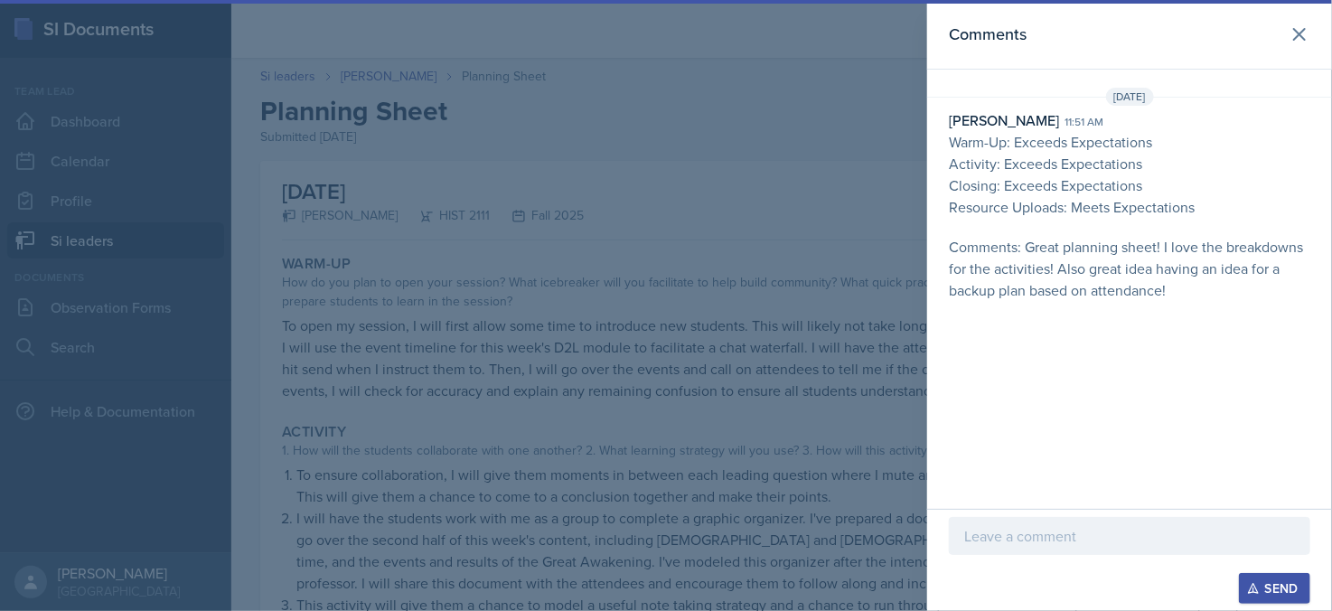
click at [819, 333] on div at bounding box center [666, 305] width 1332 height 611
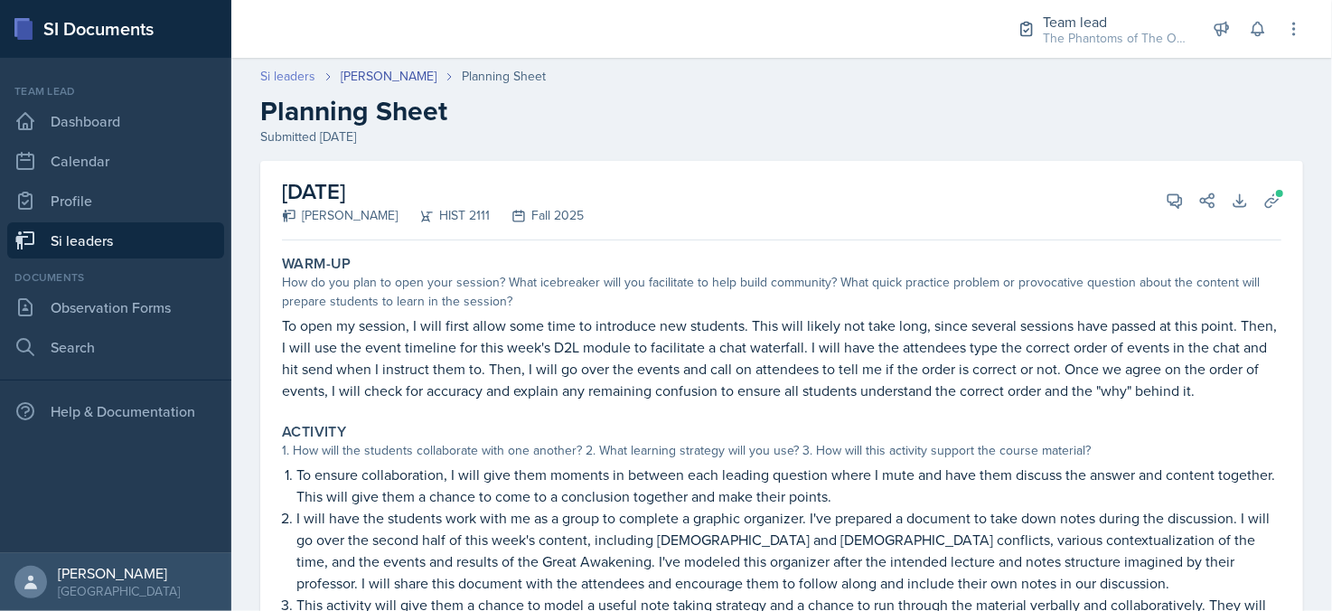
click at [275, 72] on link "Si leaders" at bounding box center [287, 76] width 55 height 19
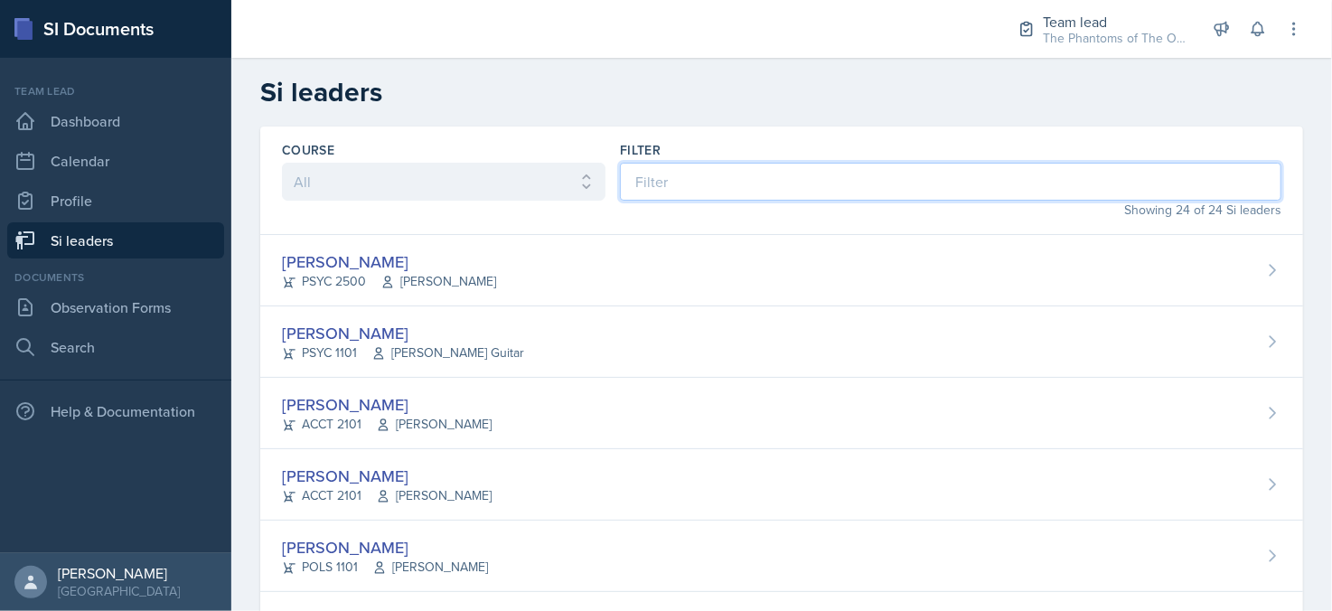
click at [708, 185] on input at bounding box center [951, 182] width 662 height 38
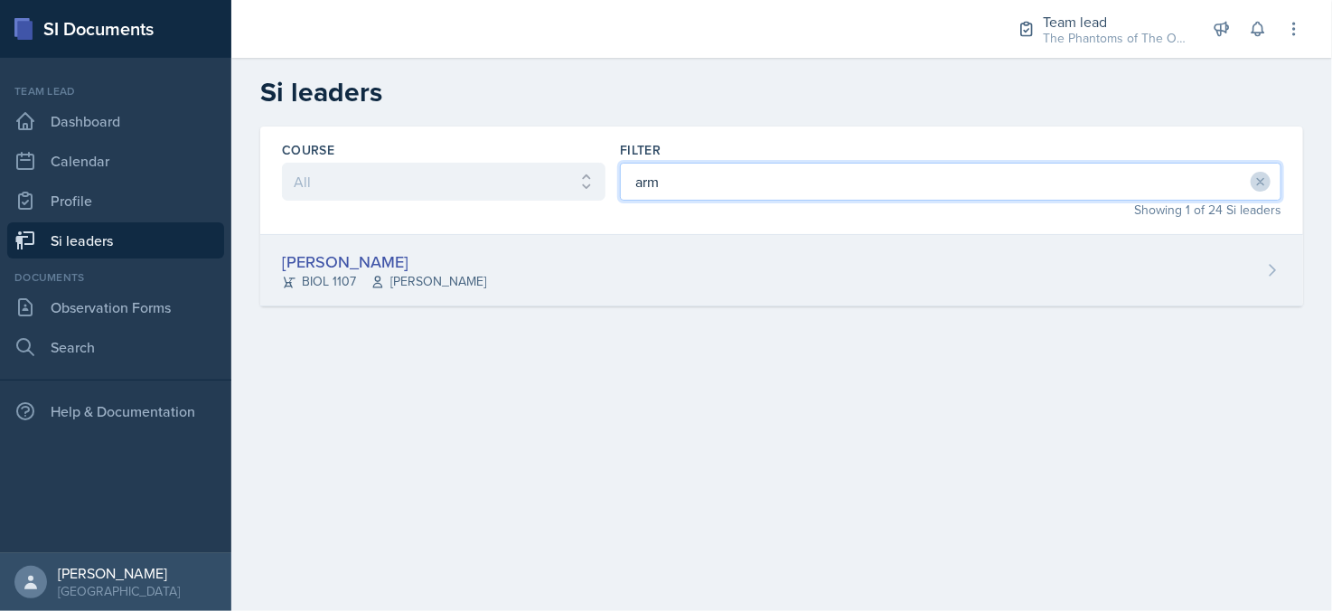
type input "arm"
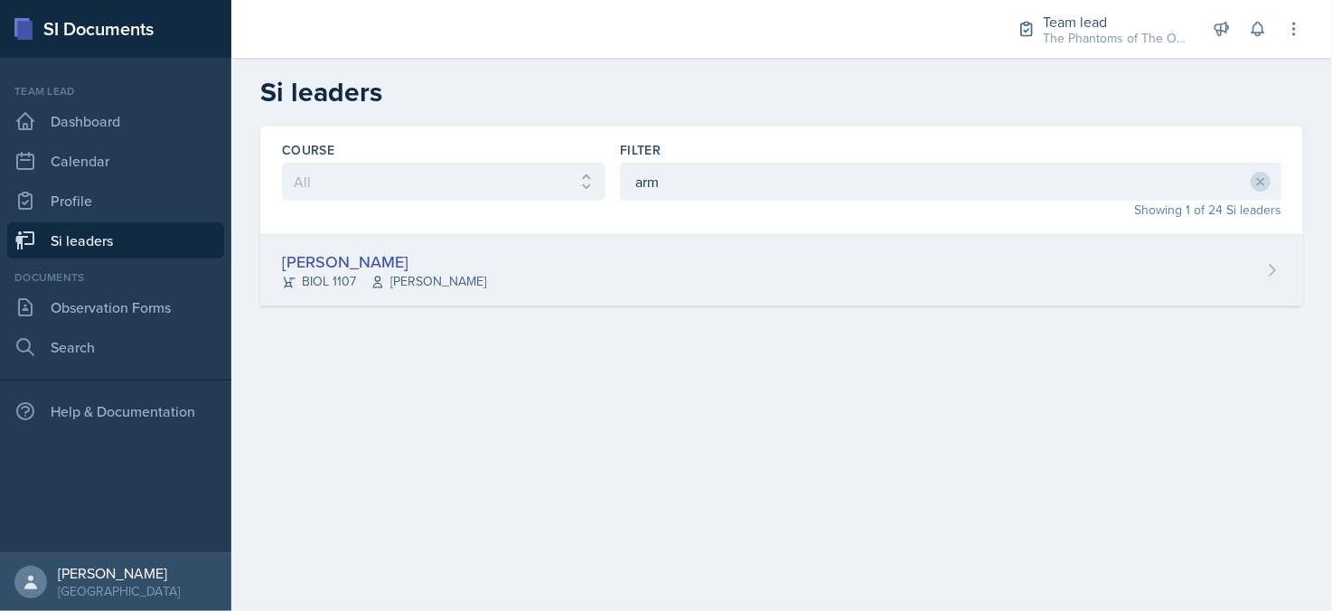
click at [651, 277] on div "[PERSON_NAME] BIOL 1107 [PERSON_NAME]" at bounding box center [781, 270] width 1043 height 71
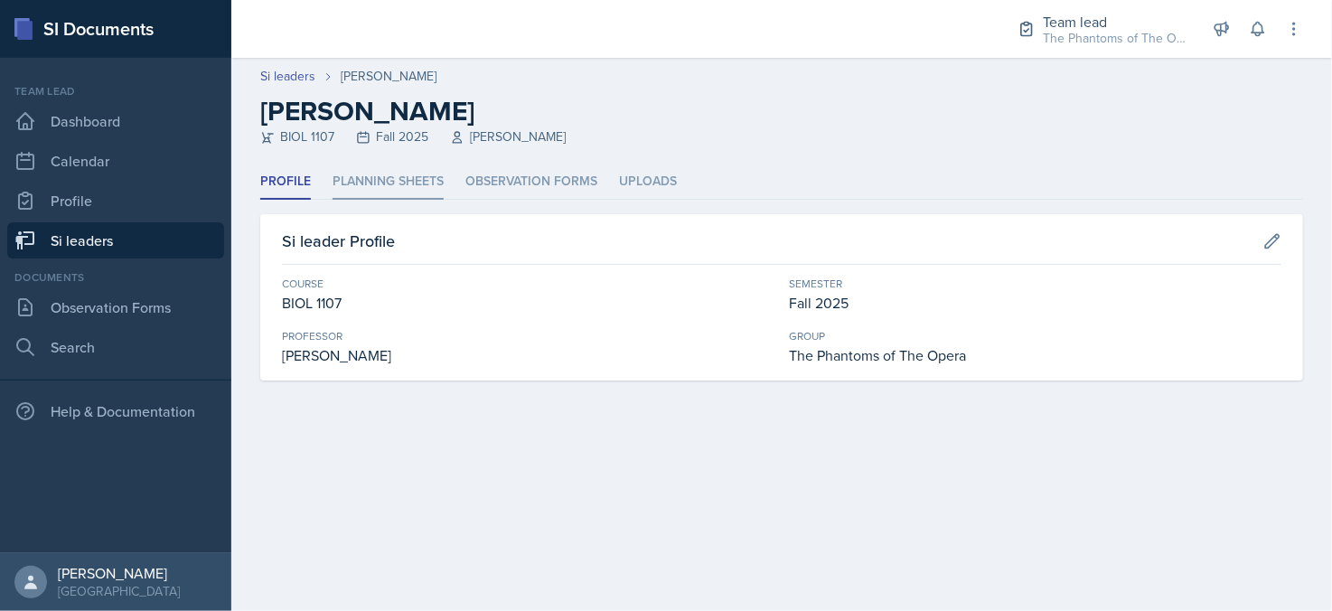
click at [396, 173] on li "Planning Sheets" at bounding box center [388, 181] width 111 height 35
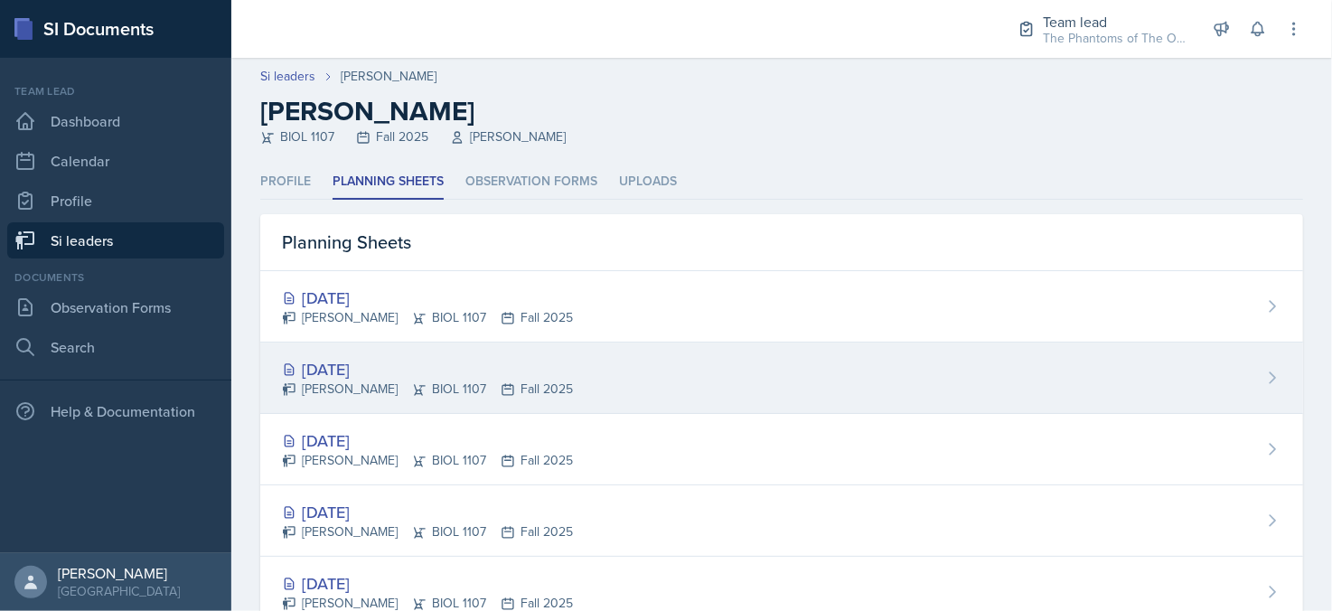
click at [466, 369] on div "[DATE]" at bounding box center [427, 369] width 291 height 24
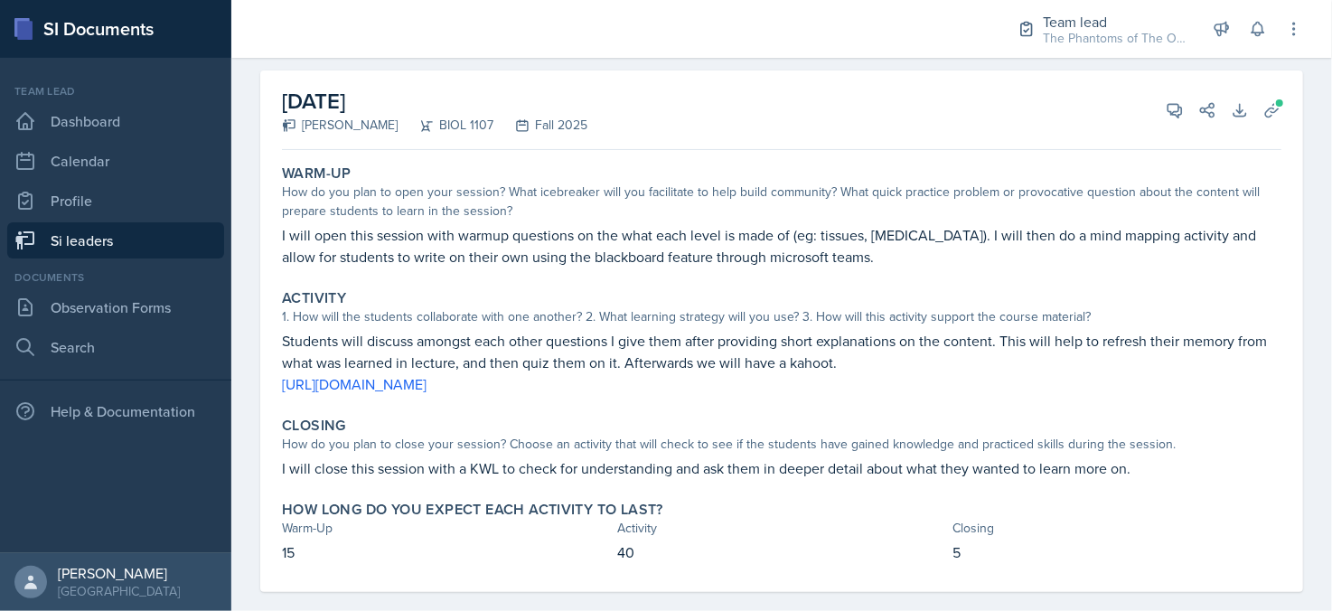
scroll to position [115, 0]
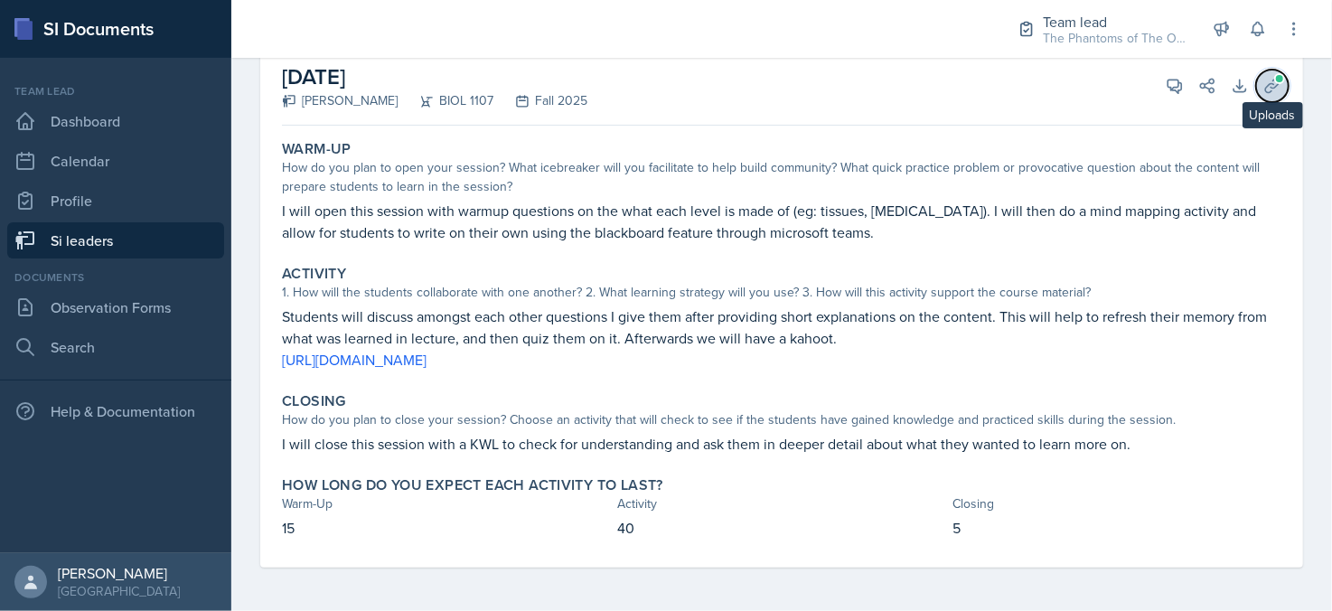
click at [1263, 80] on icon at bounding box center [1272, 86] width 18 height 18
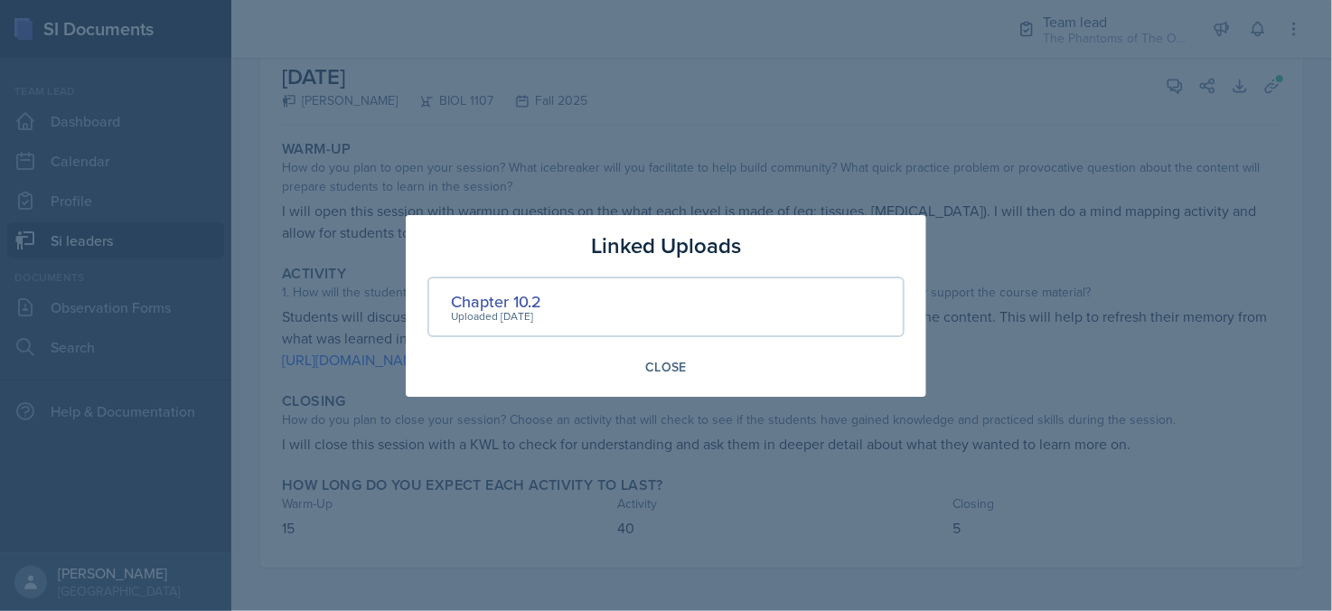
click at [1223, 241] on div at bounding box center [666, 305] width 1332 height 611
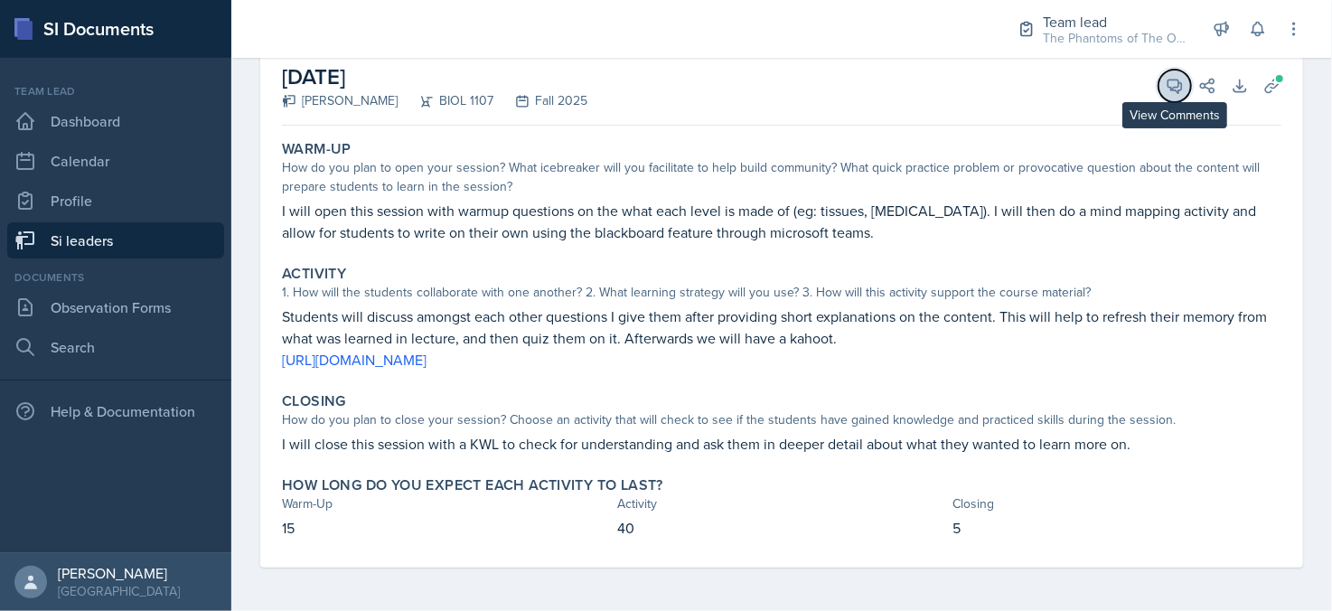
click at [1166, 89] on icon at bounding box center [1175, 86] width 18 height 18
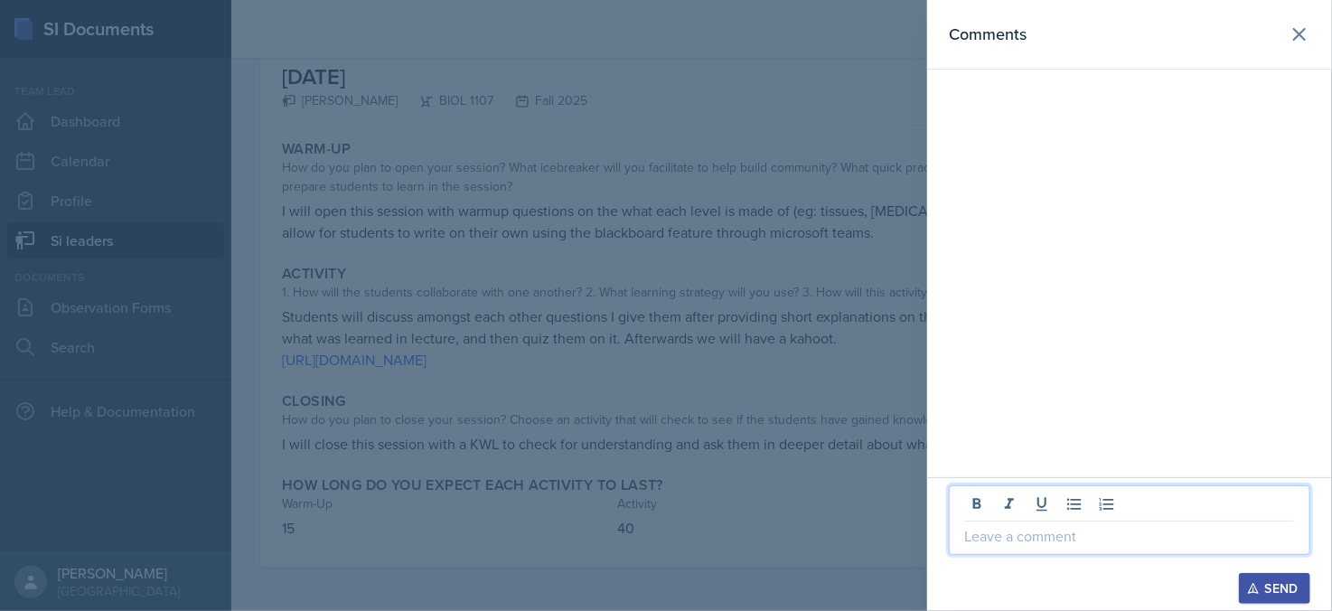
click at [1054, 527] on p at bounding box center [1129, 536] width 331 height 22
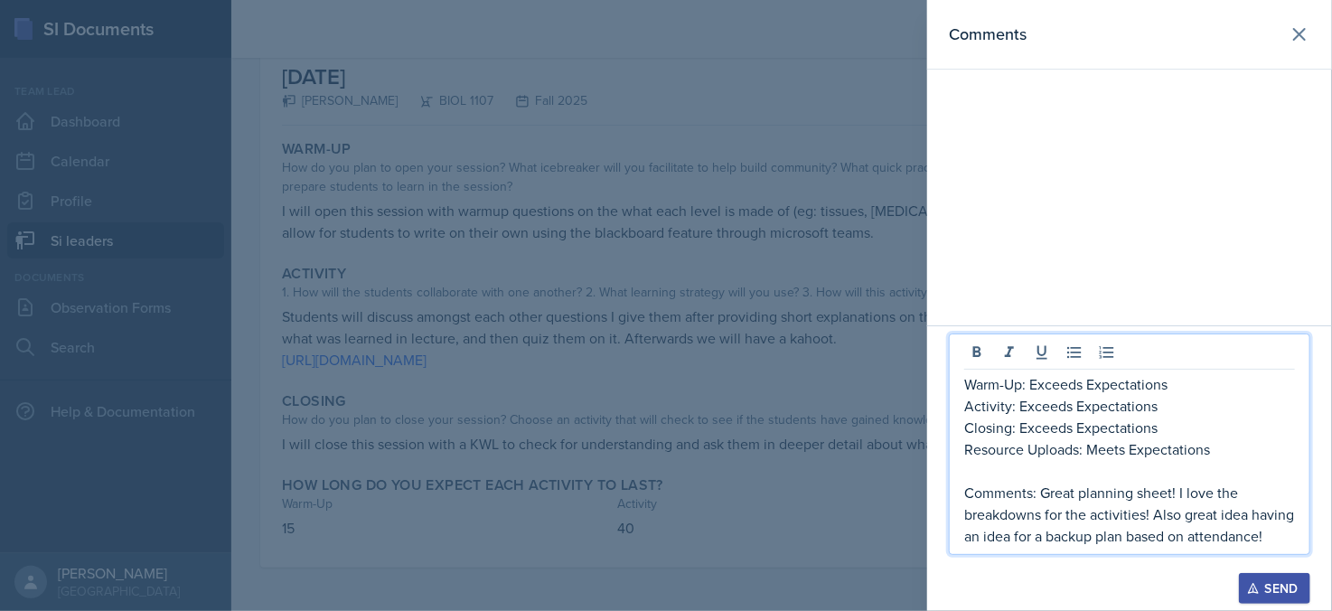
click at [1070, 407] on p "Activity: Exceeds Expectations" at bounding box center [1129, 406] width 331 height 22
click at [1016, 406] on p "Activity: Exceeds Expectations" at bounding box center [1129, 406] width 331 height 22
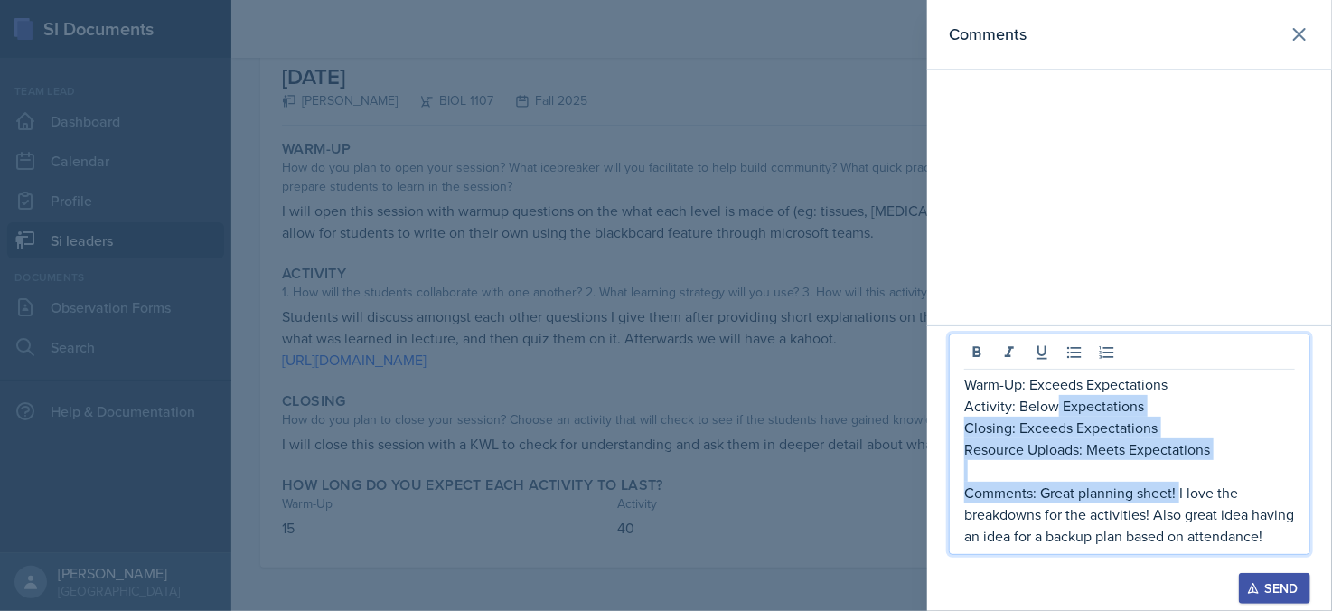
click at [1179, 494] on p "Comments: Great planning sheet! I love the breakdowns for the activities! Also …" at bounding box center [1129, 514] width 331 height 65
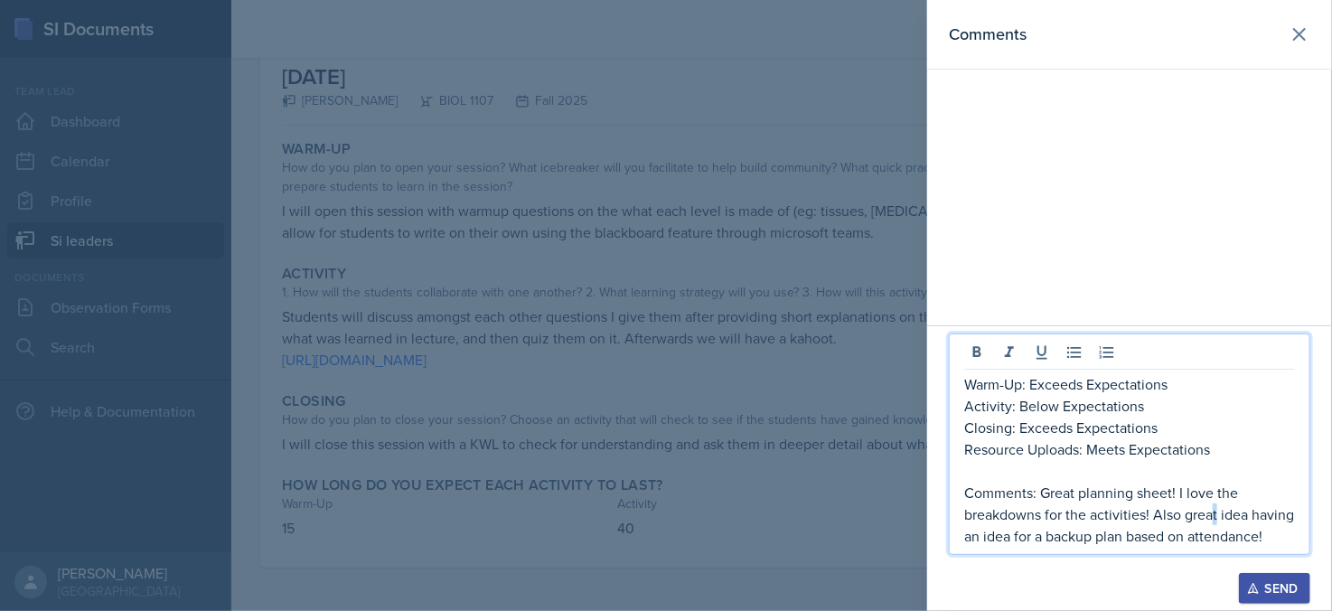
click at [1217, 522] on p "Comments: Great planning sheet! I love the breakdowns for the activities! Also …" at bounding box center [1129, 514] width 331 height 65
click at [1178, 495] on p "Comments: Great planning sheet! I love the breakdowns for the activities! Also …" at bounding box center [1129, 514] width 331 height 65
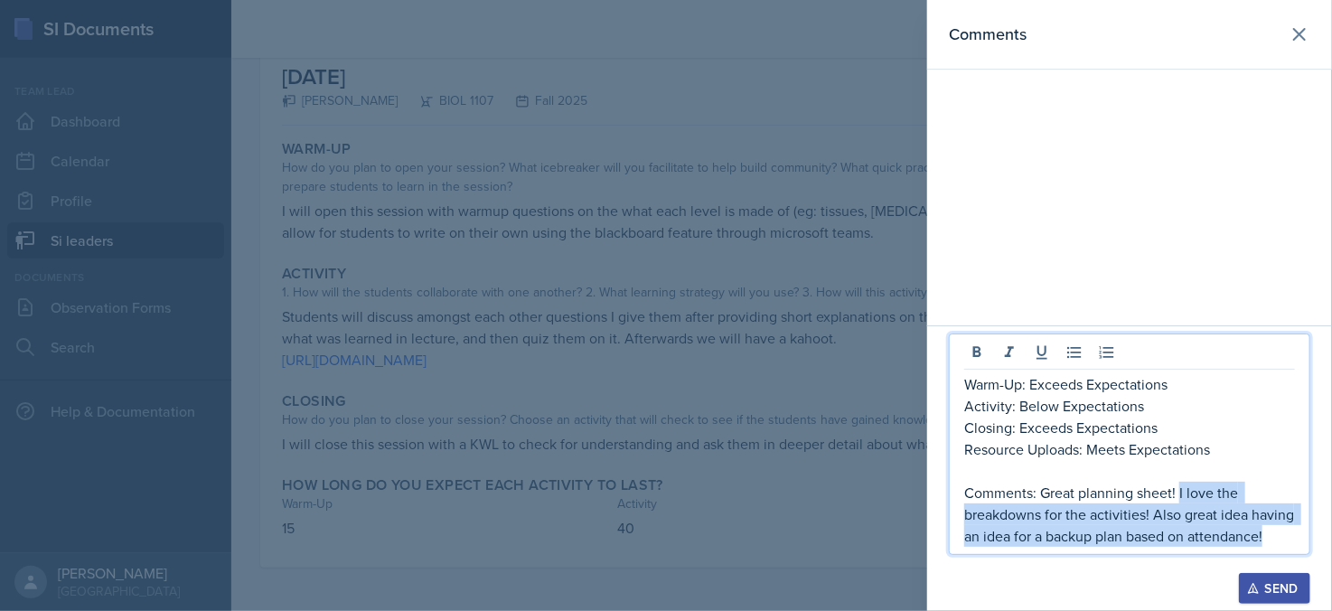
click at [1287, 539] on p "Comments: Great planning sheet! I love the breakdowns for the activities! Also …" at bounding box center [1129, 514] width 331 height 65
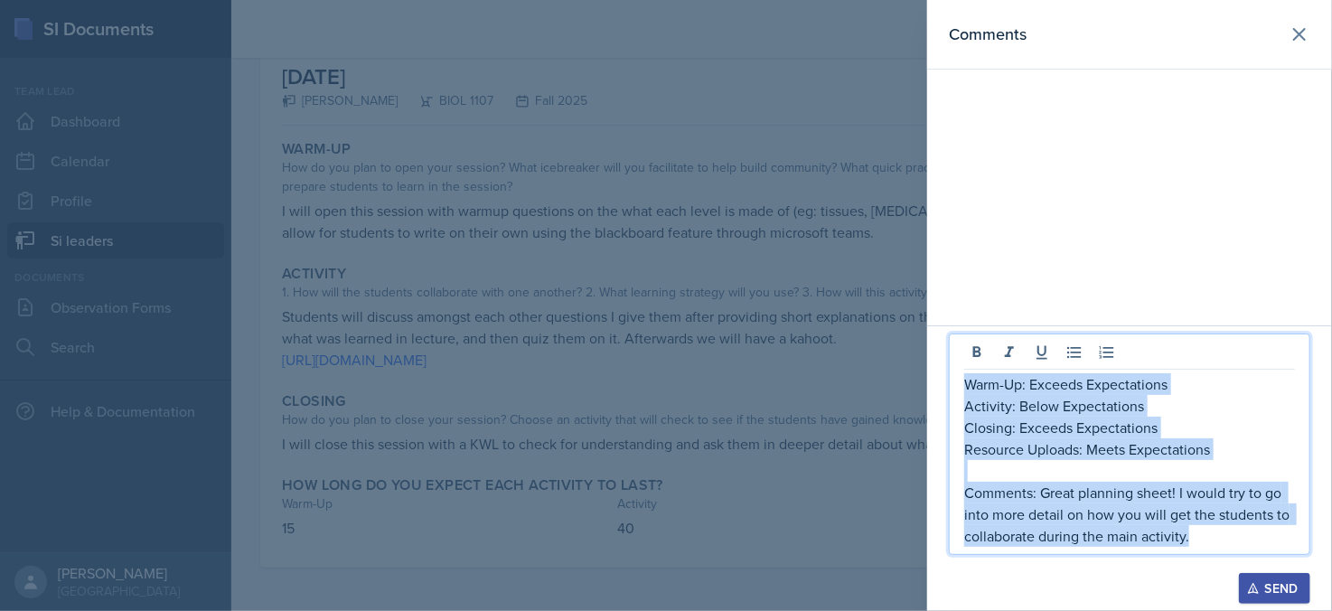
copy div "Warm-Up: Exceeds Expectations Activity: Below Expectations Closing: Exceeds Exp…"
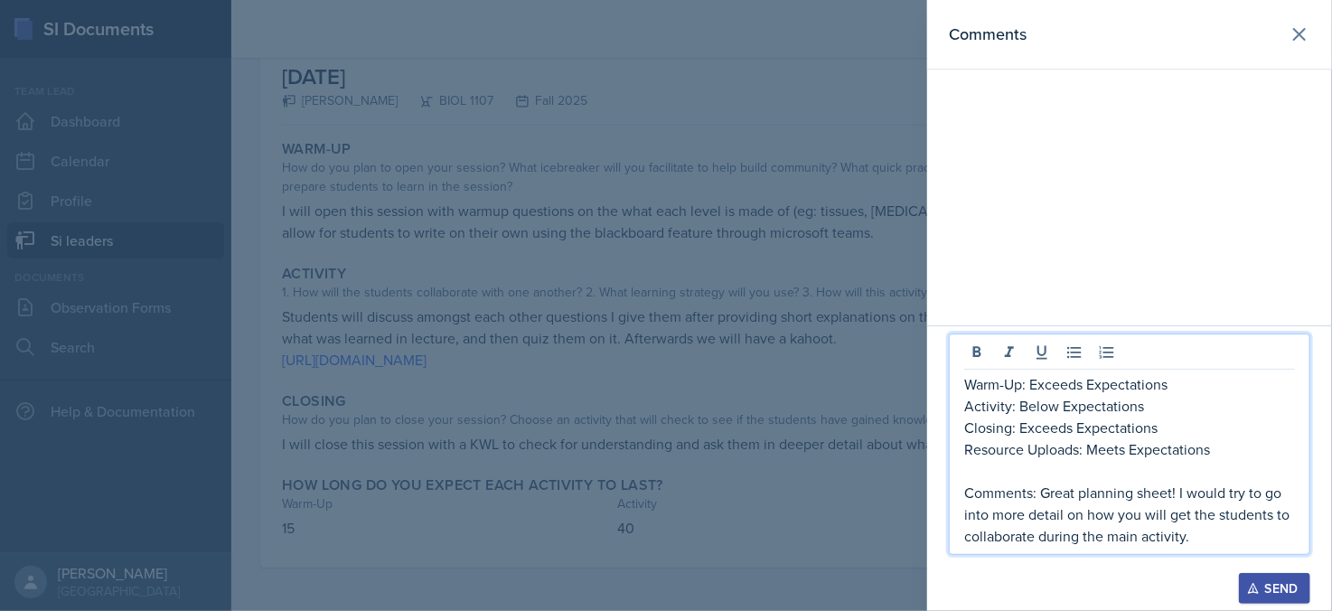
click at [1275, 586] on div "Send" at bounding box center [1275, 588] width 48 height 14
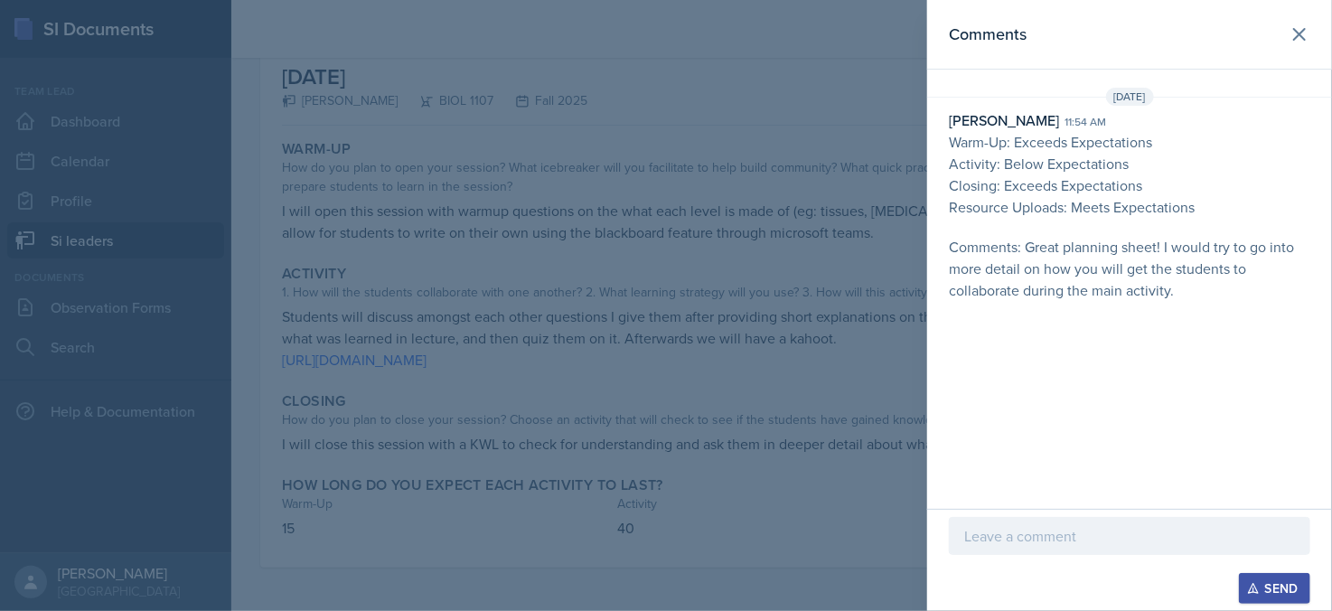
click at [515, 371] on div at bounding box center [666, 305] width 1332 height 611
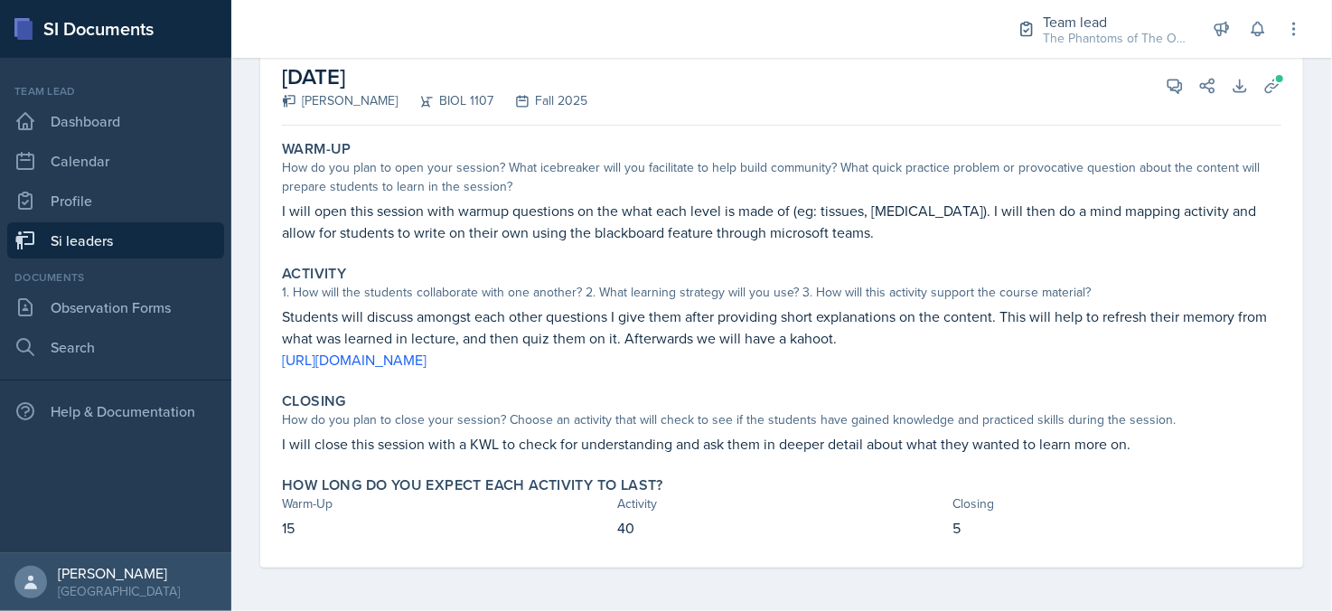
scroll to position [0, 0]
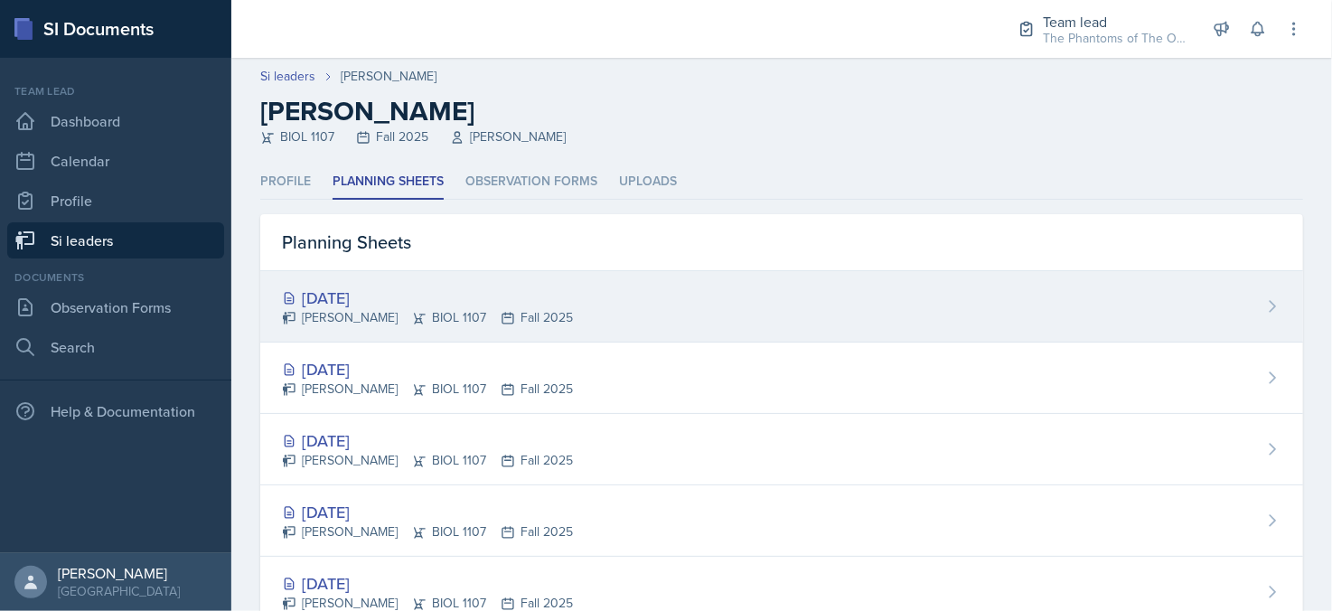
click at [458, 305] on div "[DATE]" at bounding box center [427, 298] width 291 height 24
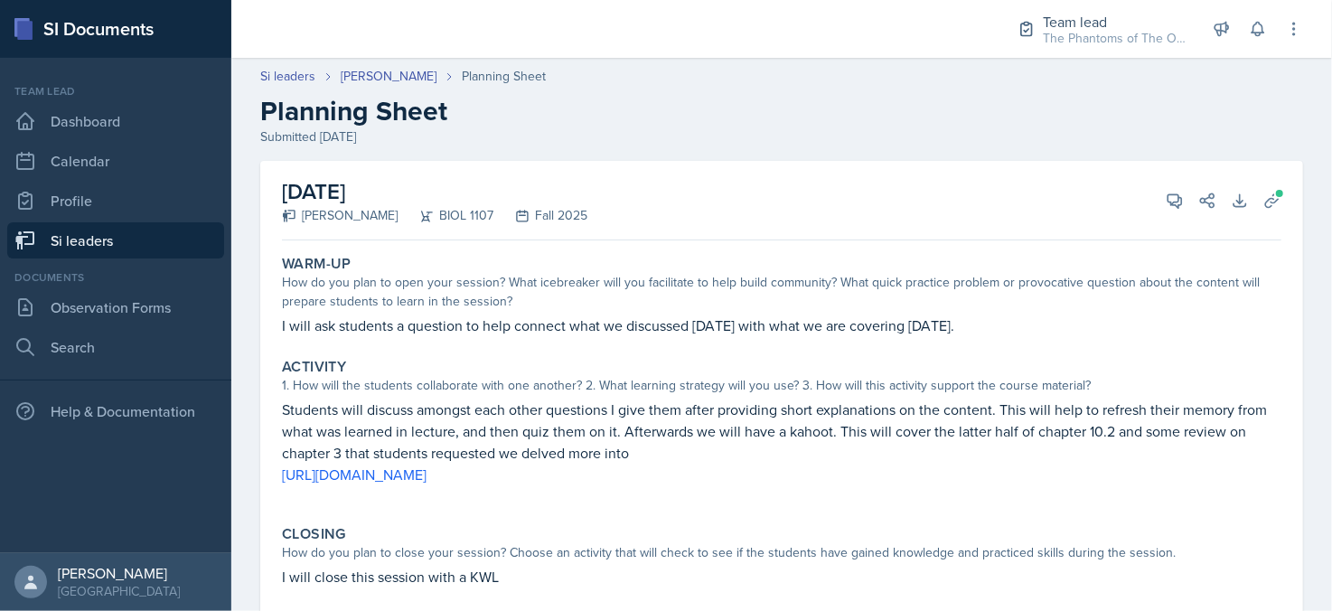
scroll to position [90, 0]
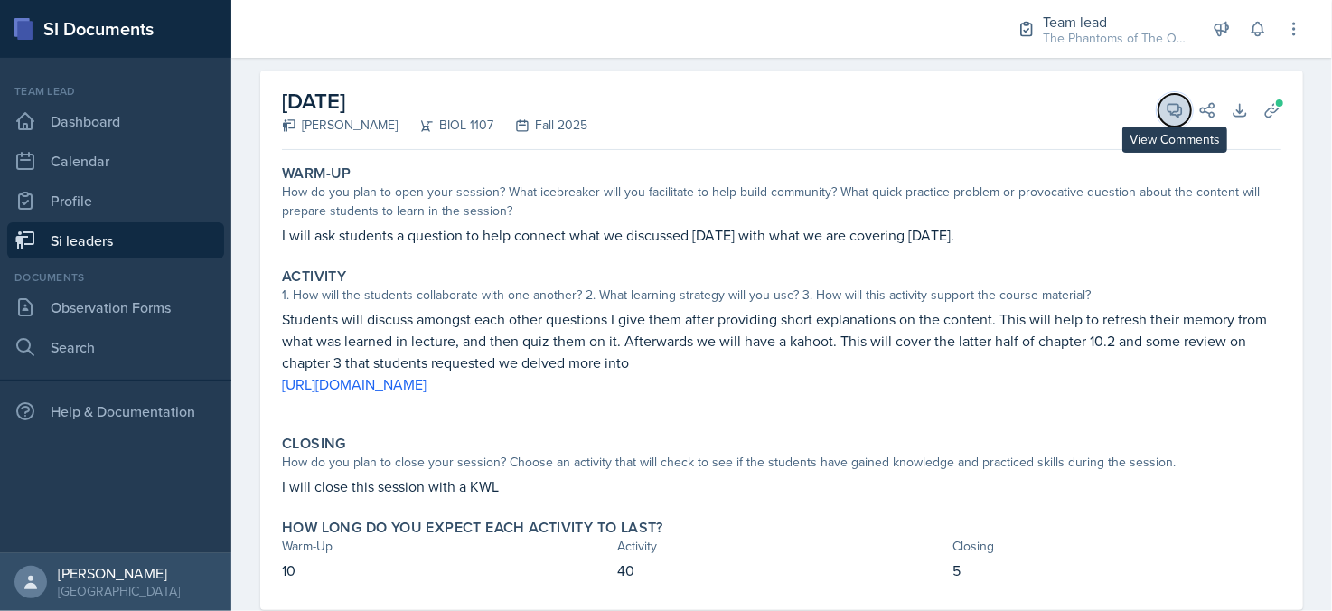
click at [1166, 118] on icon at bounding box center [1175, 110] width 18 height 18
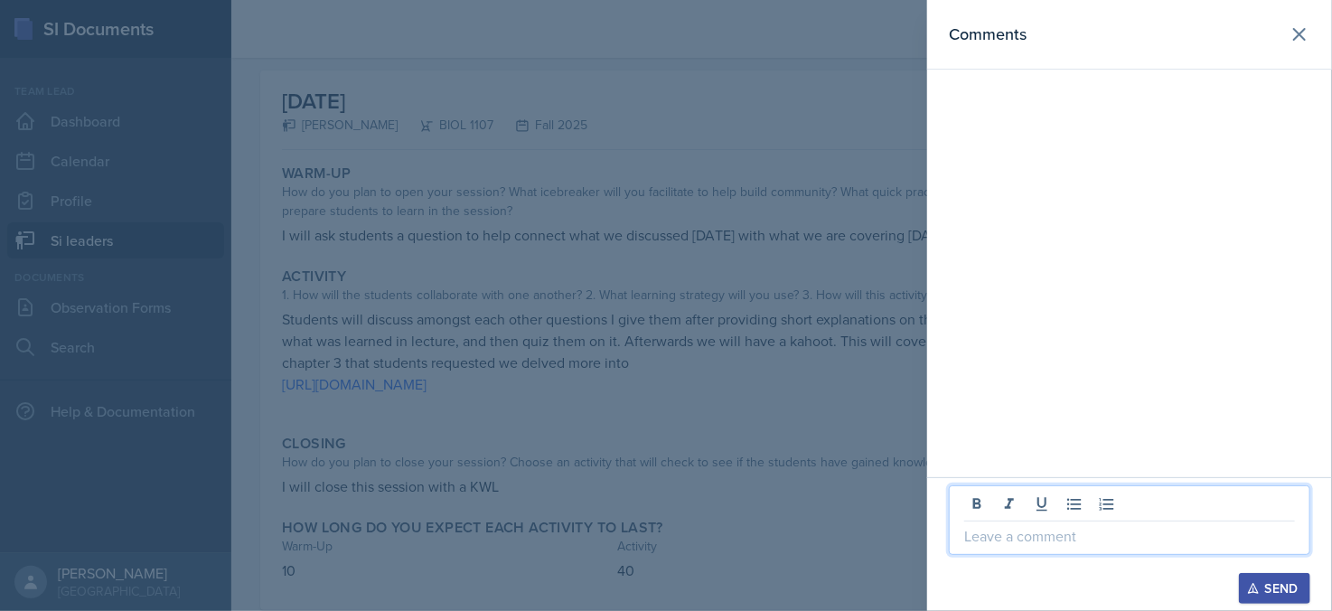
click at [1137, 531] on p at bounding box center [1129, 536] width 331 height 22
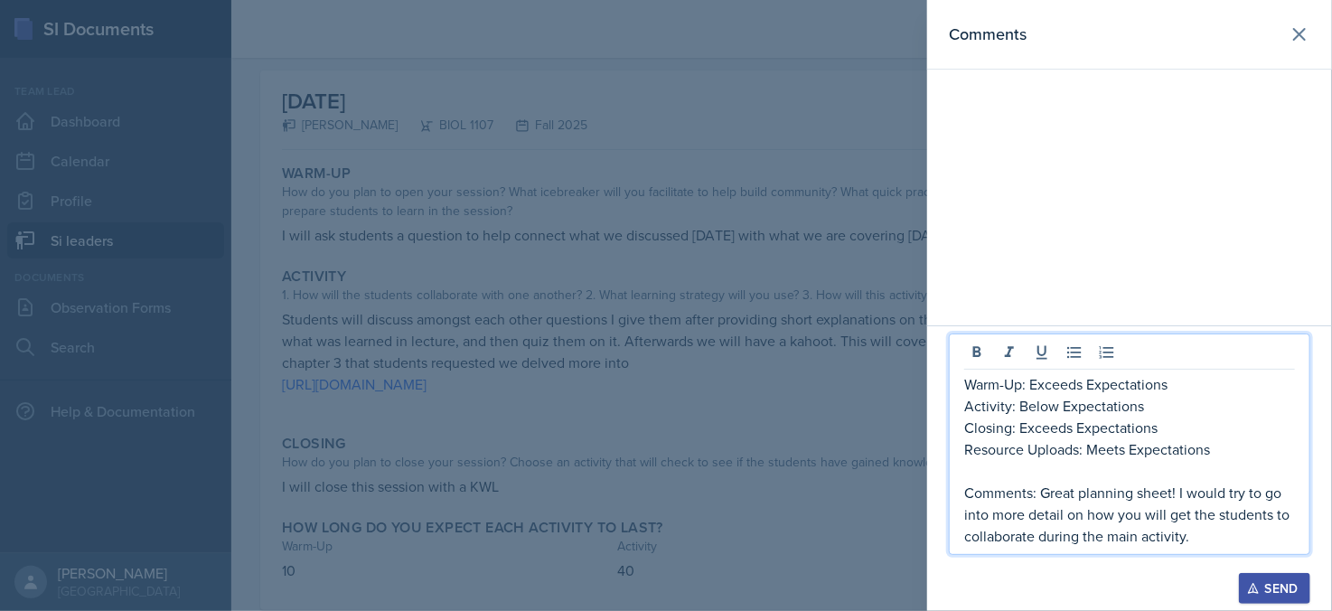
click at [1071, 429] on p "Closing: Exceeds Expectations" at bounding box center [1129, 428] width 331 height 22
click at [1019, 429] on p "Closing: Exceeds Expectations" at bounding box center [1129, 428] width 331 height 22
click at [1196, 538] on p "Comments: Great planning sheet! I would try to go into more detail on how you w…" at bounding box center [1129, 514] width 331 height 65
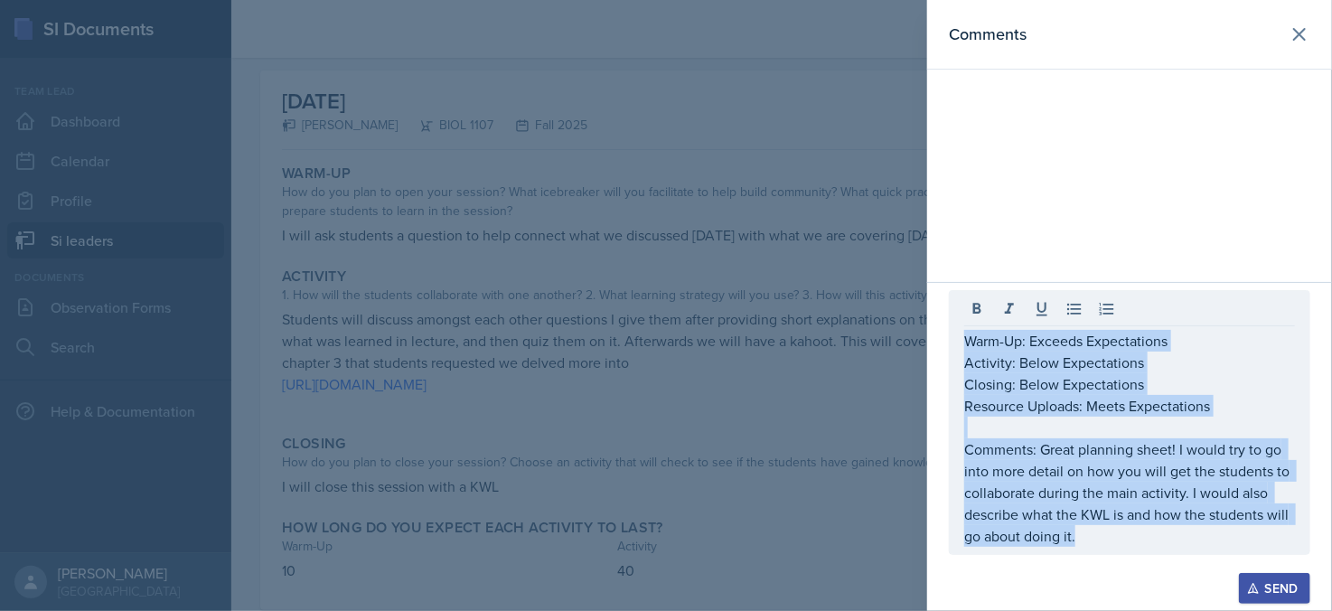
click at [1272, 589] on div "Send" at bounding box center [1275, 588] width 48 height 14
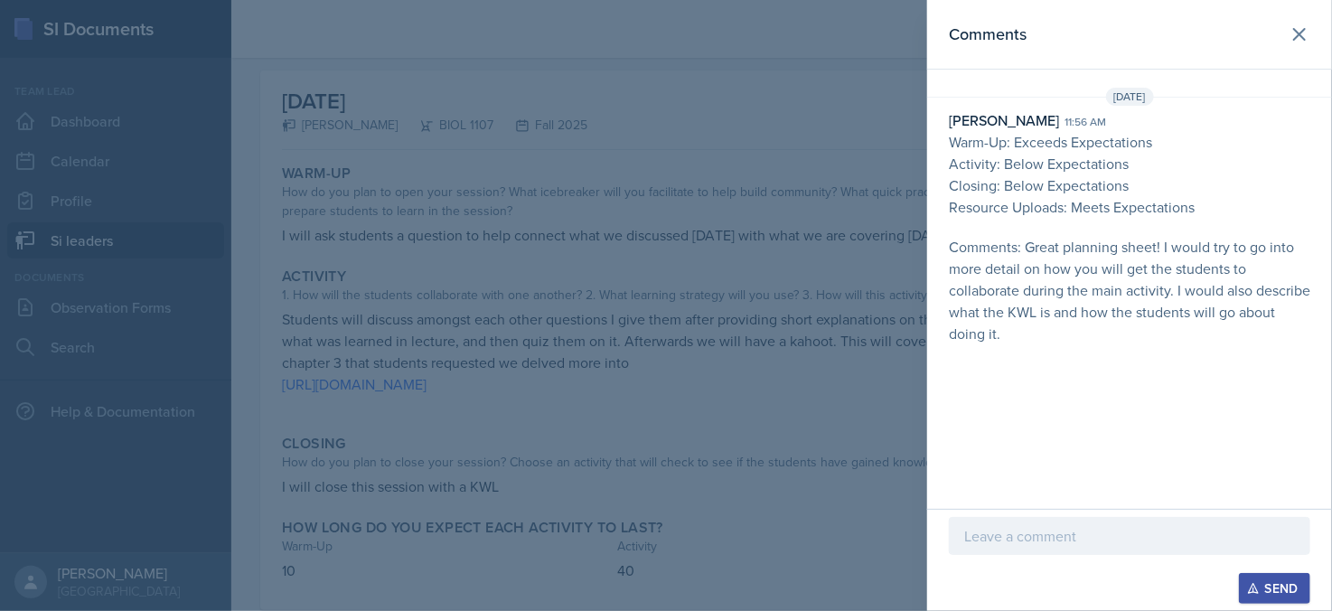
click at [755, 491] on div at bounding box center [666, 305] width 1332 height 611
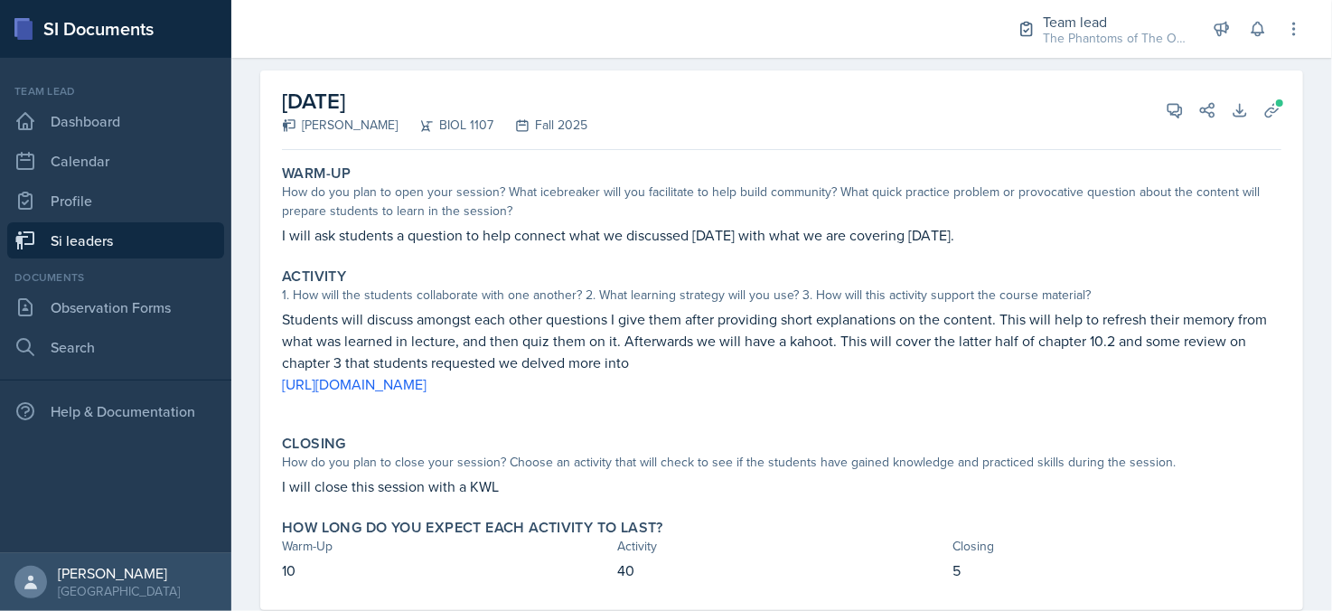
scroll to position [0, 0]
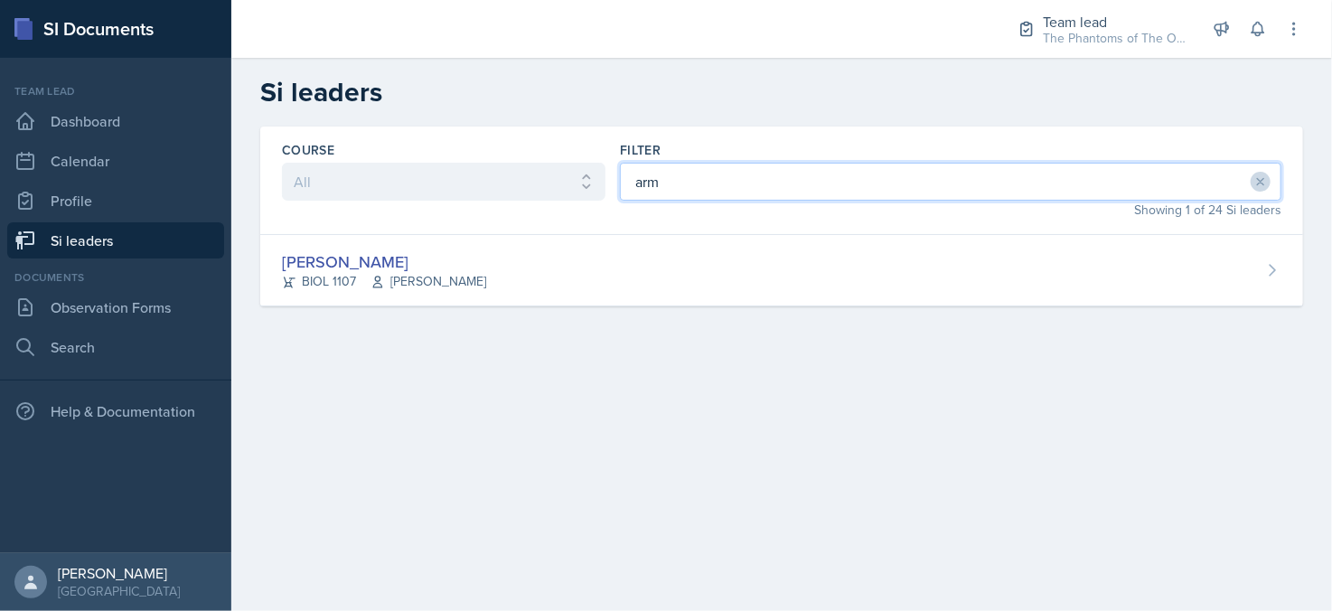
click at [683, 180] on input "arm" at bounding box center [951, 182] width 662 height 38
click at [675, 175] on input "arm" at bounding box center [951, 182] width 662 height 38
click at [671, 176] on input "arm" at bounding box center [951, 182] width 662 height 38
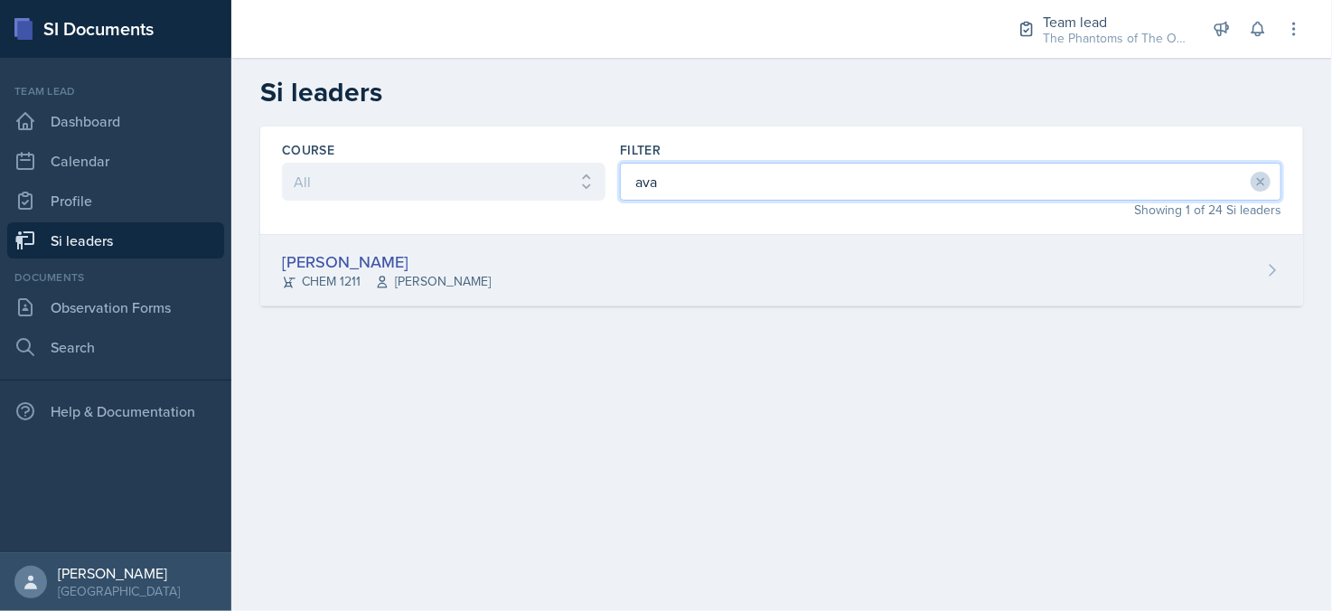
type input "ava"
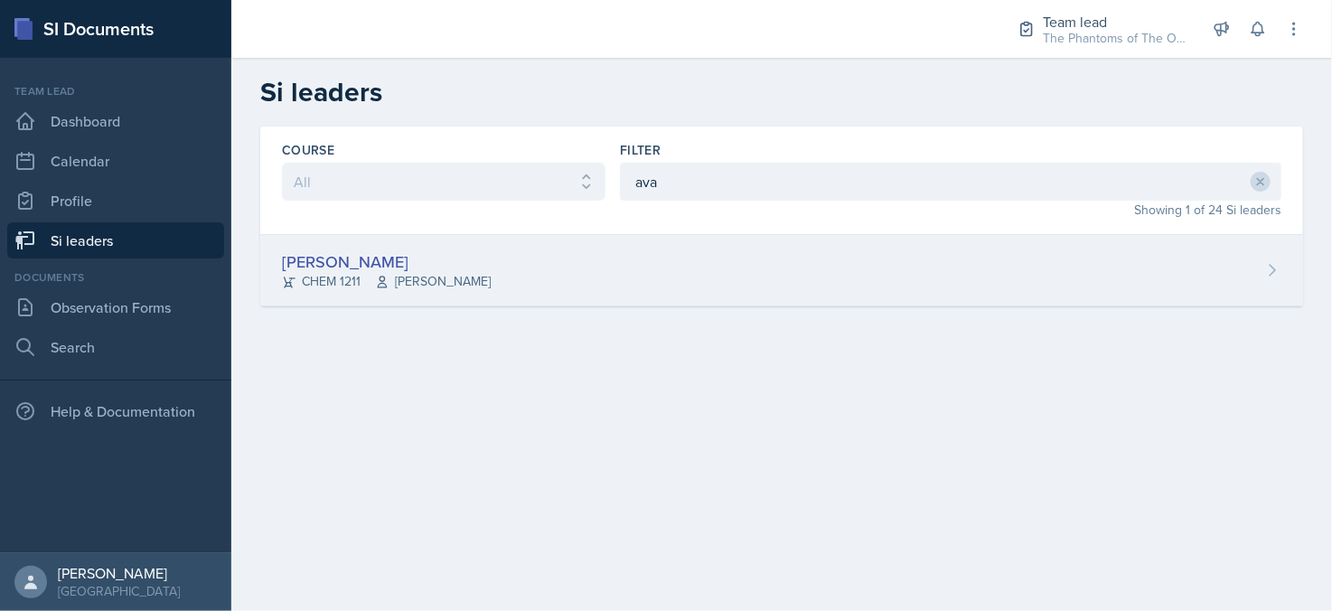
click at [566, 264] on div "[PERSON_NAME] CHEM 1211 [PERSON_NAME]" at bounding box center [781, 270] width 1043 height 71
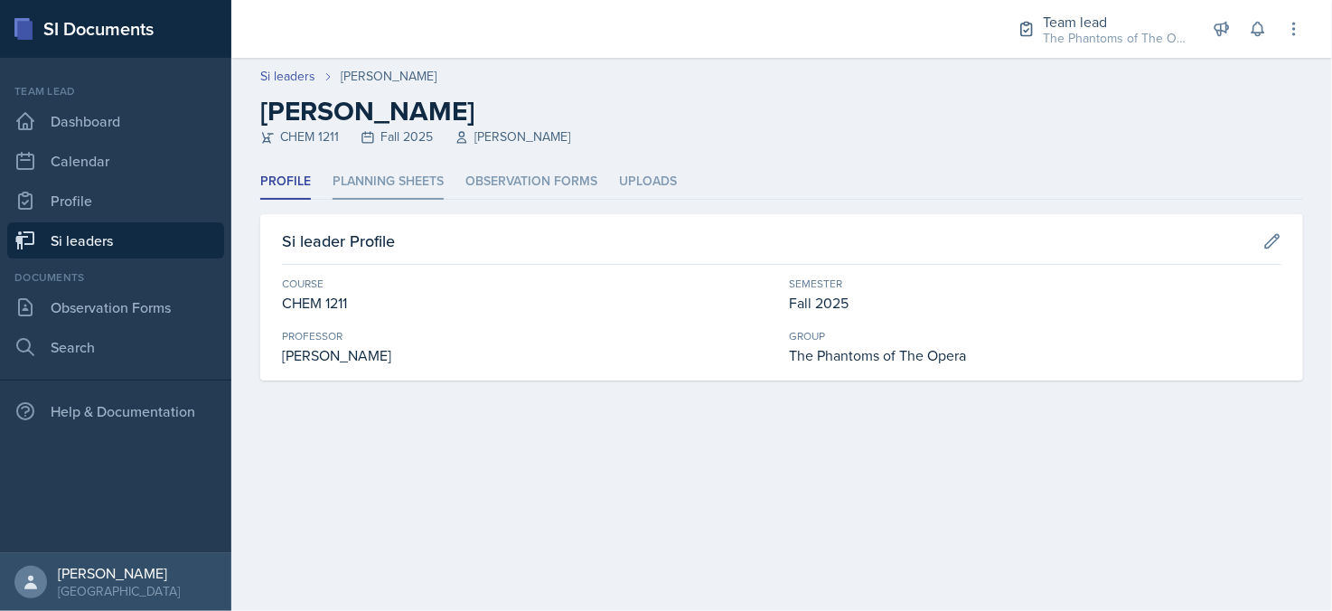
click at [385, 183] on li "Planning Sheets" at bounding box center [388, 181] width 111 height 35
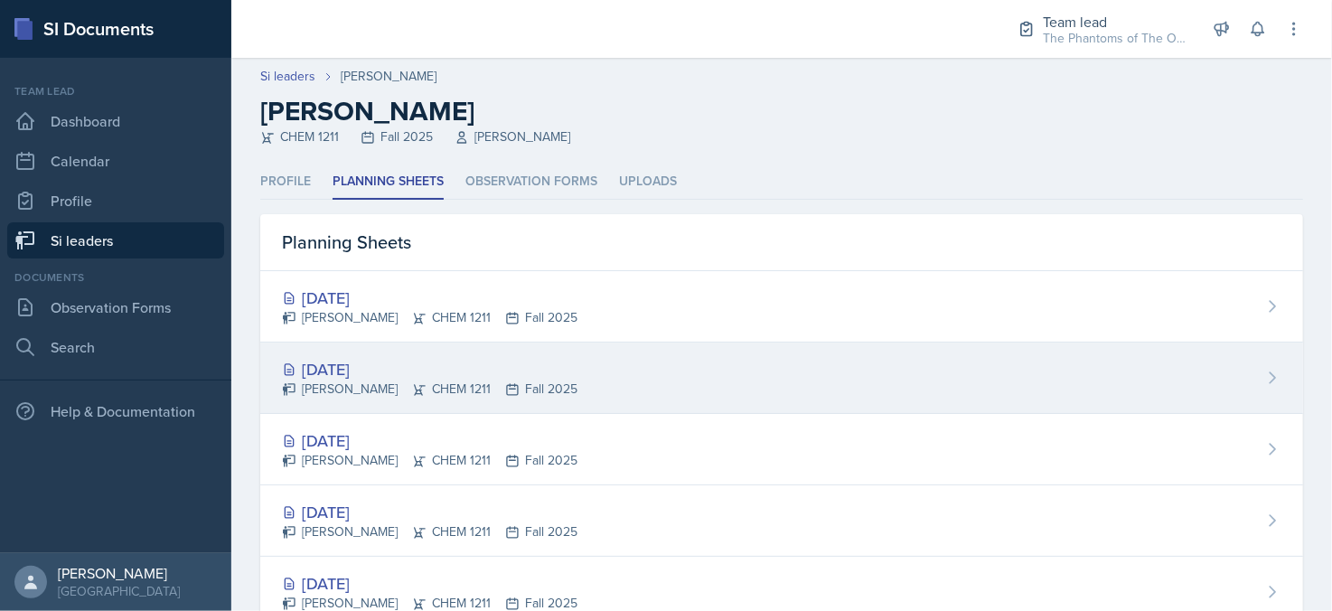
click at [429, 358] on div "[DATE]" at bounding box center [430, 369] width 296 height 24
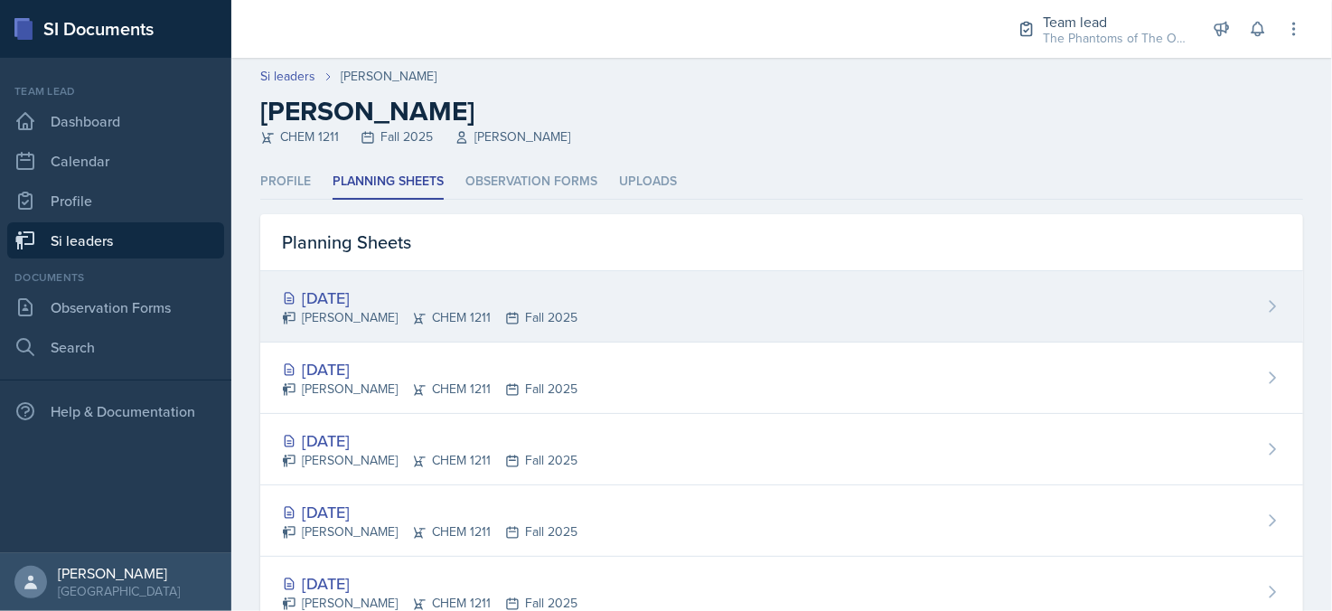
click at [444, 314] on div "[PERSON_NAME] CHEM 1211 Fall 2025" at bounding box center [430, 317] width 296 height 19
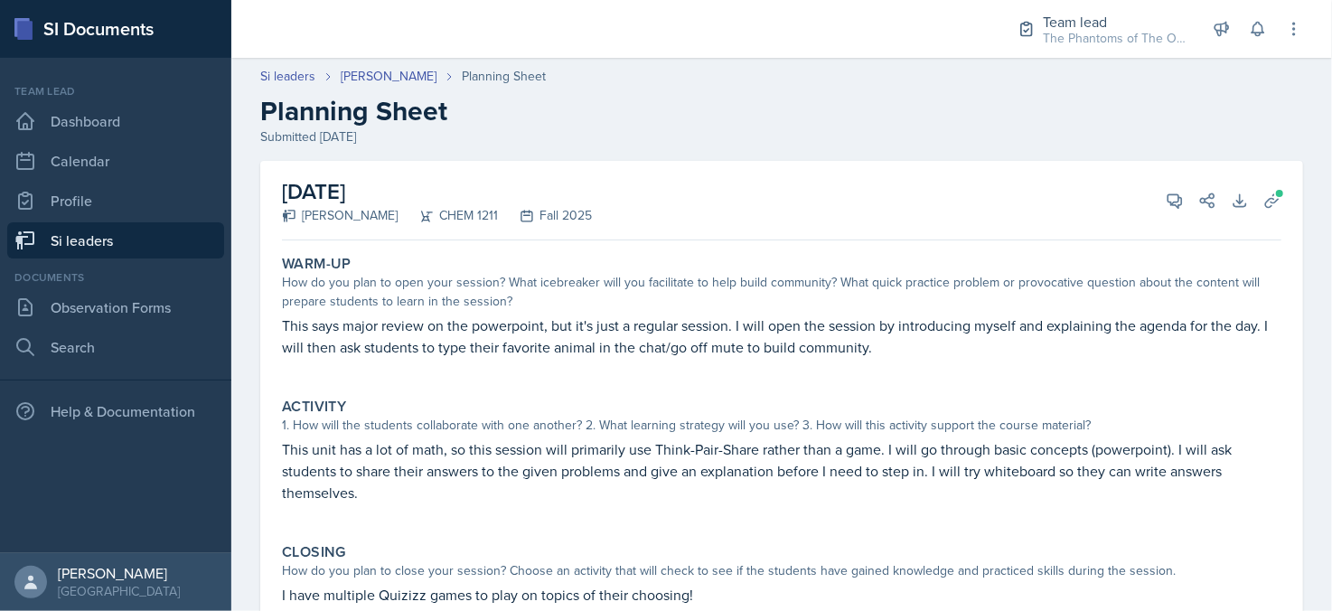
scroll to position [90, 0]
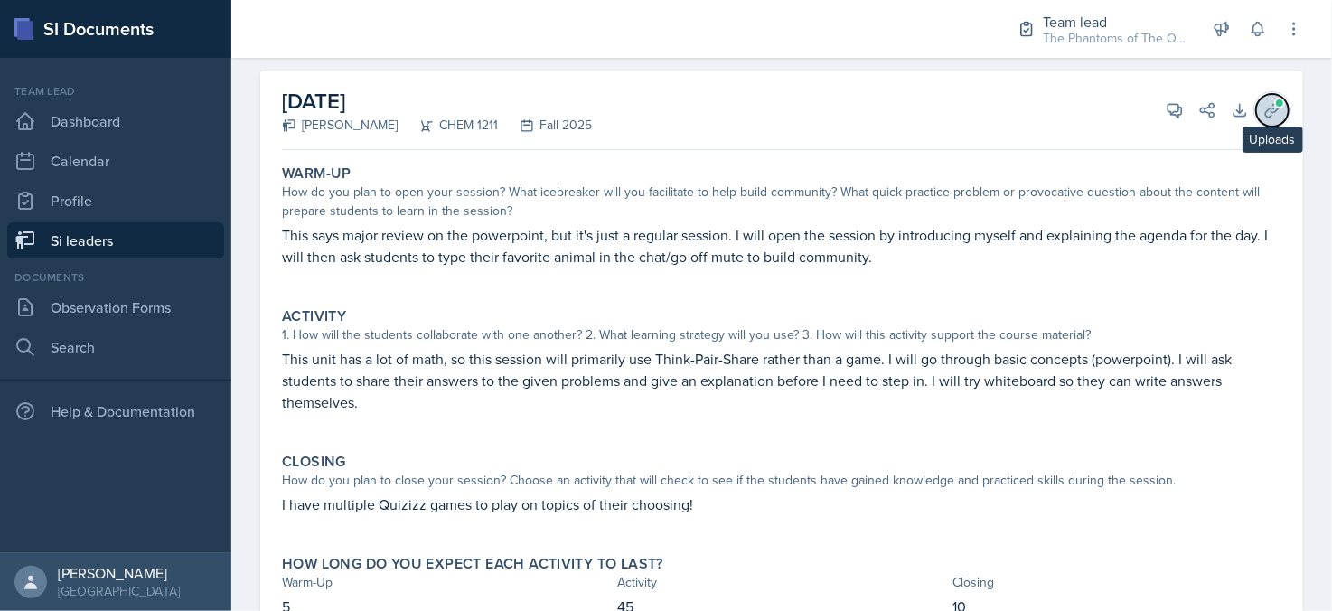
click at [1263, 103] on icon at bounding box center [1272, 110] width 18 height 18
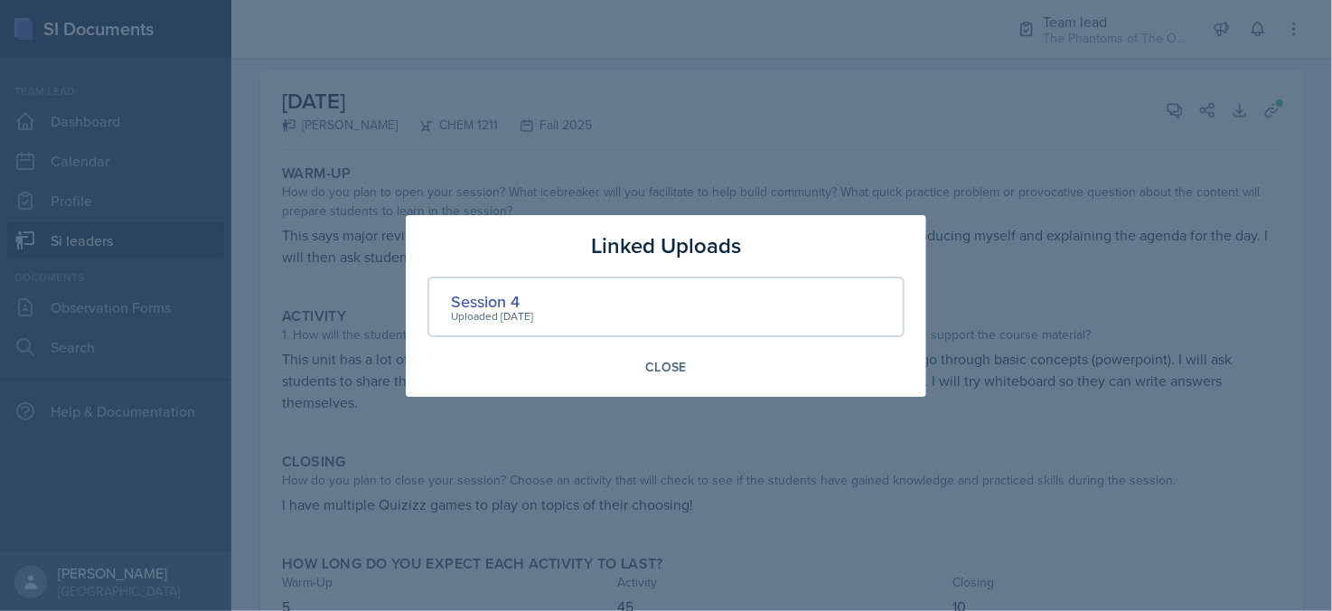
click at [1150, 234] on div at bounding box center [666, 305] width 1332 height 611
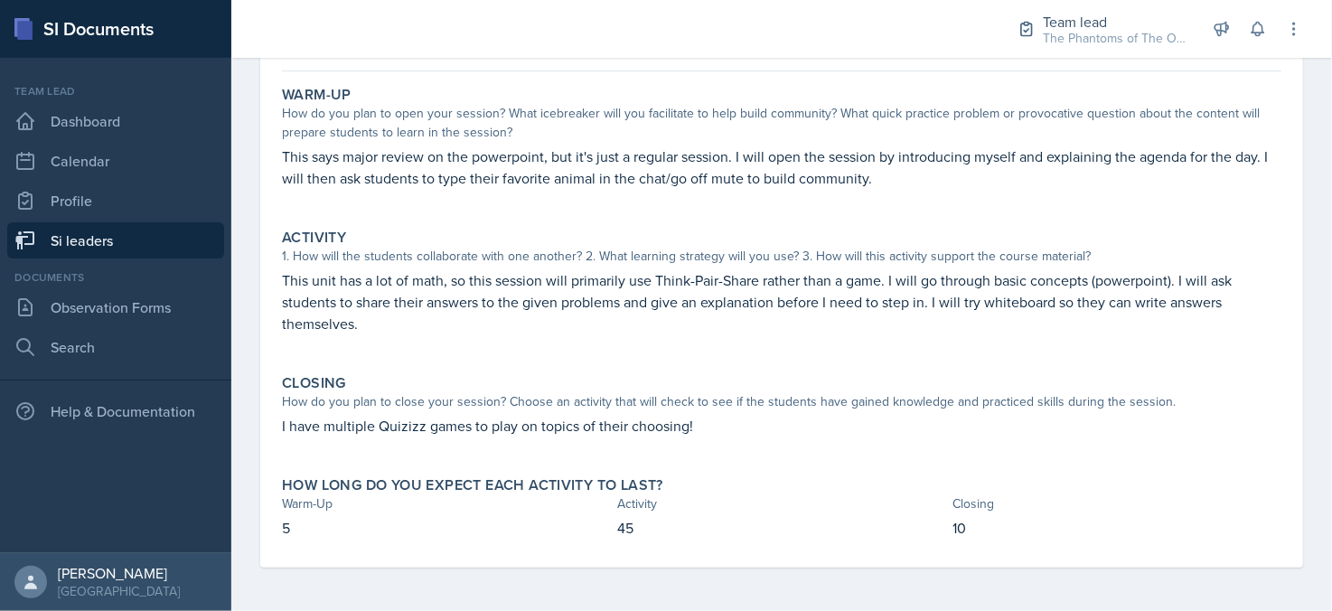
scroll to position [0, 0]
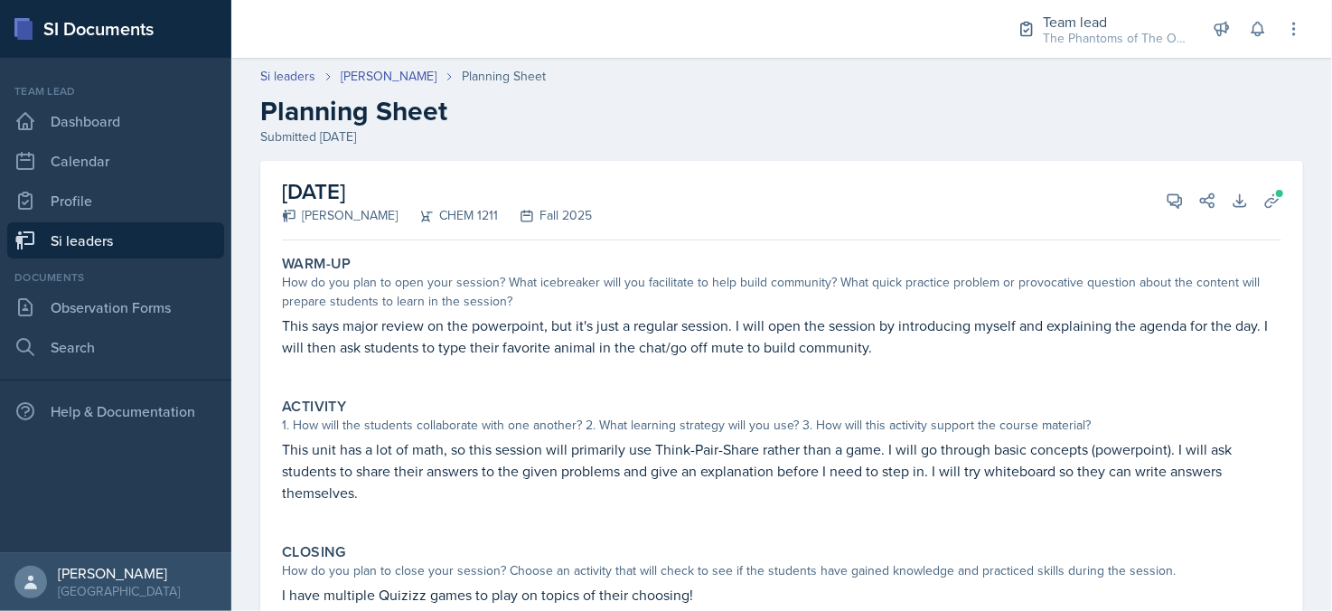
click at [1165, 117] on h2 "Planning Sheet" at bounding box center [781, 111] width 1043 height 33
click at [1177, 193] on span at bounding box center [1181, 194] width 9 height 9
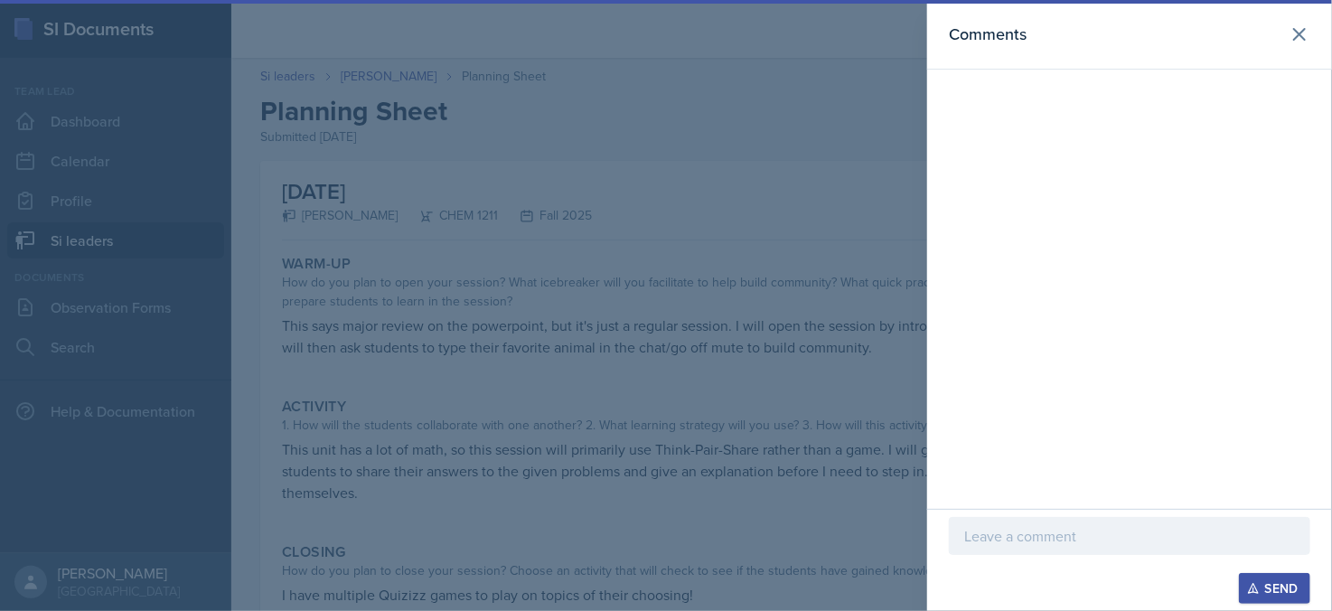
drag, startPoint x: 1056, startPoint y: 544, endPoint x: 1044, endPoint y: 543, distance: 12.7
click at [1055, 543] on p at bounding box center [1129, 536] width 331 height 22
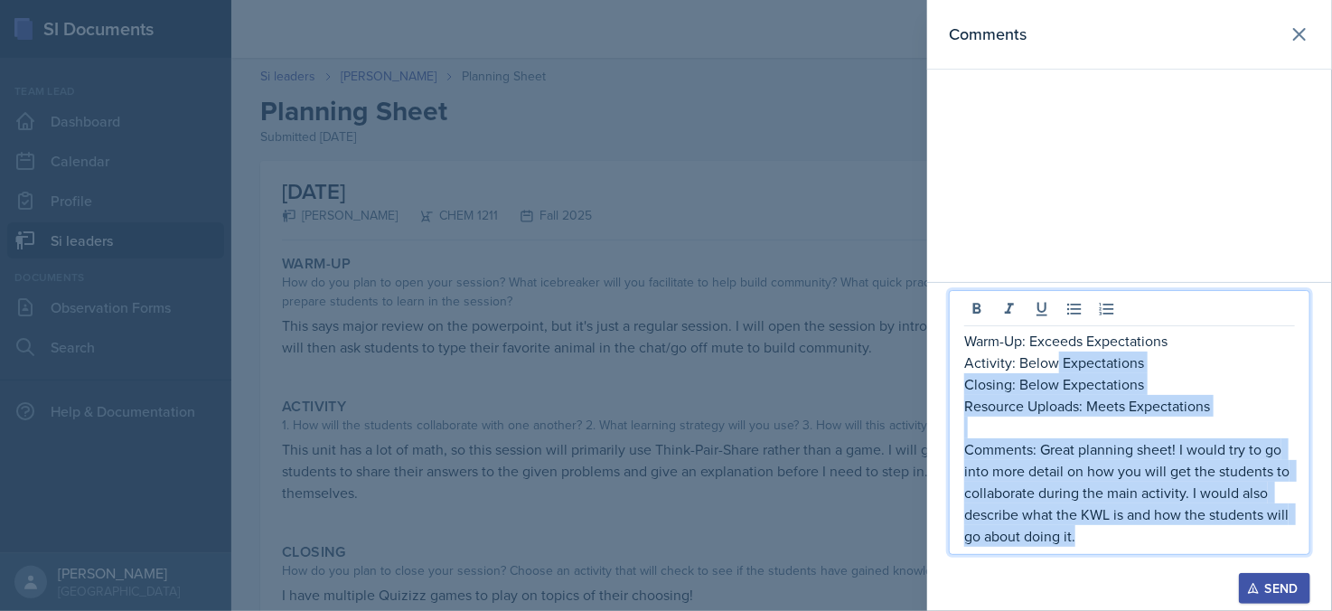
click at [1055, 361] on p "Activity: Below Expectations" at bounding box center [1129, 363] width 331 height 22
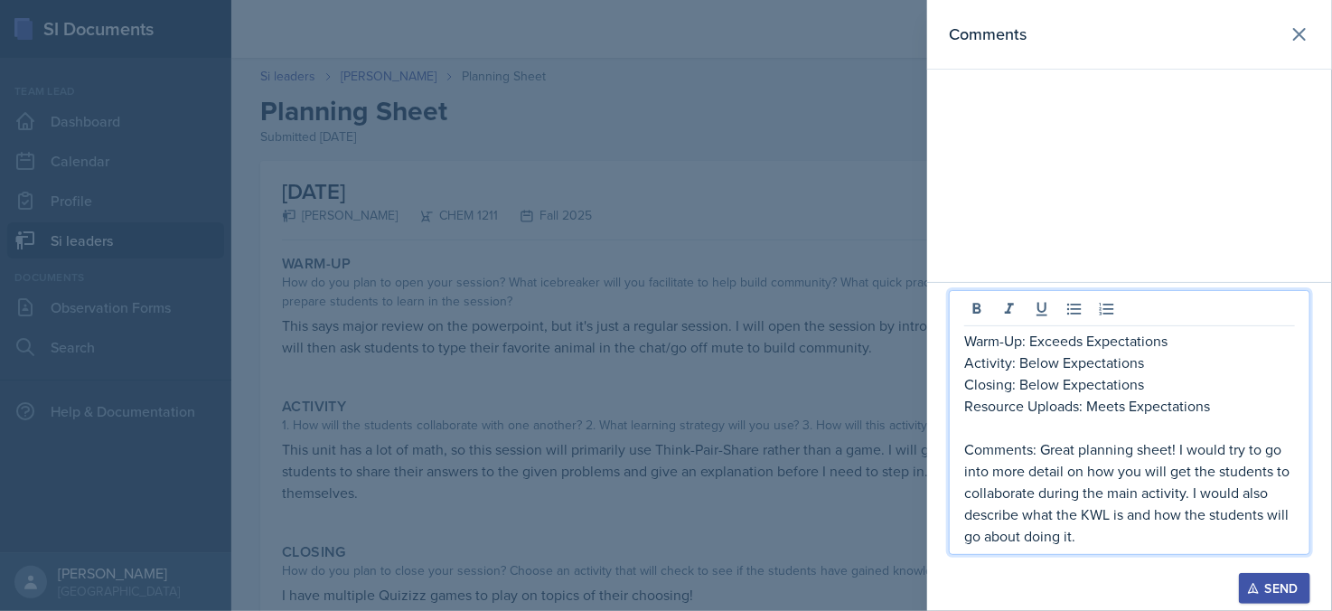
click at [1047, 361] on p "Activity: Below Expectations" at bounding box center [1129, 363] width 331 height 22
click at [1058, 365] on p "Activity: Below Expectations" at bounding box center [1129, 363] width 331 height 22
click at [1019, 364] on p "Activity: Below Expectations" at bounding box center [1129, 363] width 331 height 22
click at [1057, 382] on p "Closing: Below Expectations" at bounding box center [1129, 384] width 331 height 22
click at [1133, 502] on p "Comments: Great planning sheet! I would try to go into more detail on how you w…" at bounding box center [1129, 492] width 331 height 108
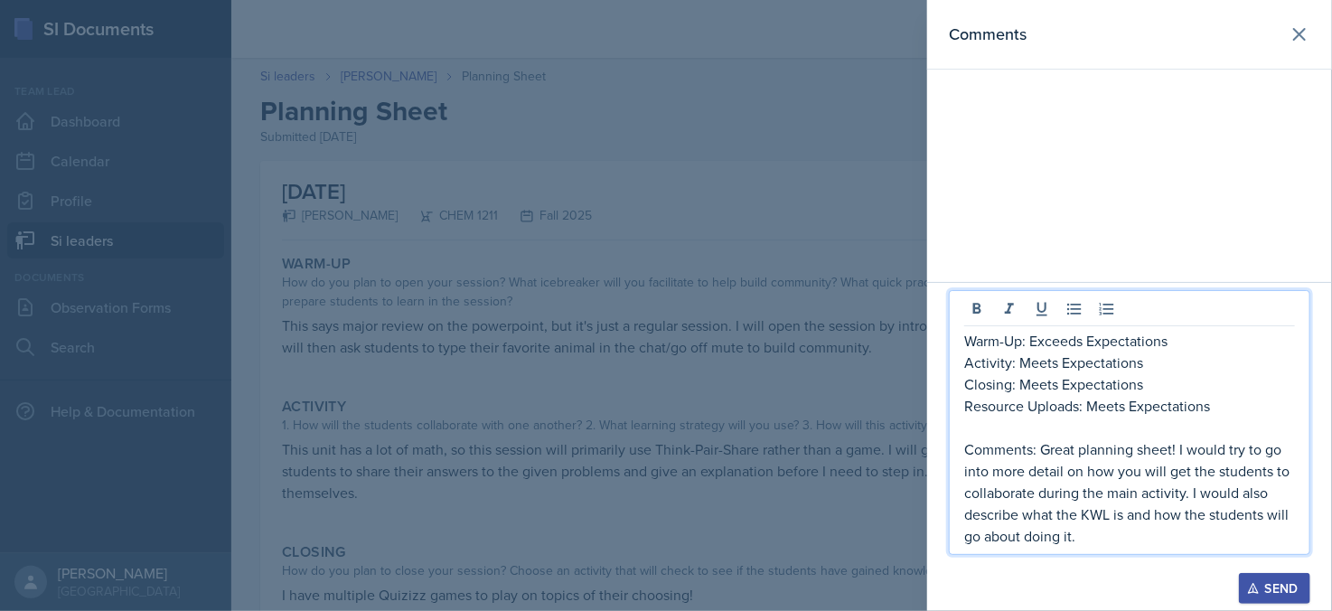
click at [1188, 494] on p "Comments: Great planning sheet! I would try to go into more detail on how you w…" at bounding box center [1129, 492] width 331 height 108
click at [1178, 530] on p "Comments: Great planning sheet! I would try to go into more detail on how you w…" at bounding box center [1129, 492] width 331 height 108
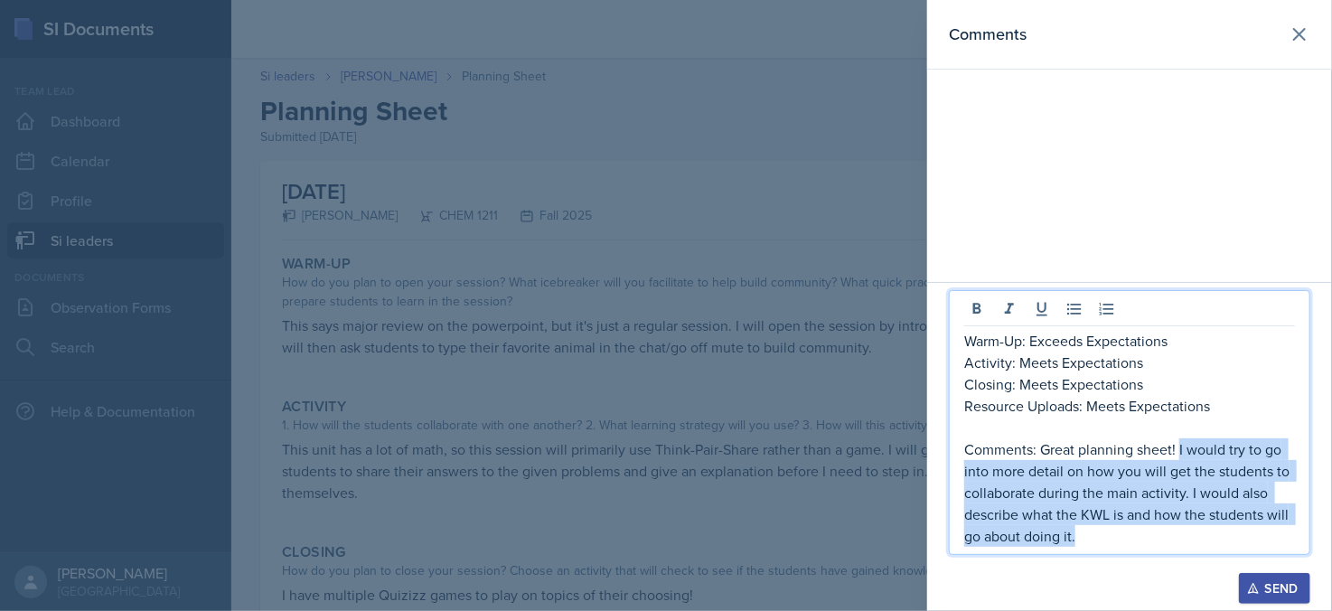
click at [1180, 450] on p "Comments: Great planning sheet! I would try to go into more detail on how you w…" at bounding box center [1129, 492] width 331 height 108
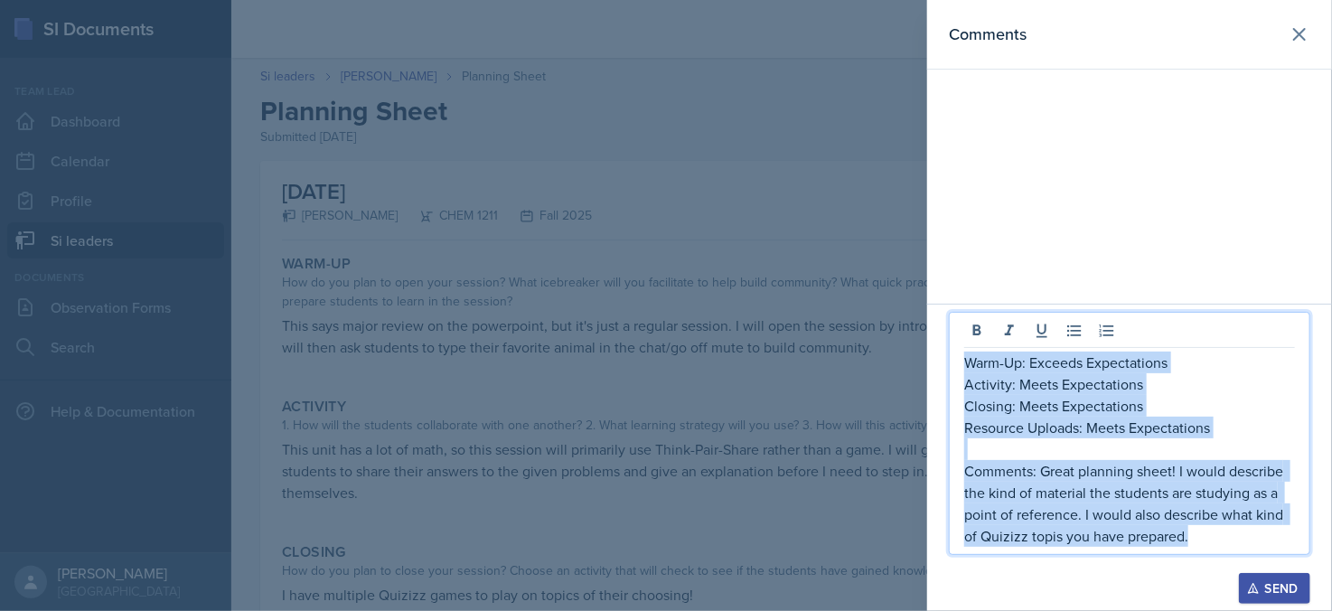
click at [1277, 587] on div "Send" at bounding box center [1275, 588] width 48 height 14
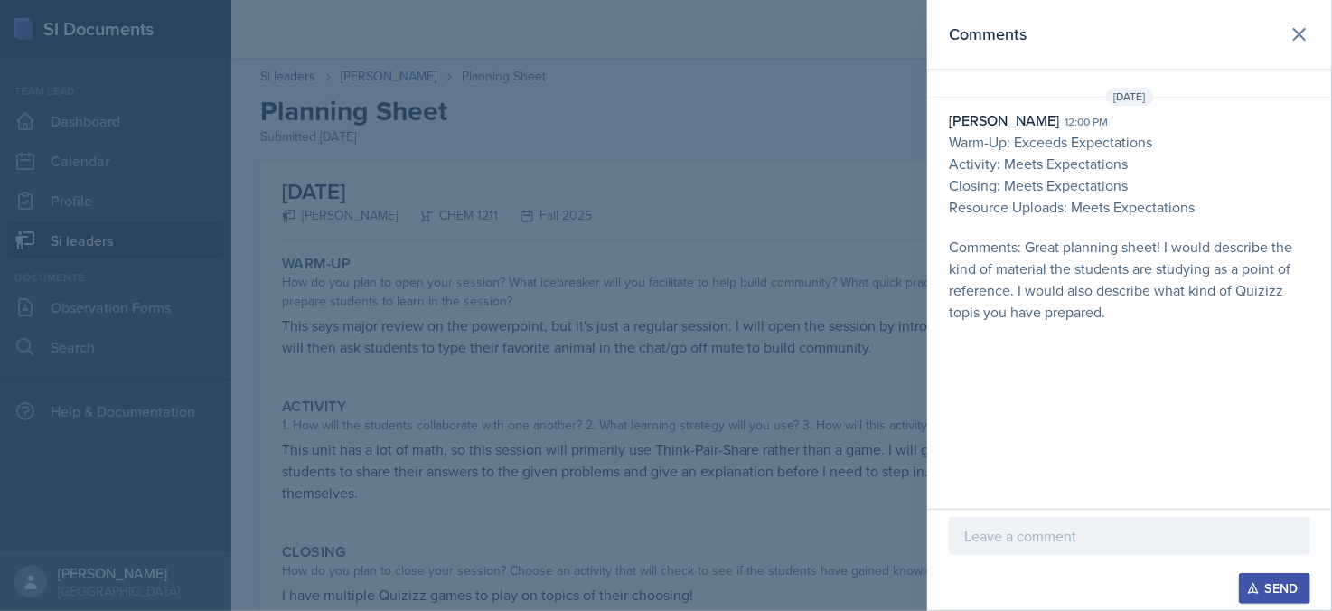
click at [347, 299] on div at bounding box center [666, 305] width 1332 height 611
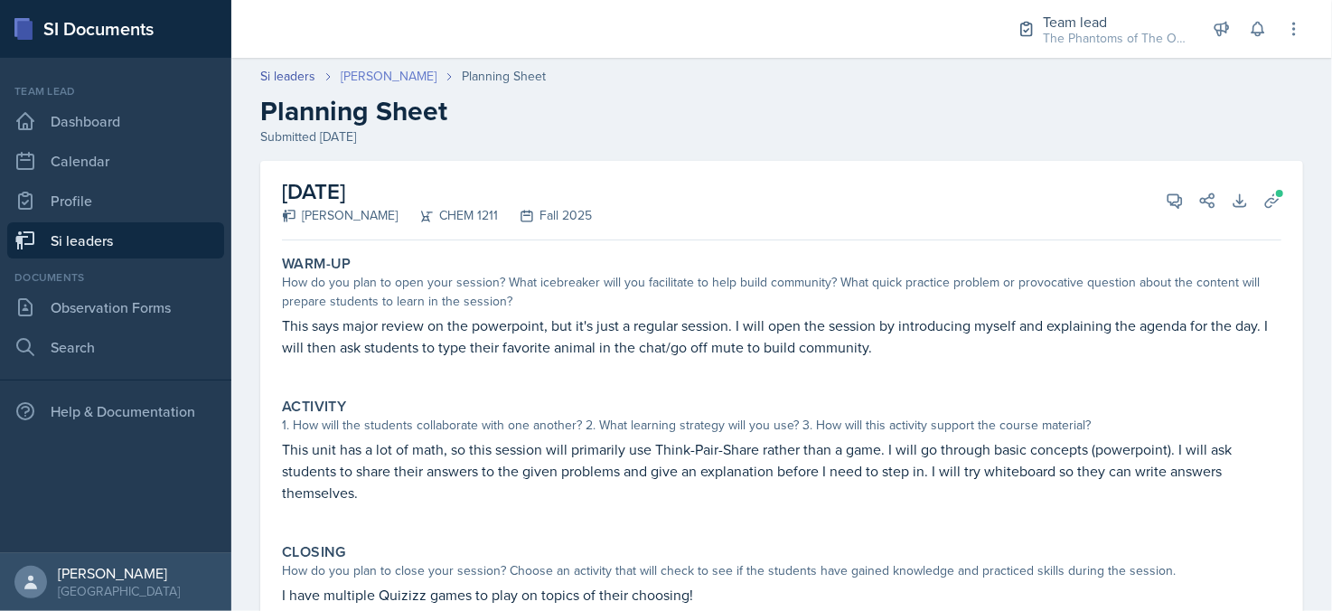
click at [350, 79] on link "[PERSON_NAME]" at bounding box center [389, 76] width 96 height 19
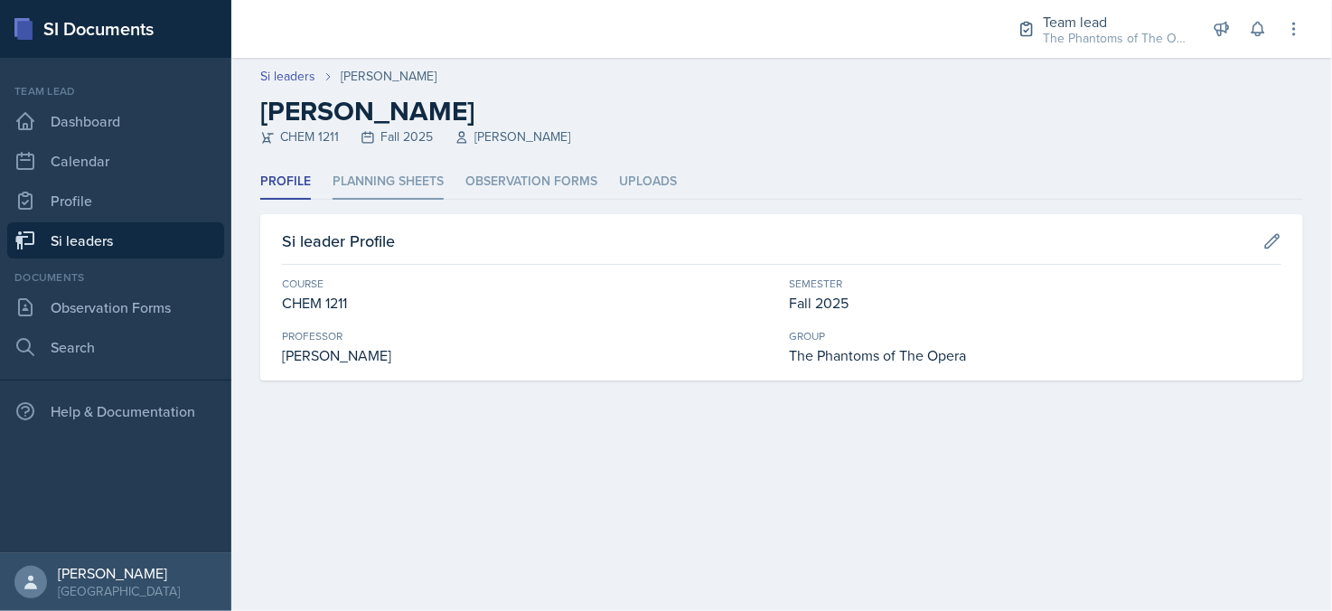
click at [384, 174] on li "Planning Sheets" at bounding box center [388, 181] width 111 height 35
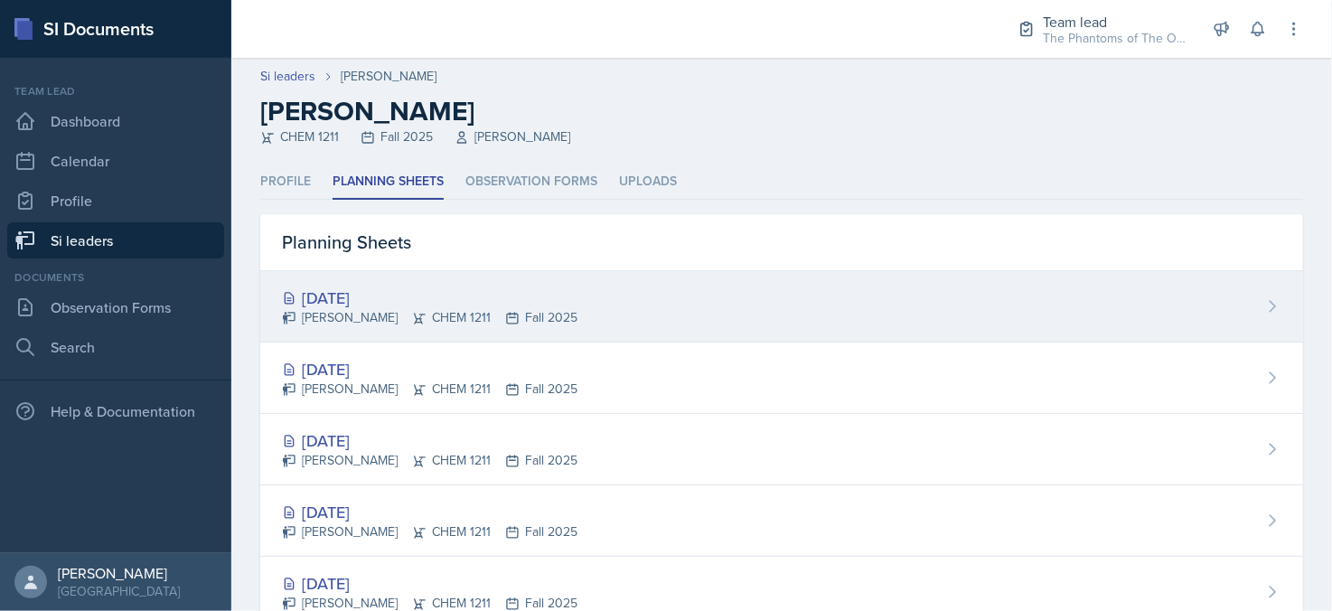
click at [387, 292] on div "[DATE]" at bounding box center [430, 298] width 296 height 24
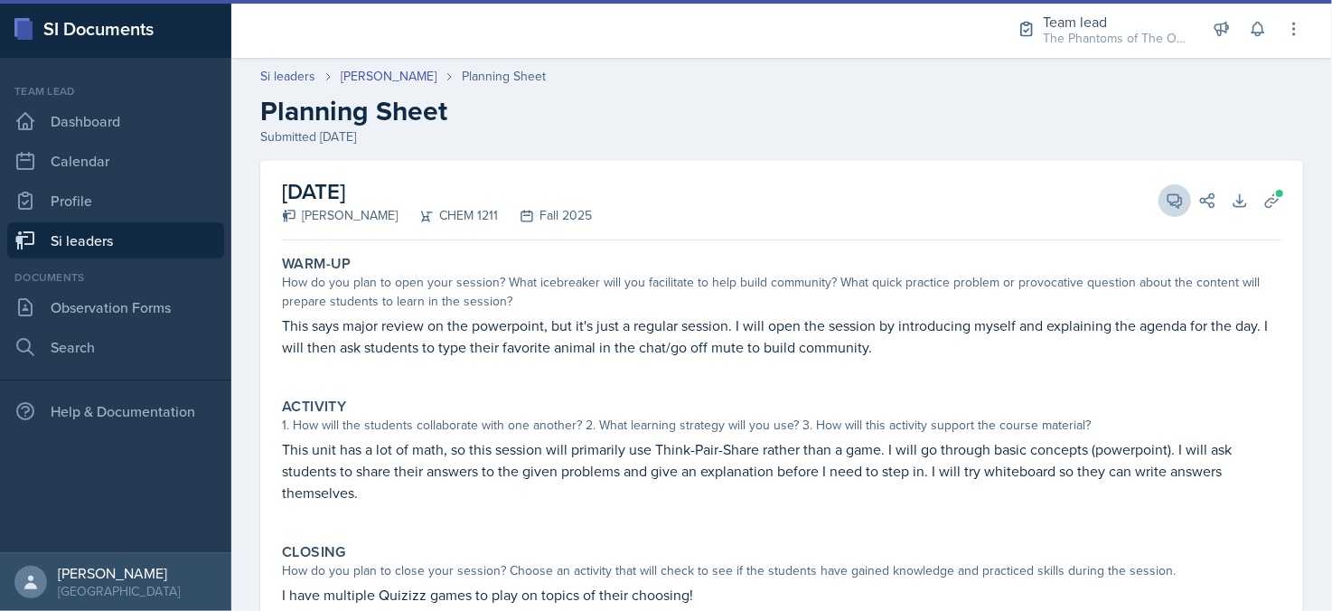
click at [1151, 201] on div "View Comments Comments [DATE] [PERSON_NAME] 12:00 pm Warm-Up: Exceeds Expectati…" at bounding box center [1183, 201] width 65 height 18
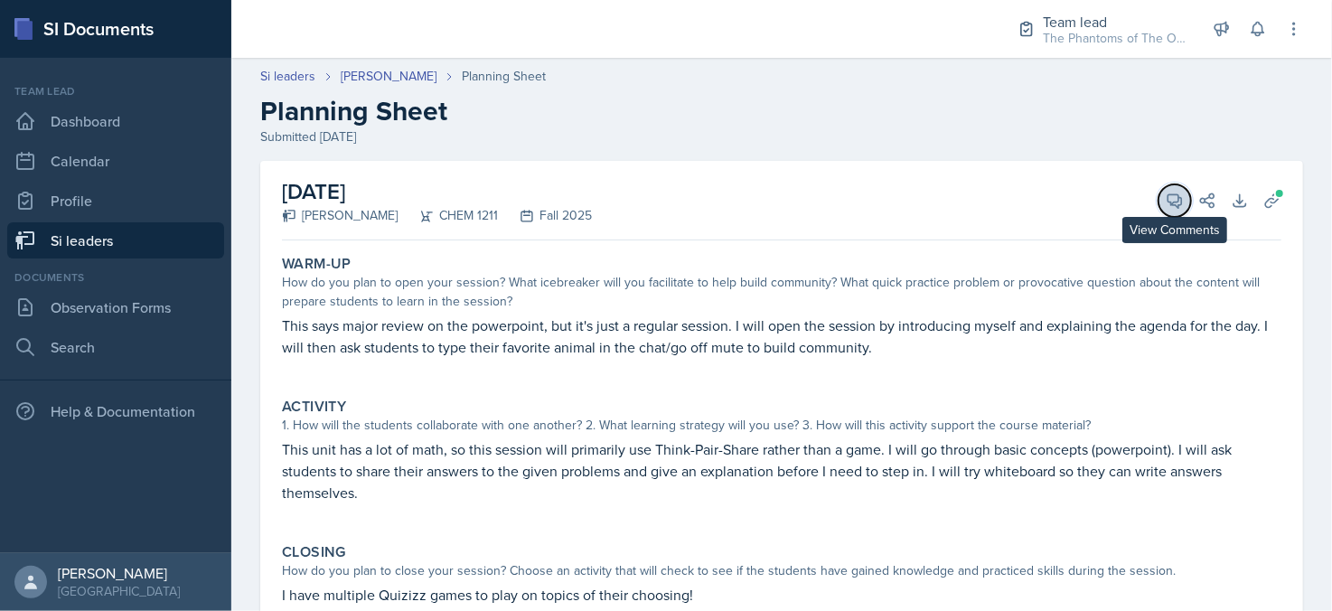
click at [1168, 201] on icon at bounding box center [1175, 201] width 14 height 14
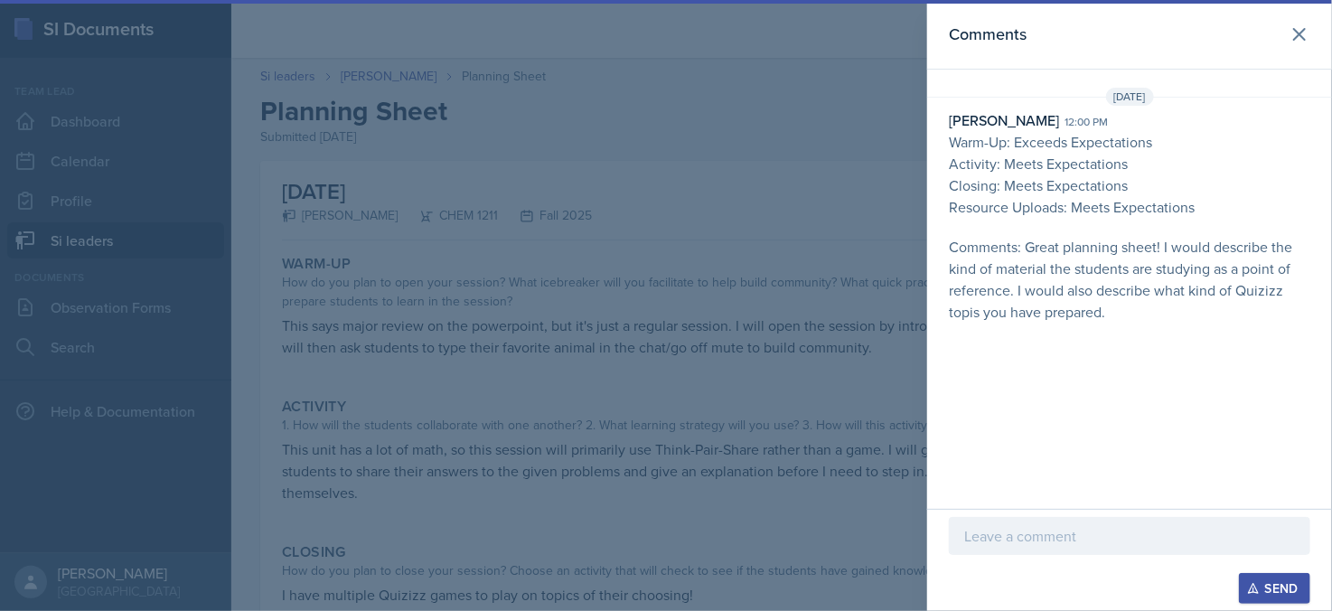
click at [760, 204] on div at bounding box center [666, 305] width 1332 height 611
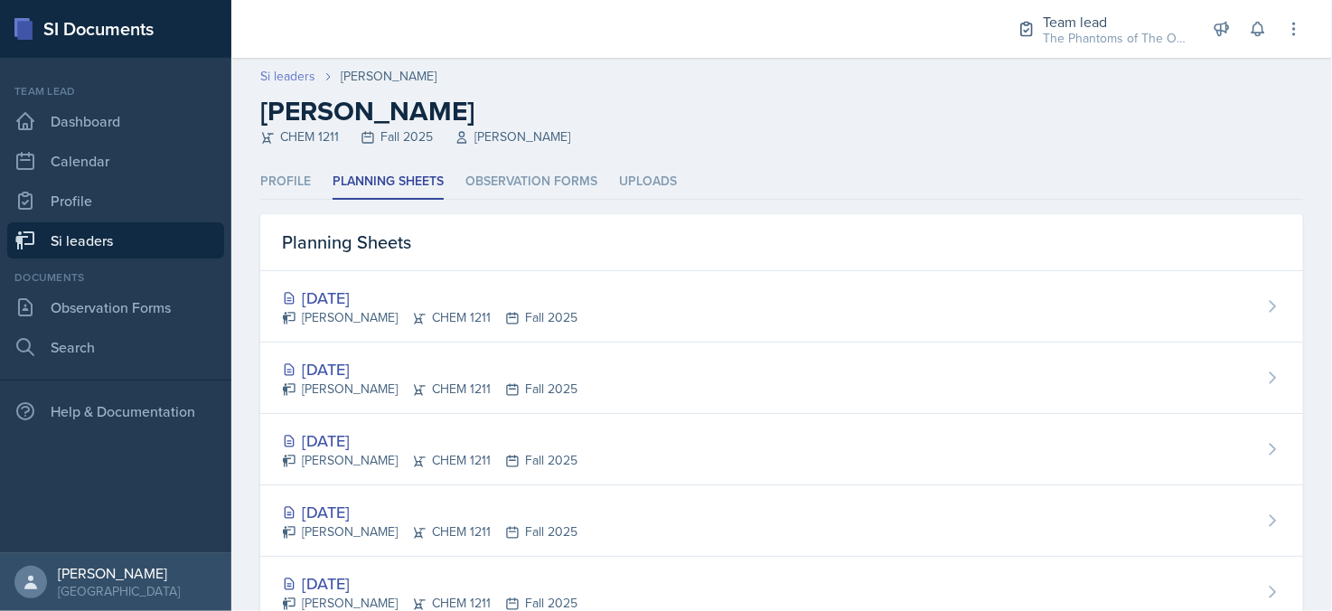
click at [300, 71] on link "Si leaders" at bounding box center [287, 76] width 55 height 19
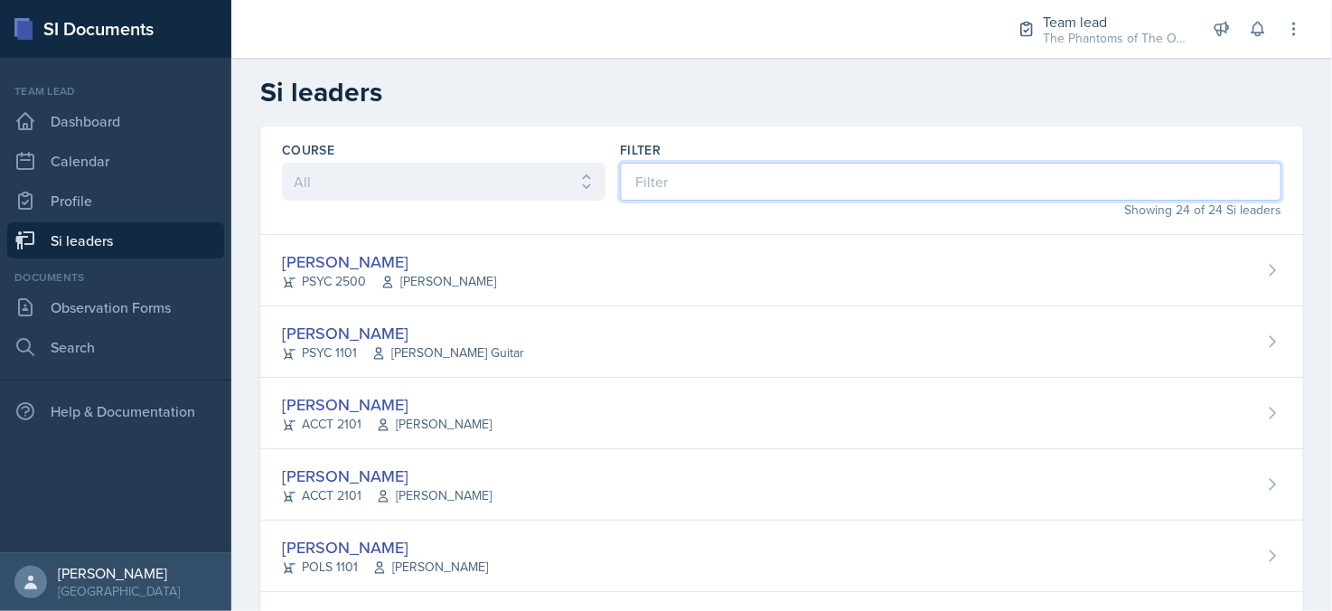
click at [681, 172] on input at bounding box center [951, 182] width 662 height 38
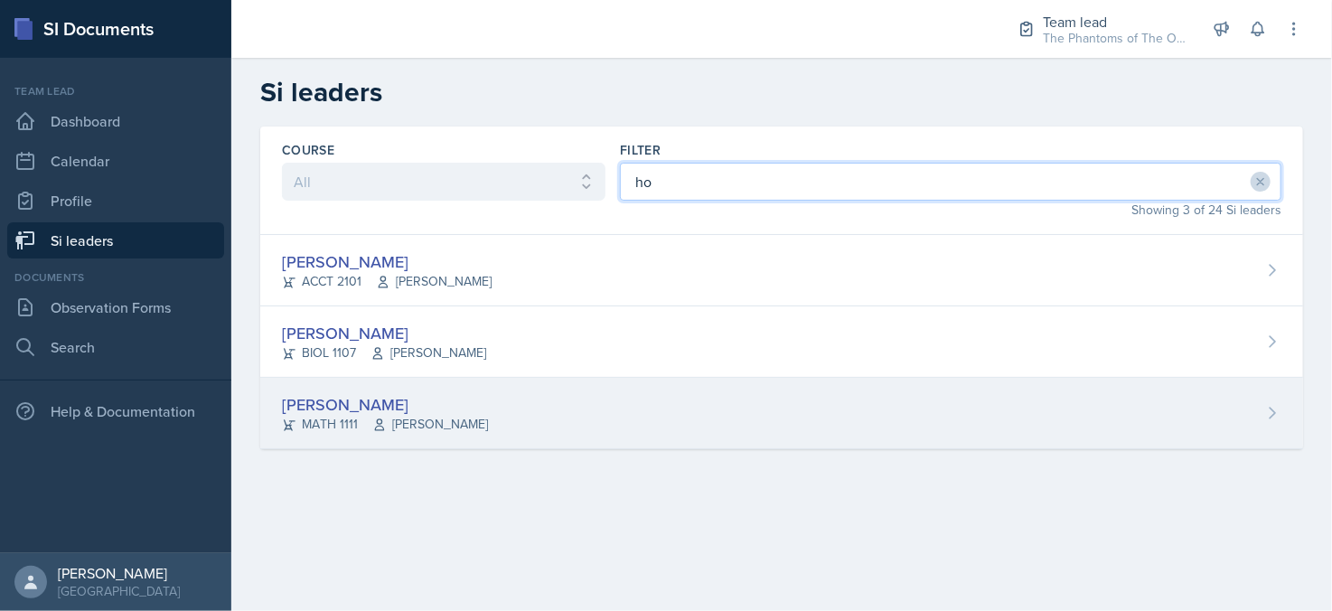
type input "ho"
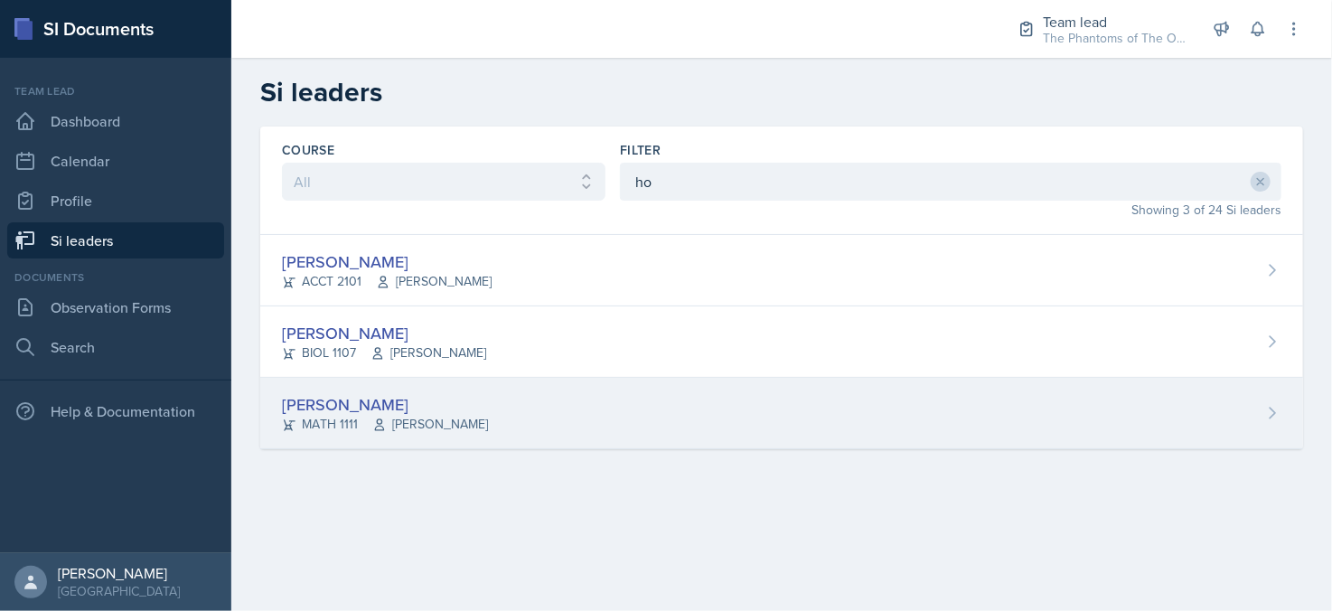
click at [574, 397] on div "[PERSON_NAME] MATH 1111 [PERSON_NAME]" at bounding box center [781, 413] width 1043 height 71
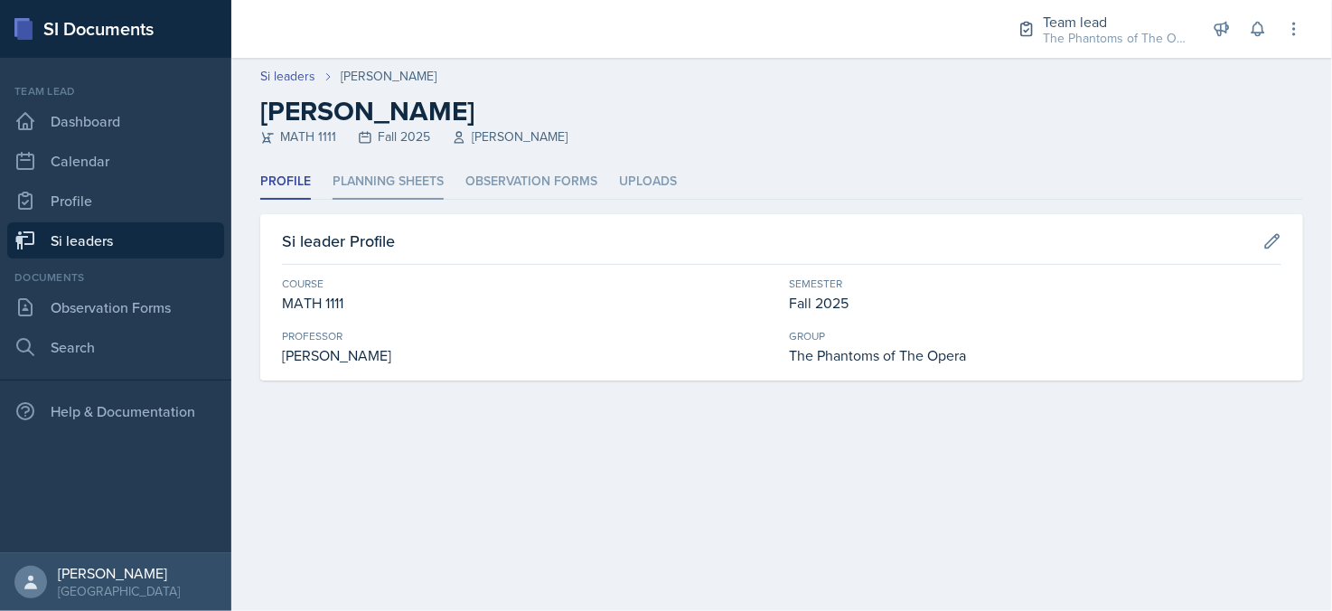
click at [413, 193] on li "Planning Sheets" at bounding box center [388, 181] width 111 height 35
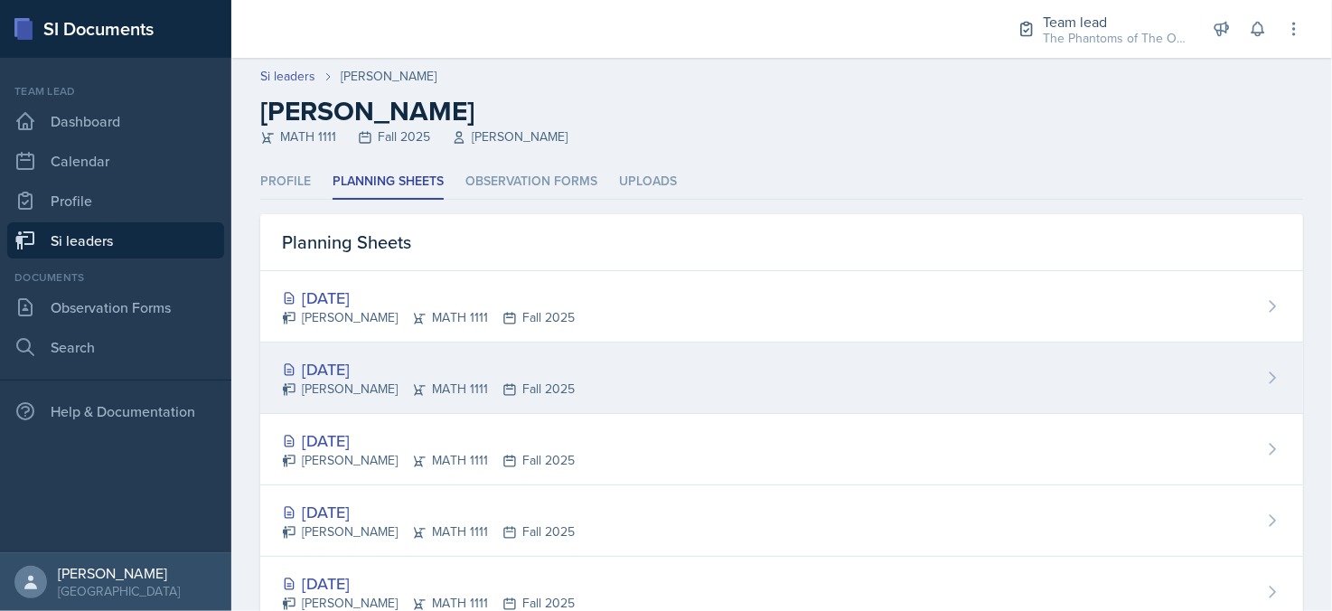
click at [483, 361] on div "[DATE]" at bounding box center [428, 369] width 293 height 24
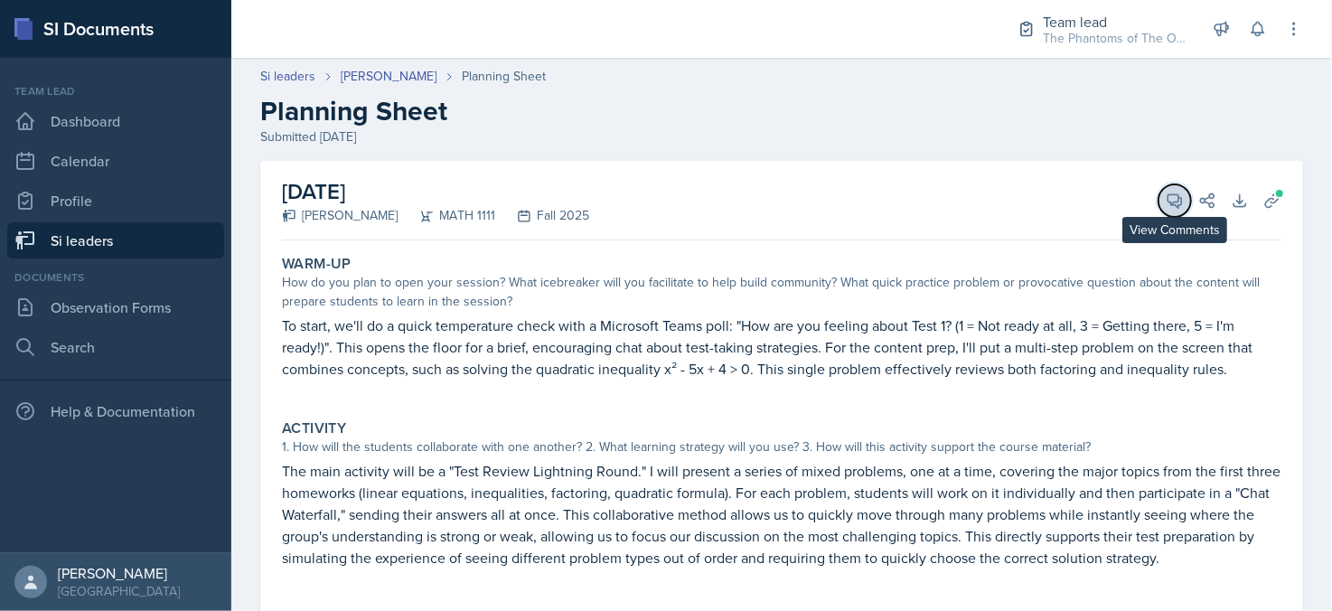
click at [1168, 198] on icon at bounding box center [1175, 201] width 14 height 14
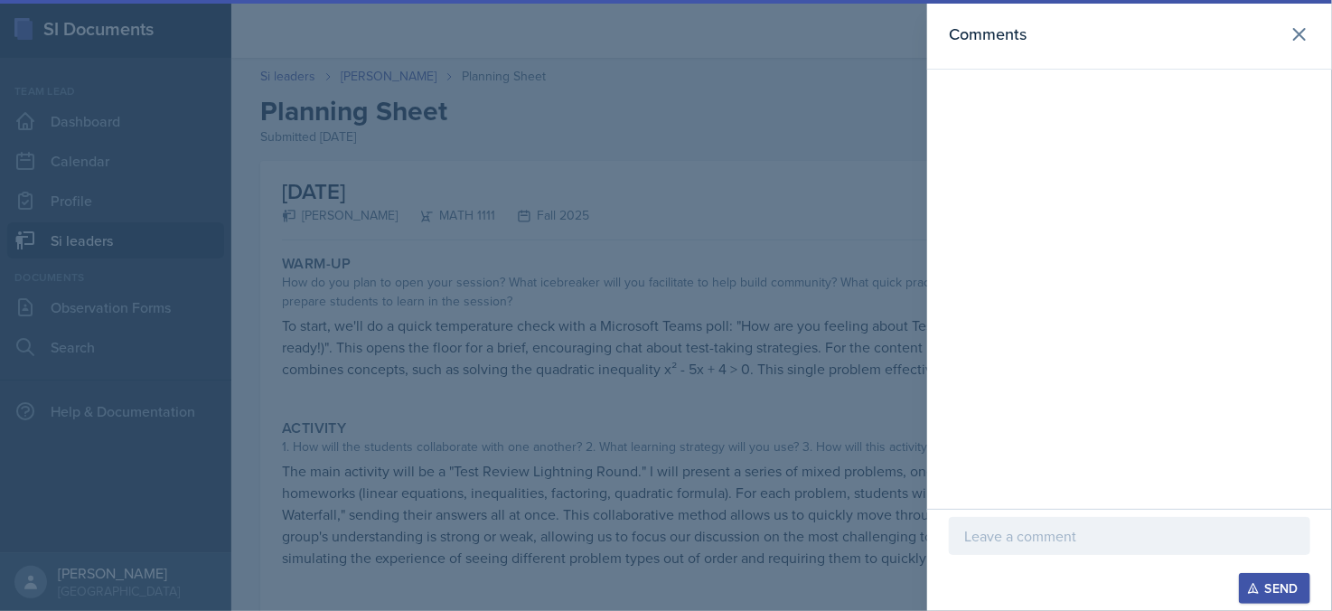
click at [1083, 538] on p at bounding box center [1129, 536] width 331 height 22
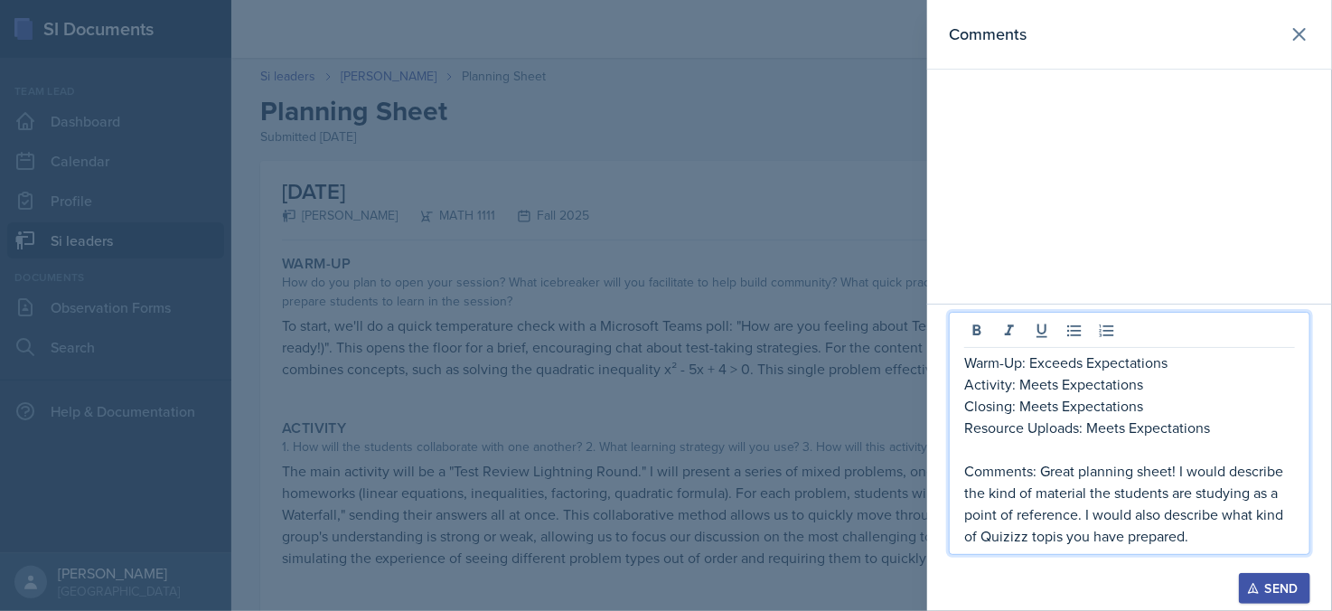
click at [1060, 388] on p "Activity: Meets Expectations" at bounding box center [1129, 384] width 331 height 22
click at [1053, 389] on p "Activity: Meets Expectations" at bounding box center [1129, 384] width 331 height 22
click at [1021, 389] on p "Activity: Meets Expectations" at bounding box center [1129, 384] width 331 height 22
click at [1180, 469] on p "Comments: Great planning sheet! I would describe the kind of material the stude…" at bounding box center [1129, 503] width 331 height 87
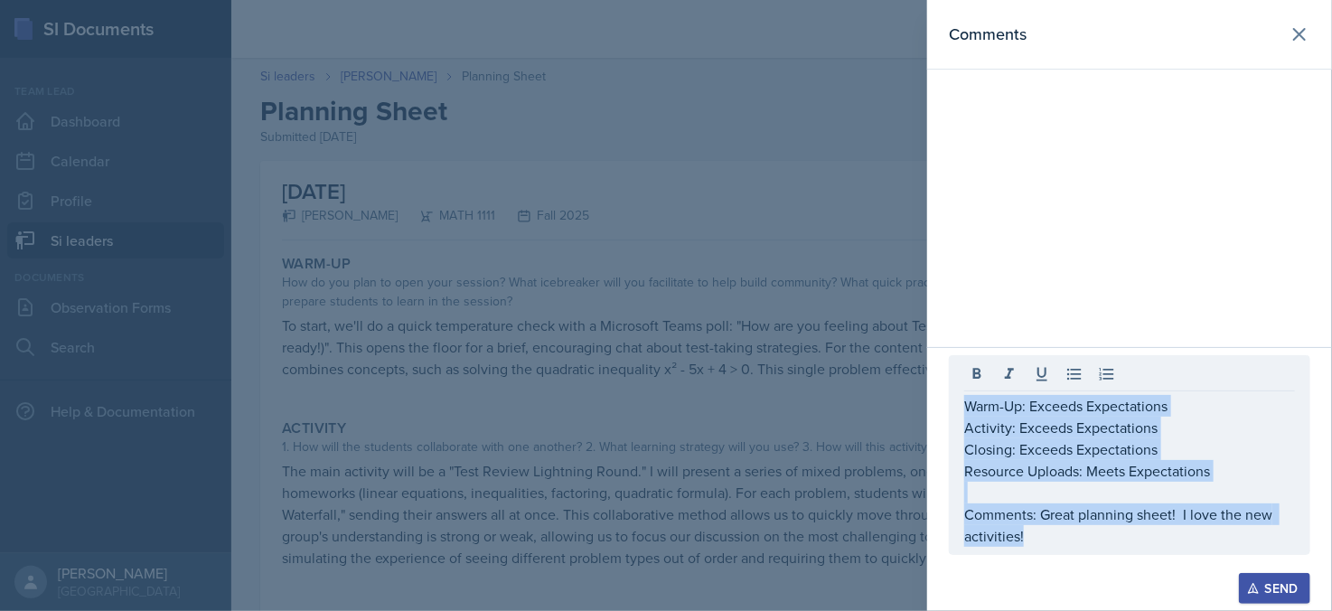
click at [1272, 588] on div "Send" at bounding box center [1275, 588] width 48 height 14
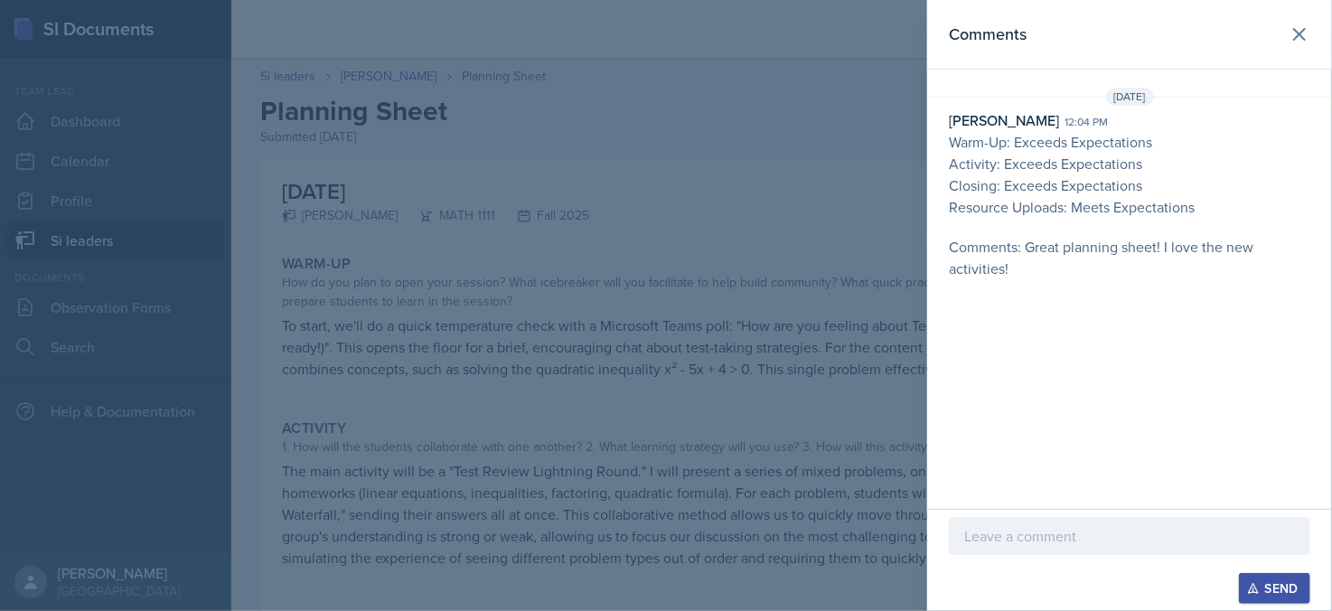
click at [625, 187] on div at bounding box center [666, 305] width 1332 height 611
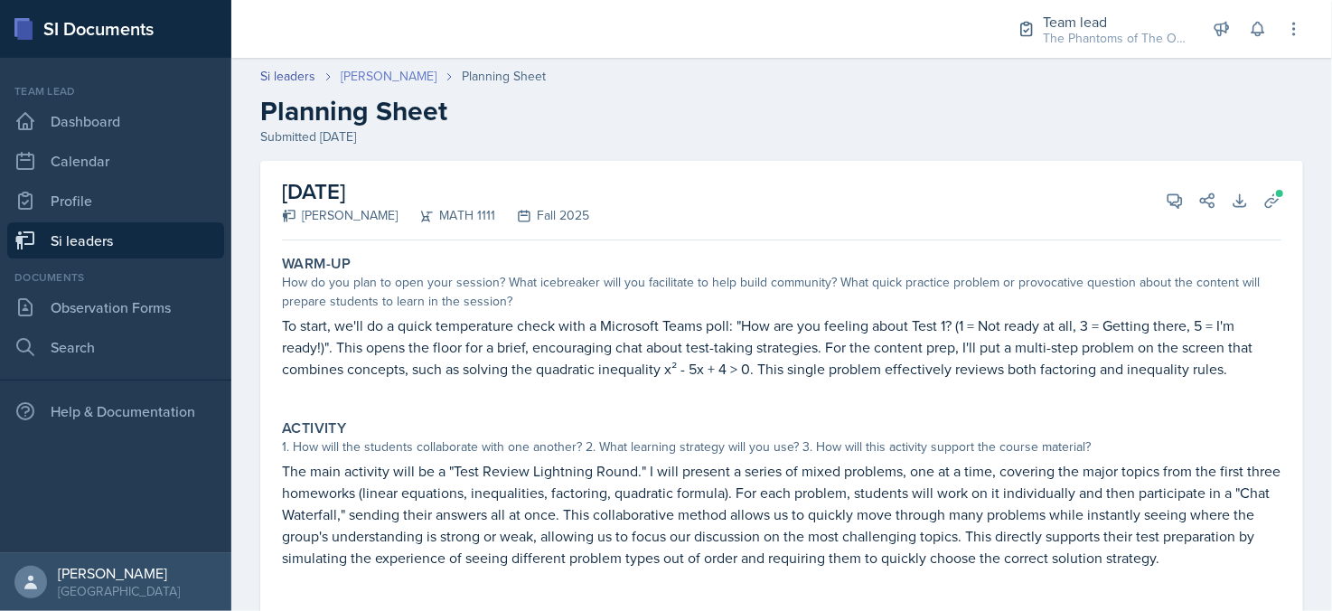
click at [343, 80] on link "[PERSON_NAME]" at bounding box center [389, 76] width 96 height 19
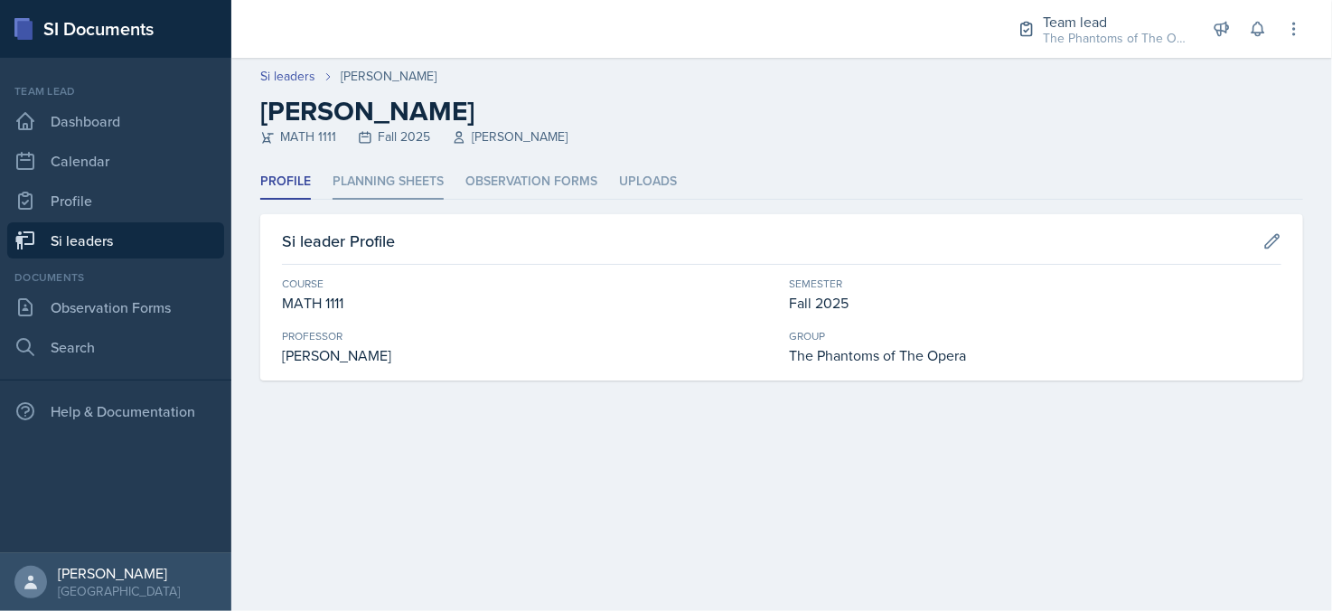
click at [391, 175] on li "Planning Sheets" at bounding box center [388, 181] width 111 height 35
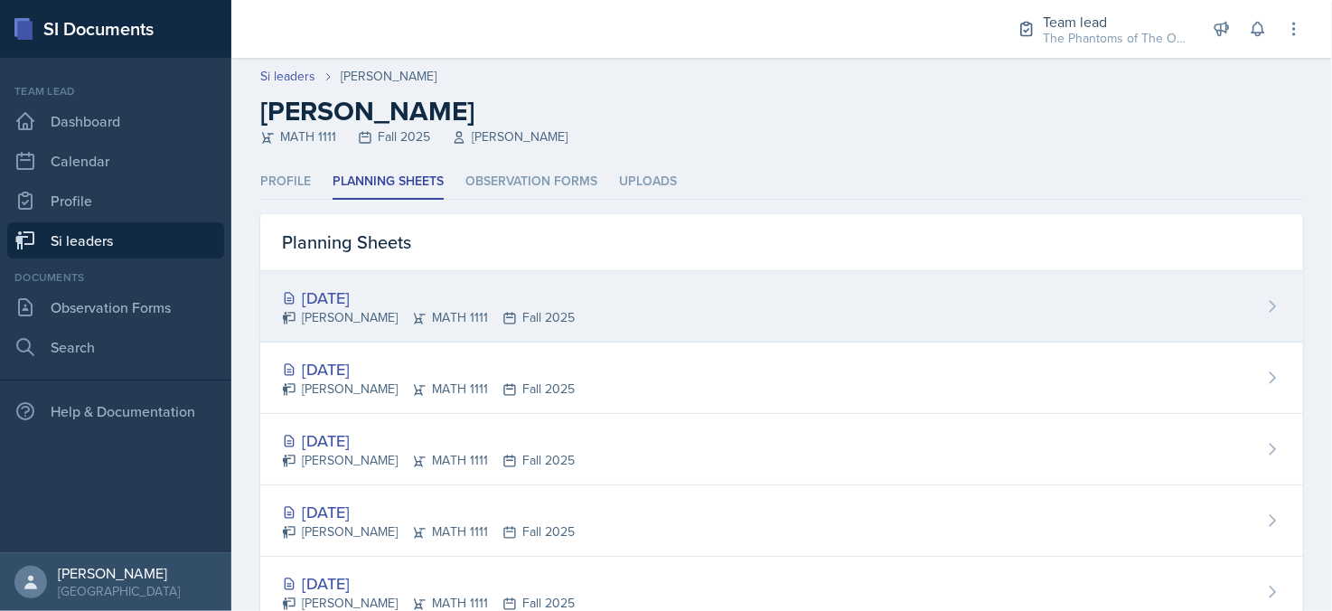
click at [406, 291] on div "[DATE]" at bounding box center [428, 298] width 293 height 24
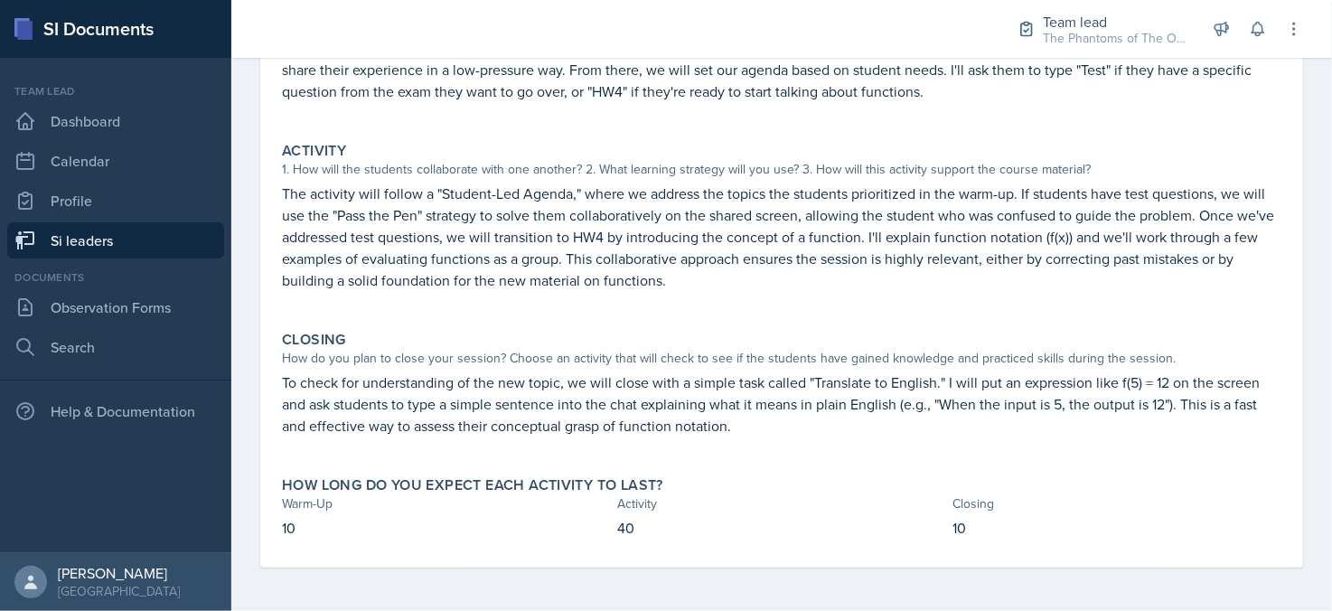
scroll to position [97, 0]
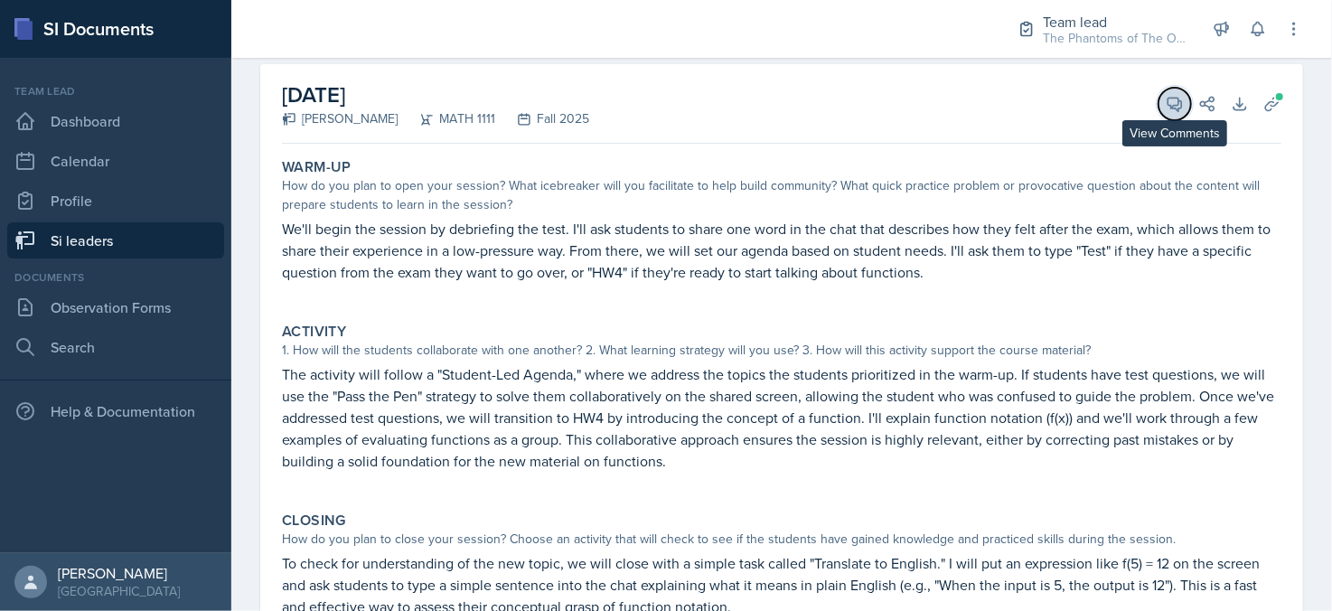
click at [1168, 101] on icon at bounding box center [1175, 105] width 14 height 14
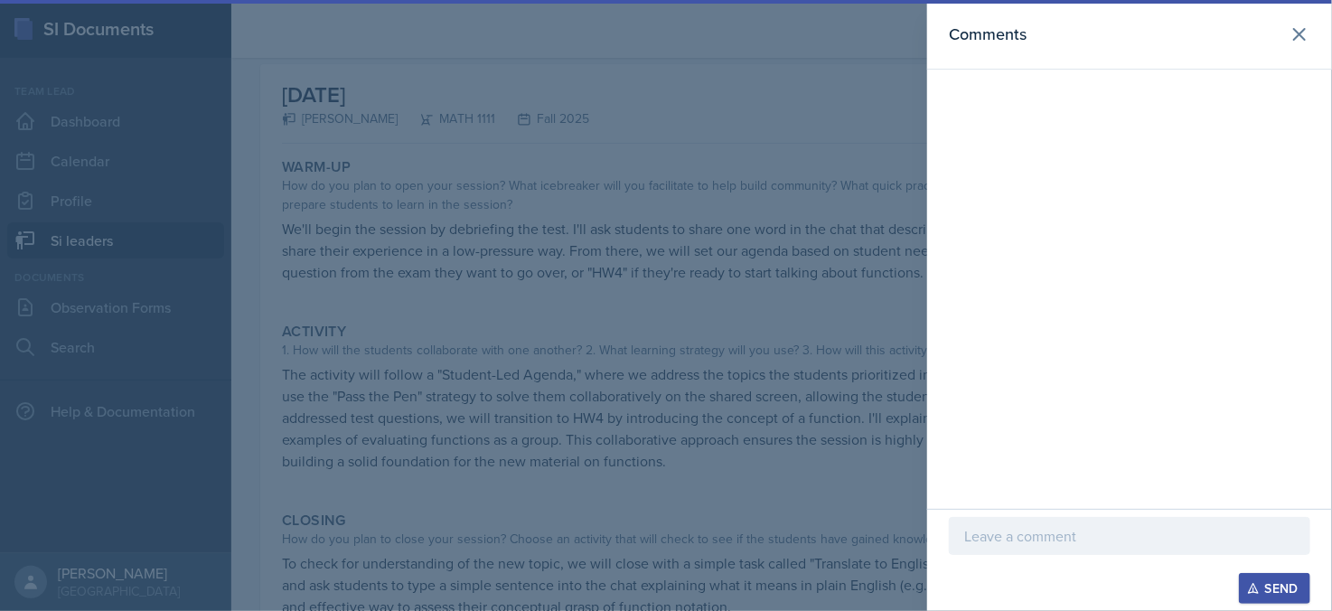
click at [1139, 523] on div at bounding box center [1129, 536] width 361 height 38
click at [1136, 523] on div at bounding box center [1129, 520] width 361 height 70
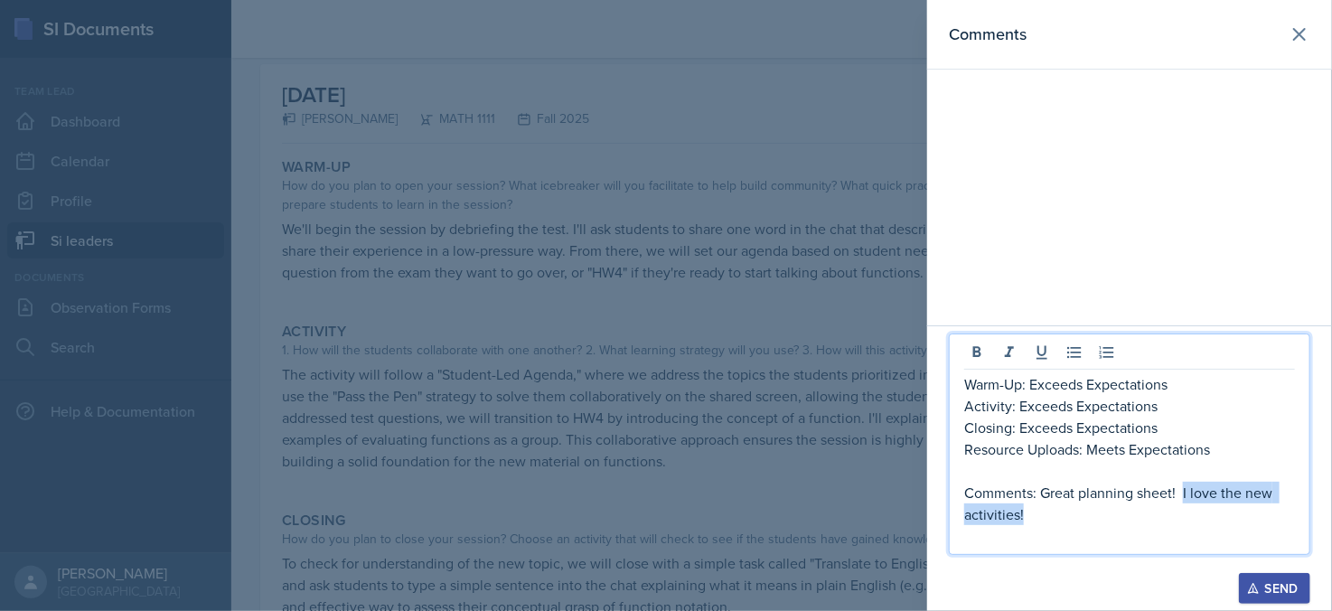
click at [1182, 493] on p "Comments: Great planning sheet! I love the new activities!" at bounding box center [1129, 503] width 331 height 43
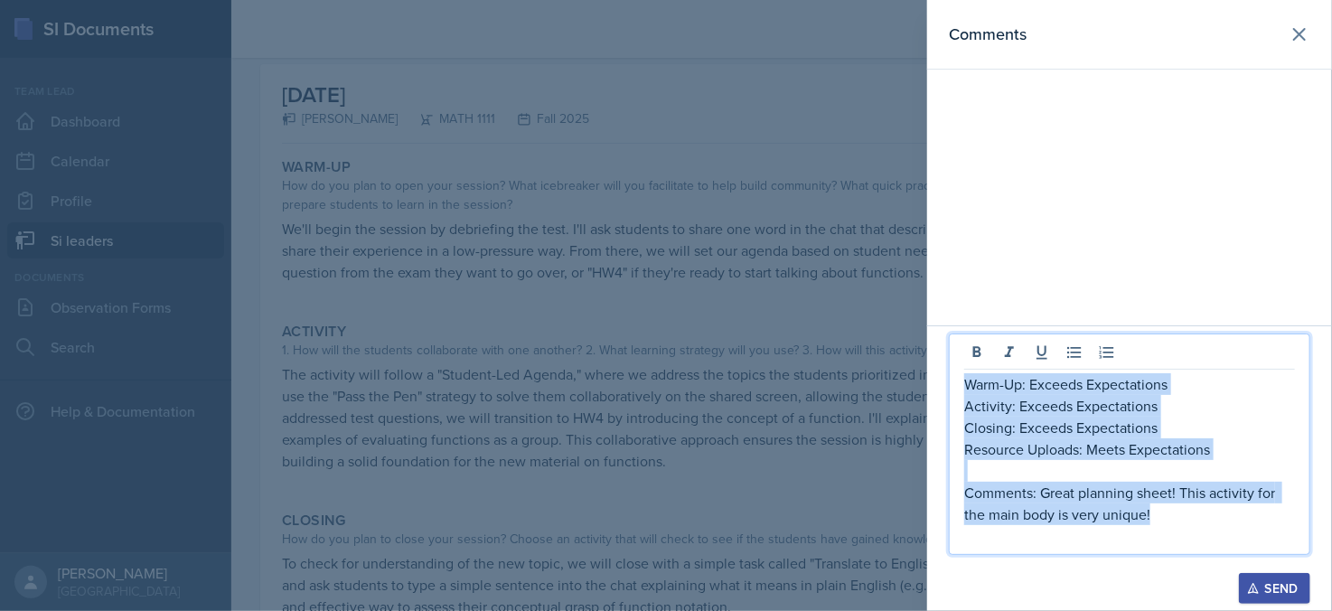
click at [969, 389] on p "Warm-Up: Exceeds Expectations" at bounding box center [1129, 384] width 331 height 22
click at [1280, 589] on div "Send" at bounding box center [1275, 588] width 48 height 14
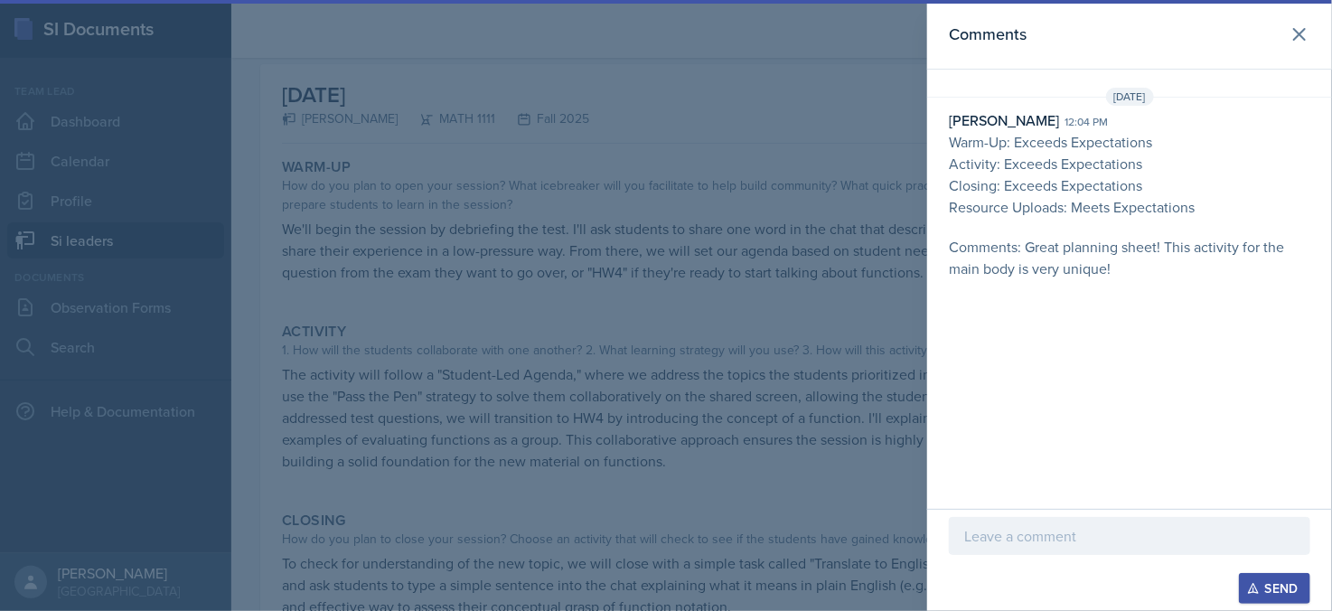
click at [757, 488] on div at bounding box center [666, 305] width 1332 height 611
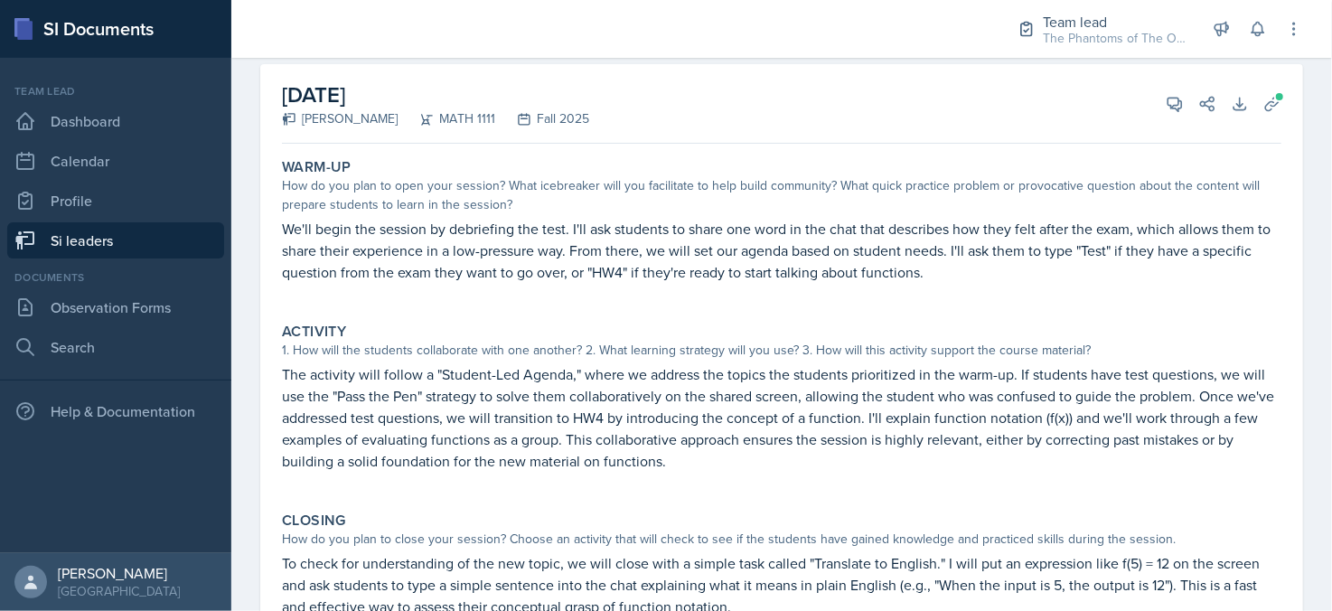
scroll to position [0, 0]
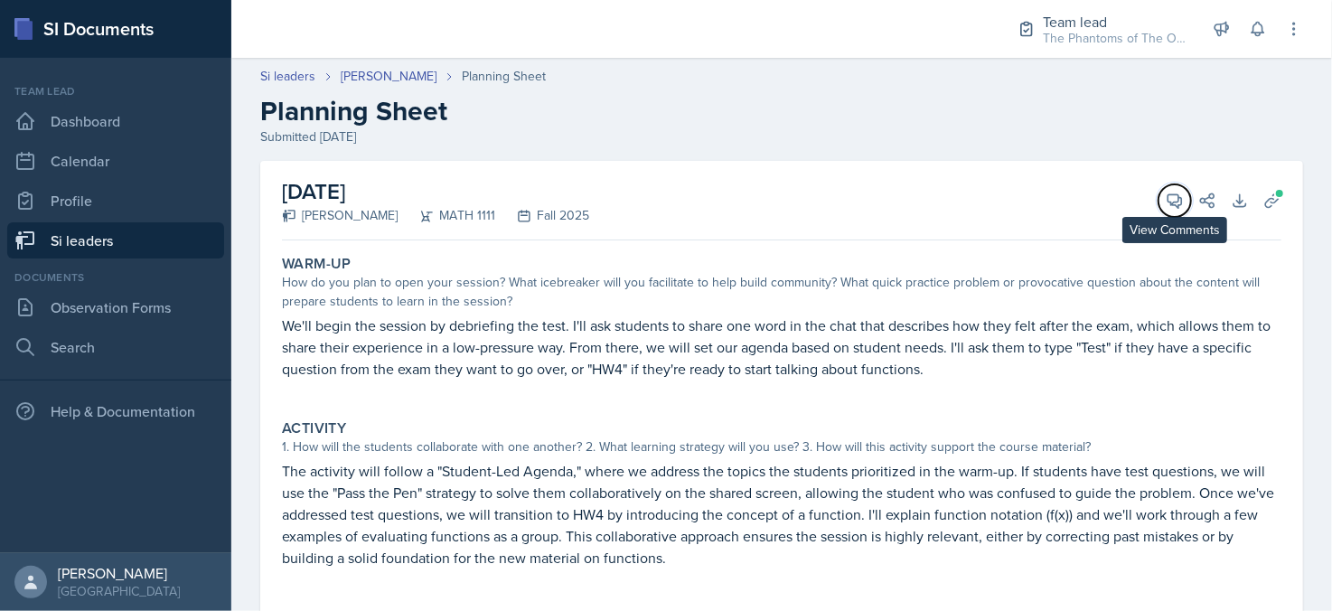
click at [1166, 195] on icon at bounding box center [1175, 201] width 18 height 18
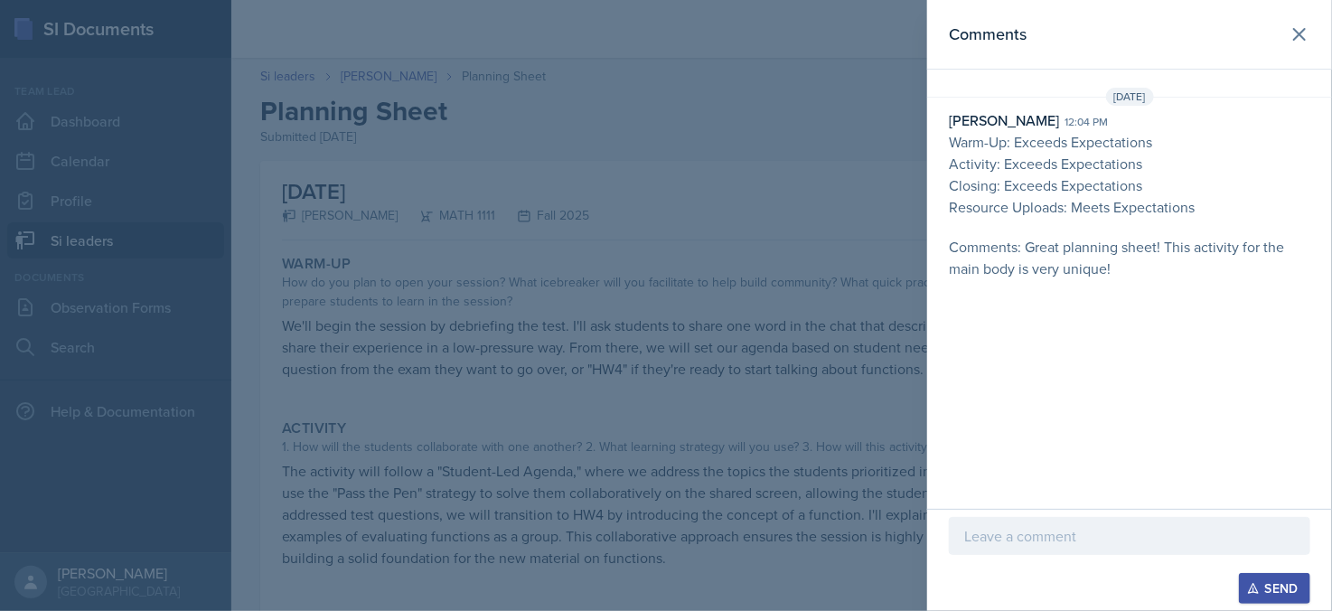
click at [835, 272] on div at bounding box center [666, 305] width 1332 height 611
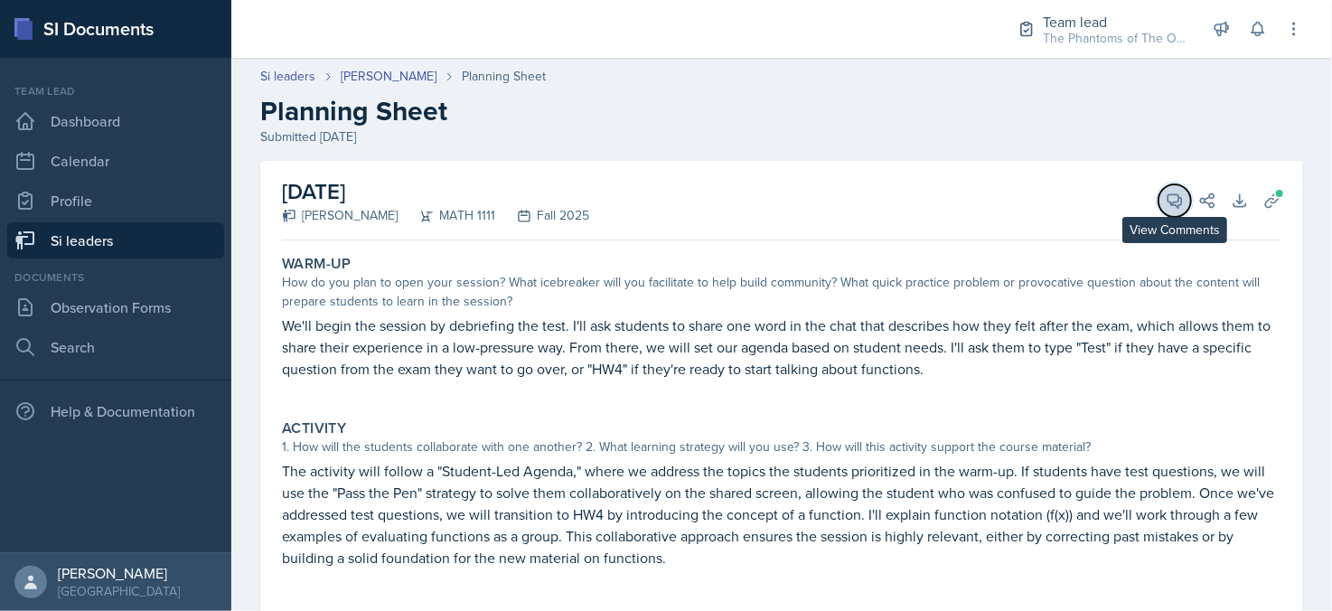
click at [1168, 200] on icon at bounding box center [1175, 201] width 18 height 18
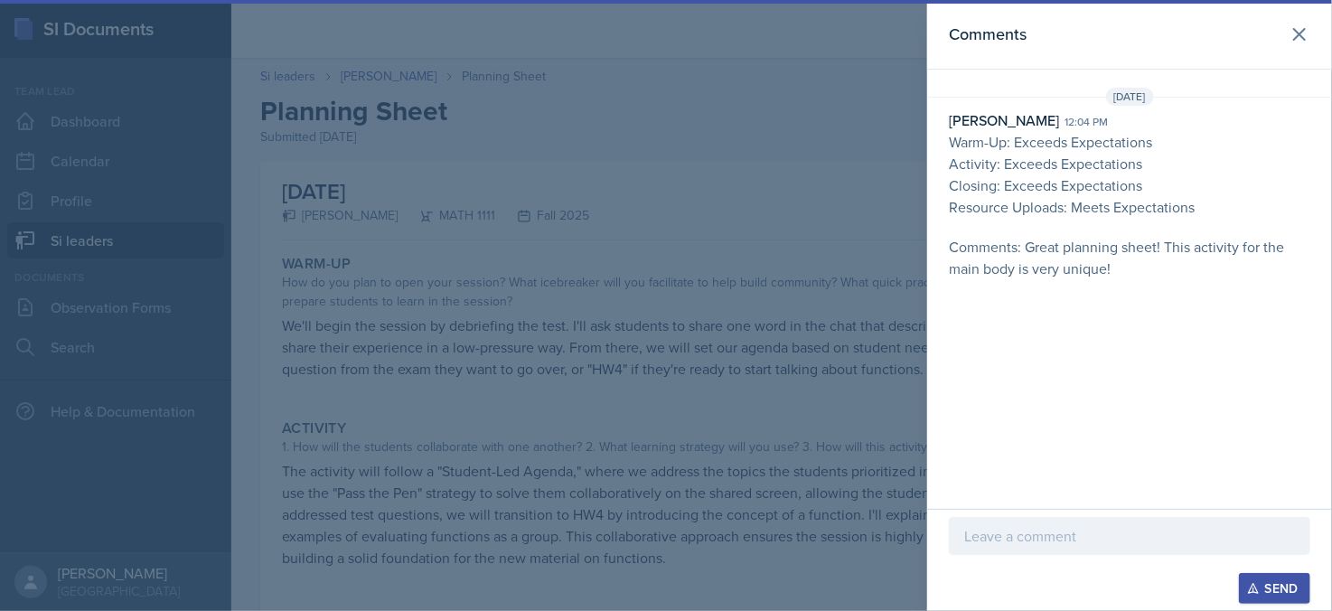
click at [1145, 272] on p "Comments: Great planning sheet! This activity for the main body is very unique!" at bounding box center [1129, 257] width 361 height 43
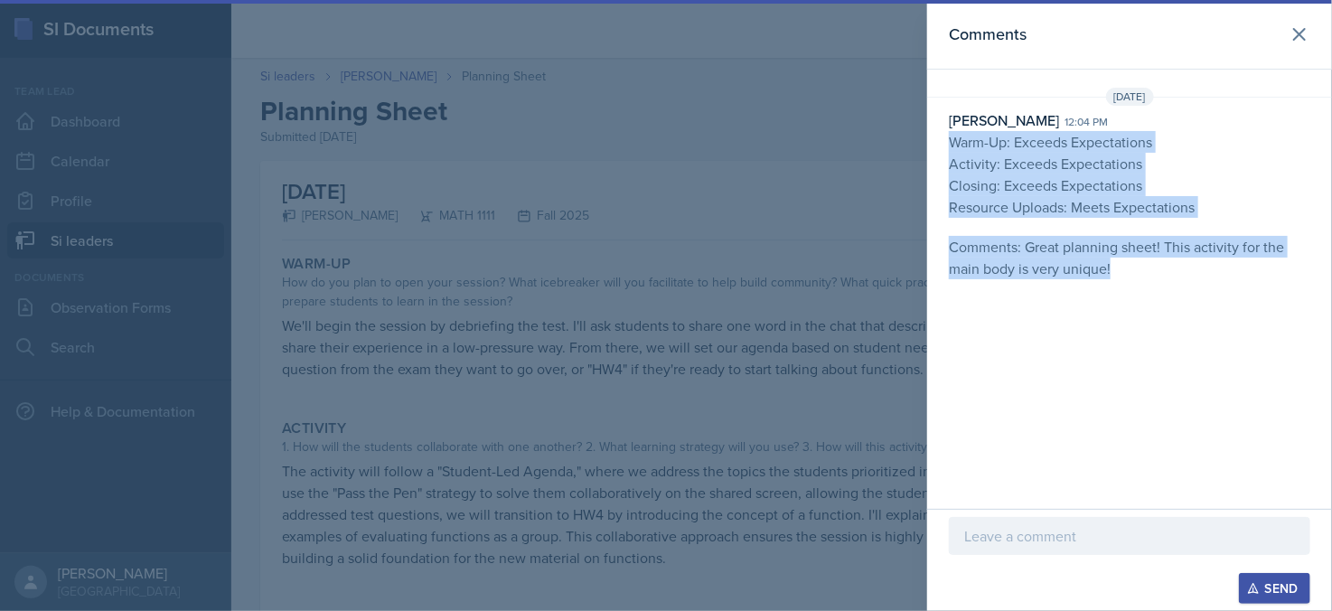
drag, startPoint x: 1123, startPoint y: 269, endPoint x: 952, endPoint y: 147, distance: 210.6
click at [952, 147] on p "Warm-Up: Exceeds Expectations Activity: Exceeds Expectations Closing: Exceeds E…" at bounding box center [1129, 214] width 361 height 166
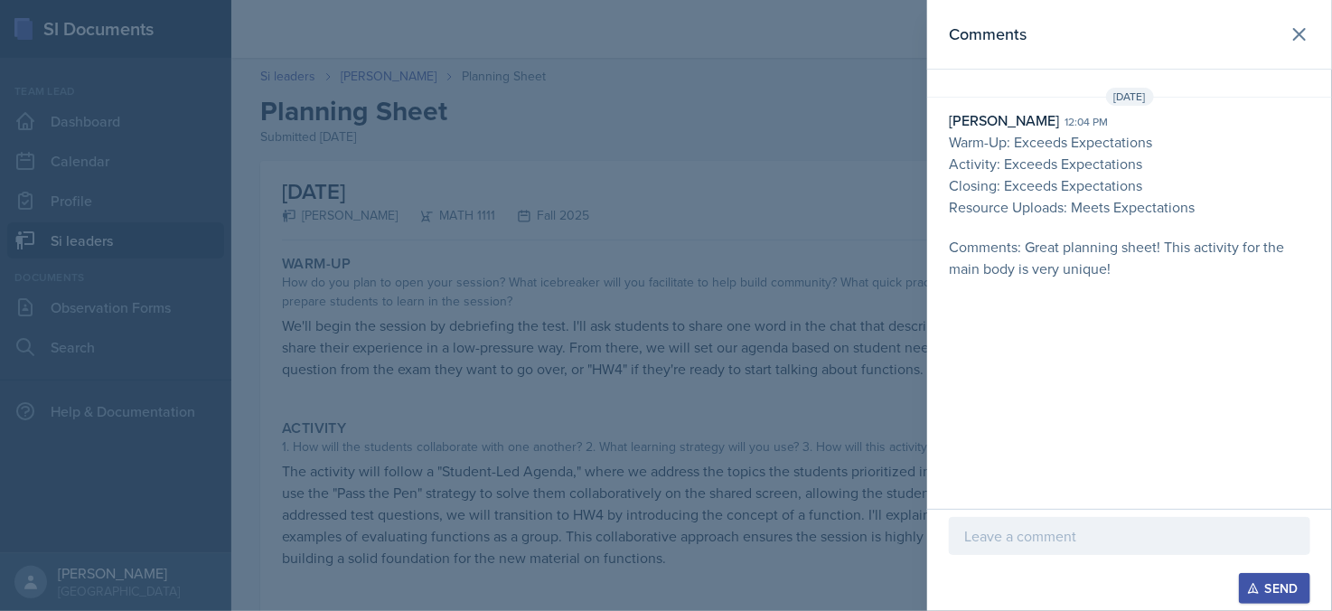
click at [852, 223] on div at bounding box center [666, 305] width 1332 height 611
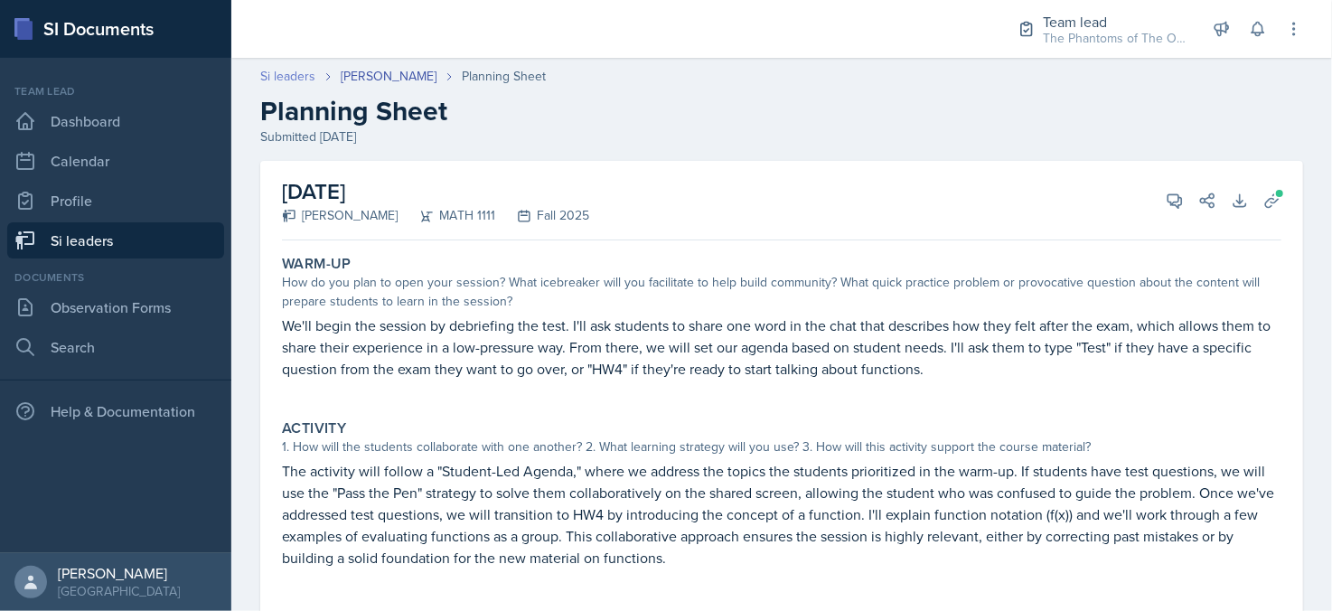
click at [303, 75] on link "Si leaders" at bounding box center [287, 76] width 55 height 19
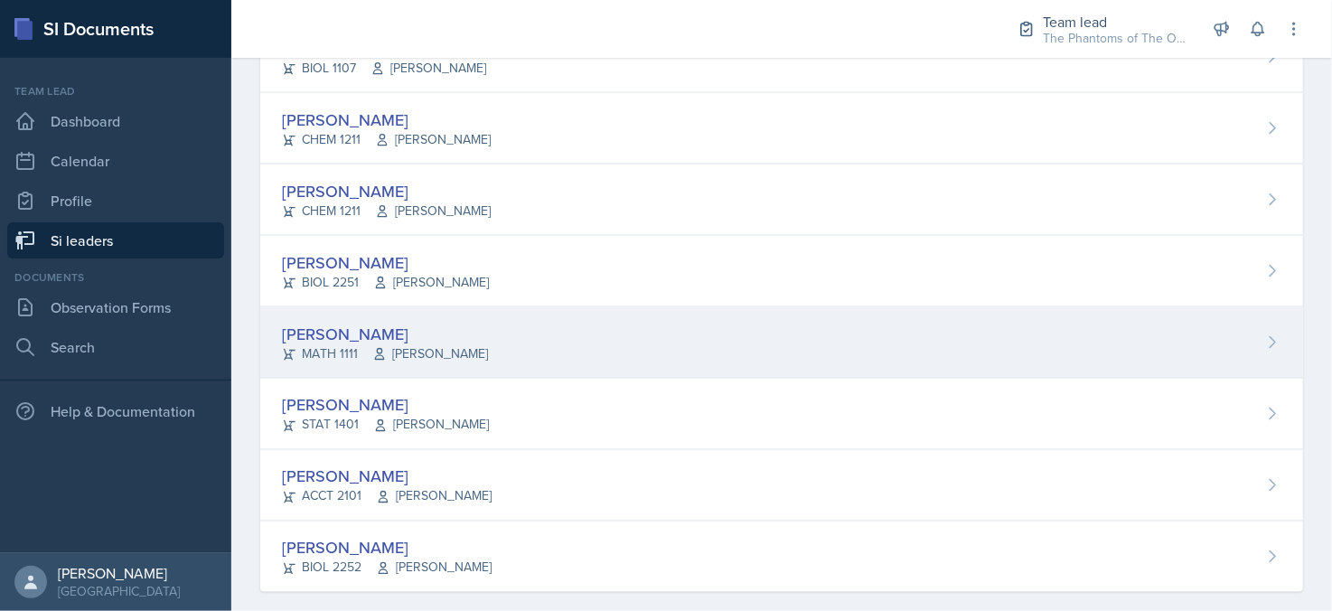
scroll to position [1375, 0]
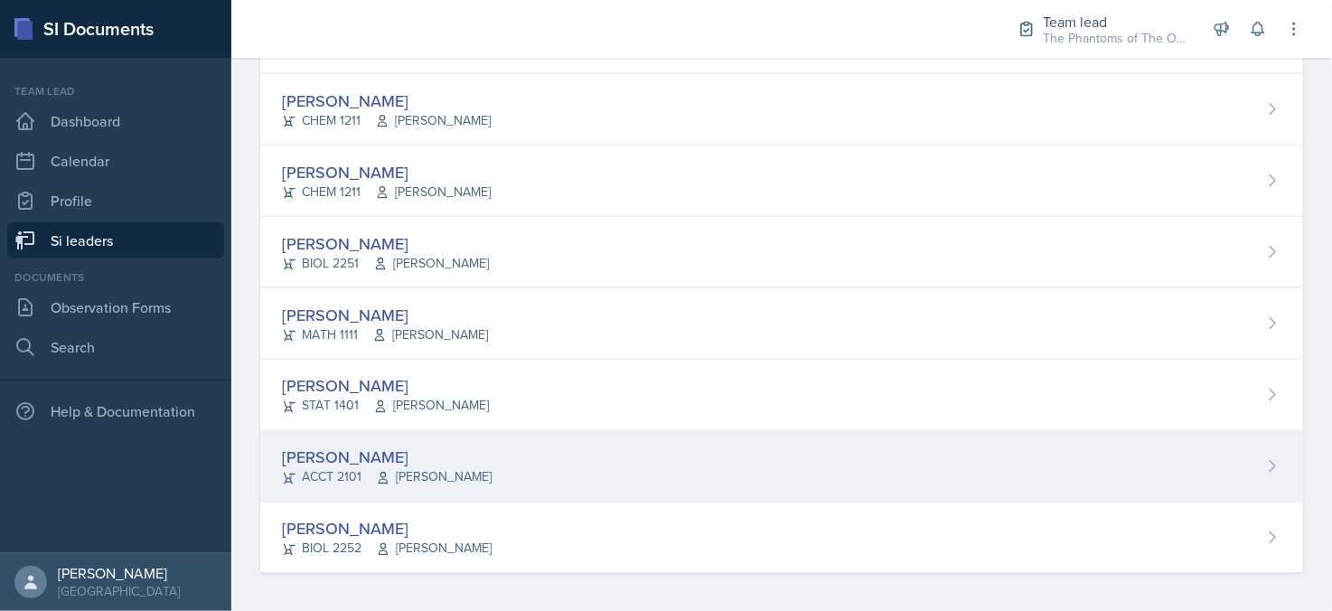
click at [537, 451] on div "[PERSON_NAME] ACCT 2101 [PERSON_NAME]" at bounding box center [781, 466] width 1043 height 71
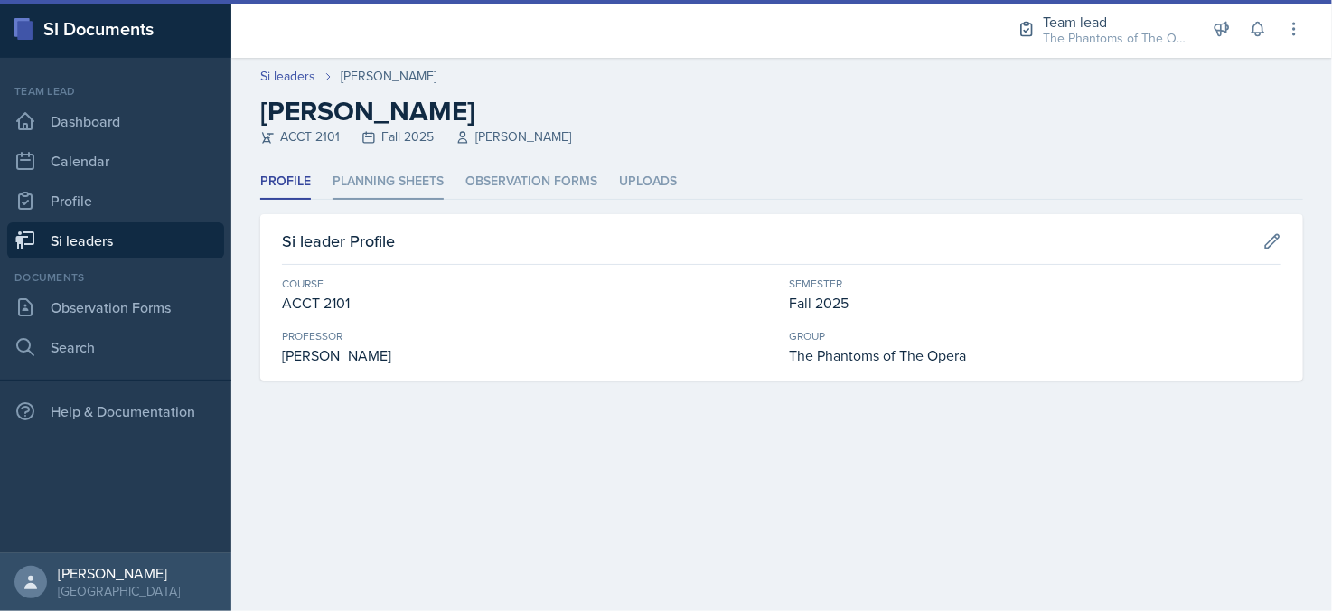
click at [422, 191] on li "Planning Sheets" at bounding box center [388, 181] width 111 height 35
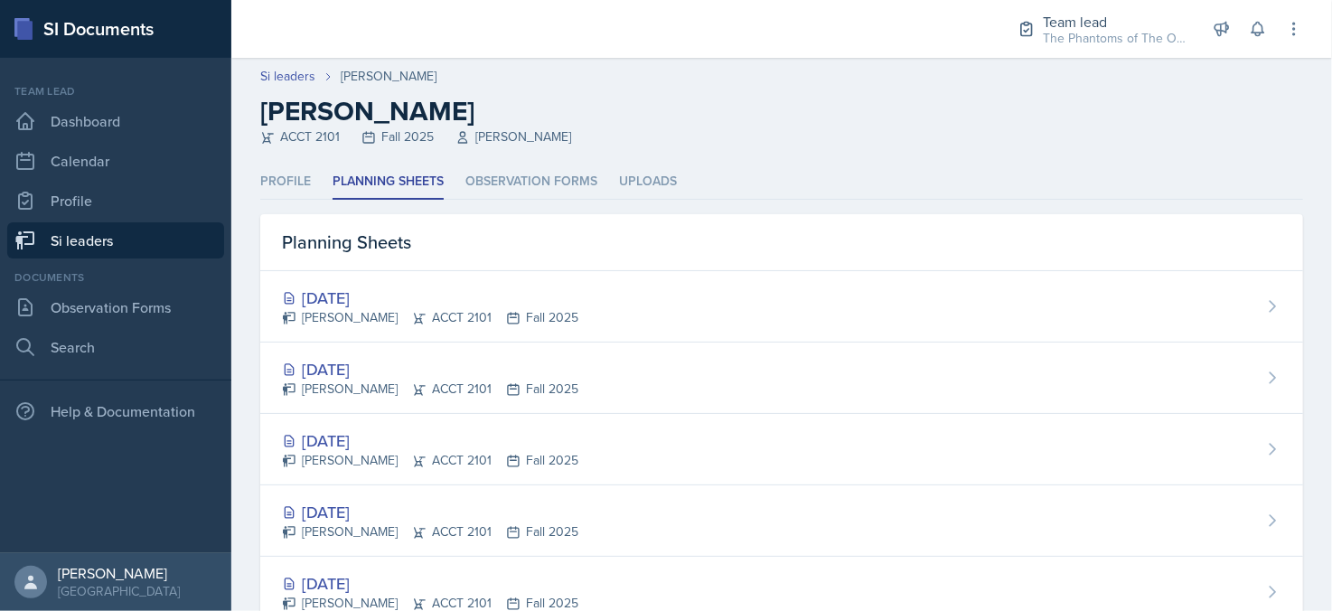
click at [575, 388] on div "[DATE] [PERSON_NAME] ACCT 2101 Fall 2025" at bounding box center [781, 378] width 1043 height 71
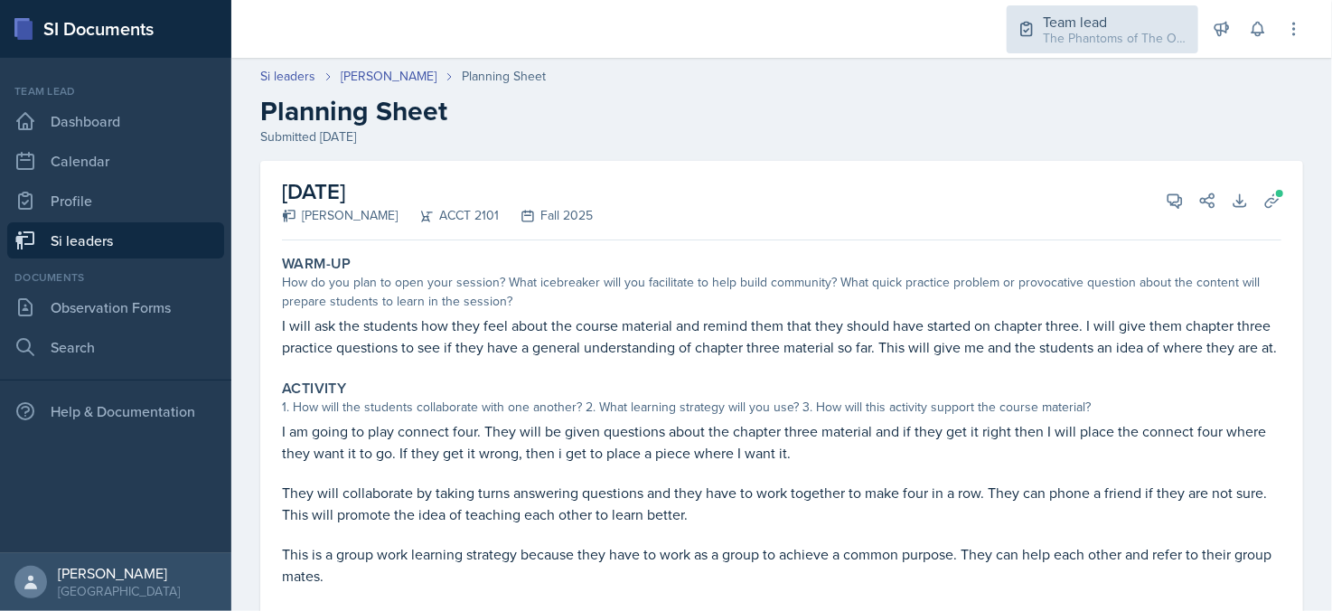
click at [1111, 44] on div "The Phantoms of The Opera / Fall 2025" at bounding box center [1115, 38] width 145 height 19
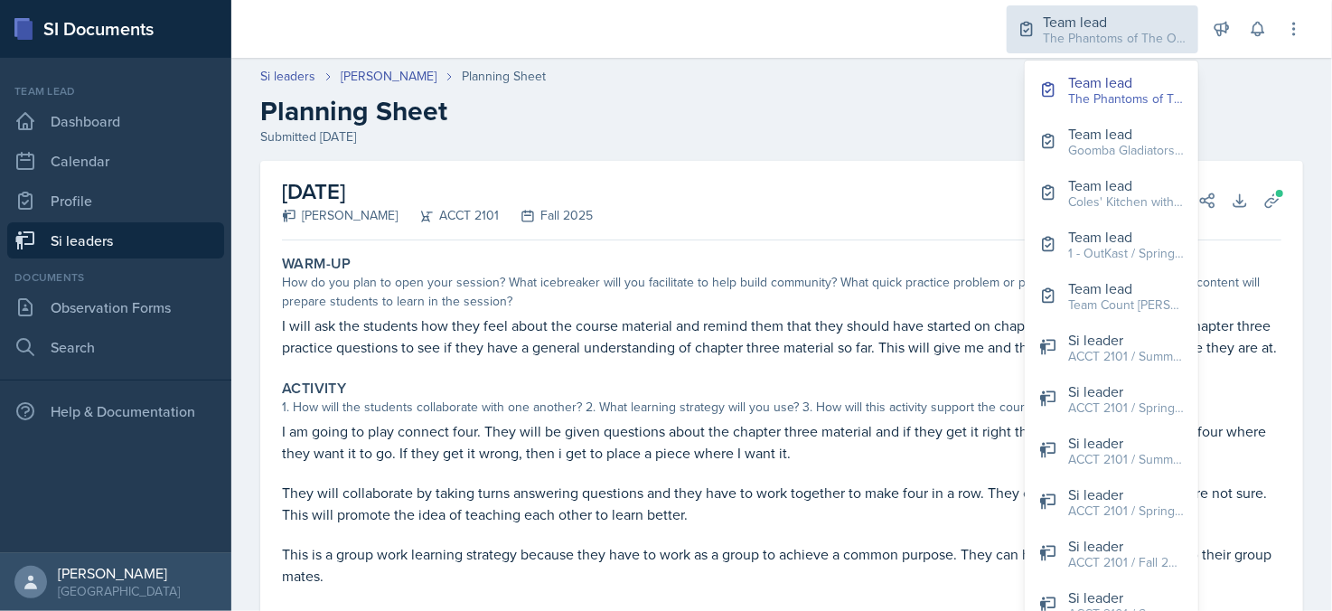
click at [1098, 33] on div "The Phantoms of The Opera / Fall 2025" at bounding box center [1115, 38] width 145 height 19
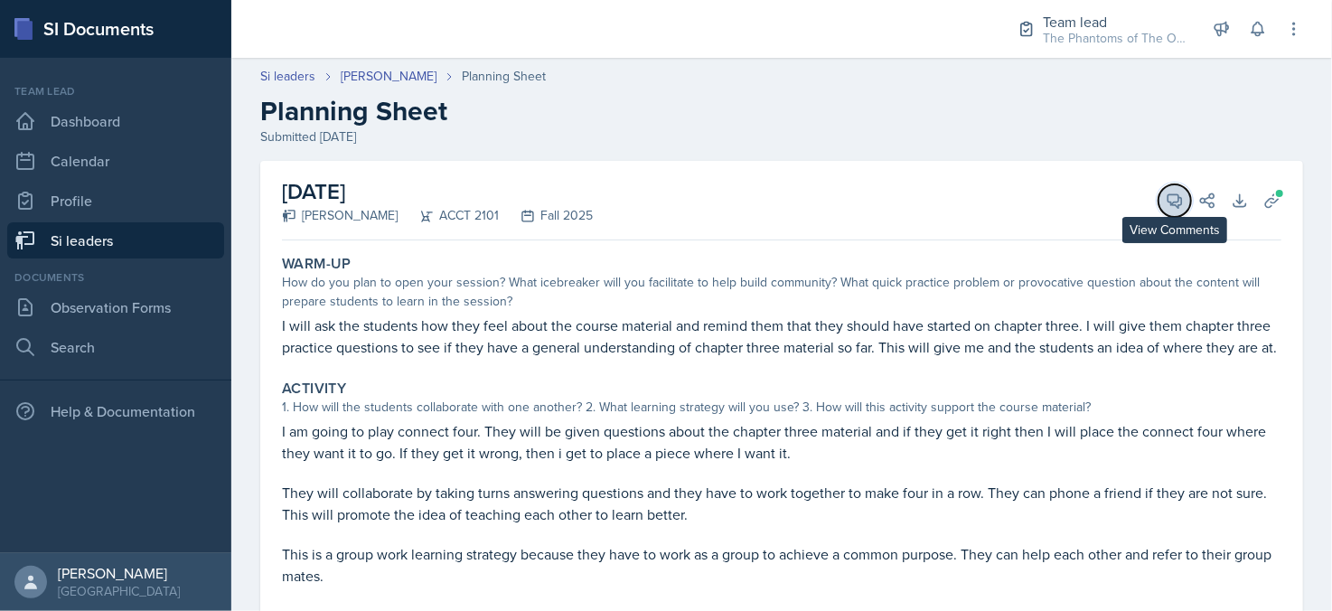
click at [1166, 200] on icon at bounding box center [1175, 201] width 18 height 18
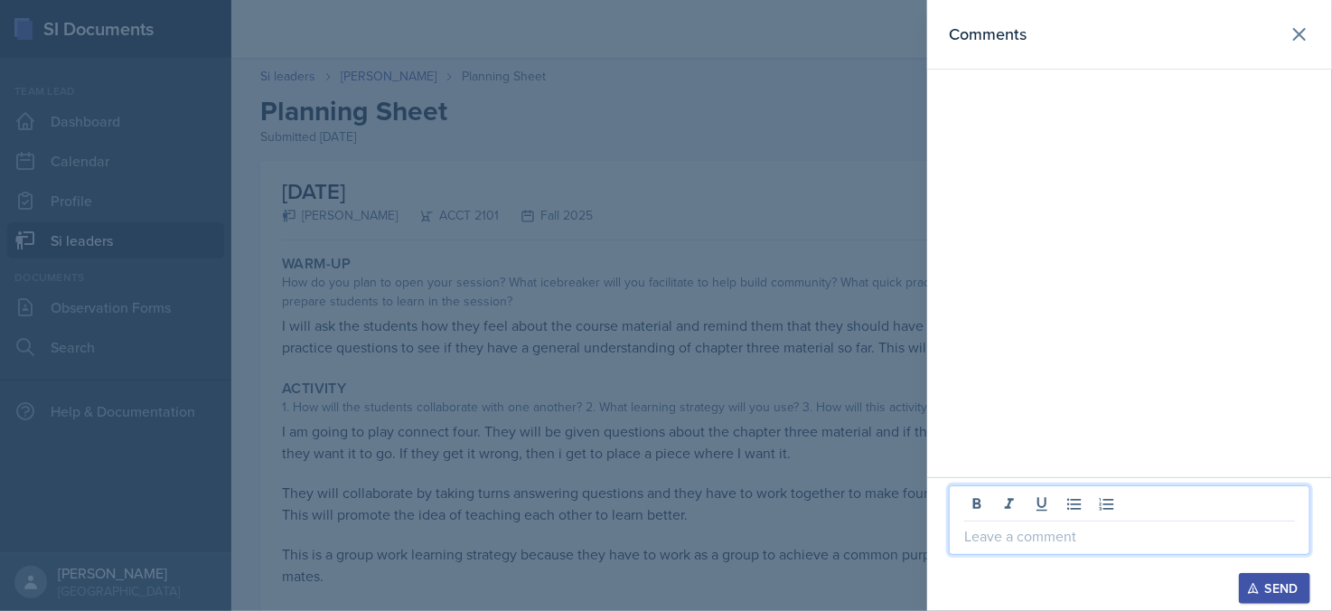
click at [1091, 525] on p at bounding box center [1129, 536] width 331 height 22
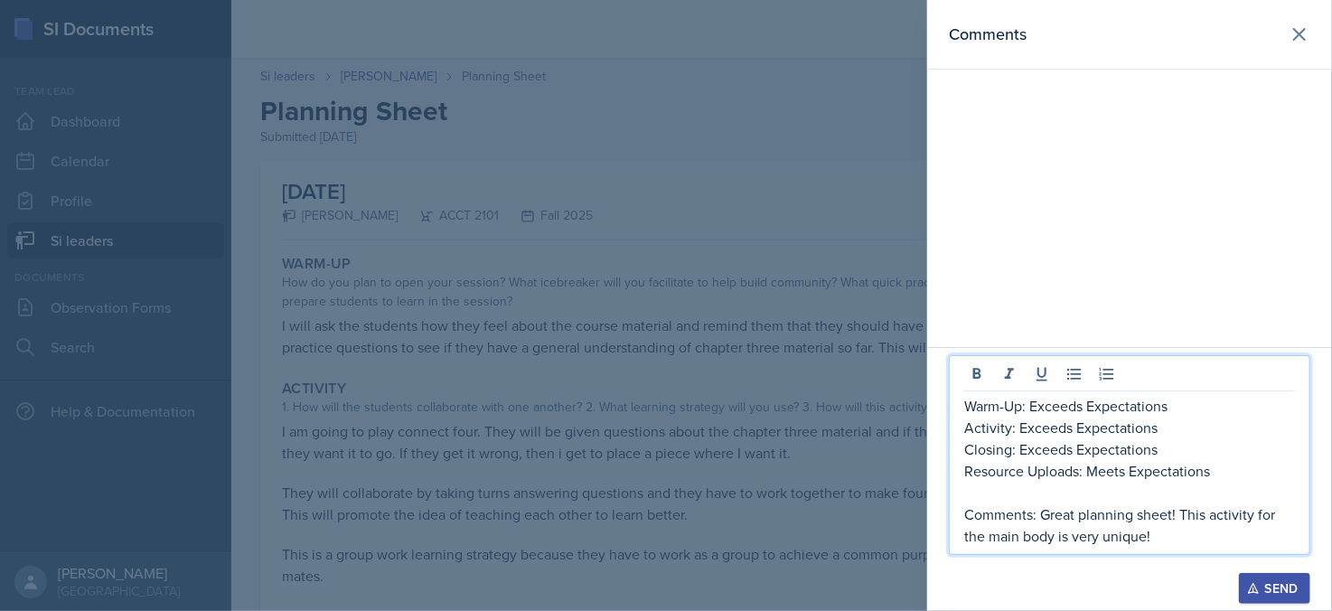
click at [1272, 599] on button "Send" at bounding box center [1274, 588] width 71 height 31
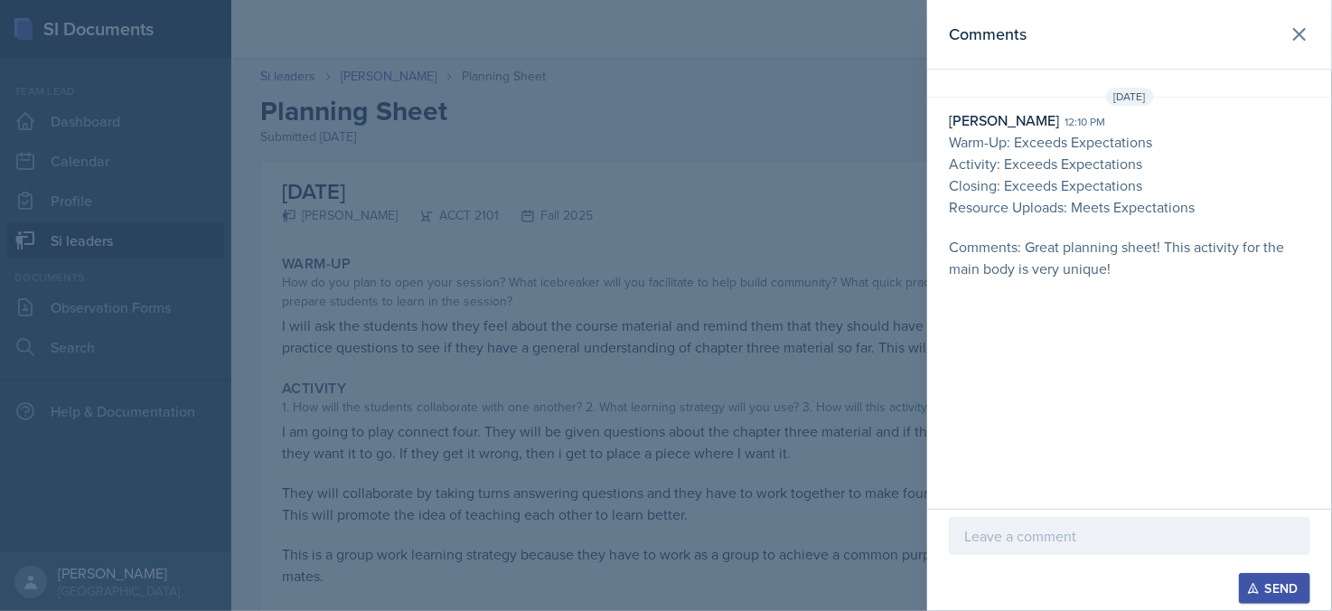
click at [718, 305] on div at bounding box center [666, 305] width 1332 height 611
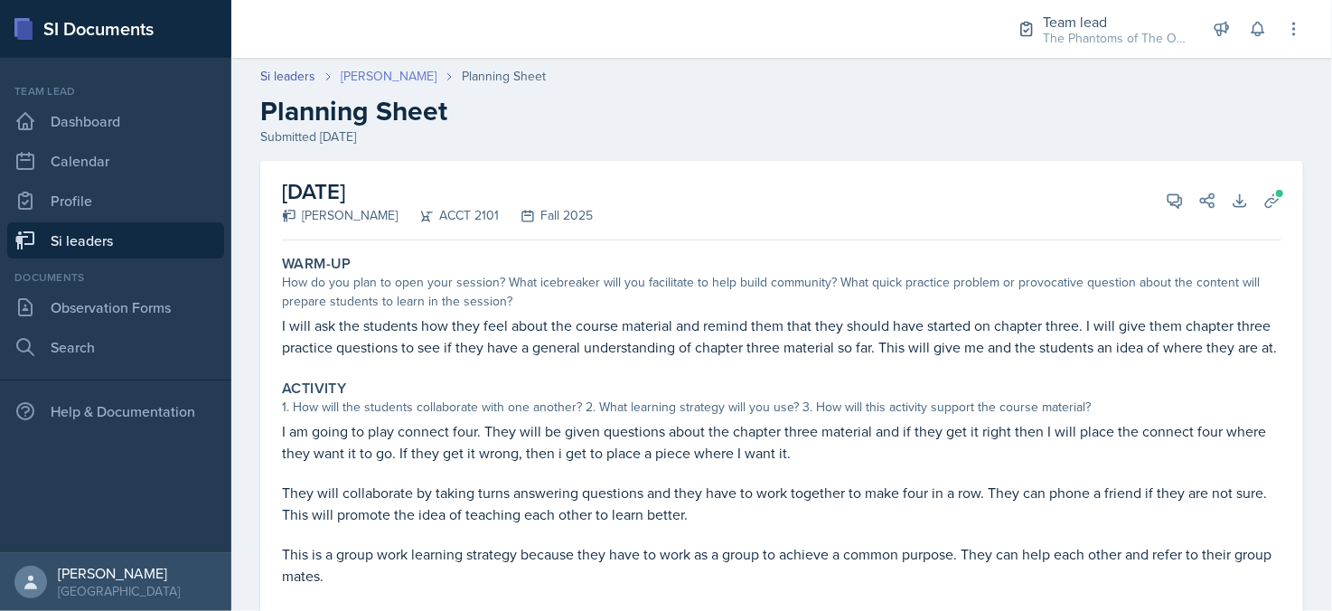
click at [408, 75] on link "[PERSON_NAME]" at bounding box center [389, 76] width 96 height 19
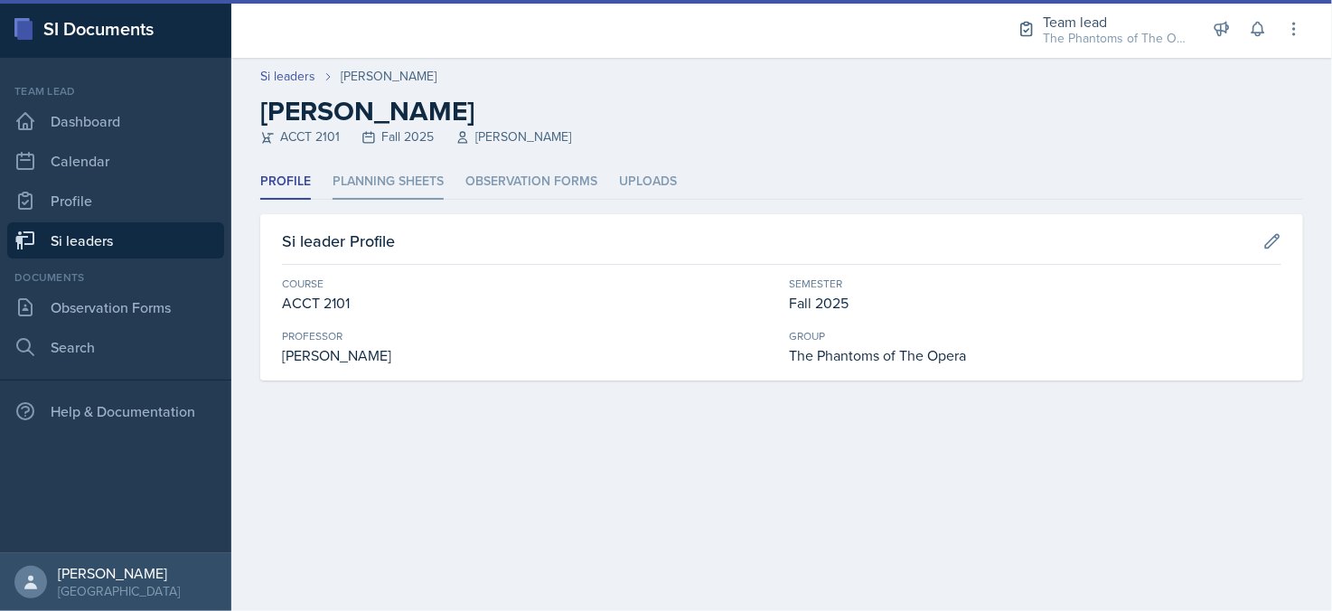
click at [407, 171] on li "Planning Sheets" at bounding box center [388, 181] width 111 height 35
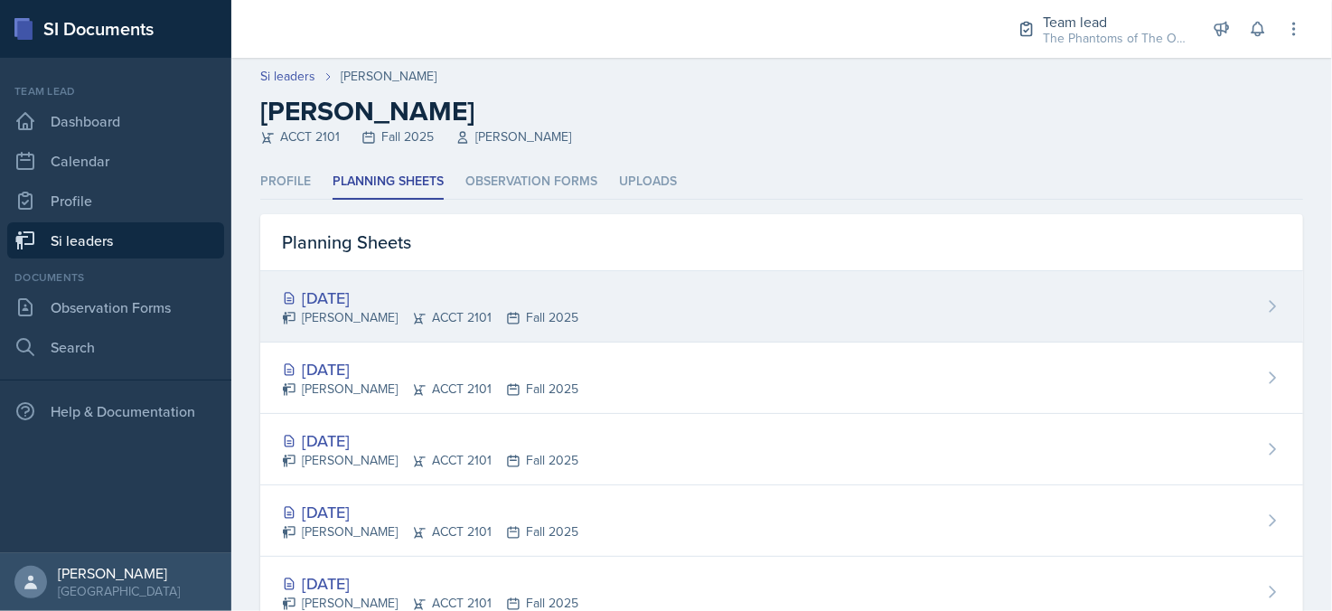
click at [448, 315] on div "[PERSON_NAME] ACCT 2101 Fall 2025" at bounding box center [430, 317] width 296 height 19
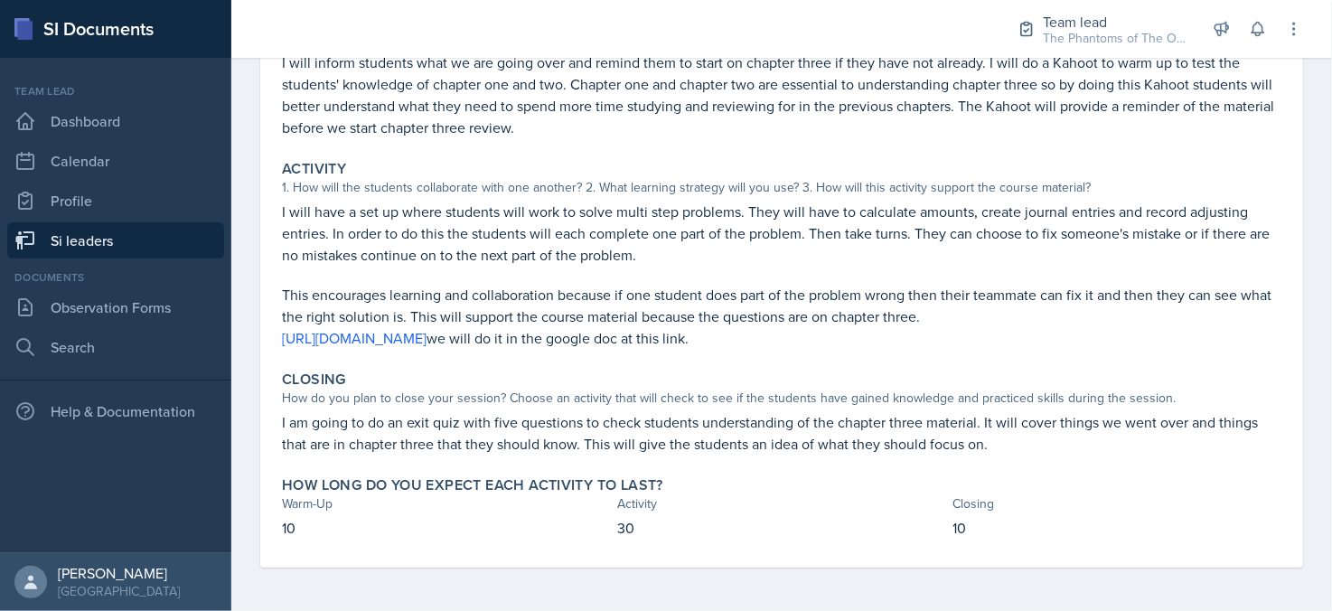
scroll to position [14, 0]
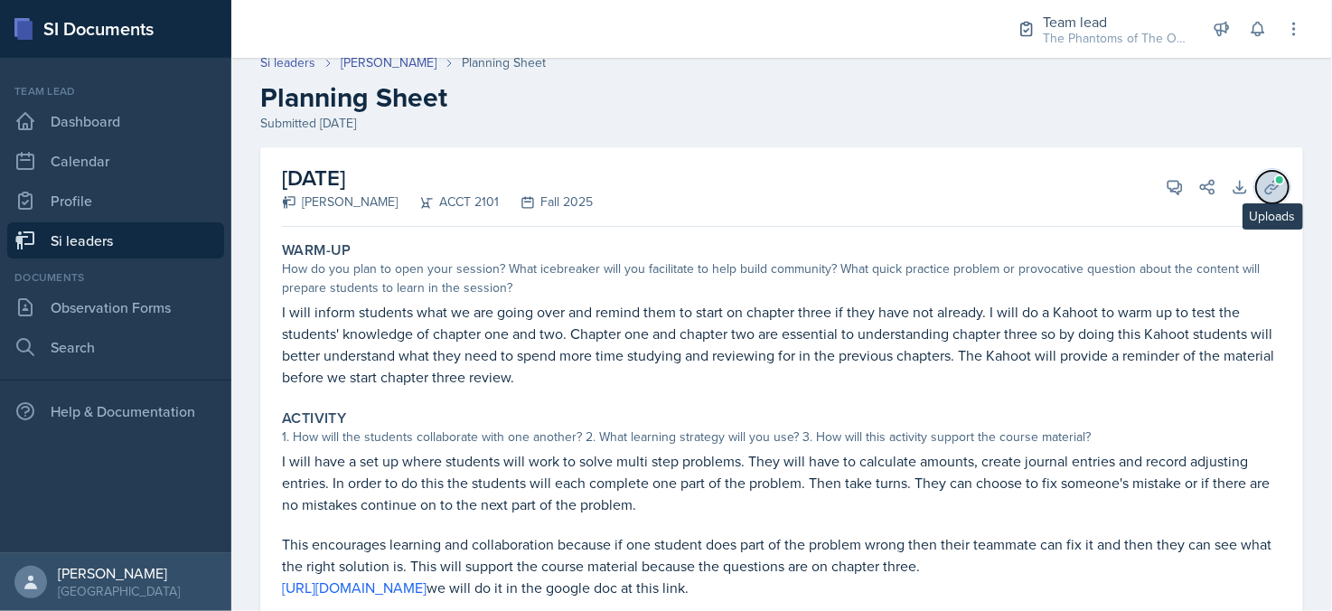
click at [1256, 201] on button "Uploads" at bounding box center [1272, 187] width 33 height 33
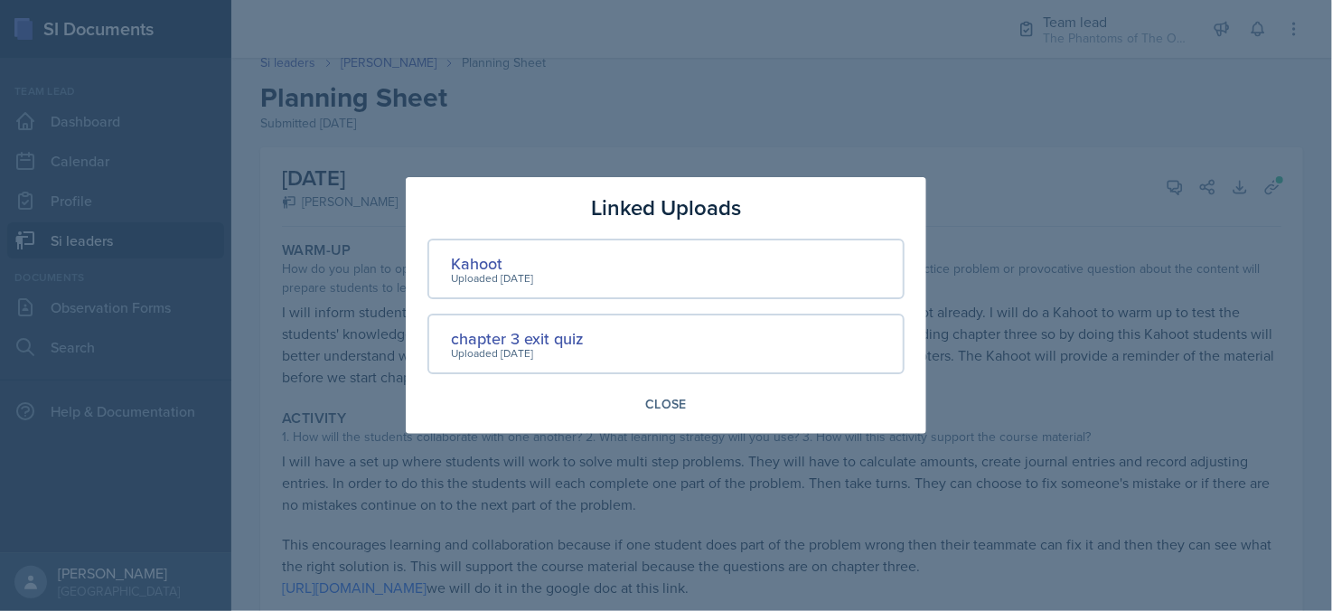
click at [1103, 316] on div at bounding box center [666, 305] width 1332 height 611
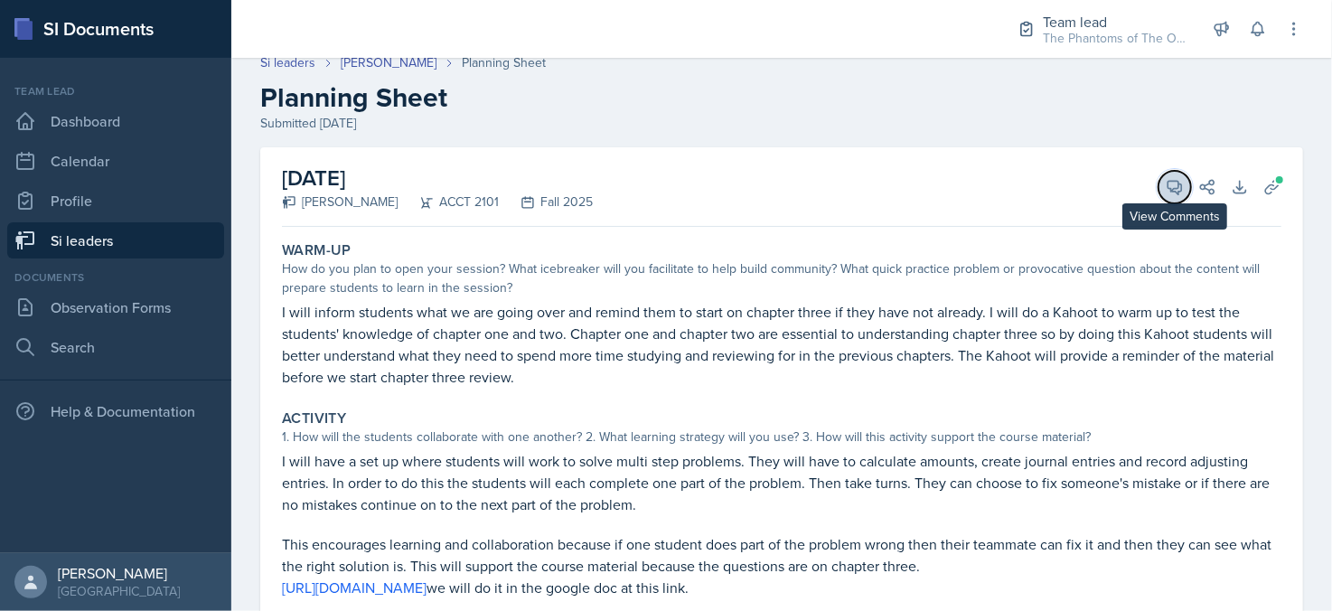
click at [1166, 183] on icon at bounding box center [1175, 187] width 18 height 18
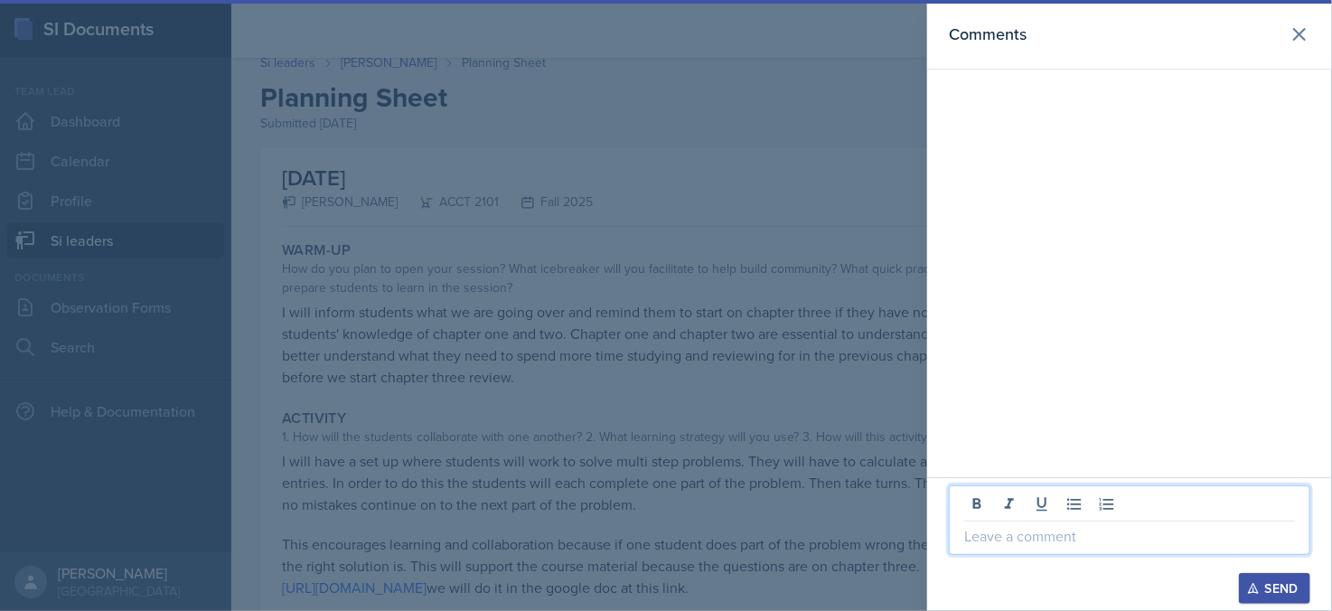
click at [1068, 533] on p at bounding box center [1129, 536] width 331 height 22
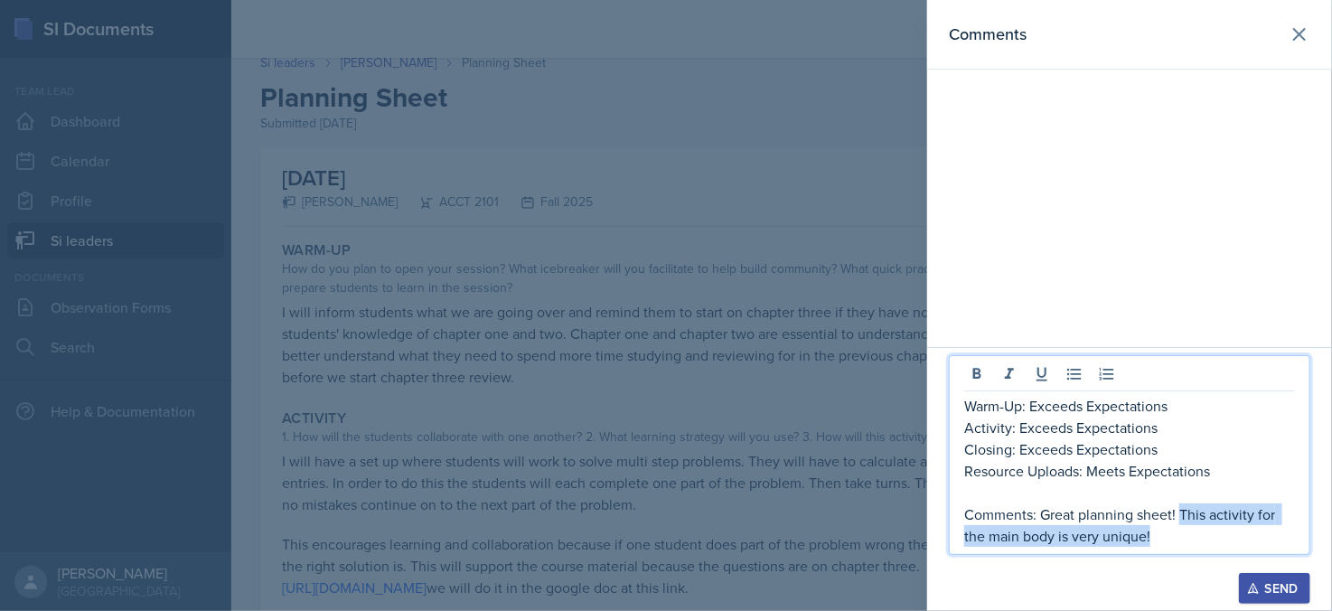
click at [1183, 516] on p "Comments: Great planning sheet! This activity for the main body is very unique!" at bounding box center [1129, 524] width 331 height 43
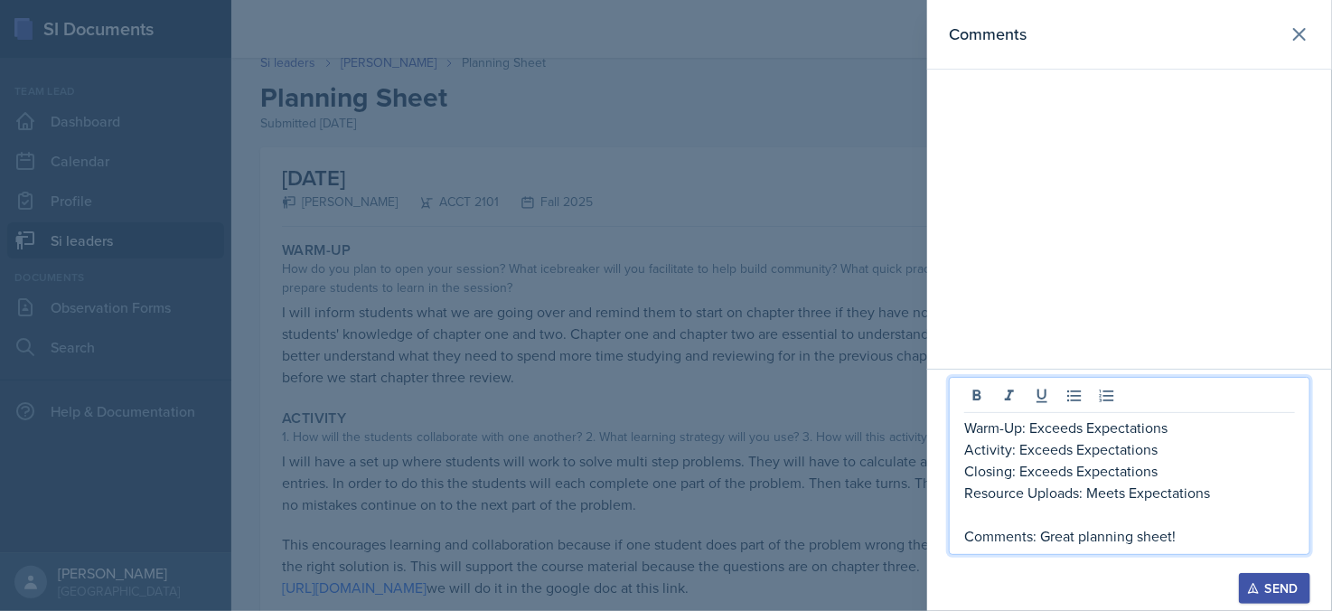
drag, startPoint x: 1283, startPoint y: 577, endPoint x: 1279, endPoint y: 586, distance: 9.3
click at [1283, 577] on button "Send" at bounding box center [1274, 588] width 71 height 31
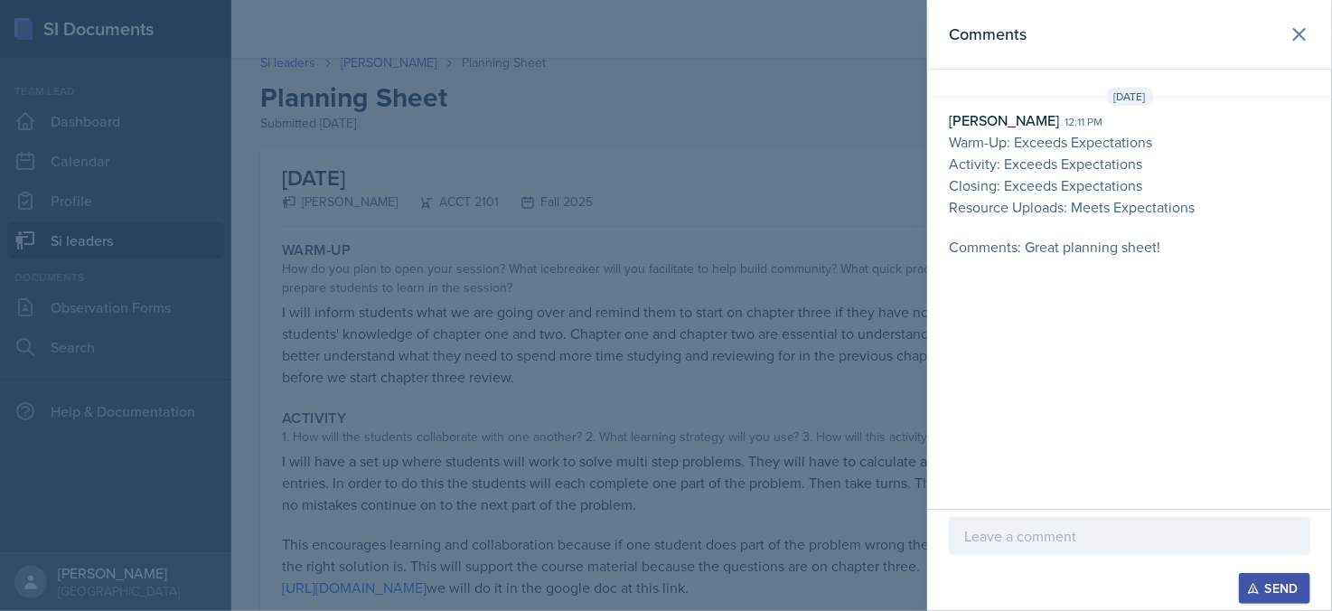
drag, startPoint x: 690, startPoint y: 405, endPoint x: 511, endPoint y: 337, distance: 192.2
click at [672, 406] on div at bounding box center [666, 305] width 1332 height 611
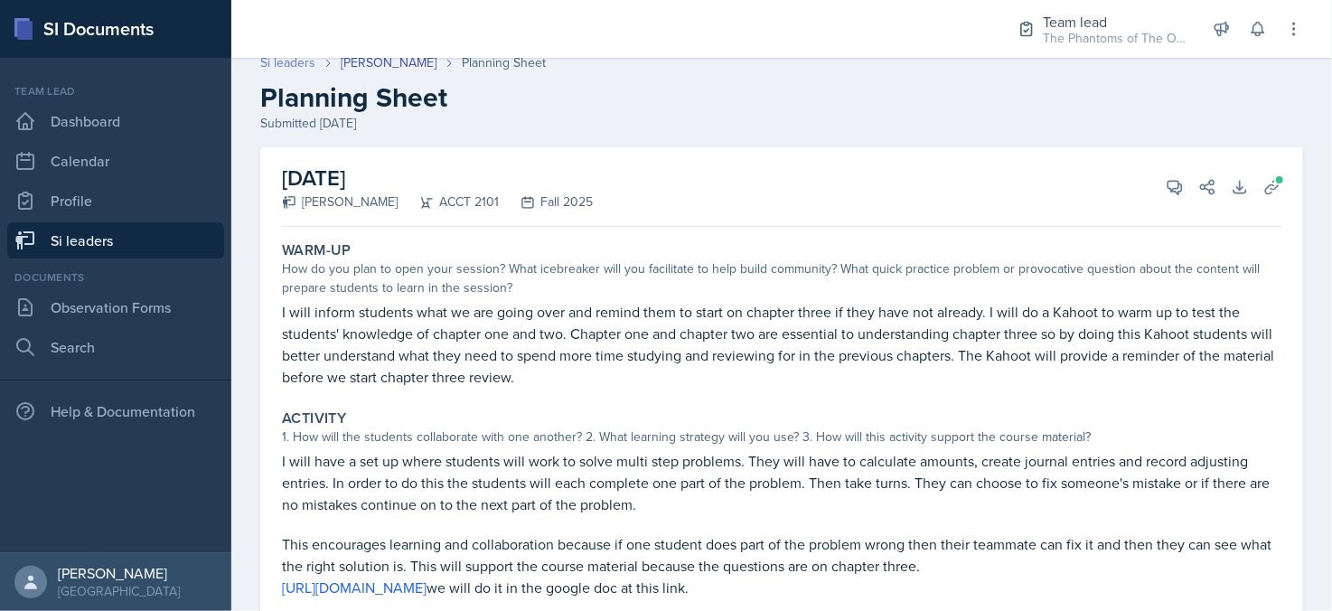
click at [300, 66] on link "Si leaders" at bounding box center [287, 62] width 55 height 19
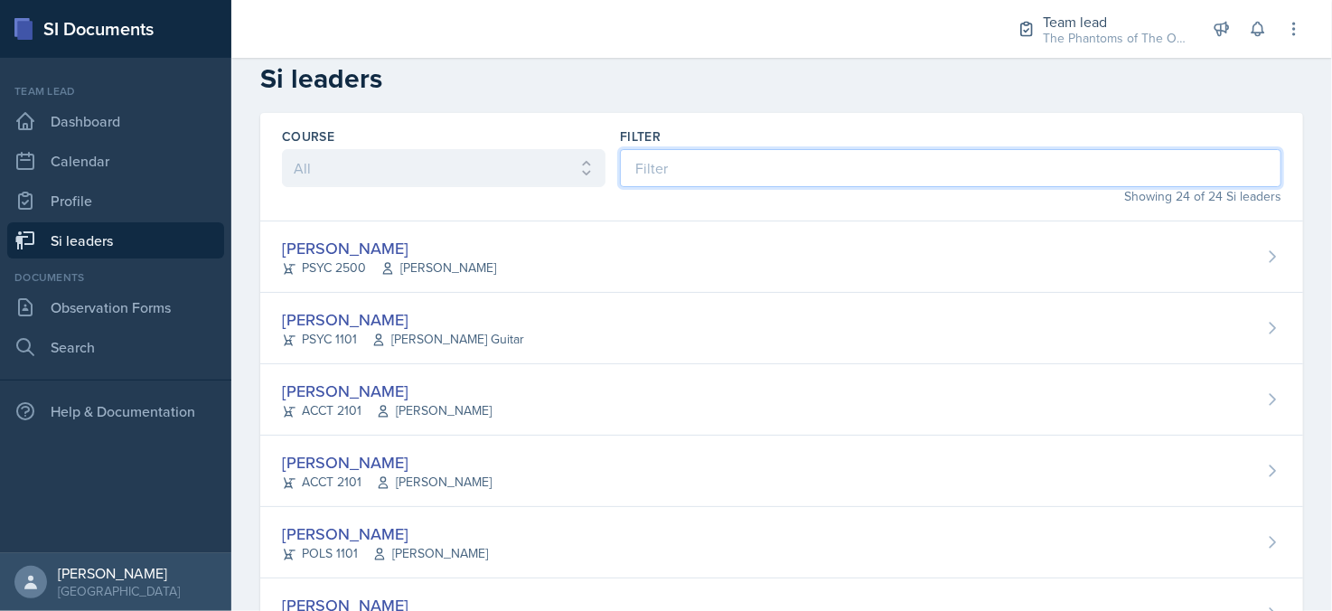
click at [667, 167] on input at bounding box center [951, 168] width 662 height 38
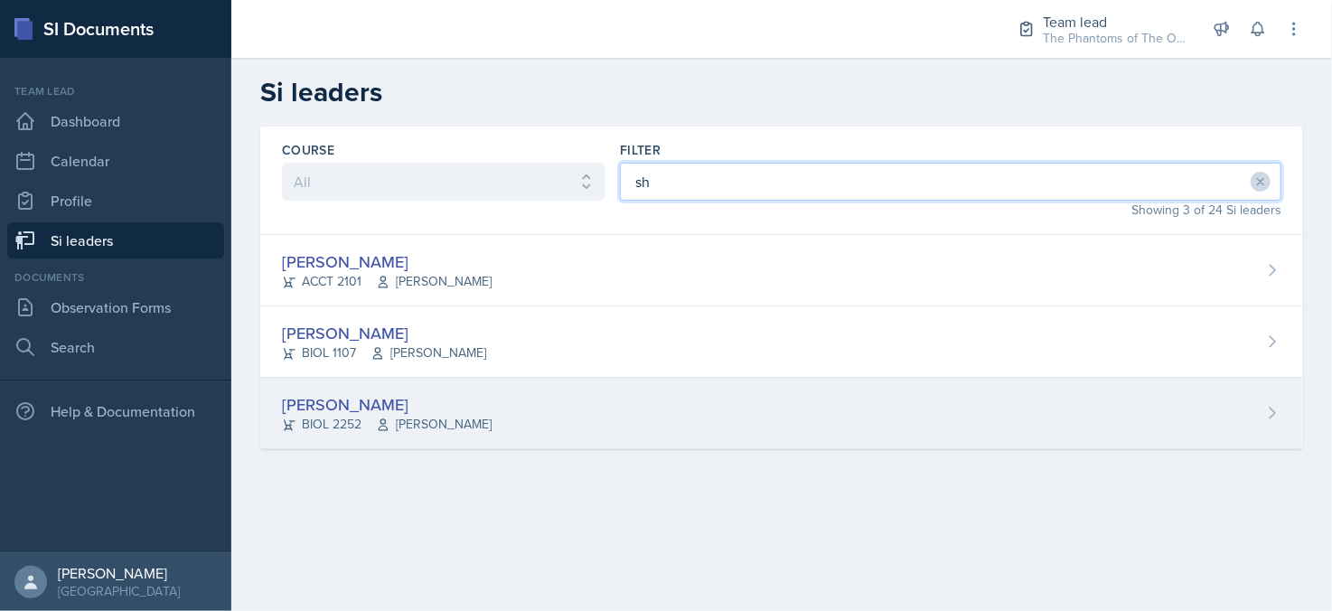
type input "sh"
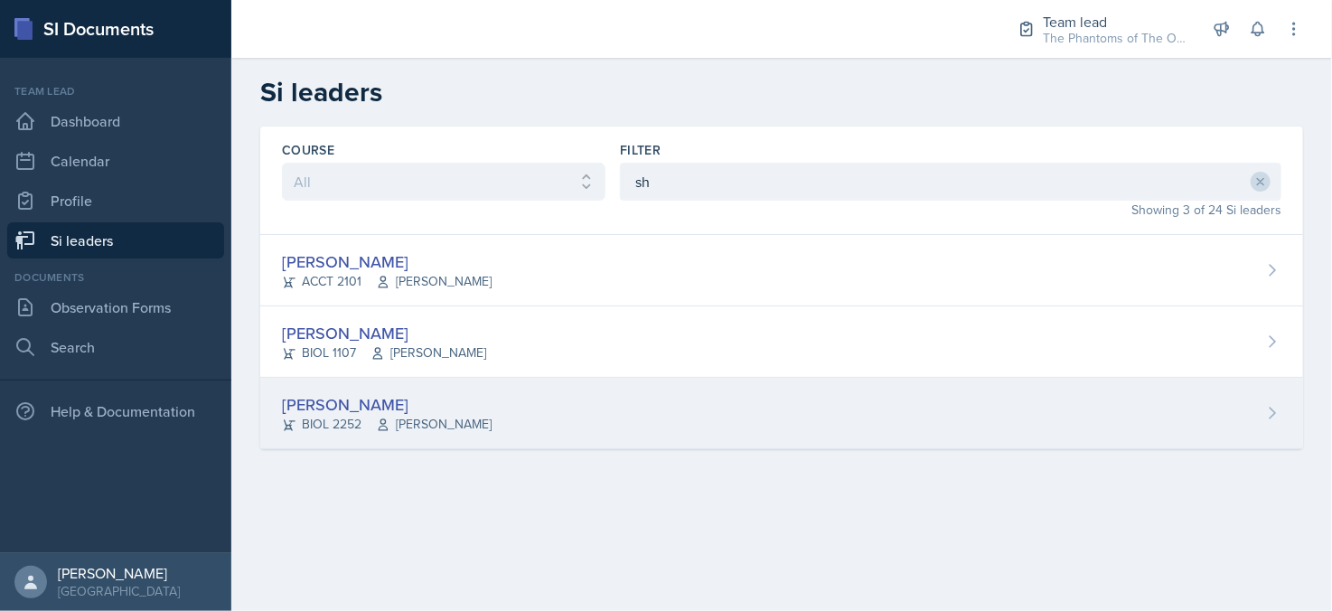
click at [501, 393] on div "[PERSON_NAME] BIOL 2252 [PERSON_NAME]" at bounding box center [781, 413] width 1043 height 71
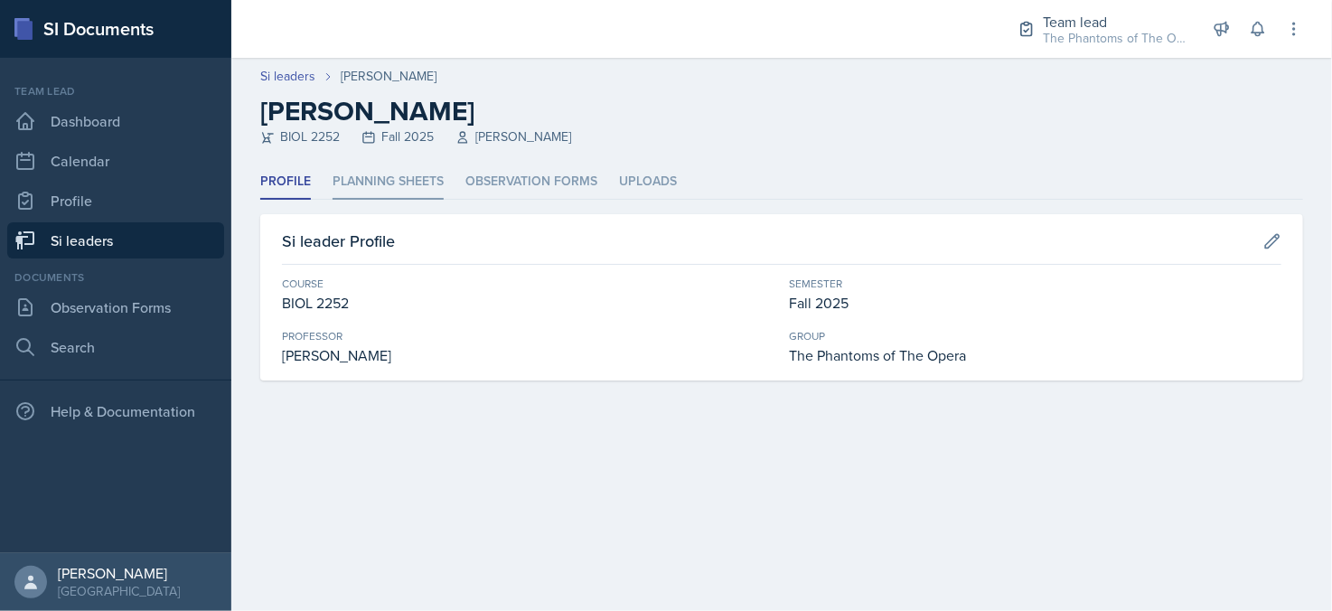
click at [408, 187] on li "Planning Sheets" at bounding box center [388, 181] width 111 height 35
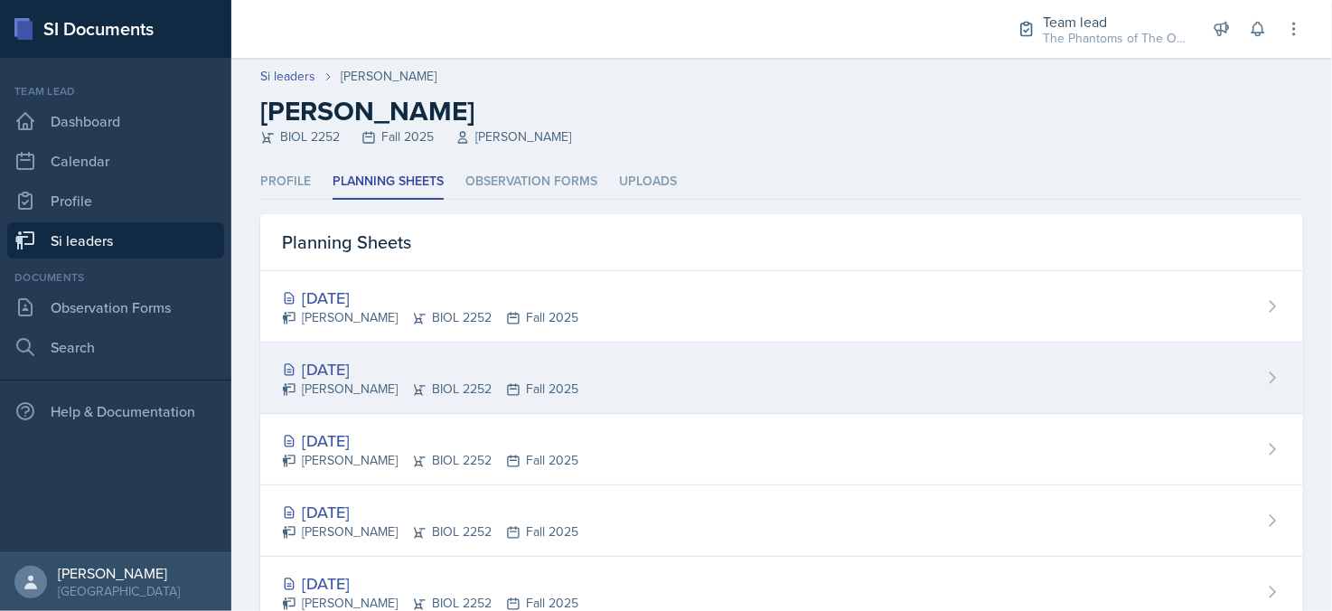
click at [455, 362] on div "[DATE]" at bounding box center [430, 369] width 296 height 24
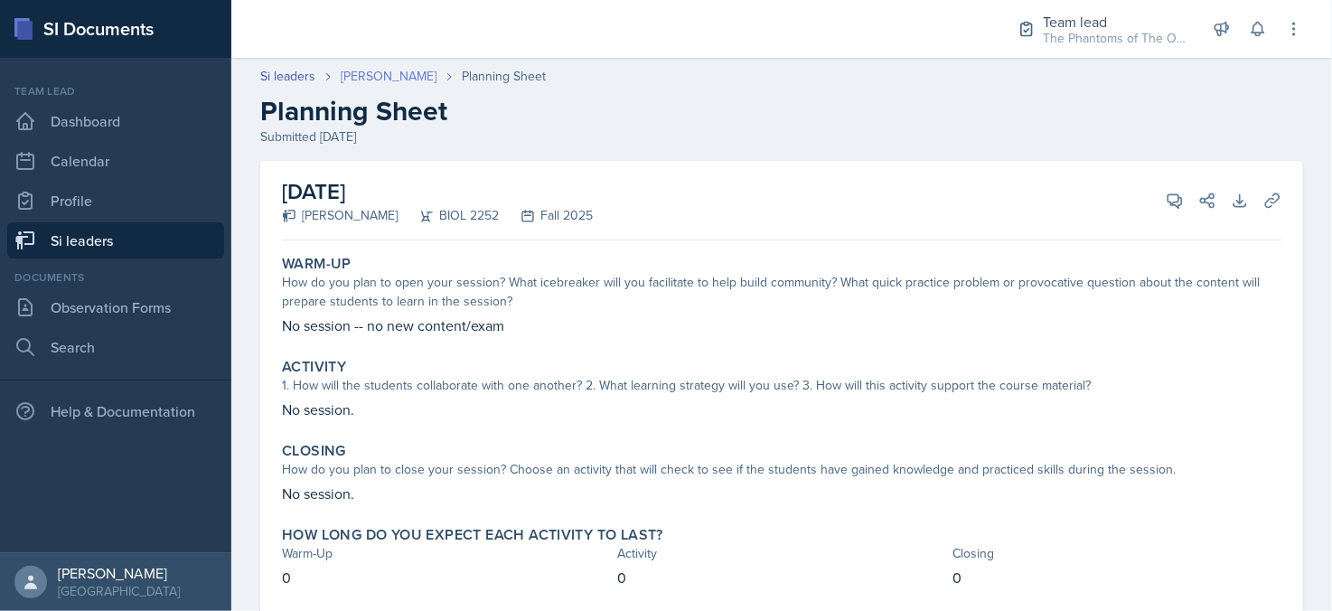
click at [380, 75] on link "[PERSON_NAME]" at bounding box center [389, 76] width 96 height 19
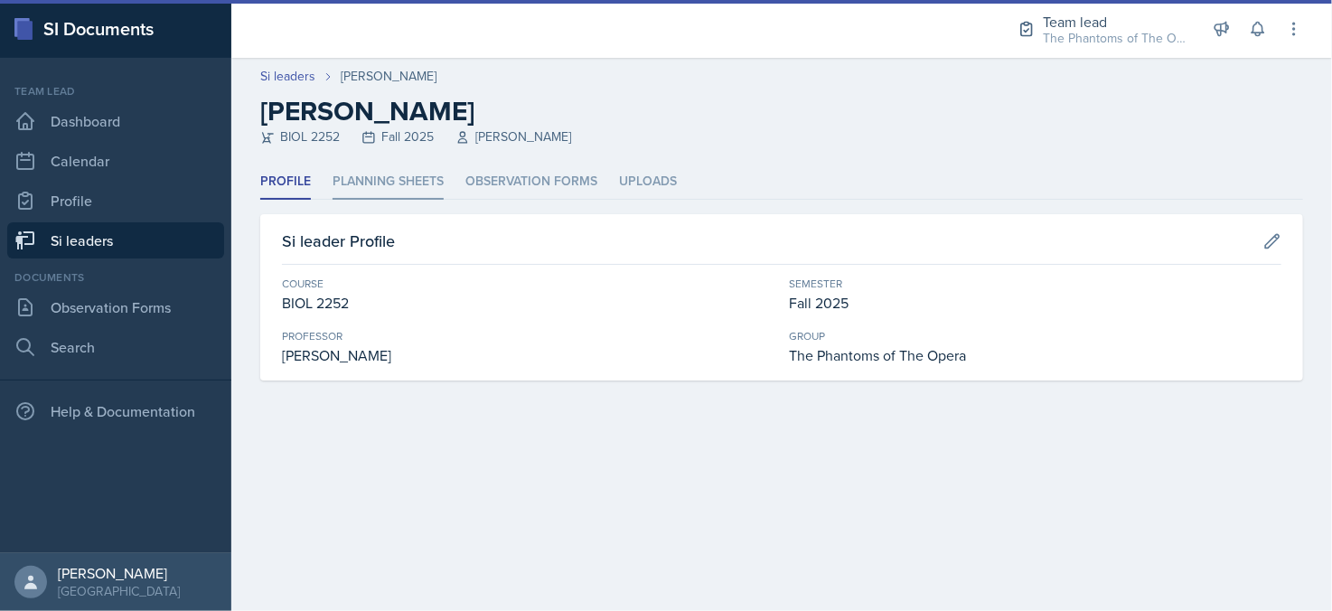
click at [393, 172] on li "Planning Sheets" at bounding box center [388, 181] width 111 height 35
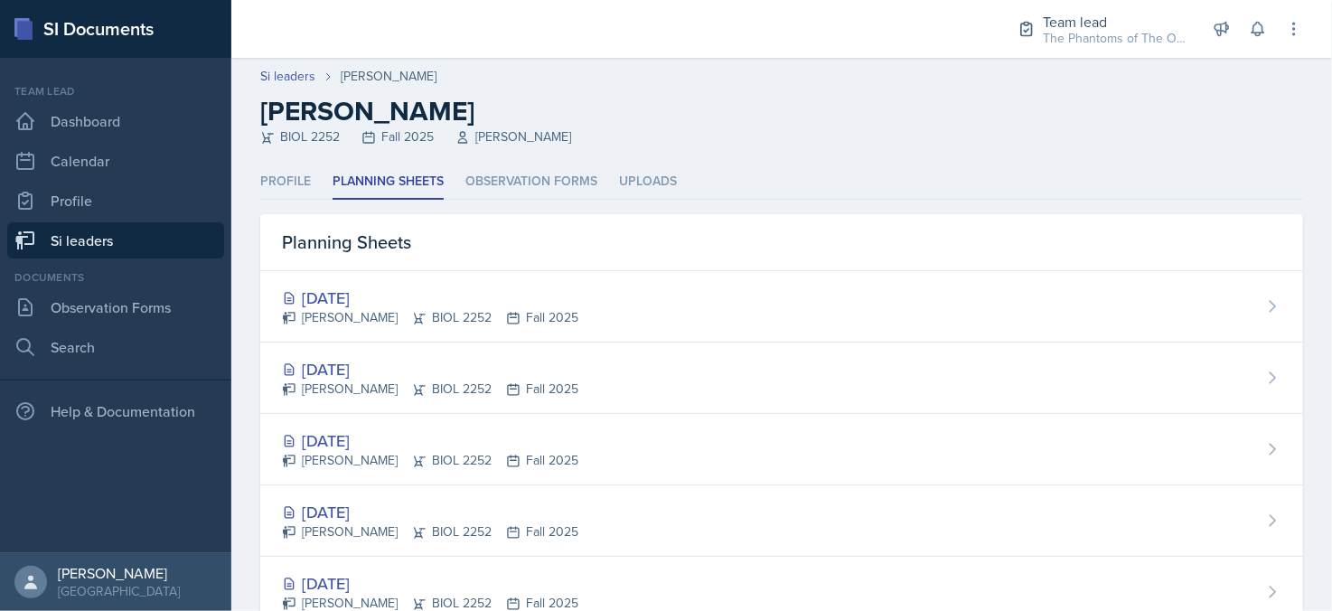
click at [390, 303] on div "[DATE]" at bounding box center [430, 298] width 296 height 24
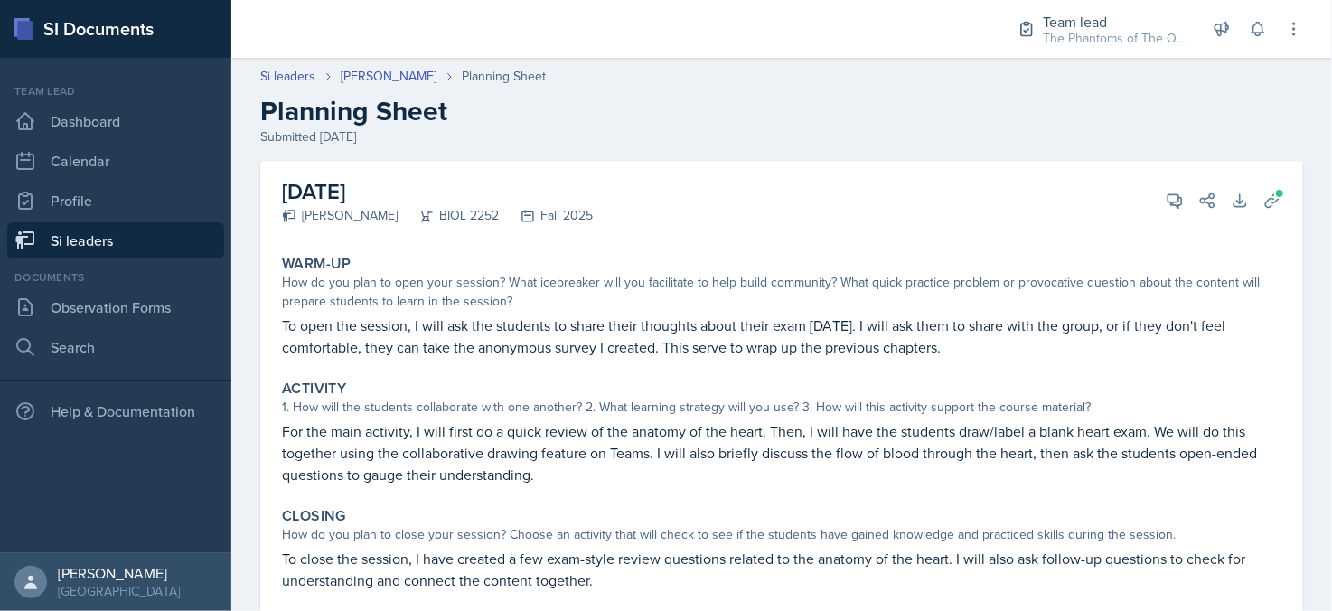
drag, startPoint x: 1153, startPoint y: 154, endPoint x: 1162, endPoint y: 156, distance: 9.4
click at [1153, 153] on header "Si leaders [PERSON_NAME] Planning Sheet Planning Sheet Submitted [DATE]" at bounding box center [781, 107] width 1101 height 116
click at [1166, 207] on icon at bounding box center [1175, 201] width 18 height 18
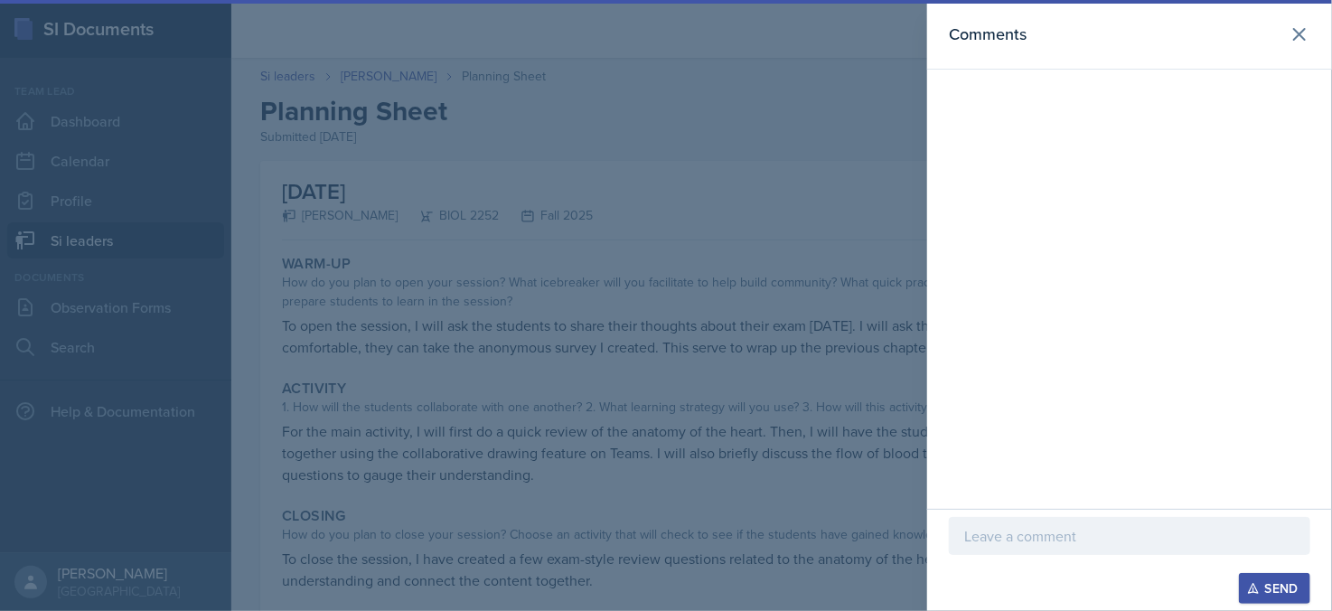
click at [1135, 543] on p at bounding box center [1129, 536] width 331 height 22
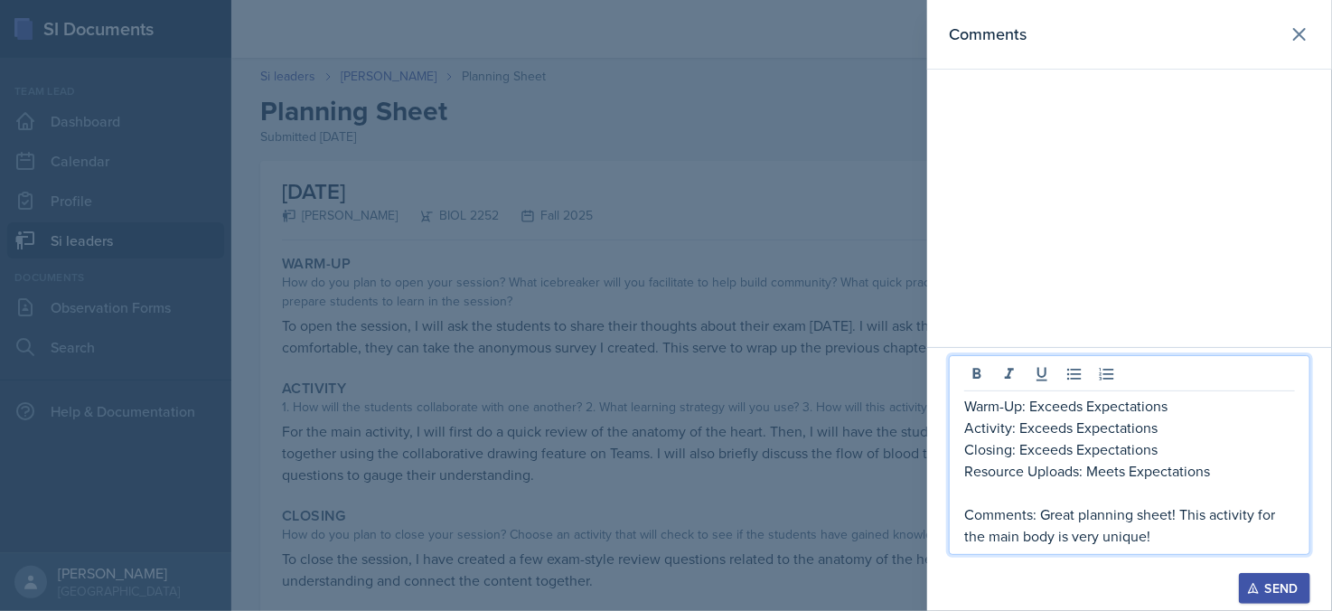
click at [1083, 405] on p "Warm-Up: Exceeds Expectations" at bounding box center [1129, 406] width 331 height 22
click at [1033, 408] on p "Warm-Up: Exceeds Expectations" at bounding box center [1129, 406] width 331 height 22
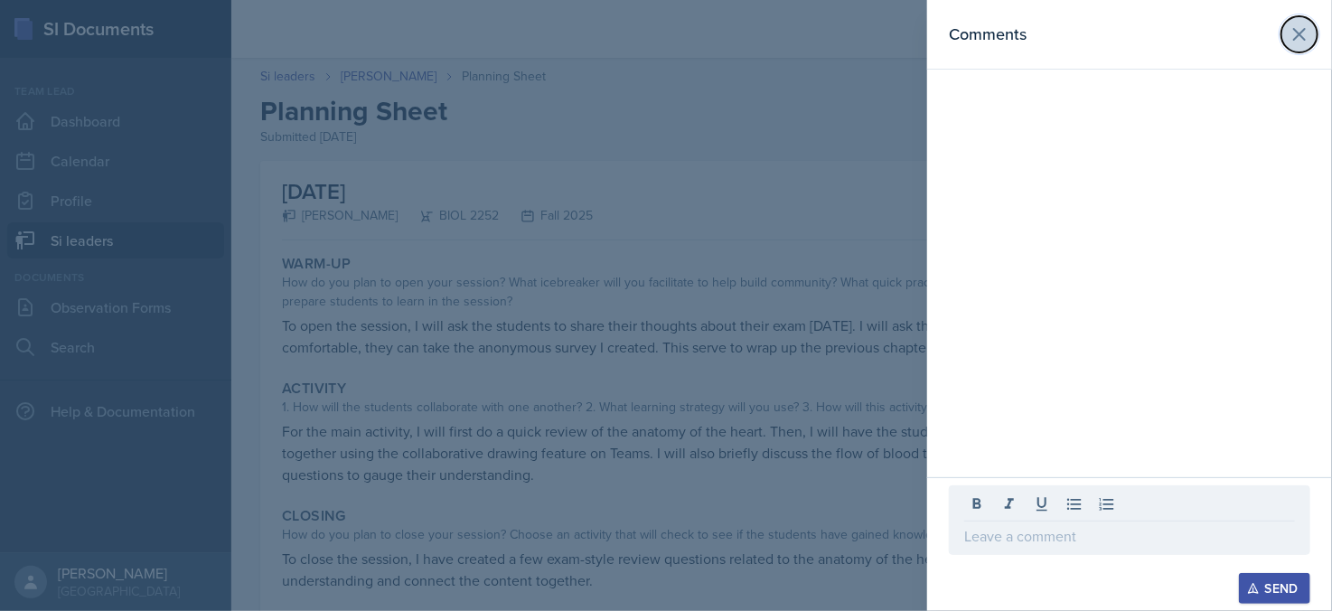
click at [1297, 26] on icon at bounding box center [1300, 34] width 22 height 22
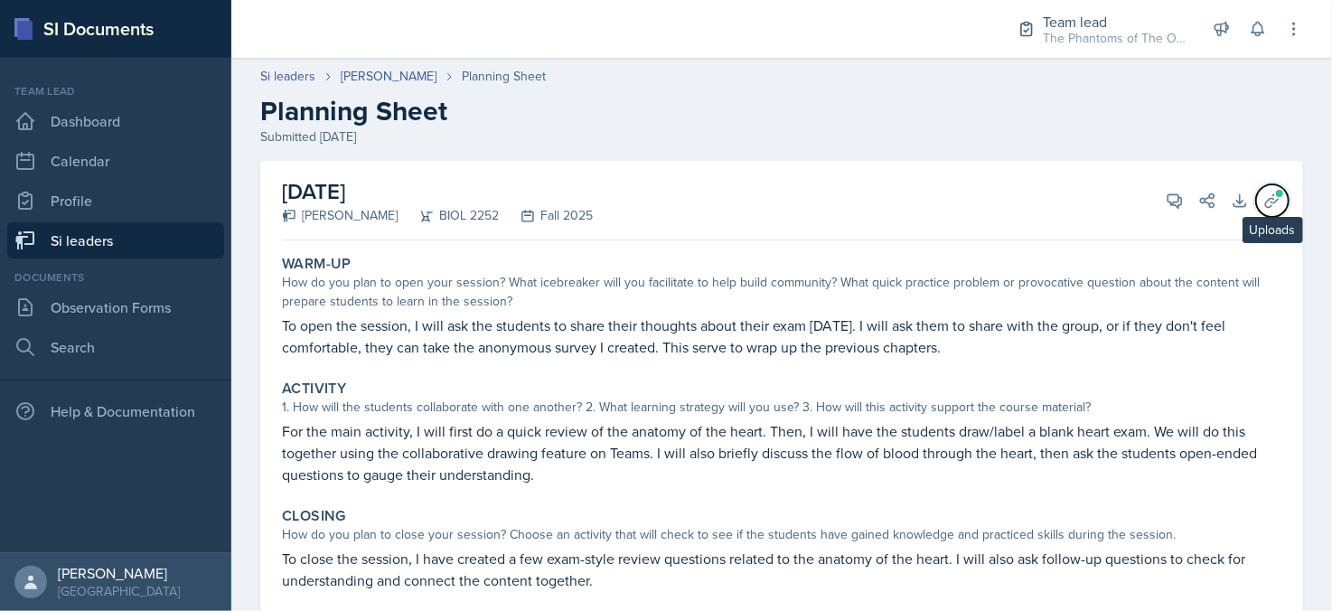
click at [1256, 187] on button "Uploads" at bounding box center [1272, 200] width 33 height 33
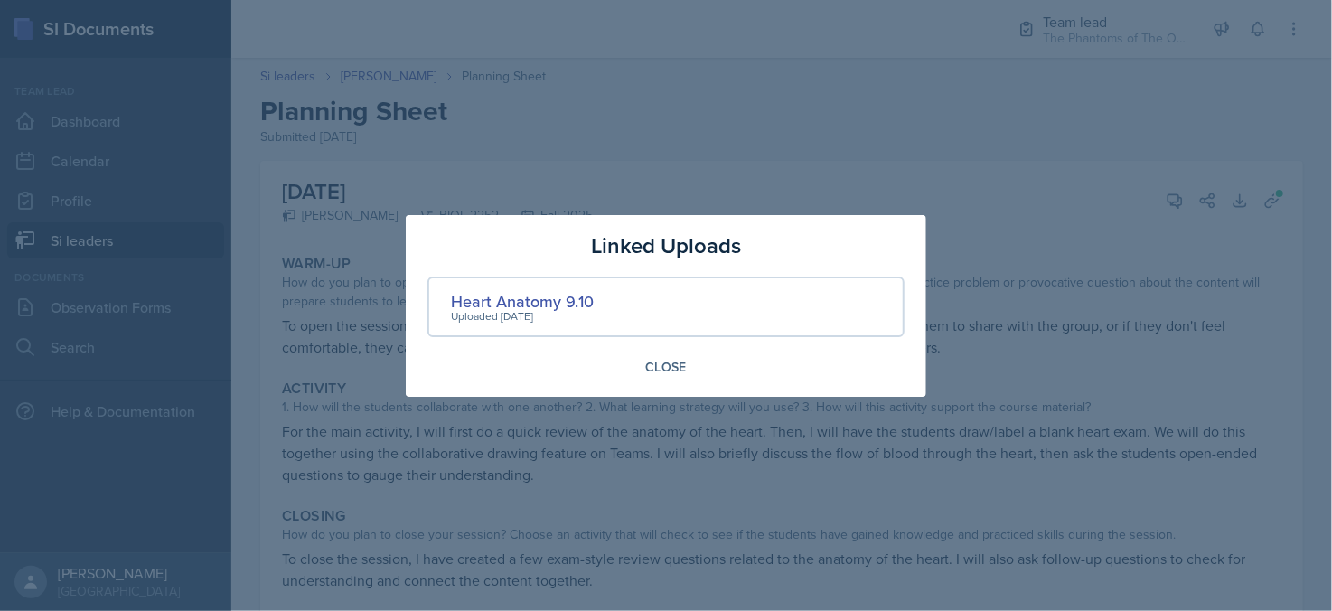
drag, startPoint x: 945, startPoint y: 368, endPoint x: 1048, endPoint y: 328, distance: 110.4
click at [955, 356] on div at bounding box center [666, 305] width 1332 height 611
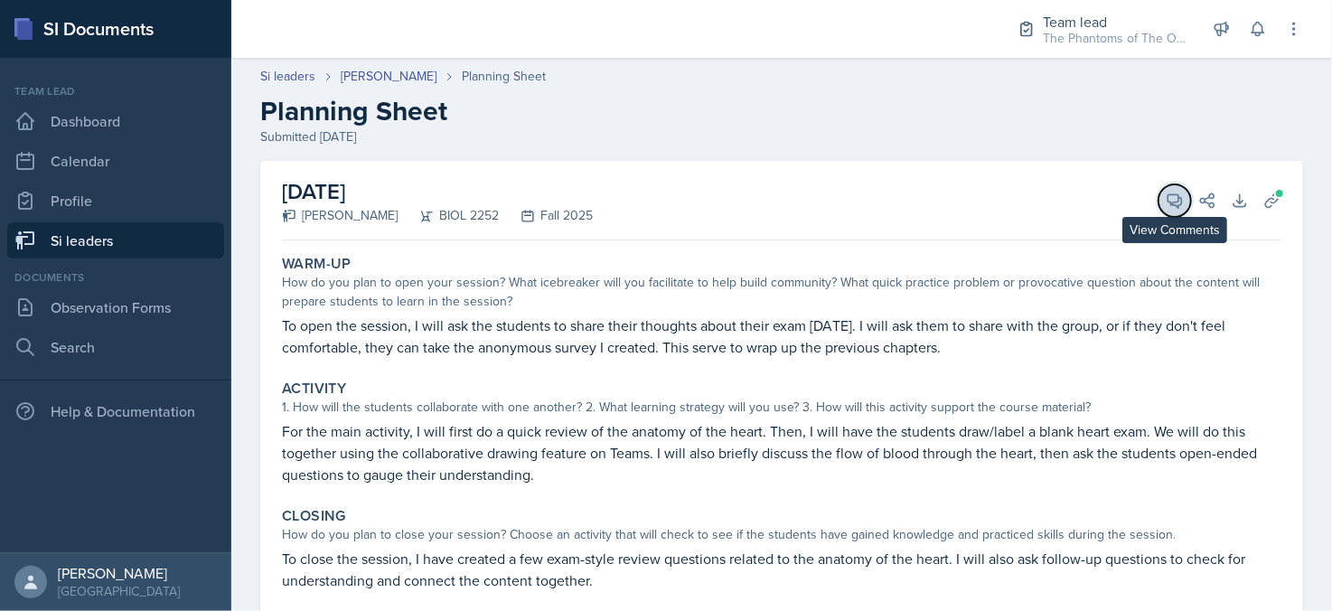
click at [1166, 200] on icon at bounding box center [1175, 201] width 18 height 18
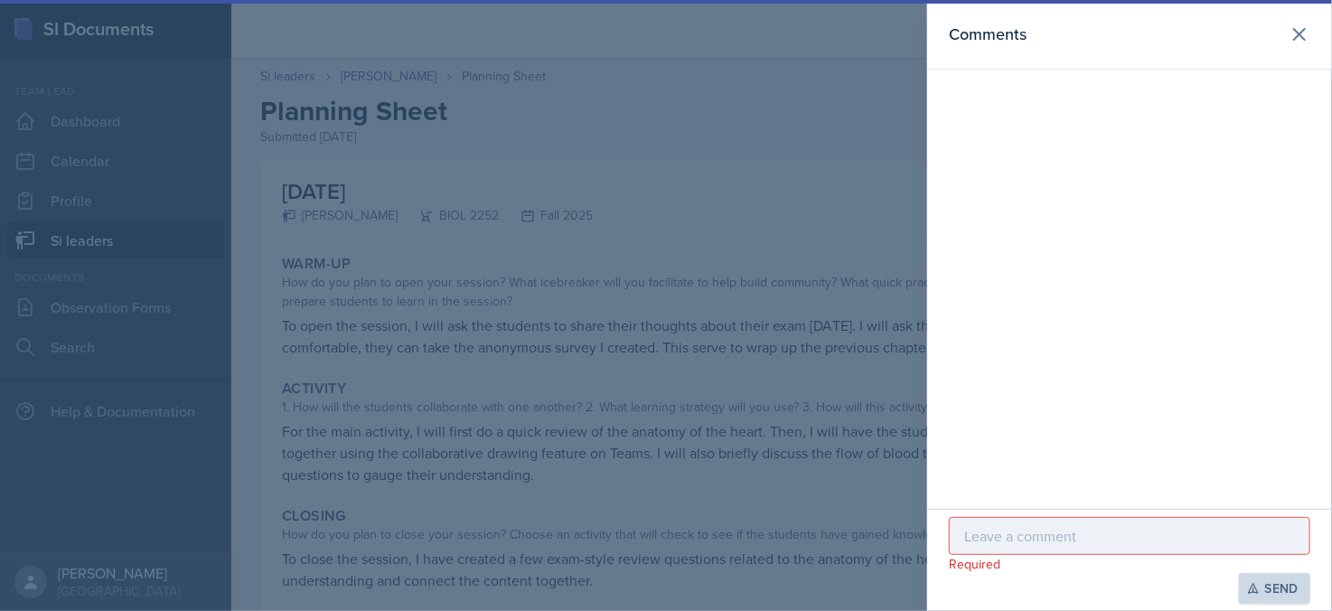
click at [1104, 529] on p at bounding box center [1129, 536] width 331 height 22
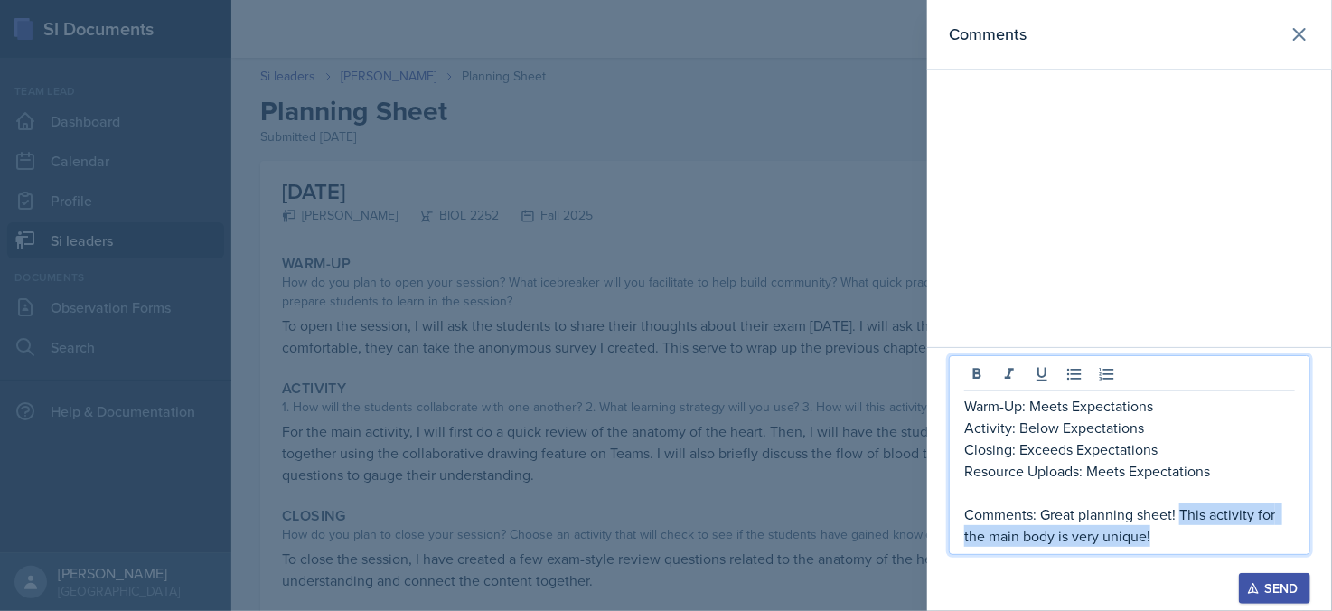
click at [1182, 513] on p "Comments: Great planning sheet! This activity for the main body is very unique!" at bounding box center [1129, 524] width 331 height 43
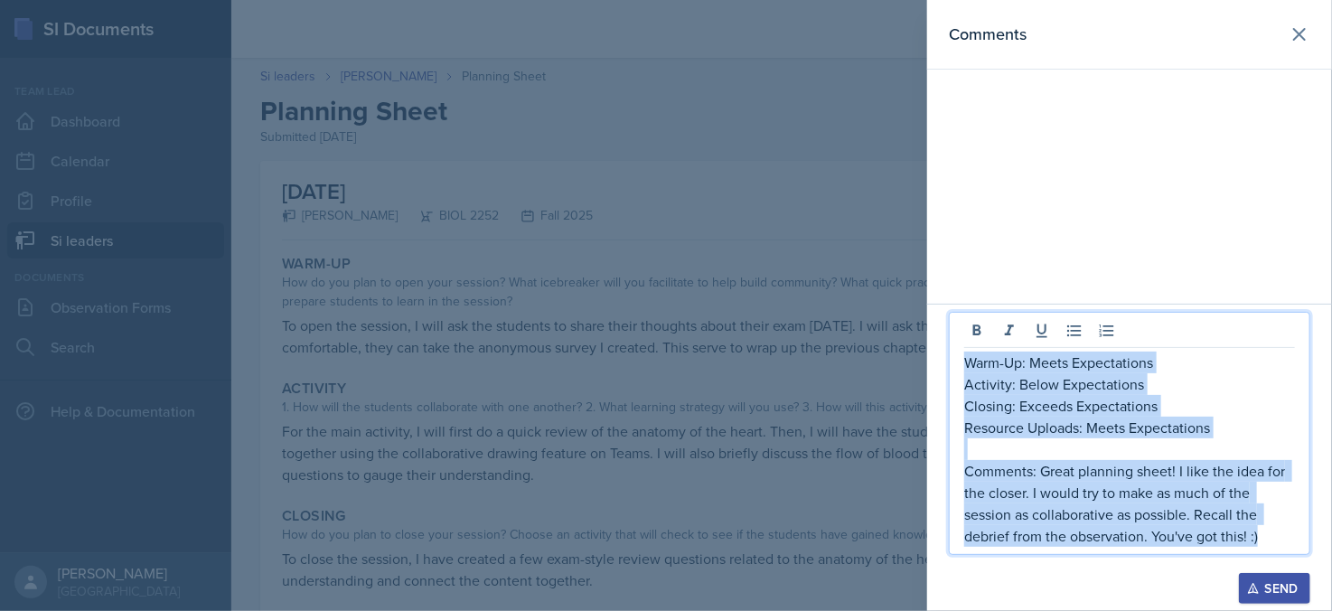
click at [1268, 592] on div "Send" at bounding box center [1275, 588] width 48 height 14
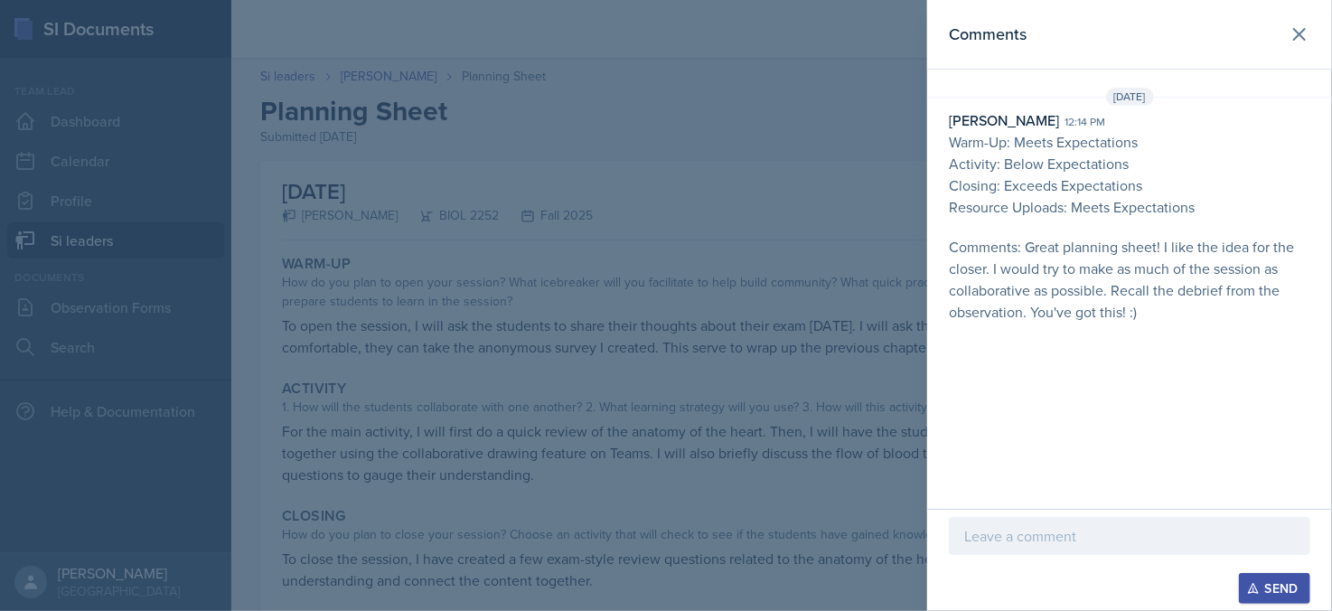
click at [794, 427] on div at bounding box center [666, 305] width 1332 height 611
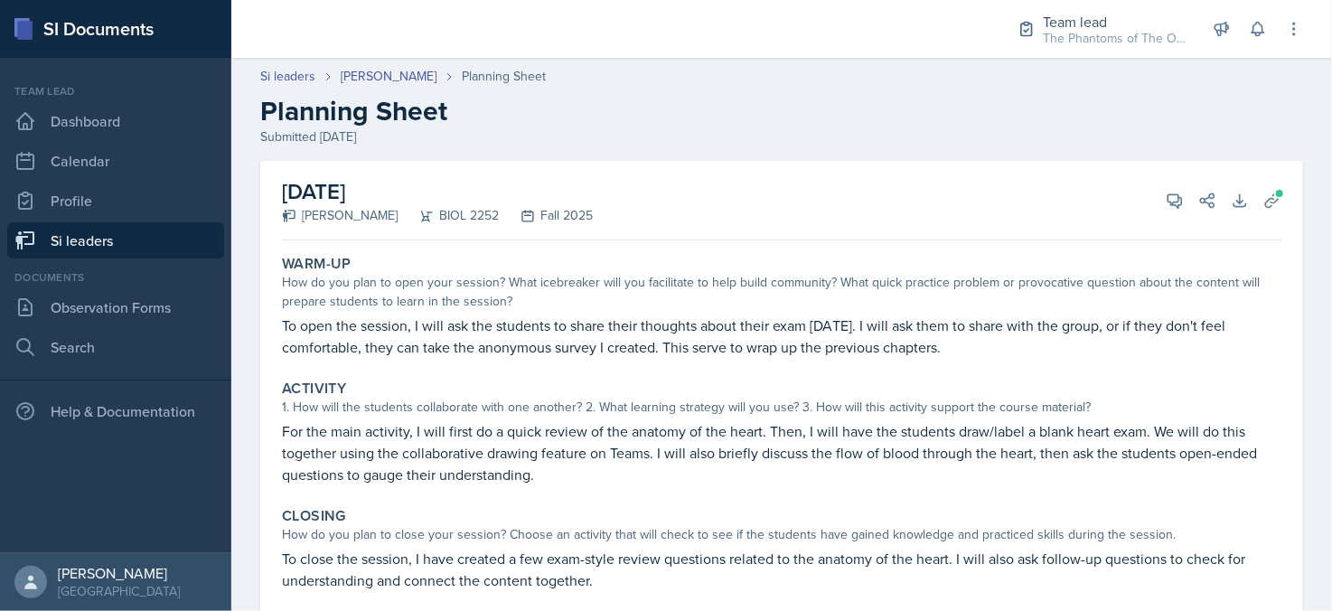
click at [0, 209] on nav "Team lead Dashboard Calendar Profile Si leaders Documents Observation Forms Sea…" at bounding box center [115, 305] width 231 height 495
